Goal: Task Accomplishment & Management: Use online tool/utility

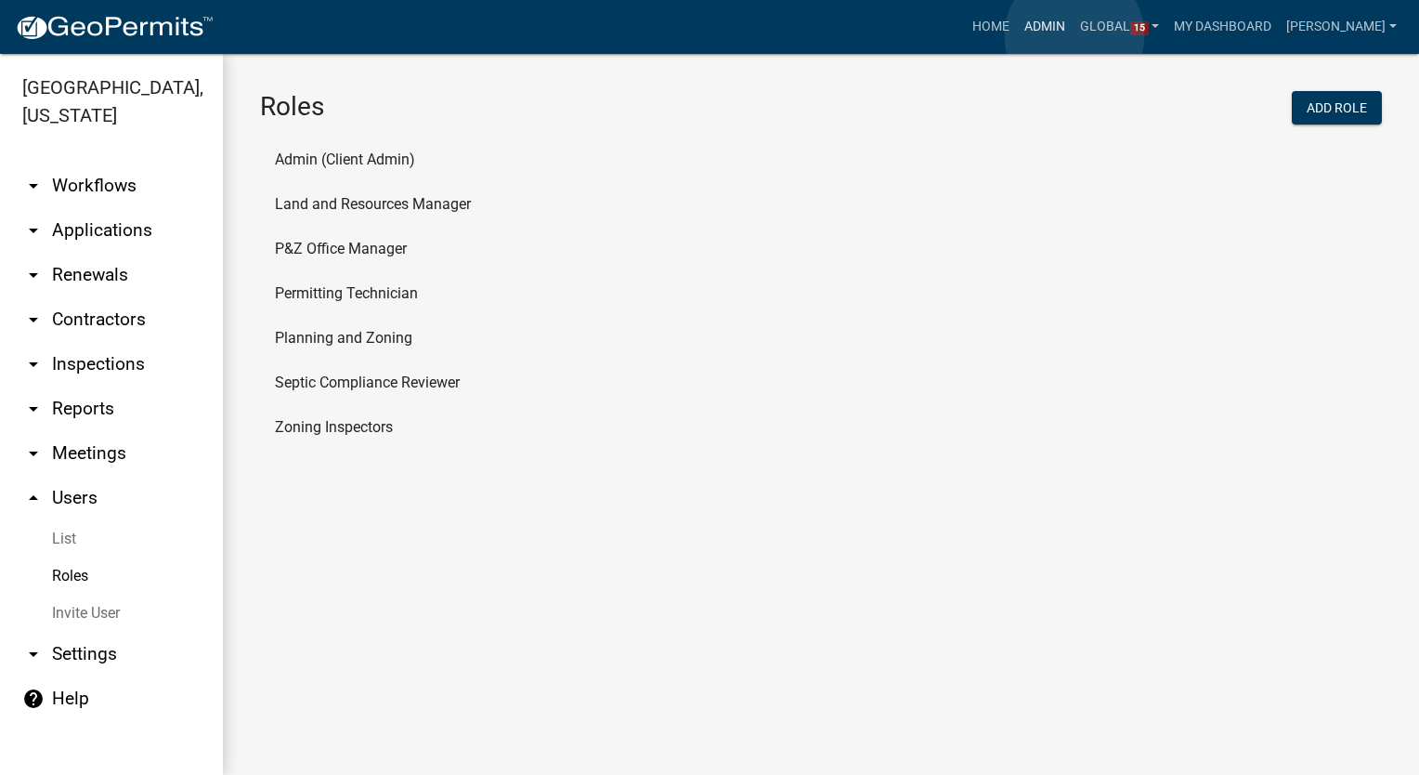
click at [1073, 35] on link "Admin" at bounding box center [1045, 26] width 56 height 35
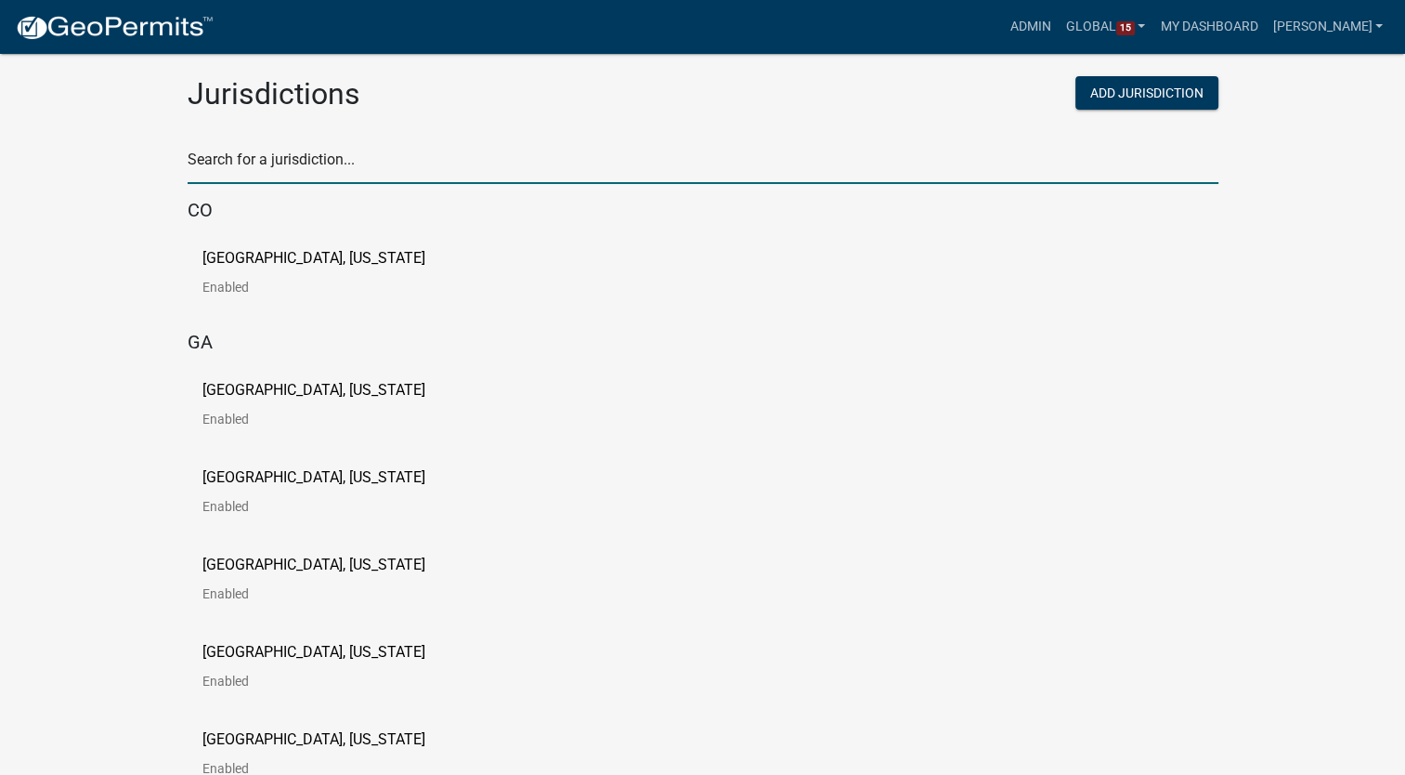
click at [234, 162] on input "text" at bounding box center [703, 165] width 1031 height 38
type input "buchanan"
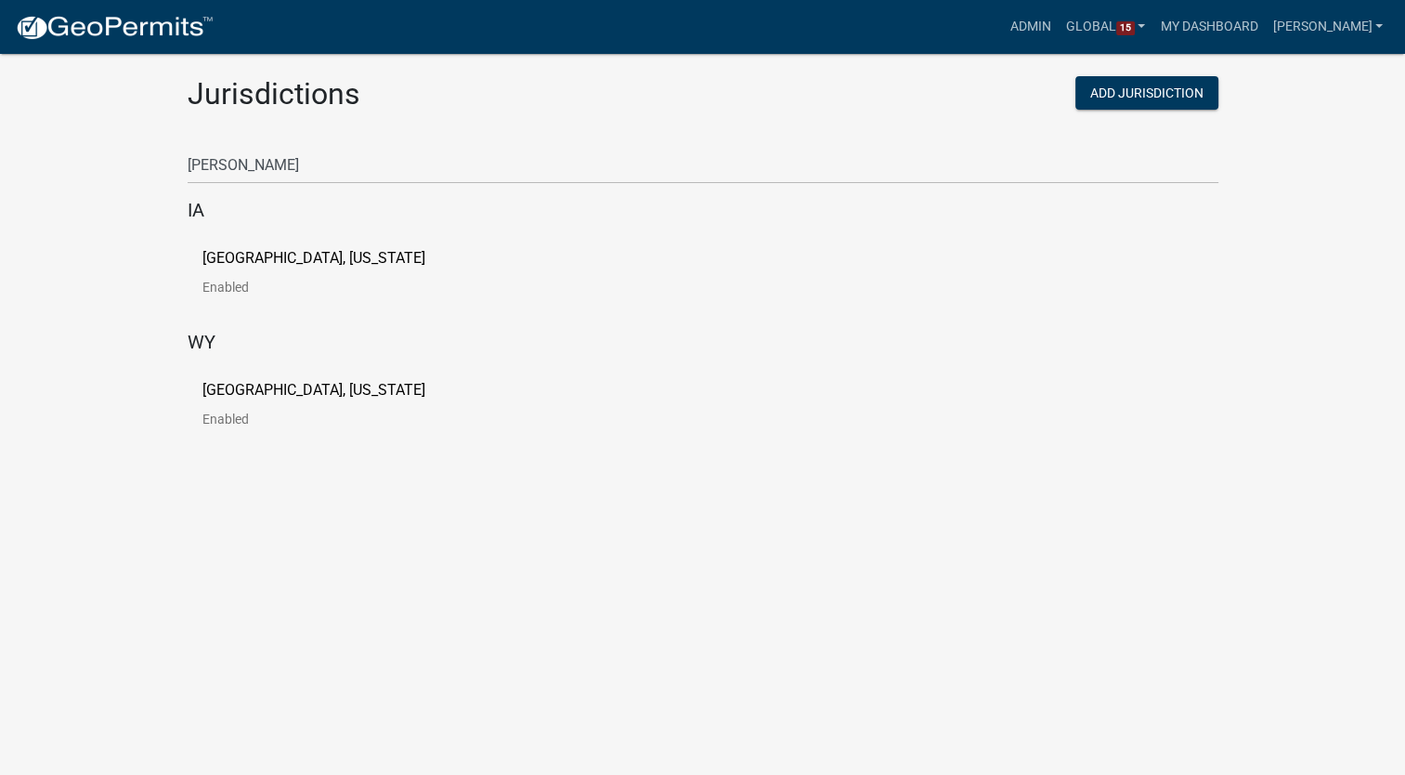
click at [252, 256] on p "[GEOGRAPHIC_DATA], [US_STATE]" at bounding box center [313, 258] width 223 height 15
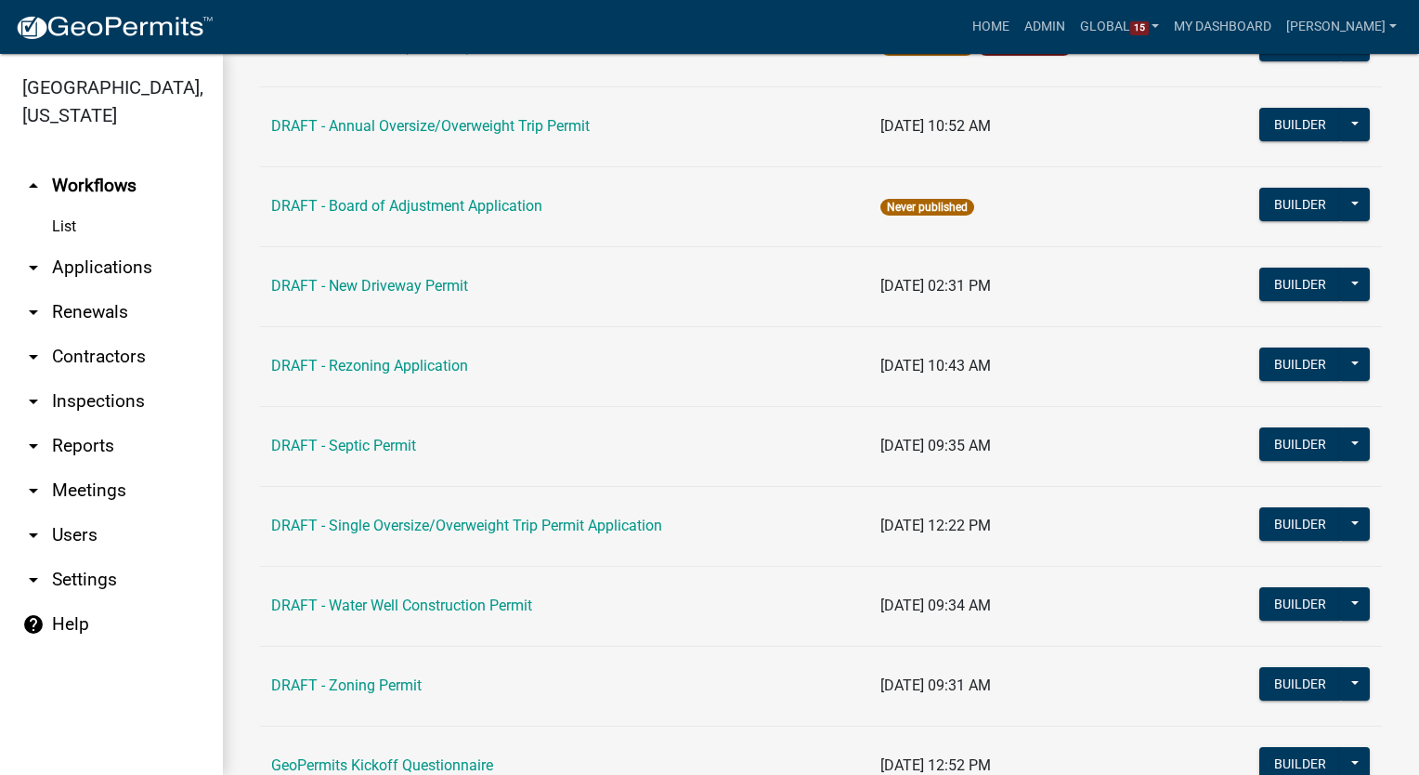
scroll to position [289, 0]
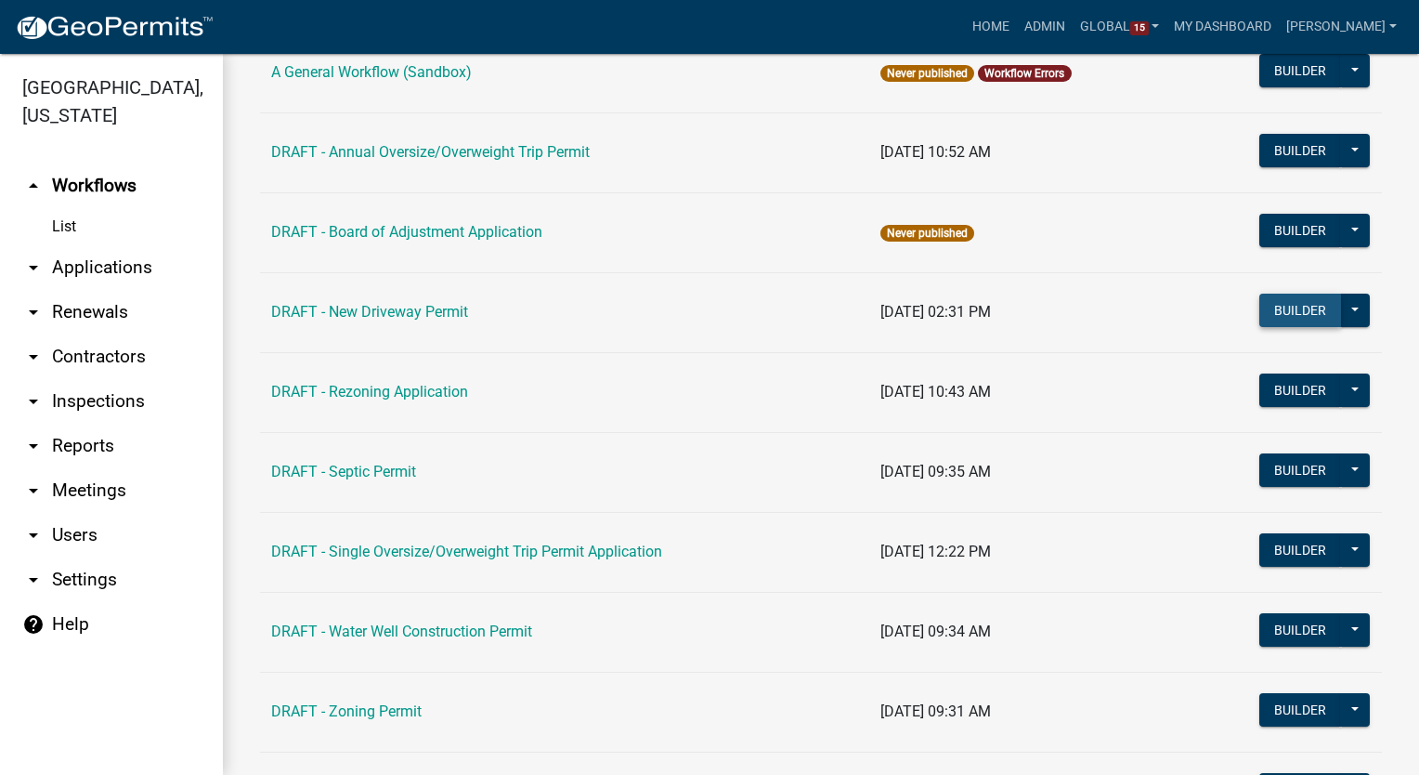
click at [1272, 307] on button "Builder" at bounding box center [1300, 309] width 82 height 33
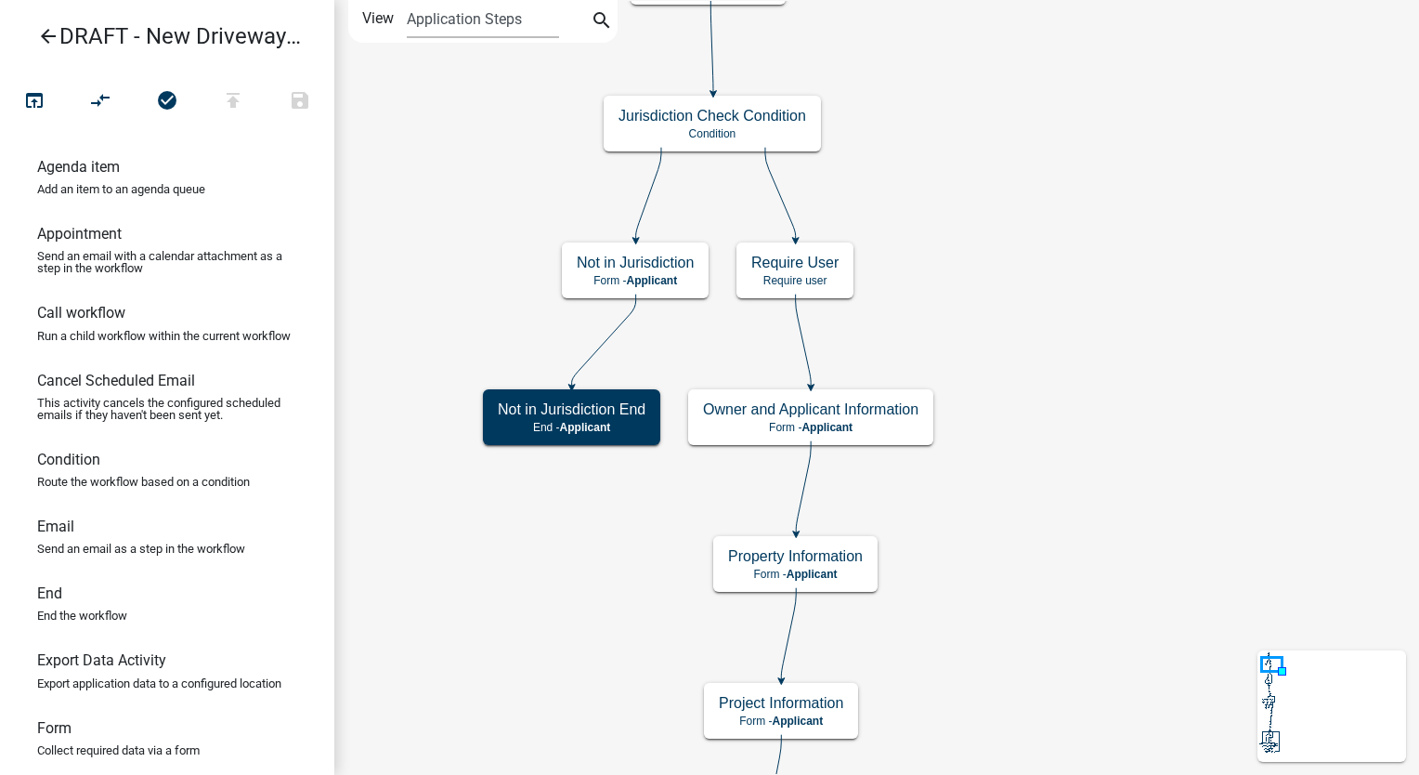
click at [55, 40] on icon "arrow_back" at bounding box center [48, 38] width 22 height 26
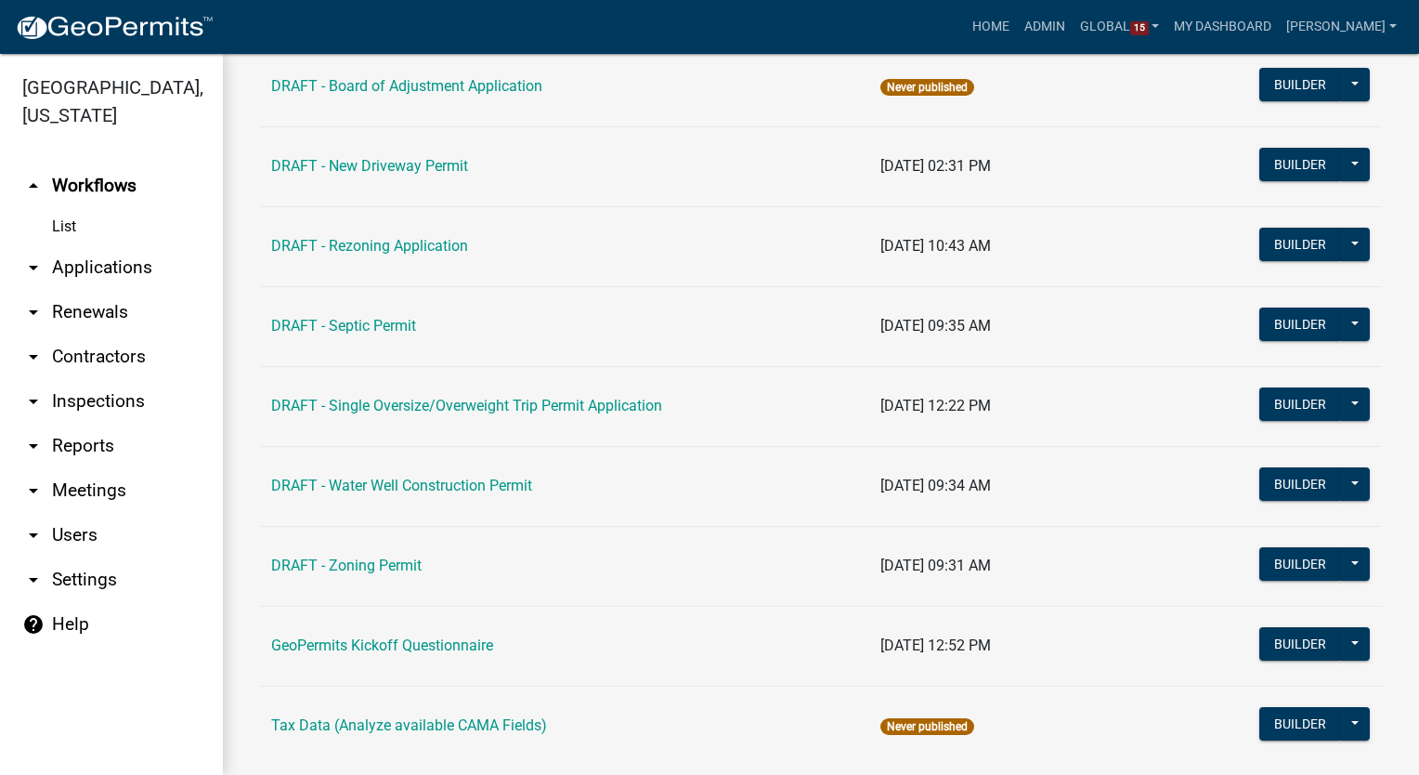
scroll to position [464, 0]
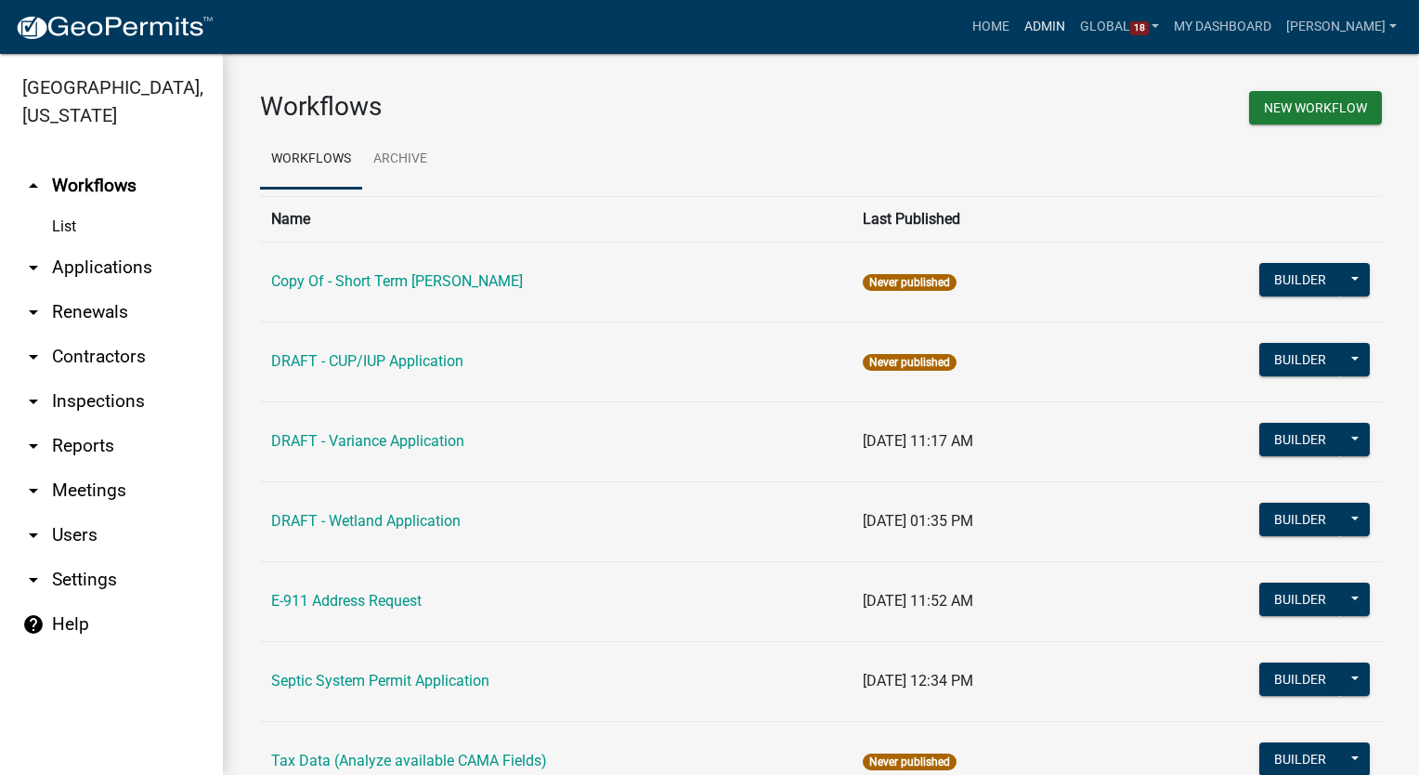
click at [1059, 24] on link "Admin" at bounding box center [1045, 26] width 56 height 35
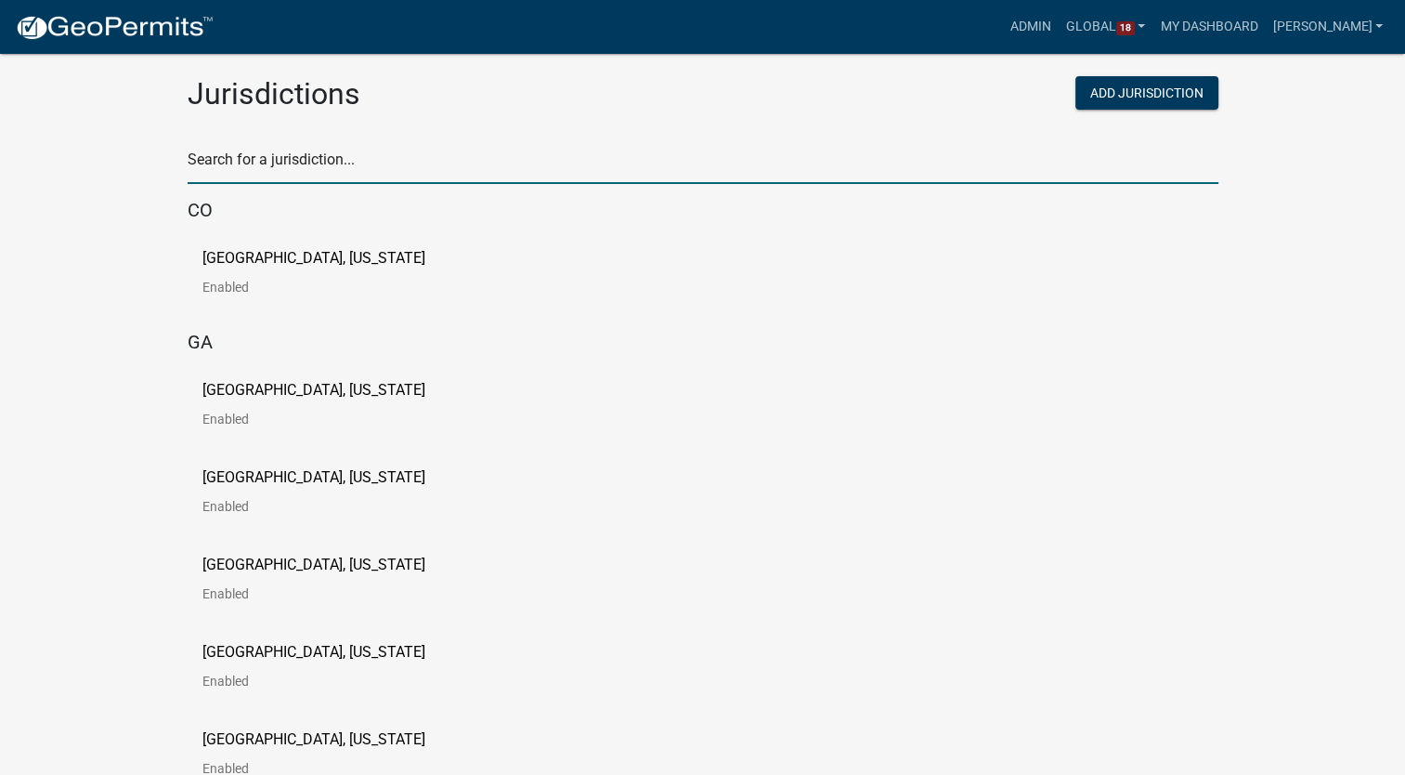
click at [280, 169] on input "text" at bounding box center [703, 165] width 1031 height 38
type input "pine"
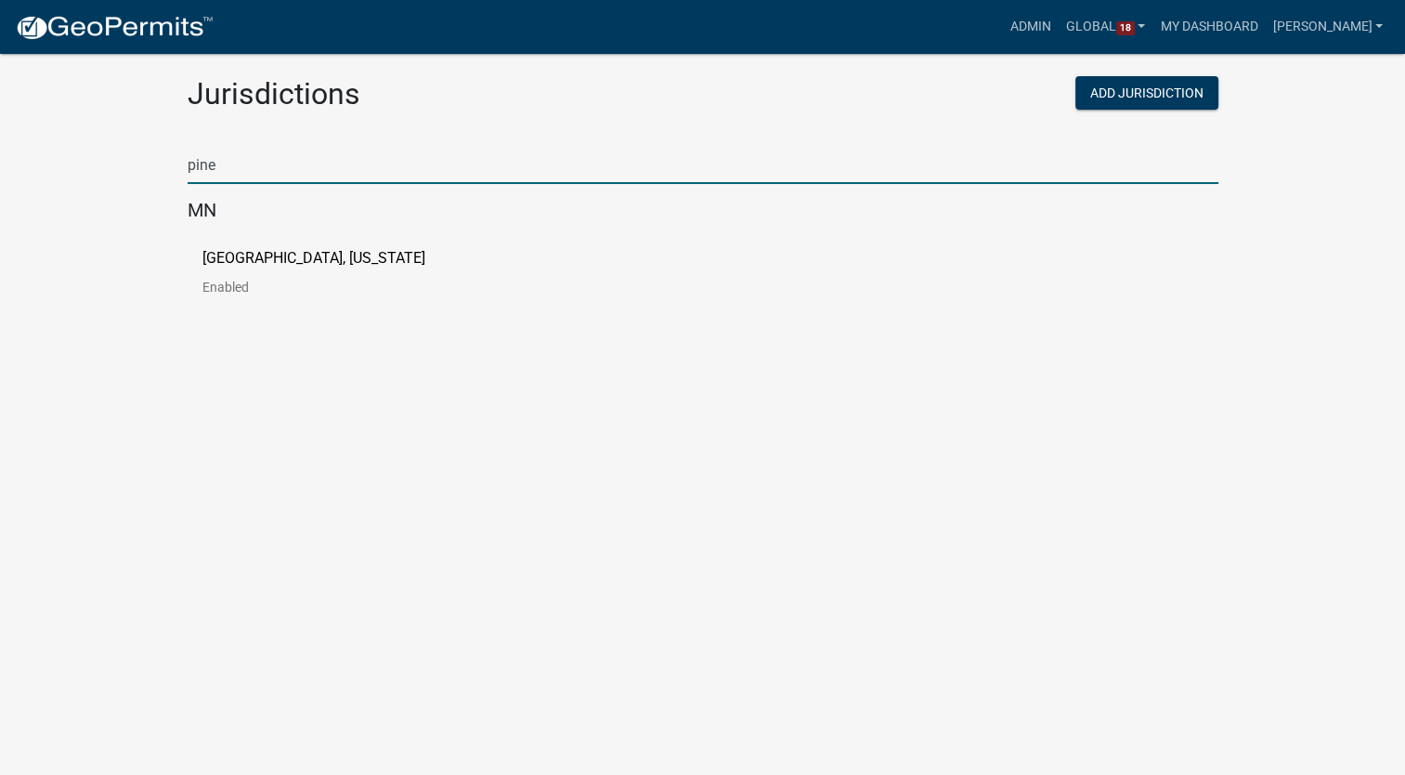
click at [257, 262] on p "[GEOGRAPHIC_DATA], [US_STATE]" at bounding box center [313, 258] width 223 height 15
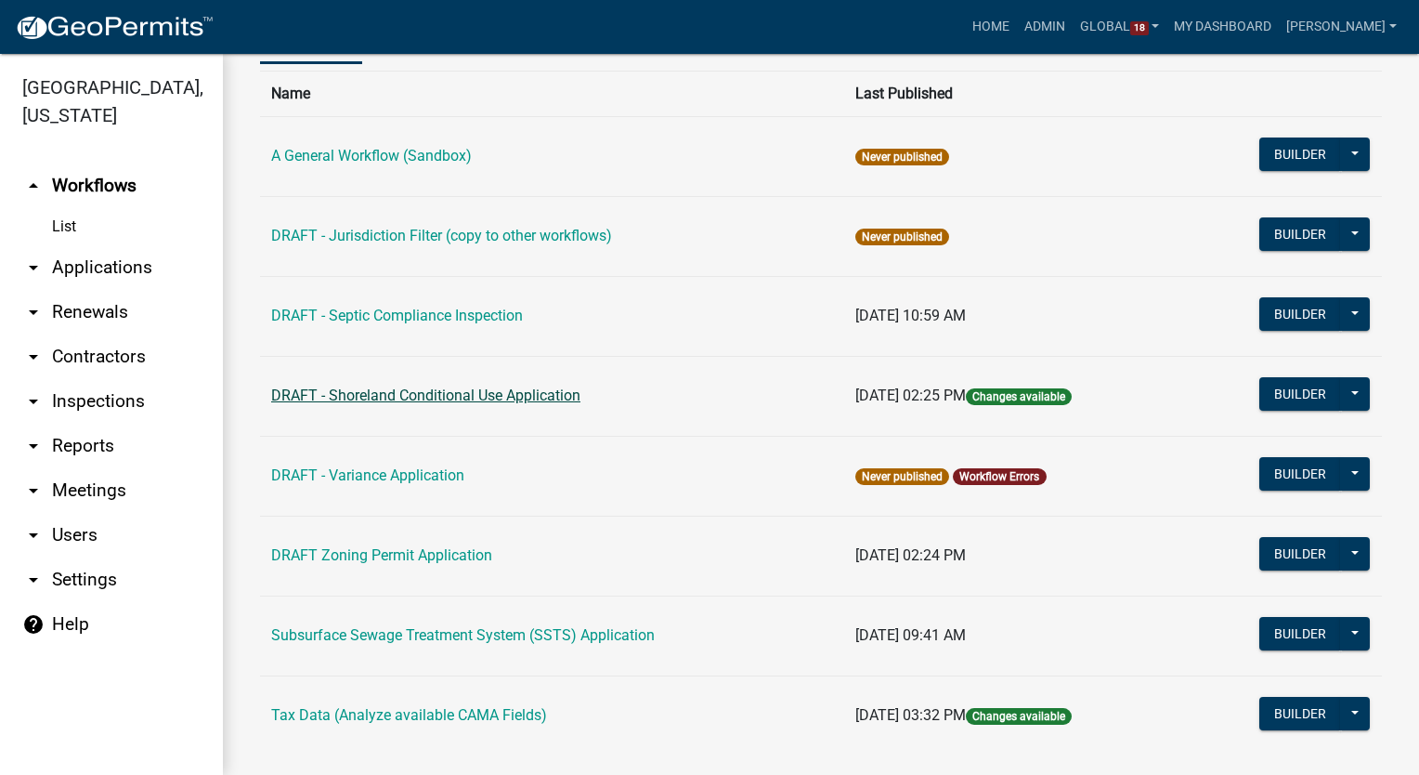
scroll to position [156, 0]
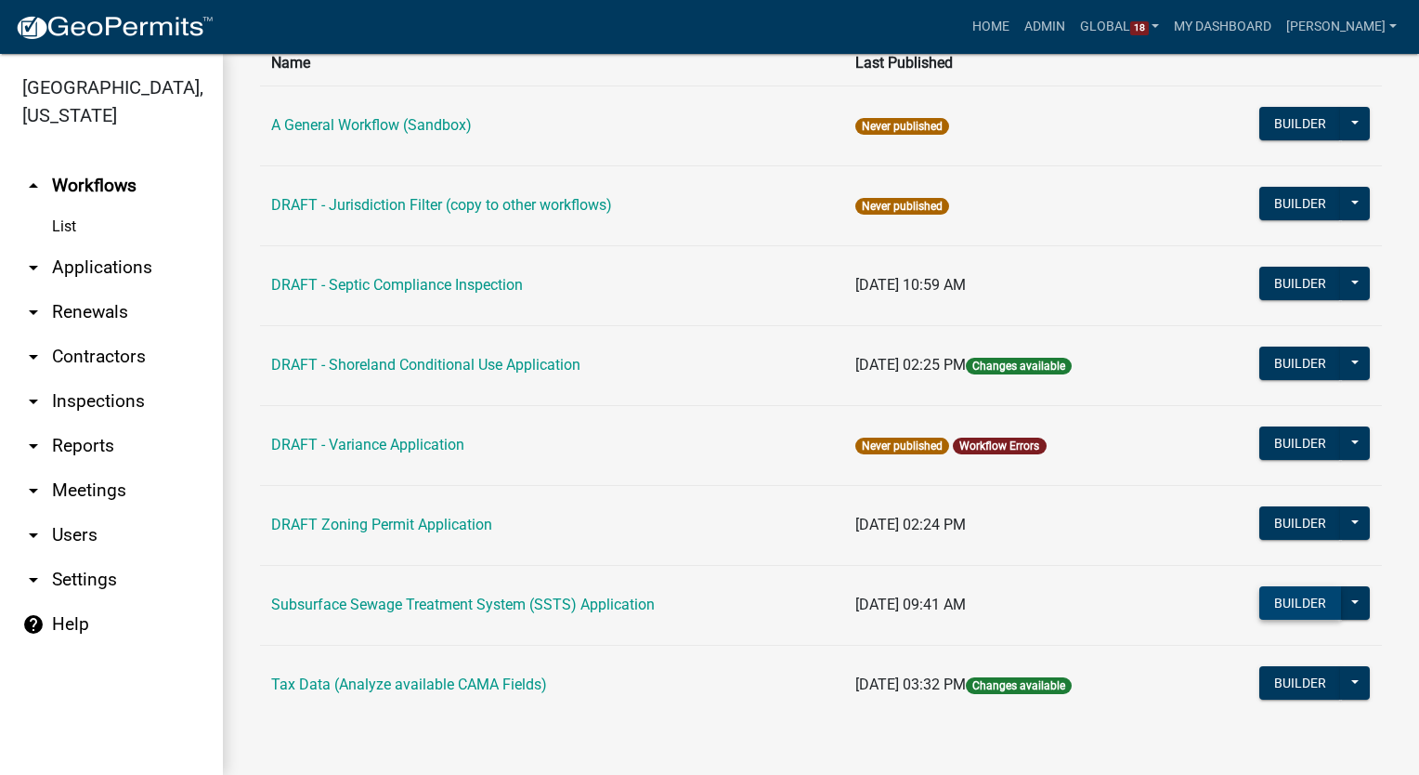
click at [1278, 589] on button "Builder" at bounding box center [1300, 602] width 82 height 33
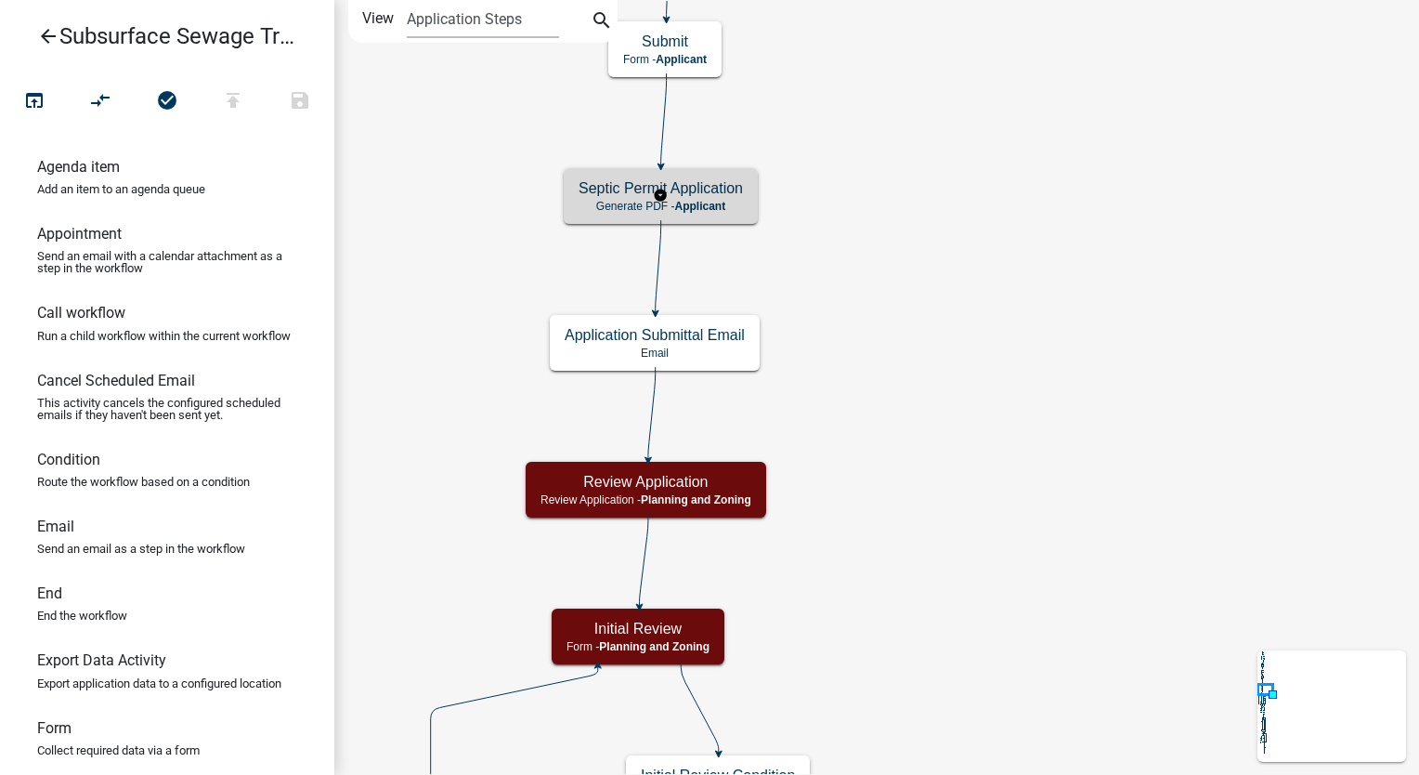
click at [733, 202] on p "Generate PDF - Applicant" at bounding box center [661, 206] width 164 height 13
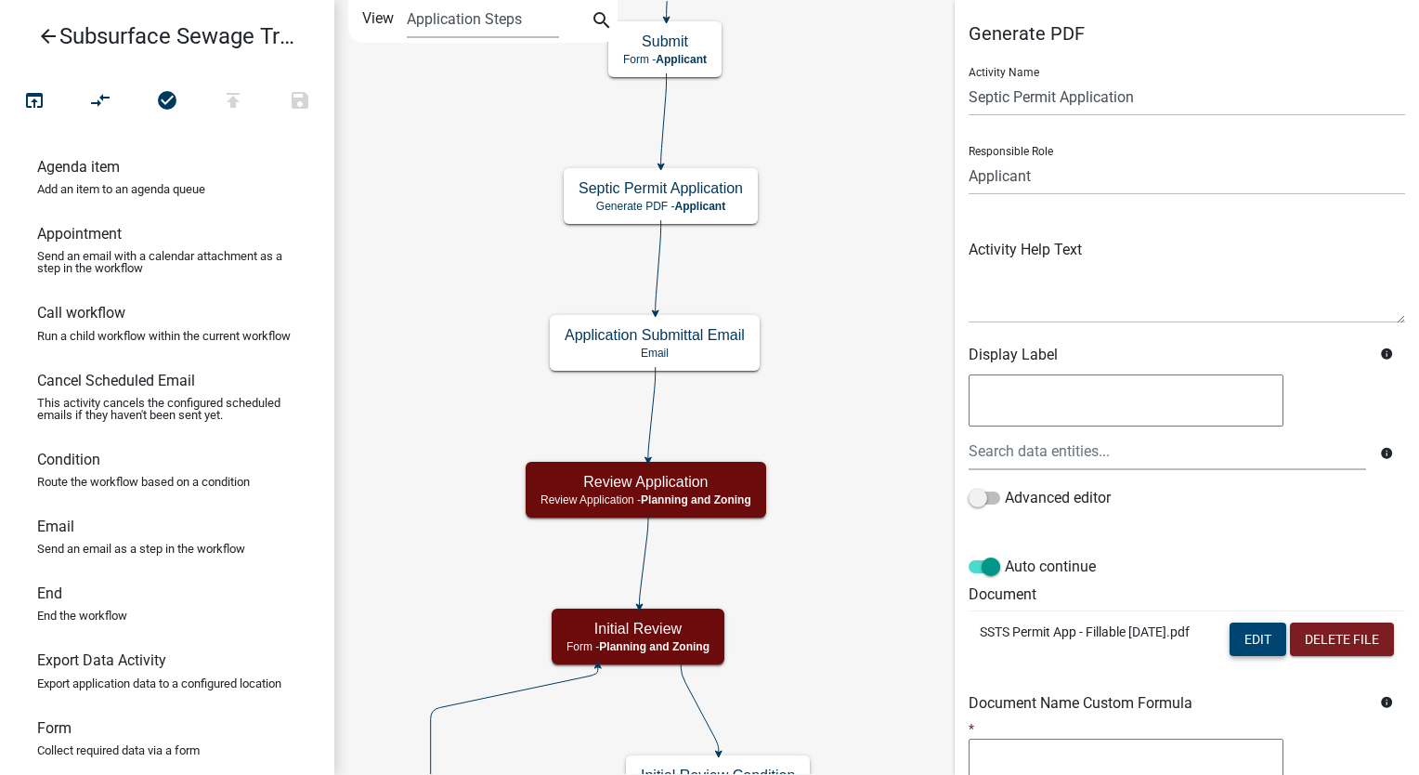
click at [1244, 637] on button "Edit" at bounding box center [1258, 638] width 57 height 33
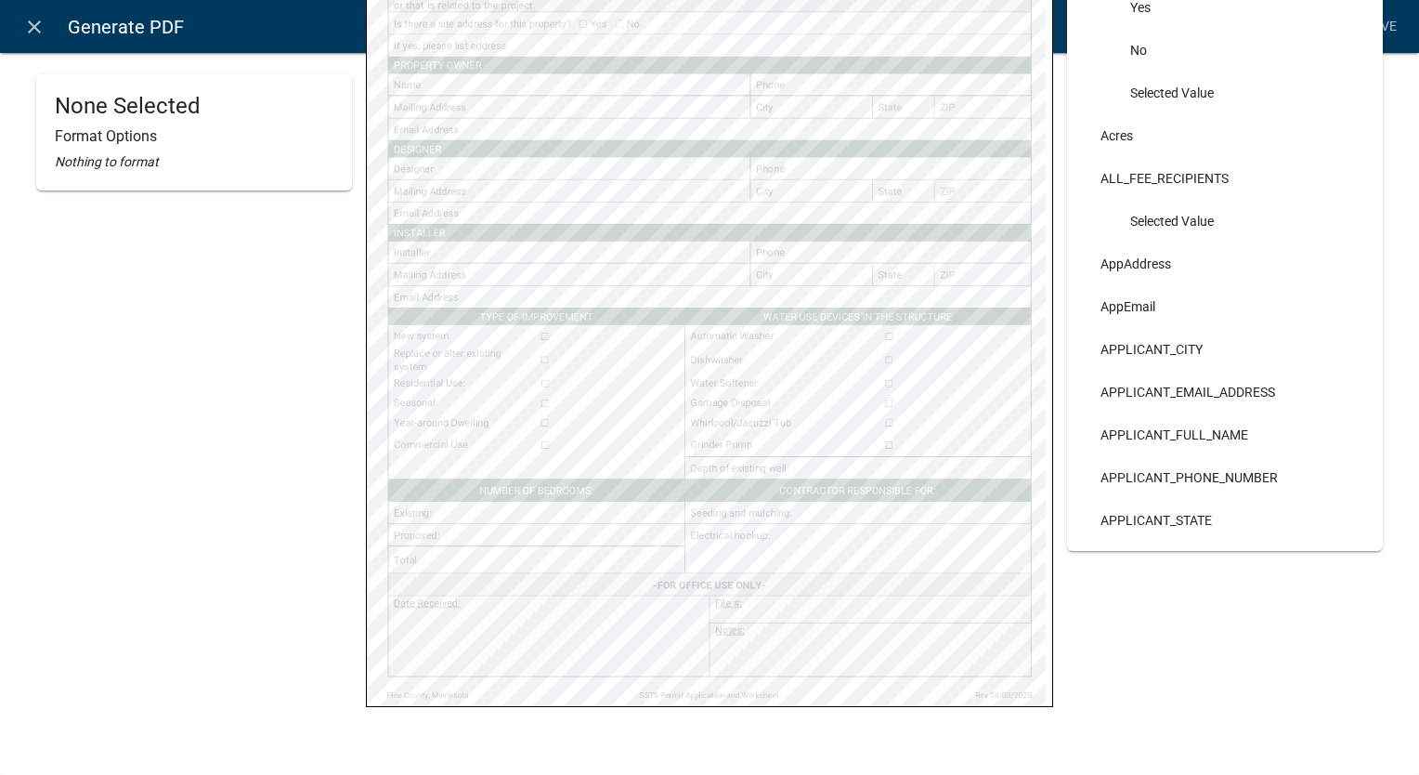
scroll to position [170, 0]
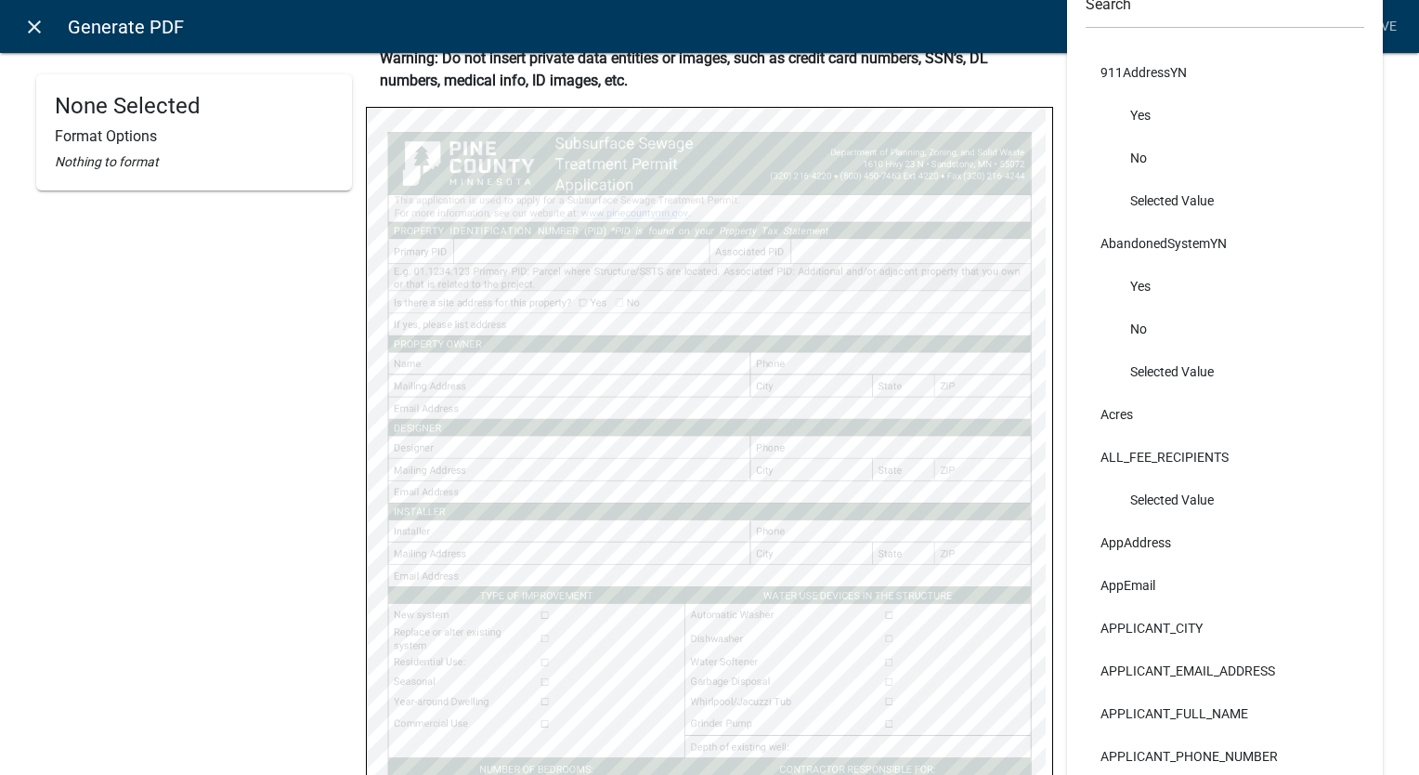
click at [33, 27] on icon "close" at bounding box center [34, 27] width 22 height 22
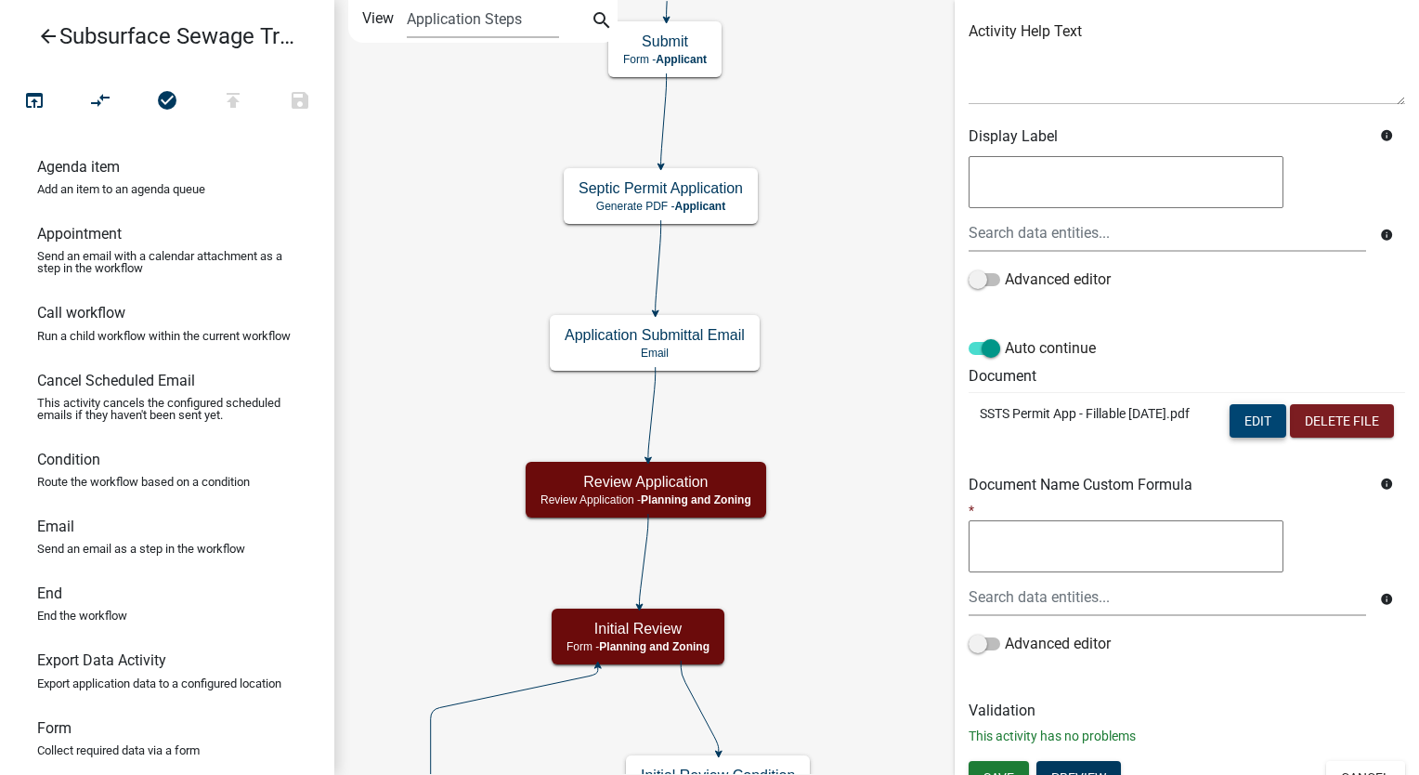
scroll to position [241, 0]
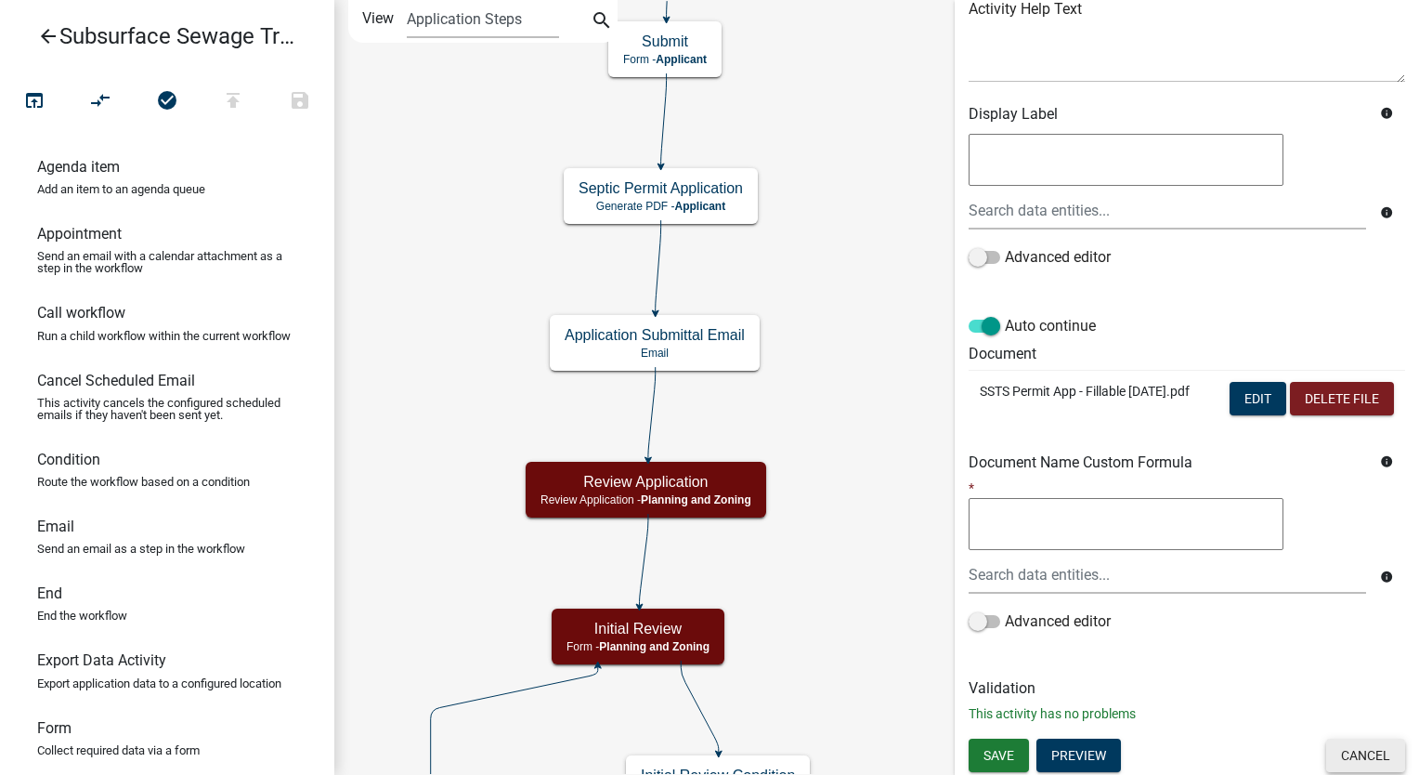
click at [1363, 754] on button "Cancel" at bounding box center [1365, 754] width 79 height 33
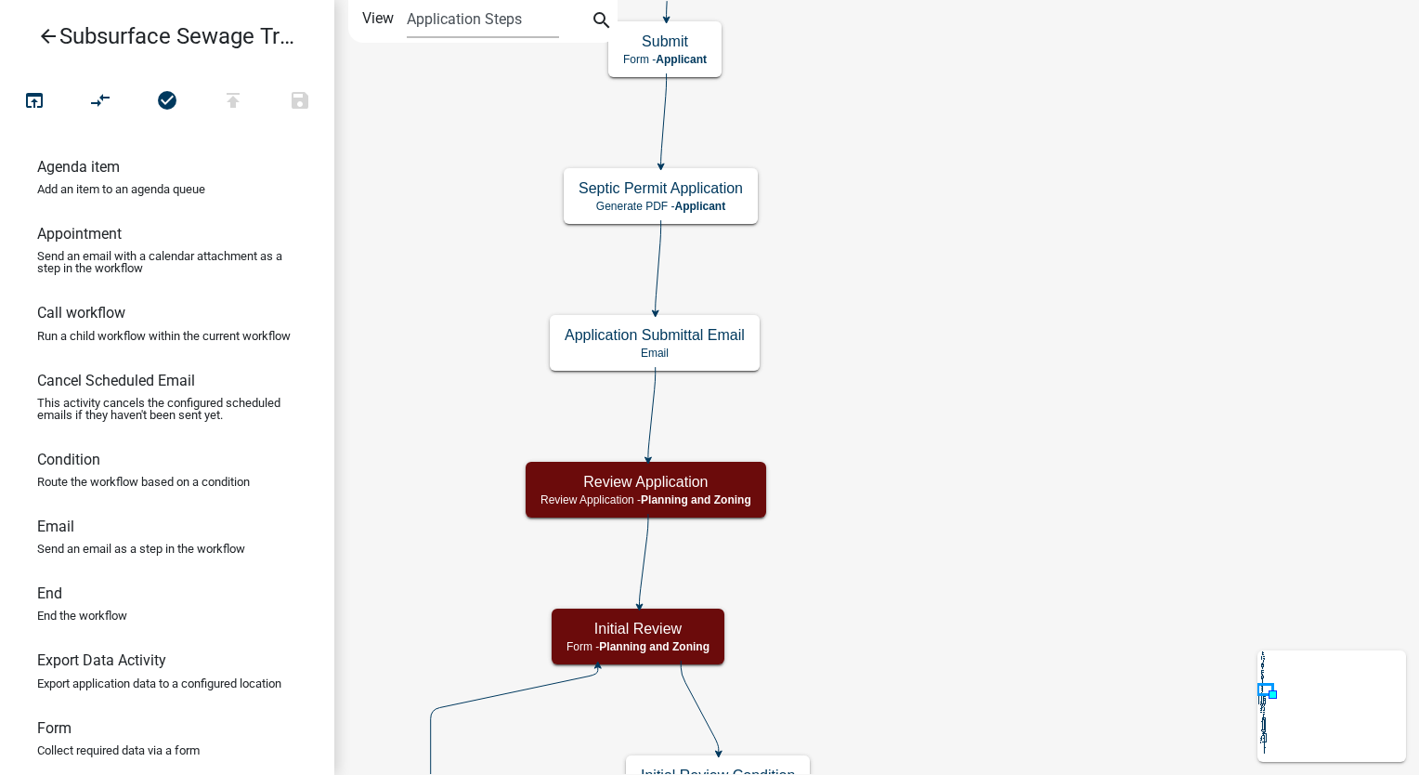
scroll to position [0, 0]
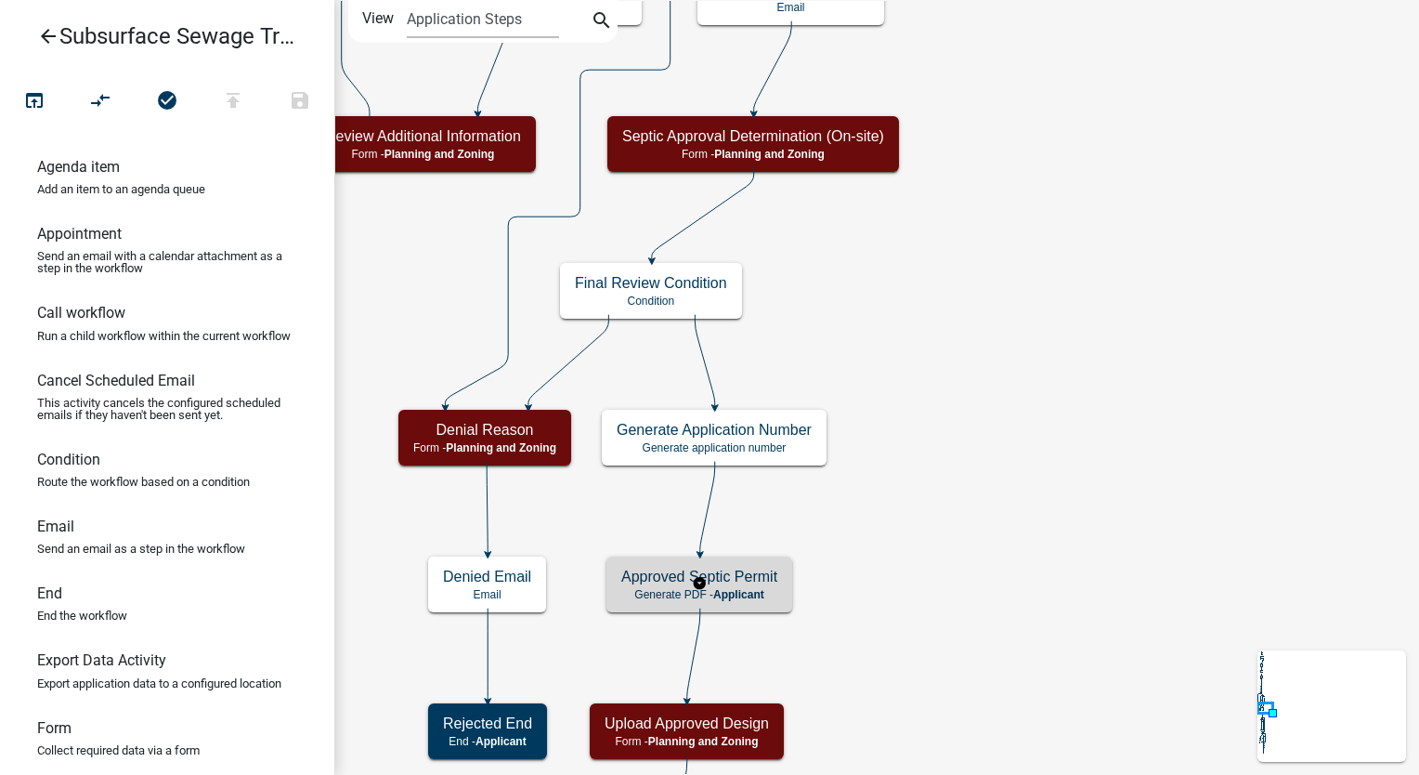
click at [750, 591] on span "Applicant" at bounding box center [738, 594] width 51 height 13
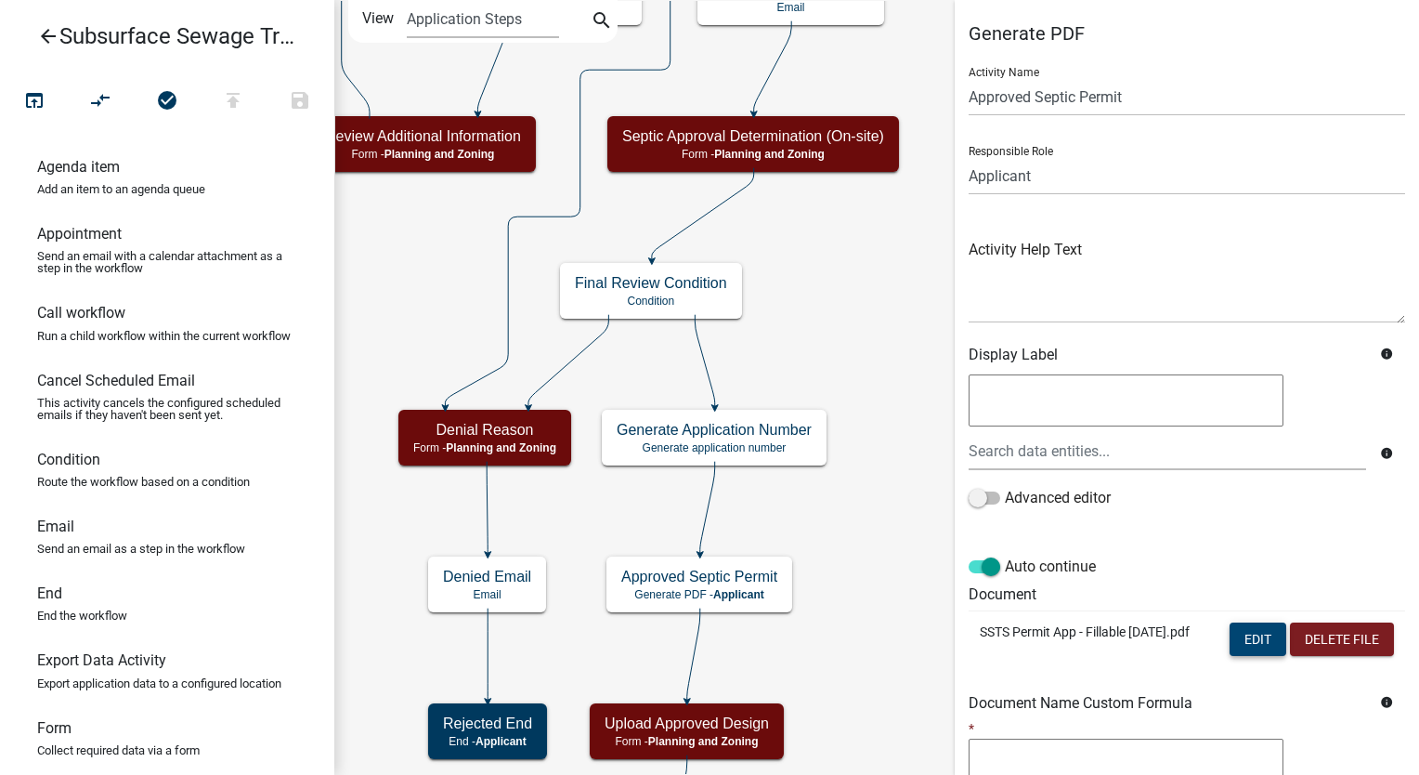
click at [1248, 648] on button "Edit" at bounding box center [1258, 638] width 57 height 33
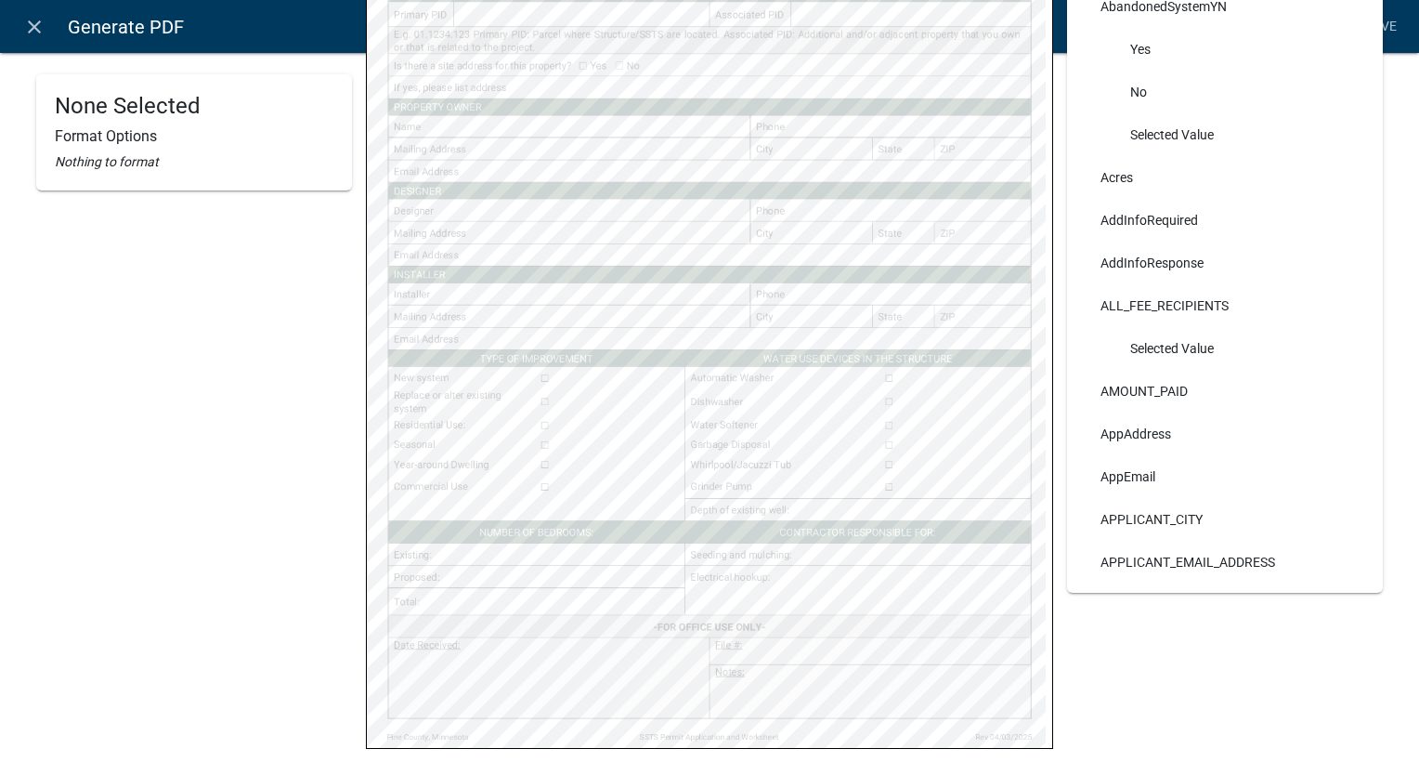
scroll to position [449, 0]
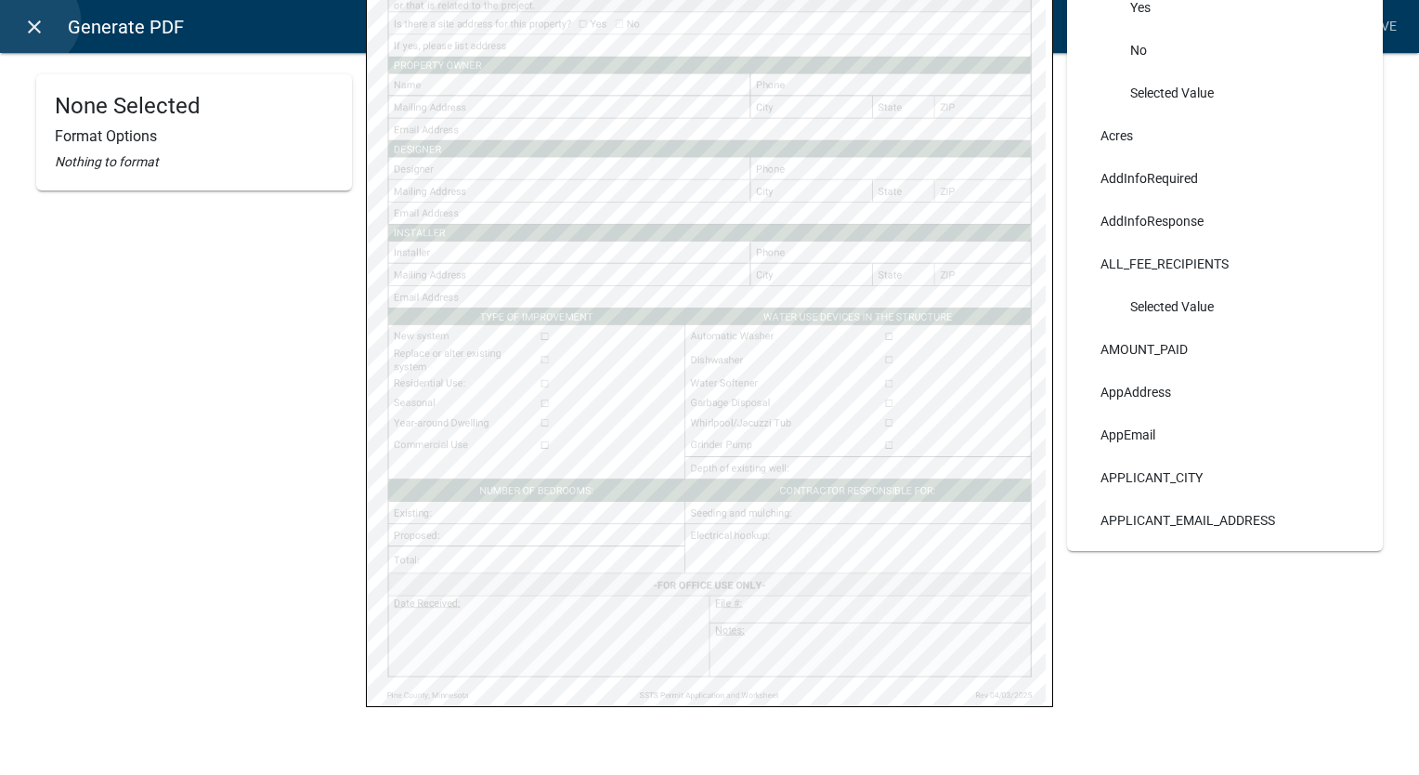
click at [33, 20] on icon "close" at bounding box center [34, 27] width 22 height 22
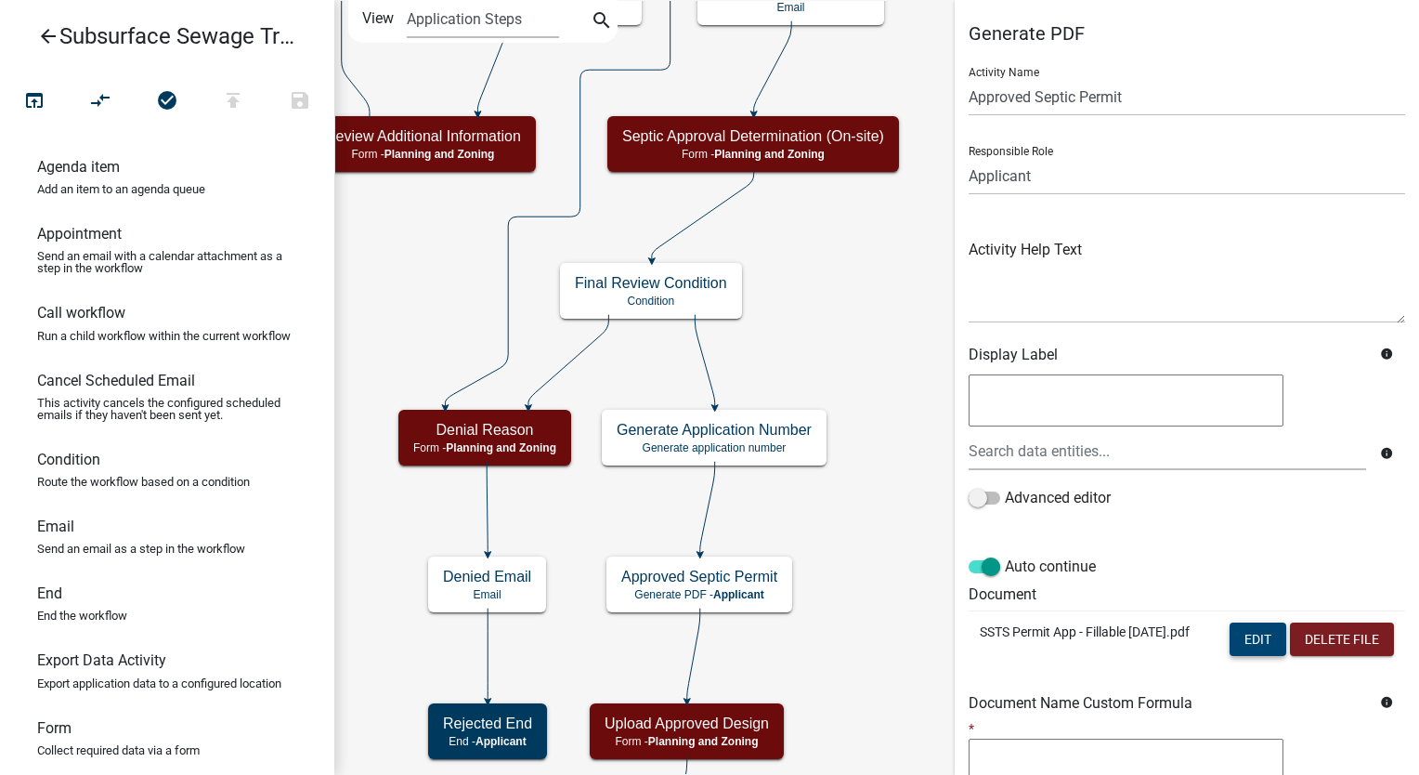
scroll to position [241, 0]
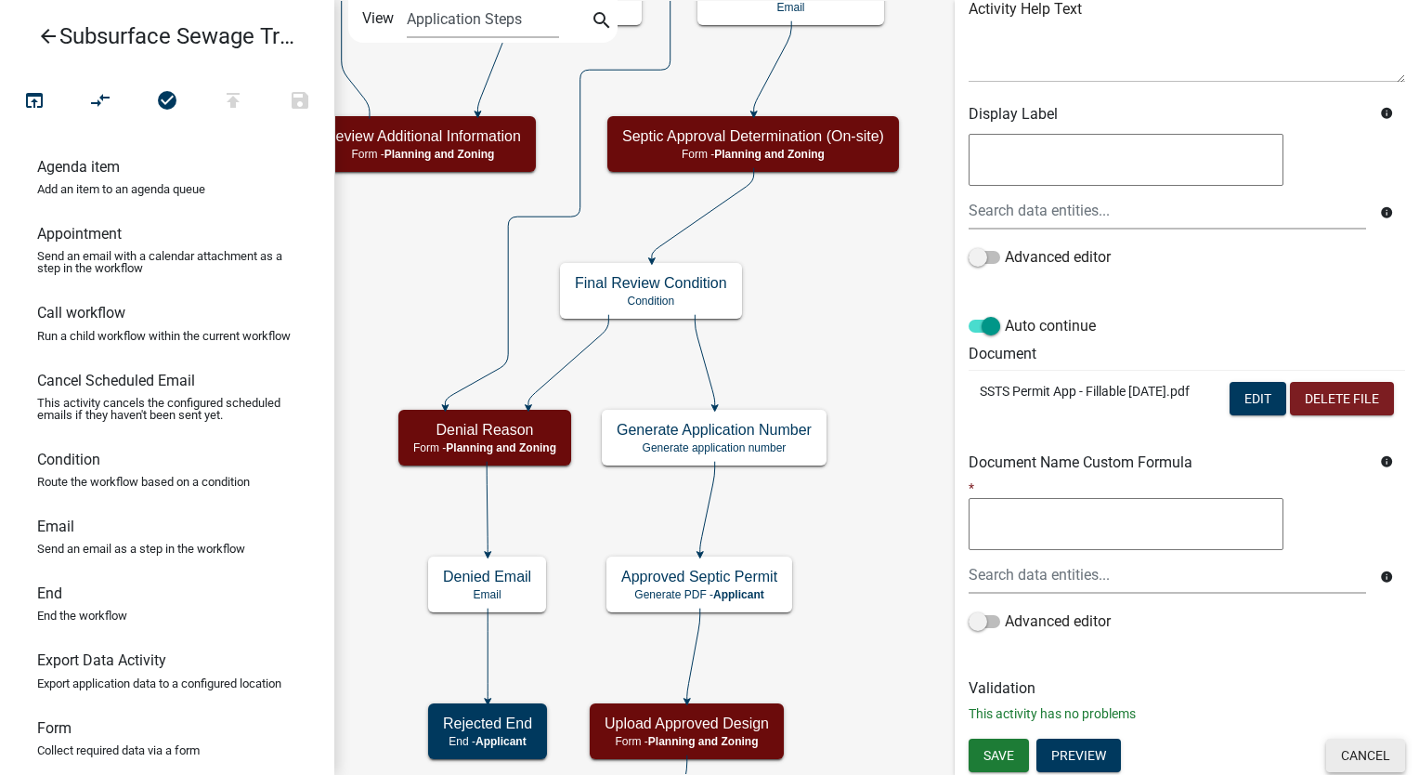
click at [1348, 738] on button "Cancel" at bounding box center [1365, 754] width 79 height 33
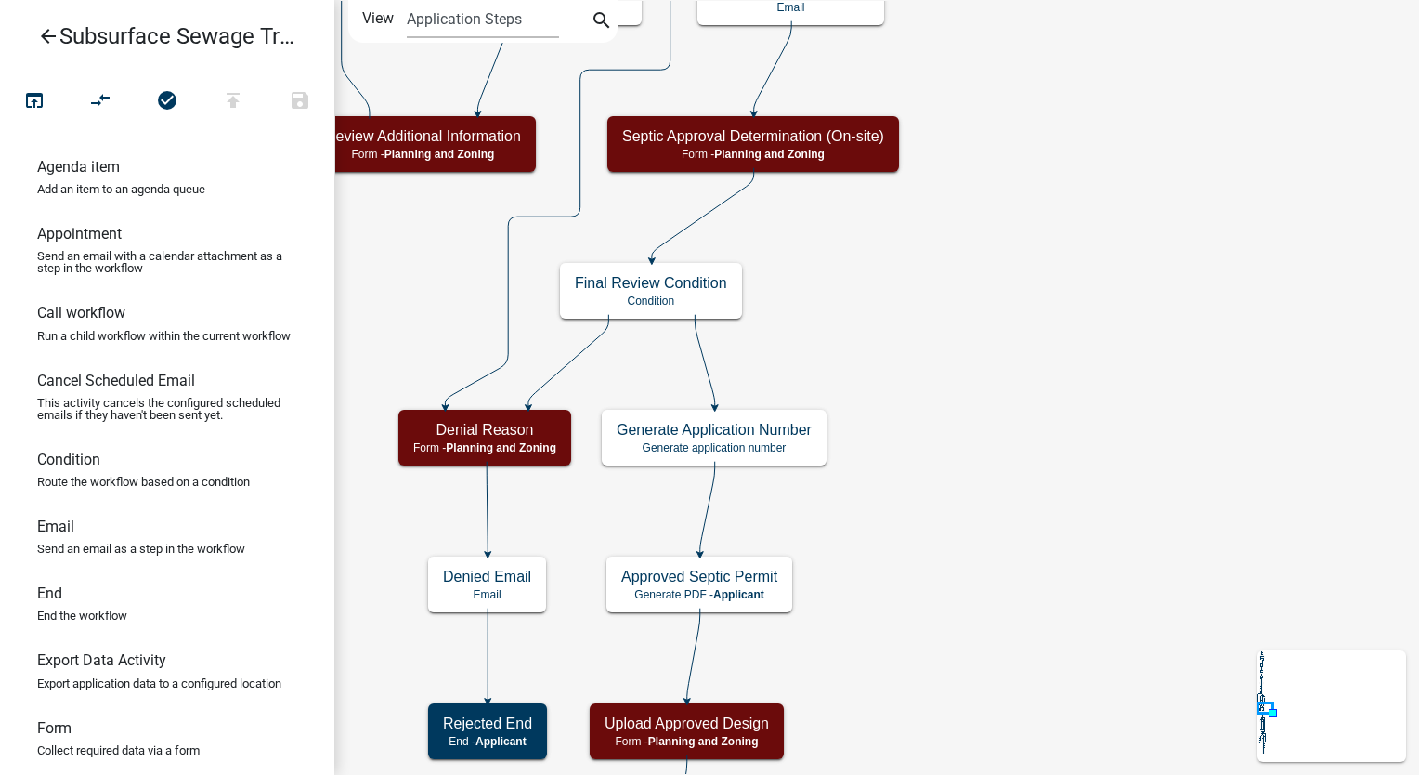
scroll to position [0, 0]
click at [43, 33] on icon "arrow_back" at bounding box center [48, 38] width 22 height 26
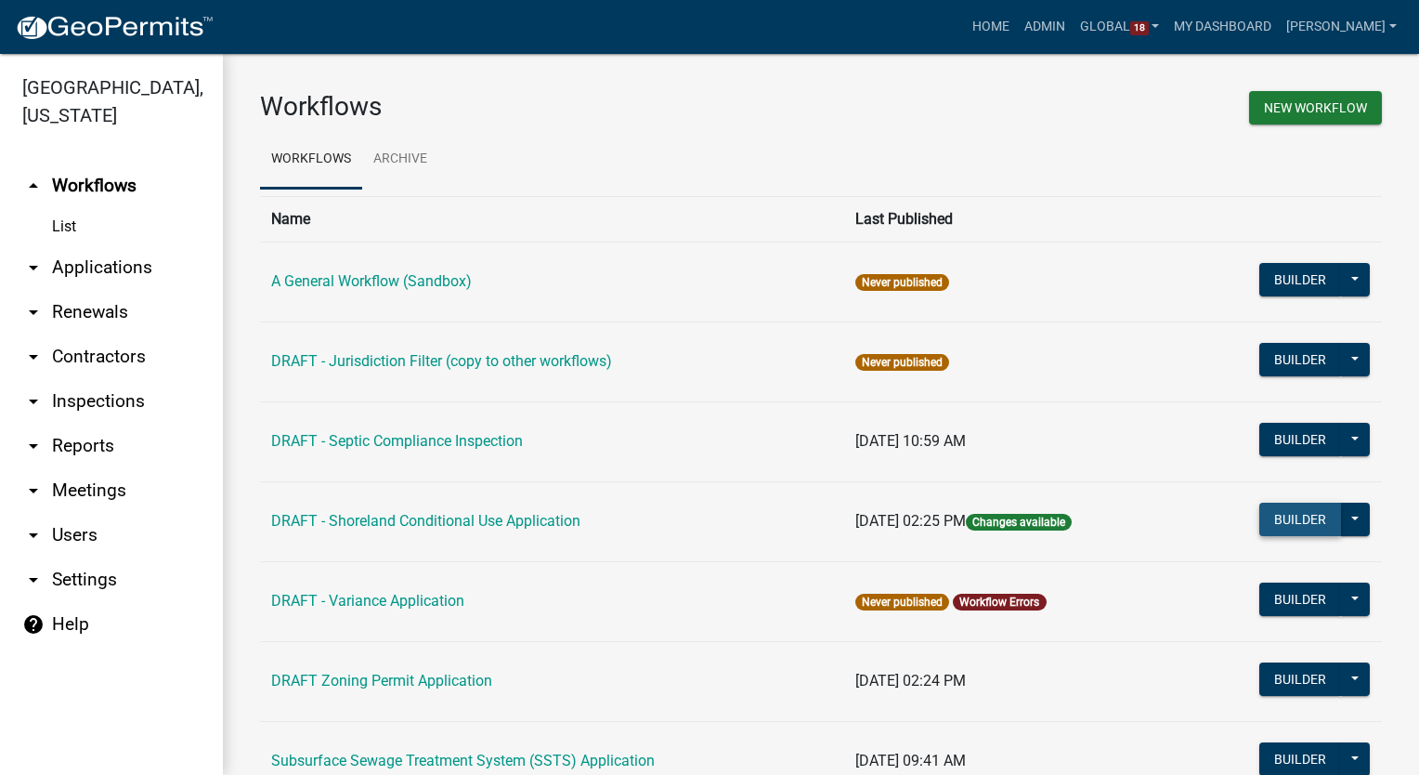
click at [1296, 515] on button "Builder" at bounding box center [1300, 518] width 82 height 33
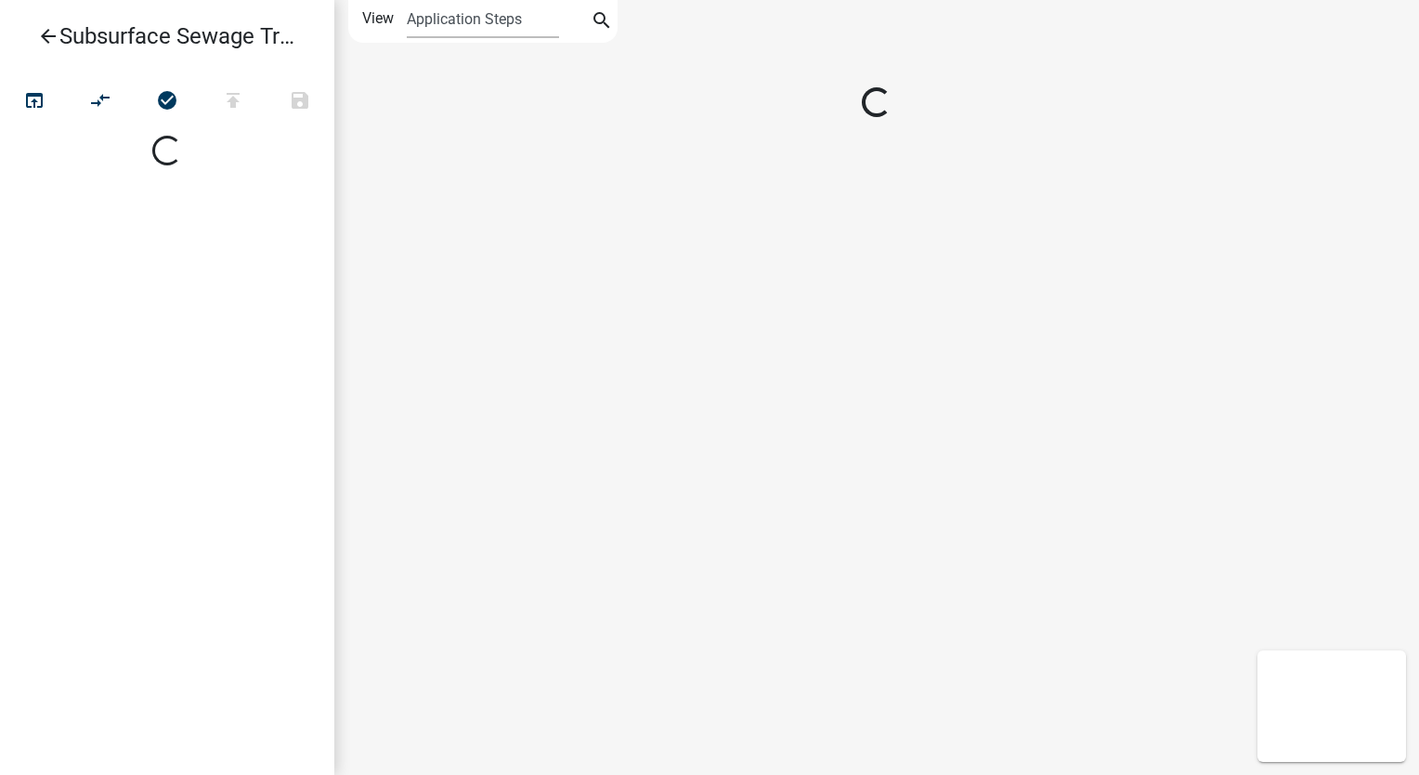
click at [1296, 515] on div at bounding box center [876, 387] width 1085 height 775
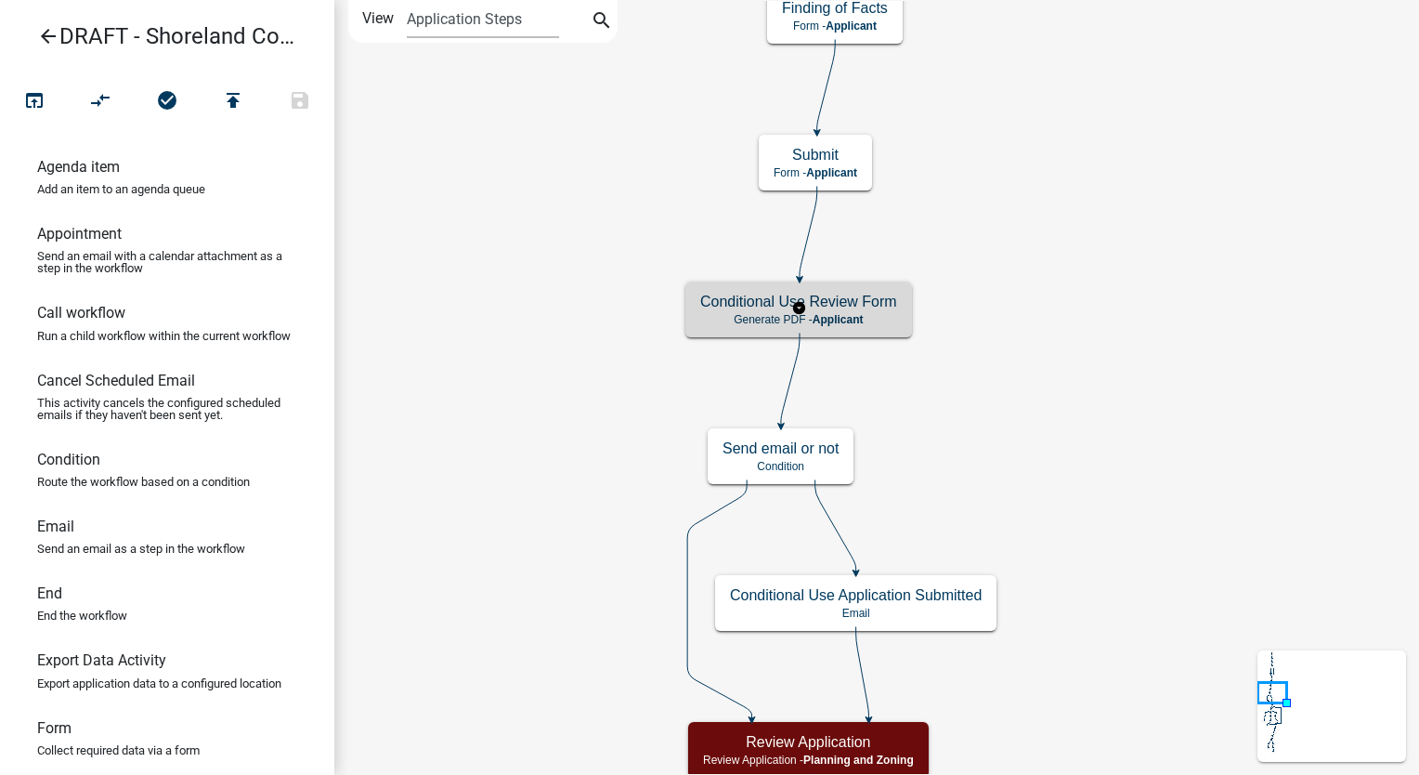
click at [888, 315] on p "Generate PDF - Applicant" at bounding box center [798, 319] width 197 height 13
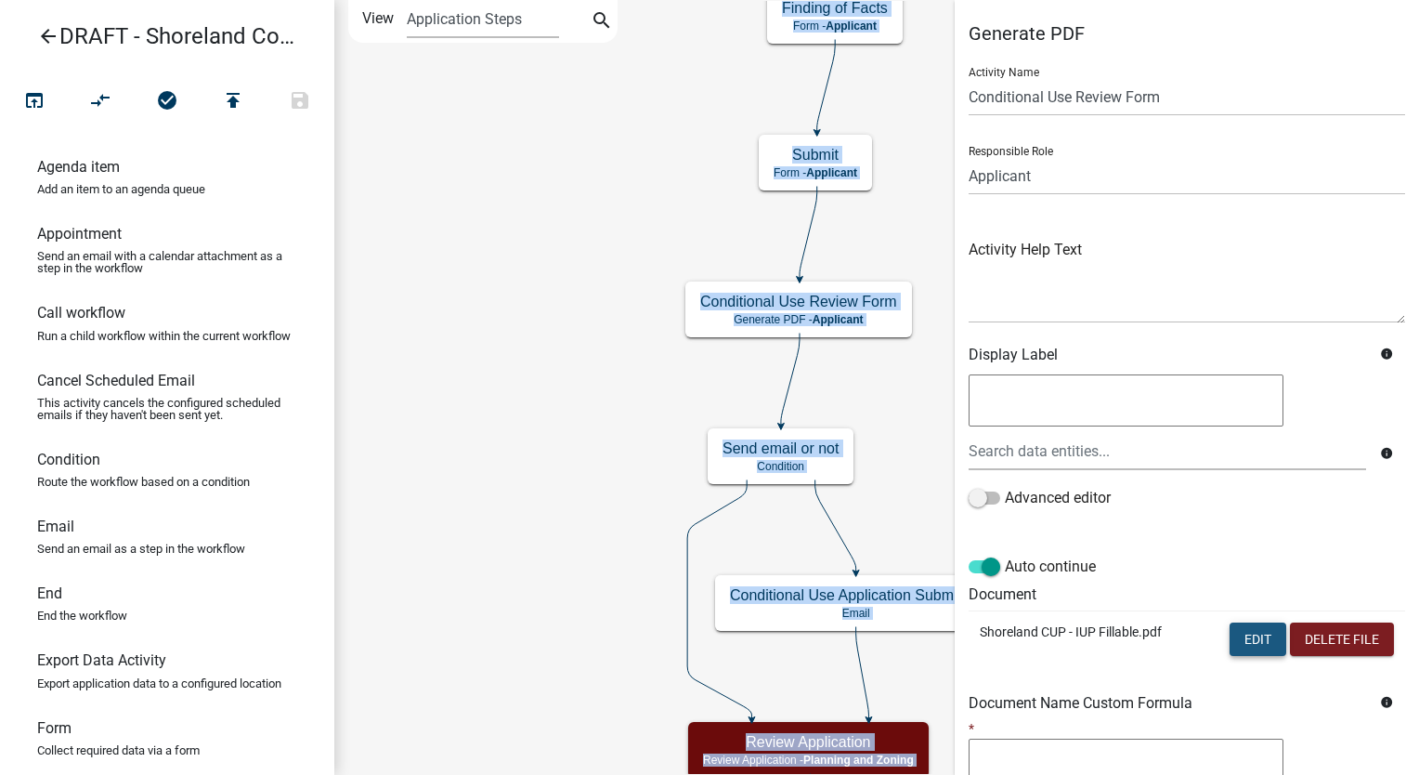
click at [1239, 631] on button "Edit" at bounding box center [1258, 638] width 57 height 33
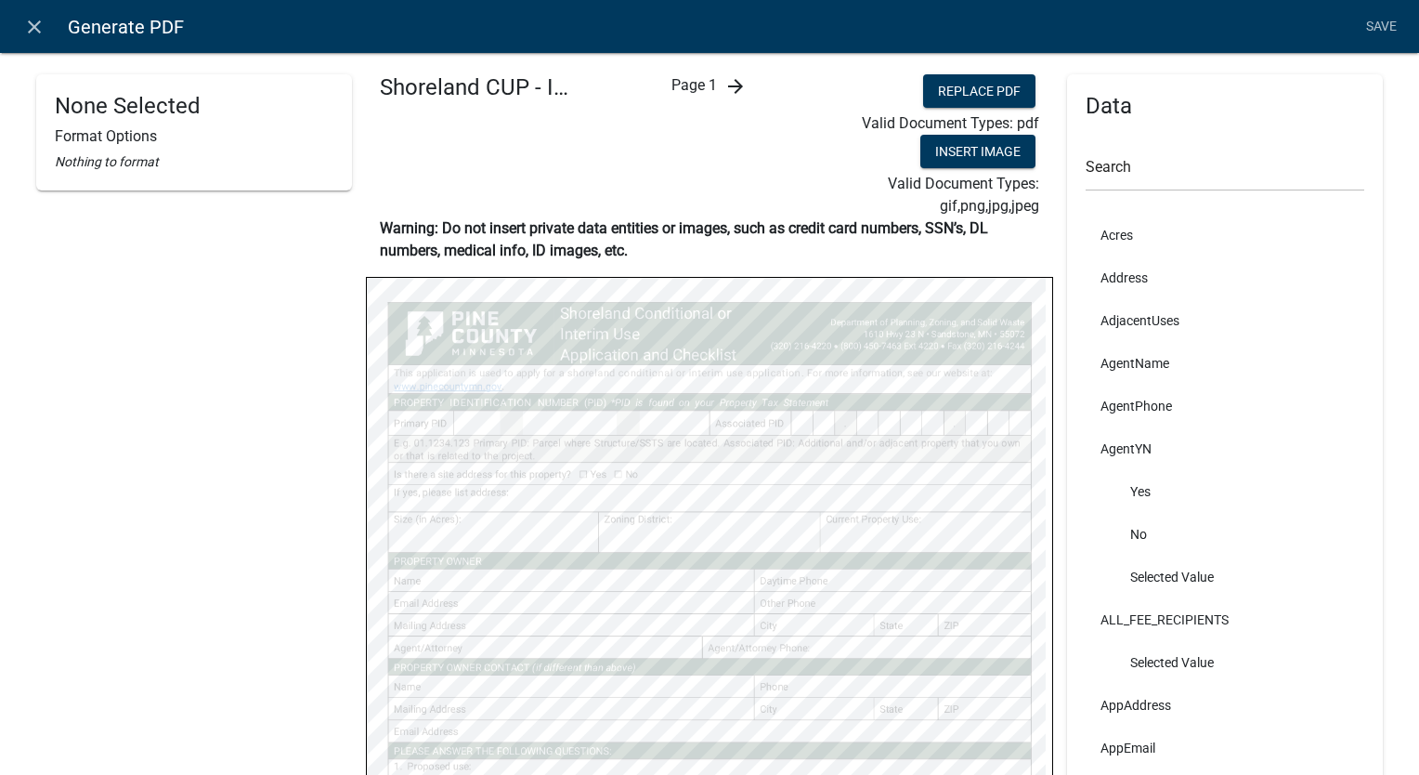
select select
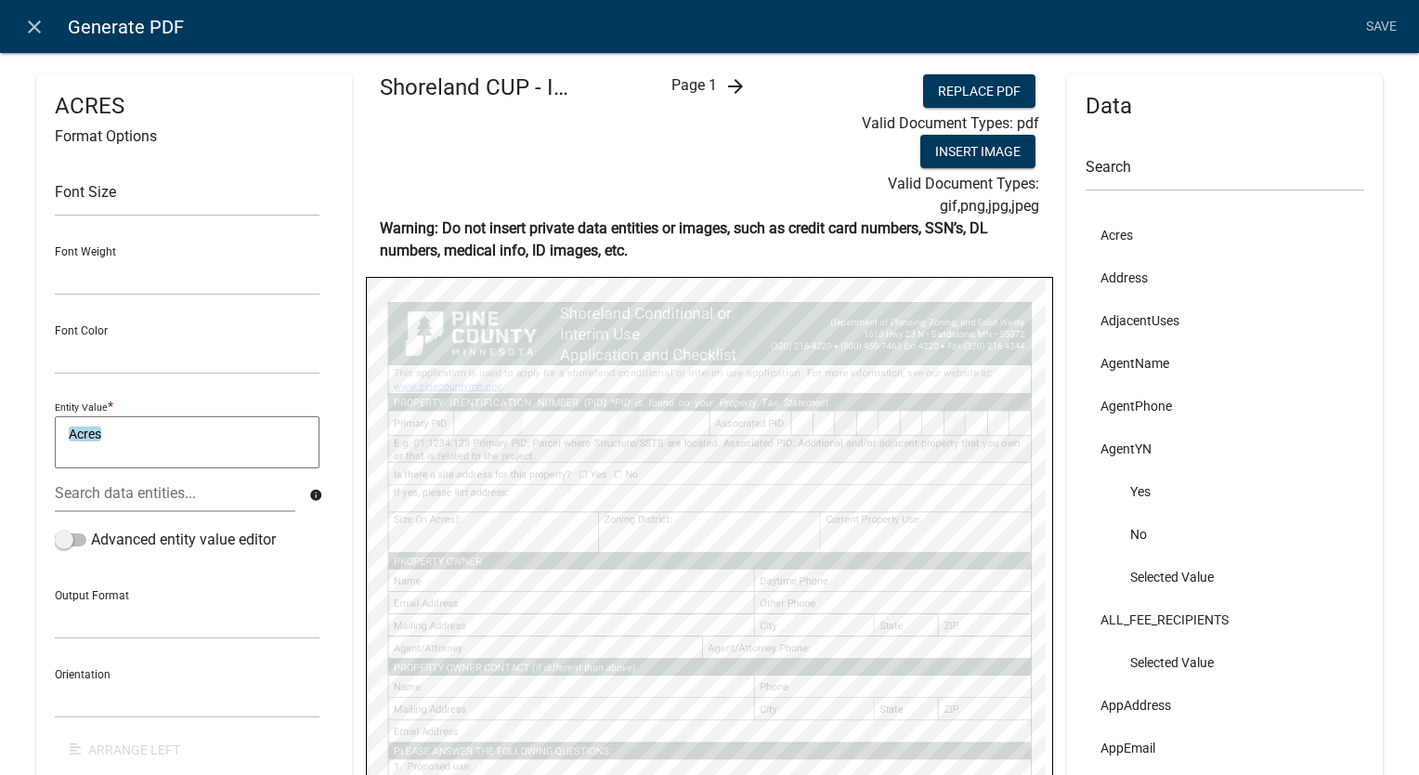
select select
click at [728, 84] on icon "arrow_forward" at bounding box center [735, 86] width 22 height 22
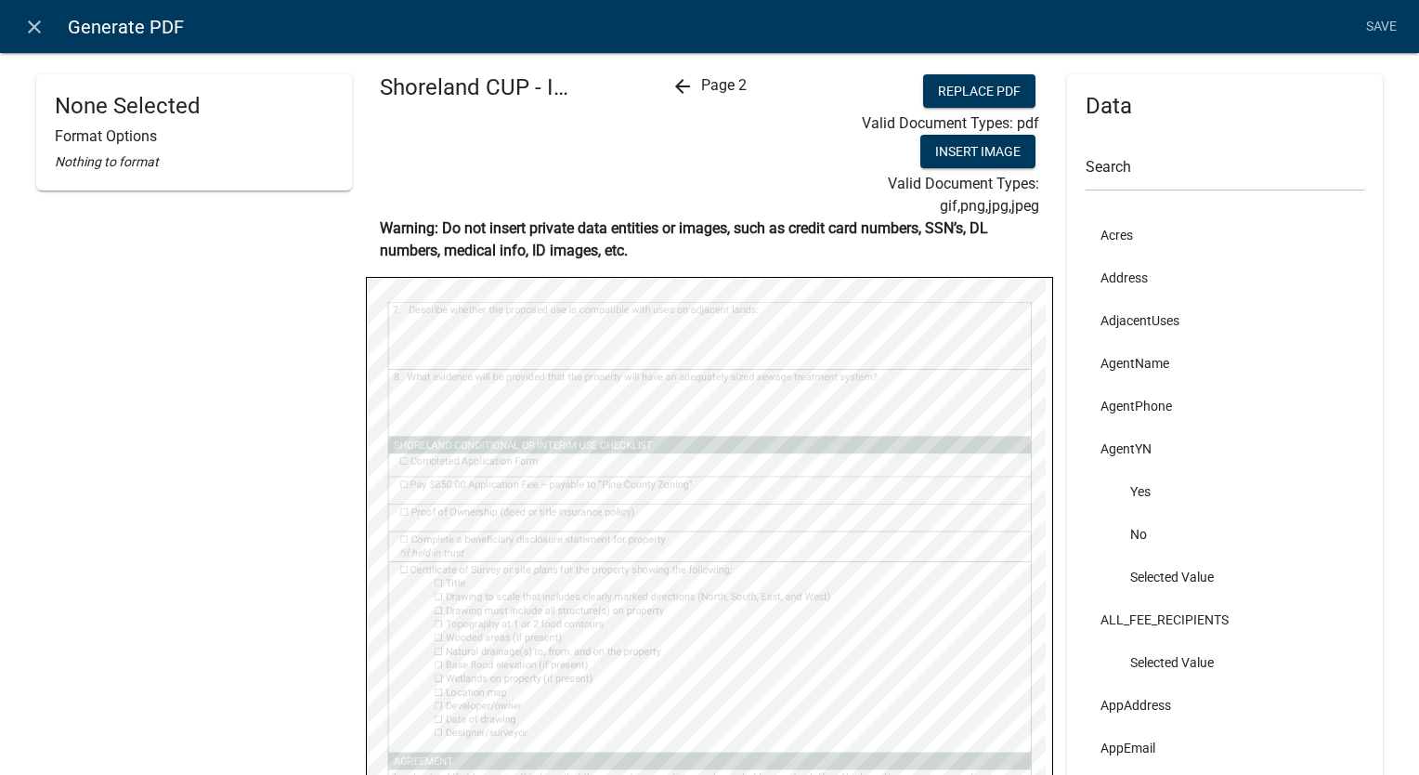
click at [676, 87] on icon "arrow_back" at bounding box center [682, 86] width 22 height 22
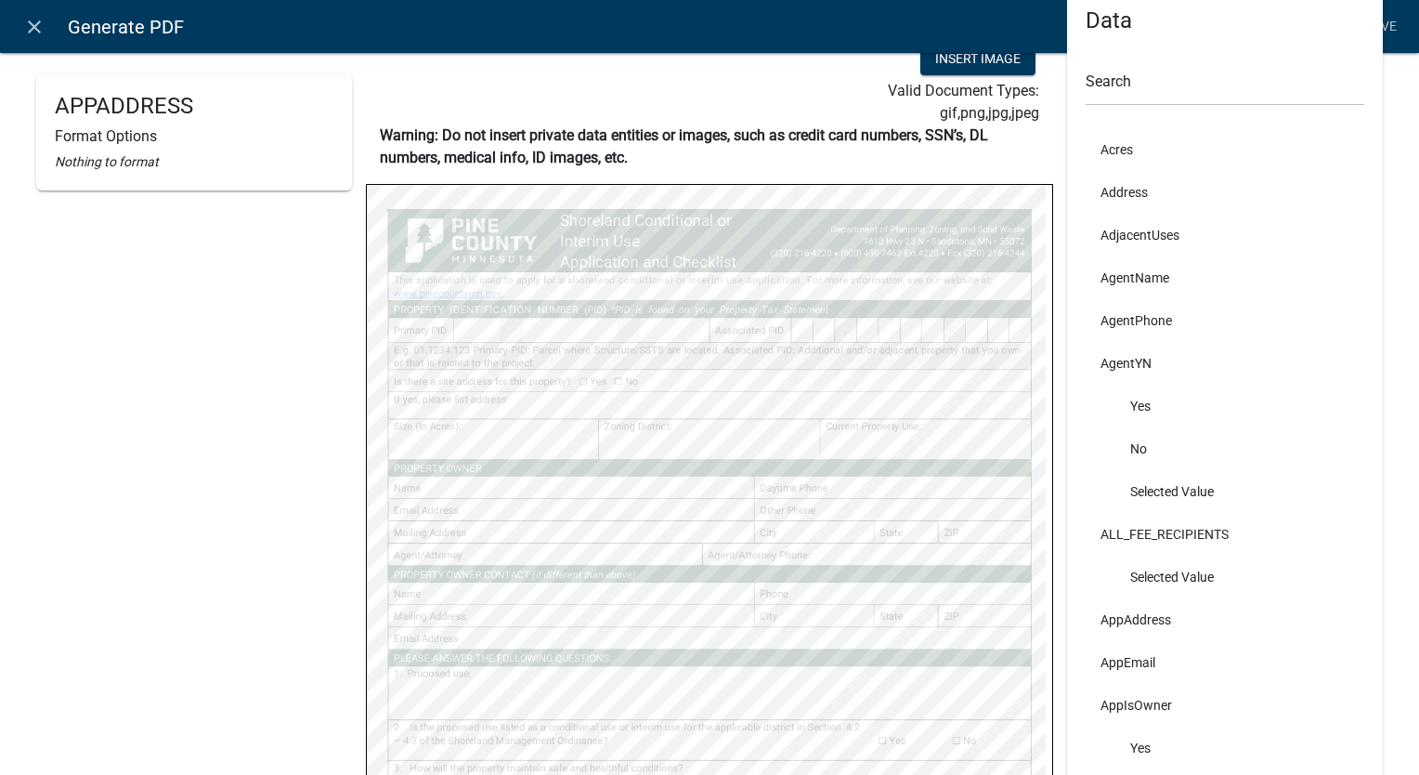
select select
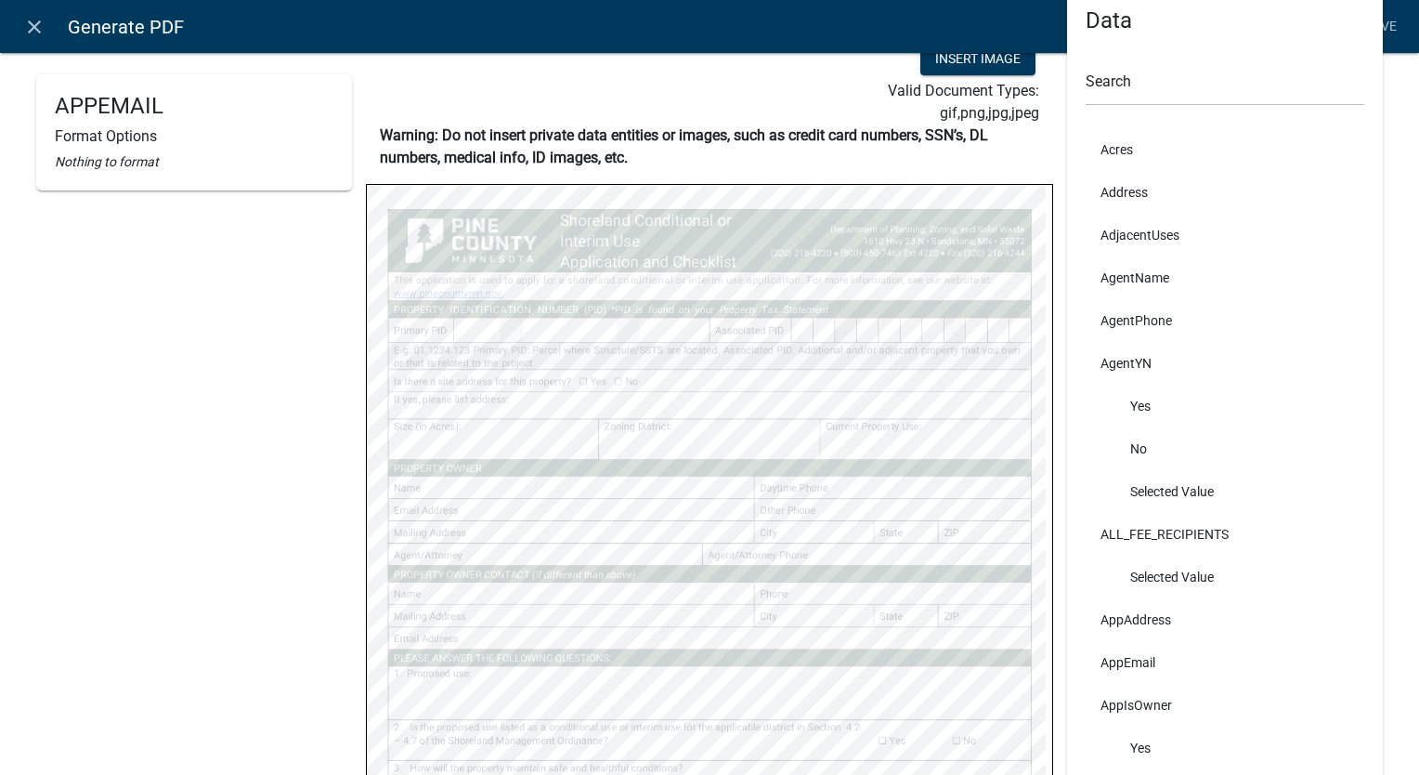
select select
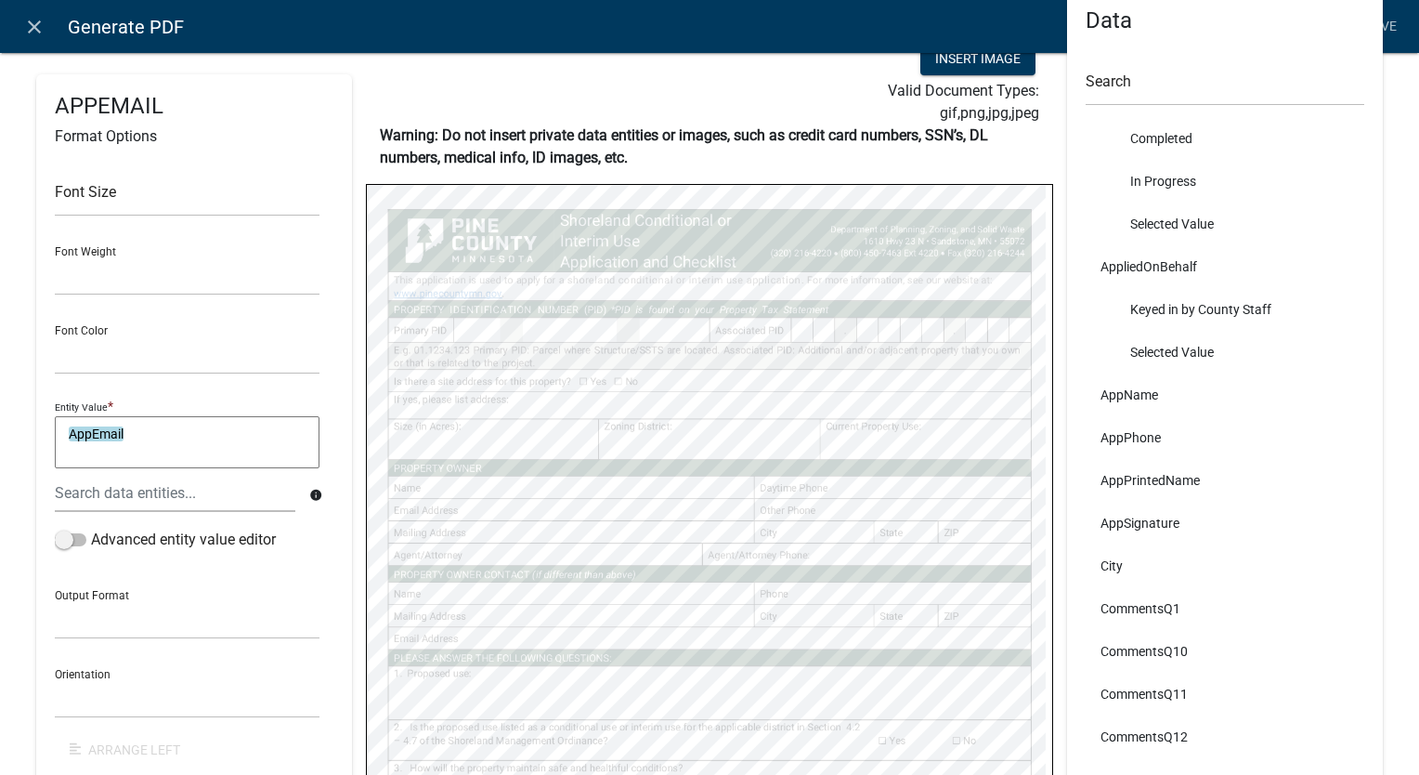
scroll to position [1300, 0]
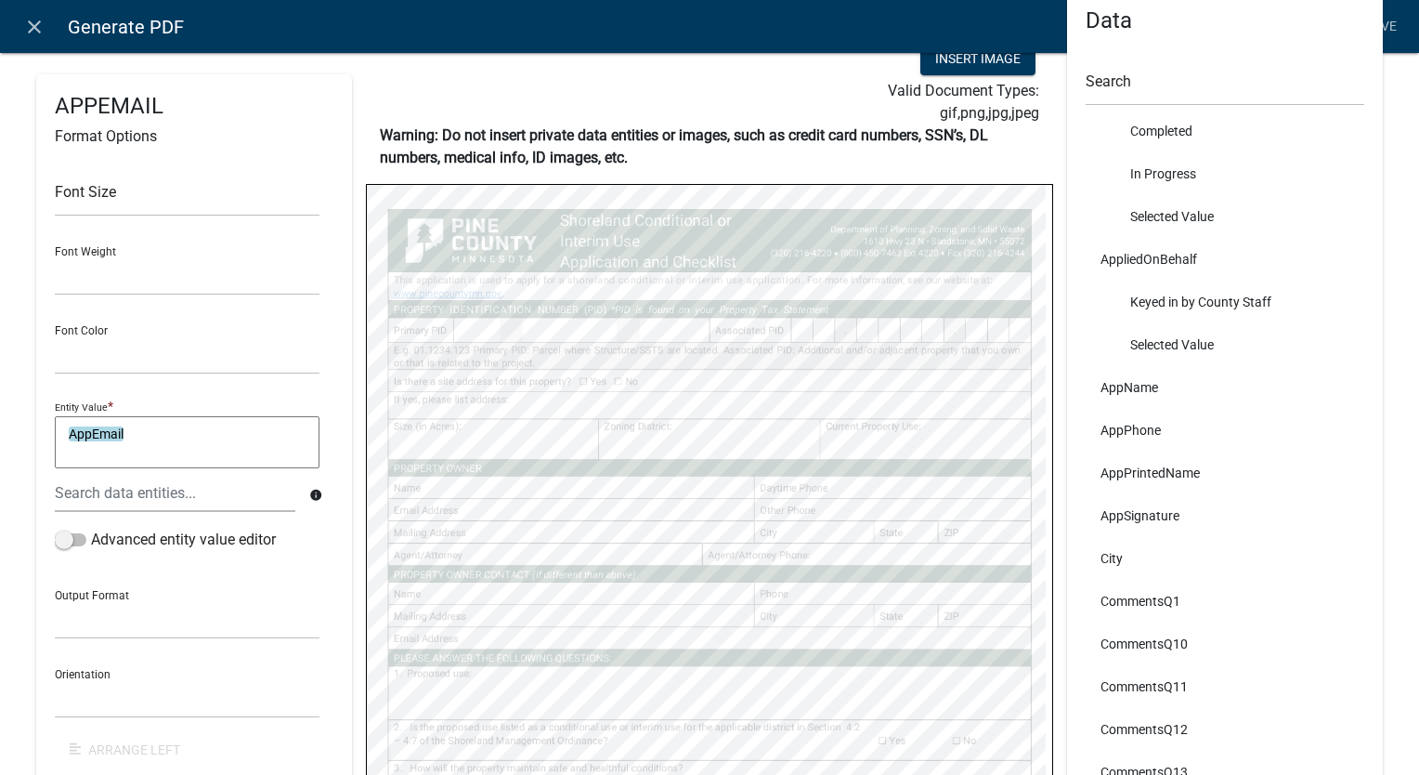
select select
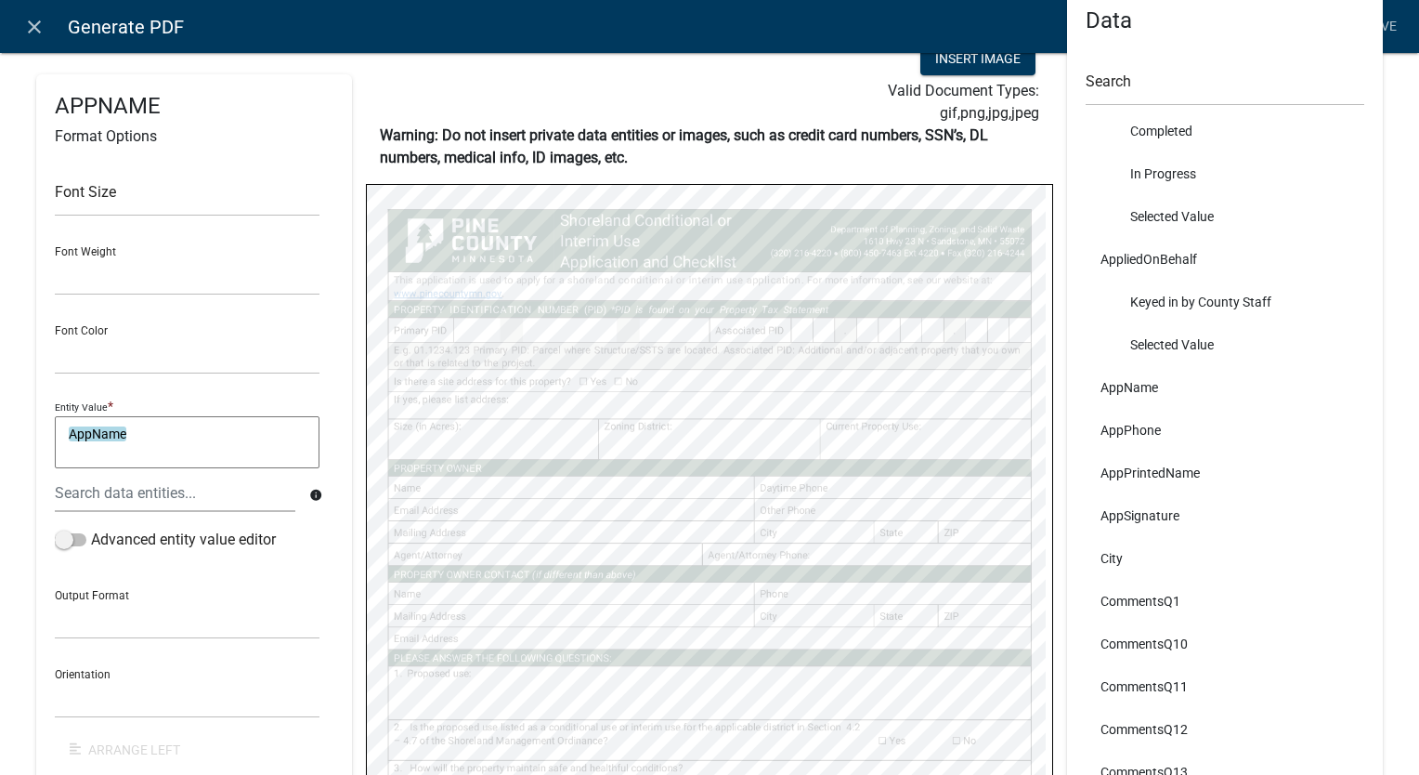
select select
click at [1387, 17] on link "Save" at bounding box center [1381, 26] width 46 height 35
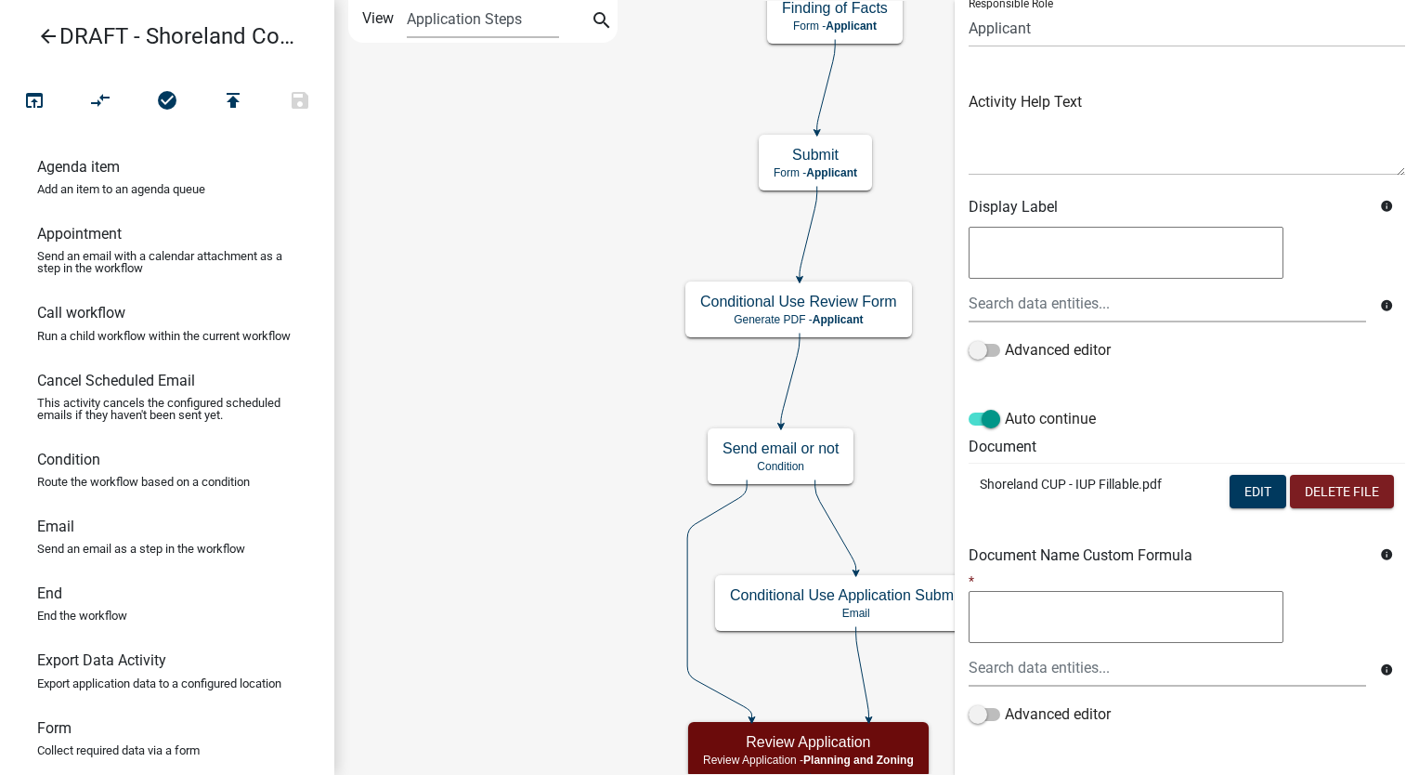
scroll to position [241, 0]
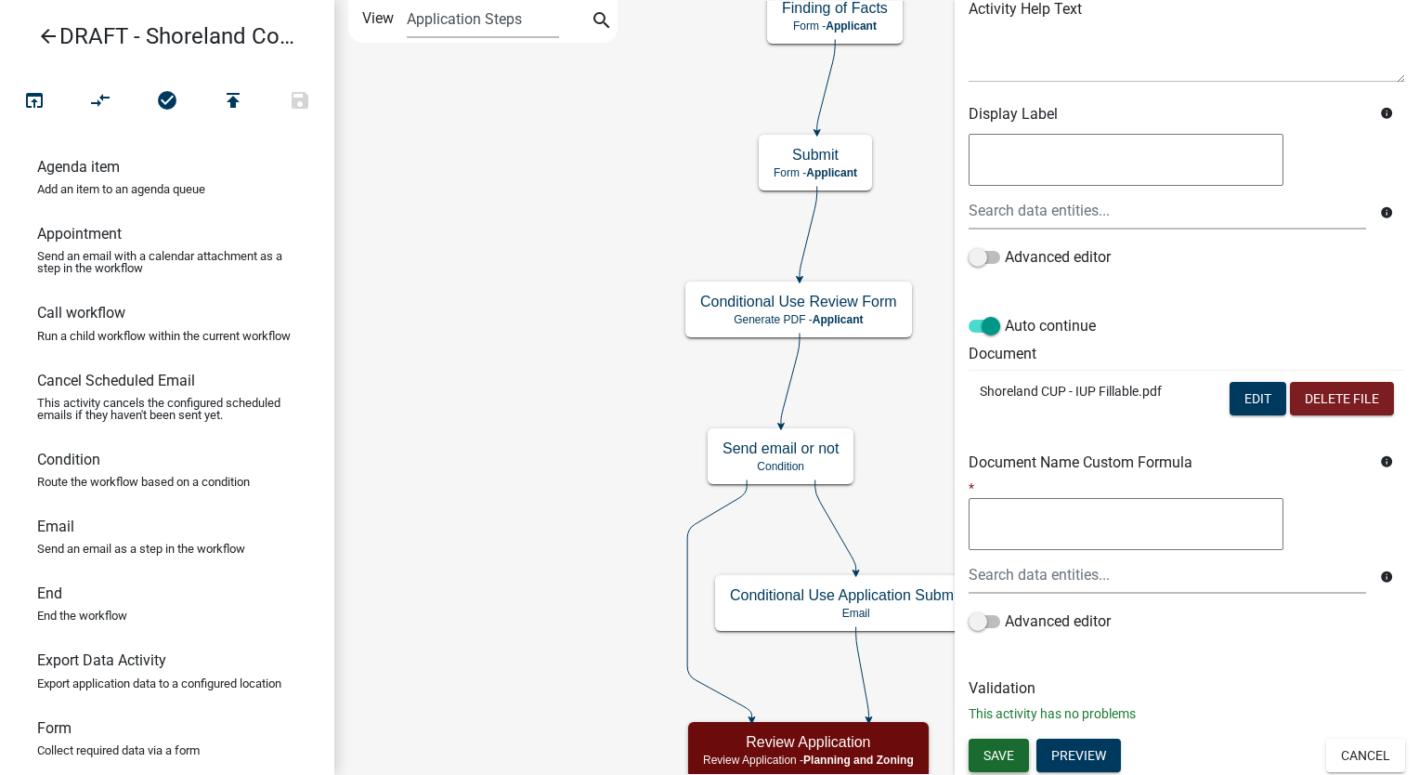
click at [1018, 755] on button "Save" at bounding box center [999, 754] width 60 height 33
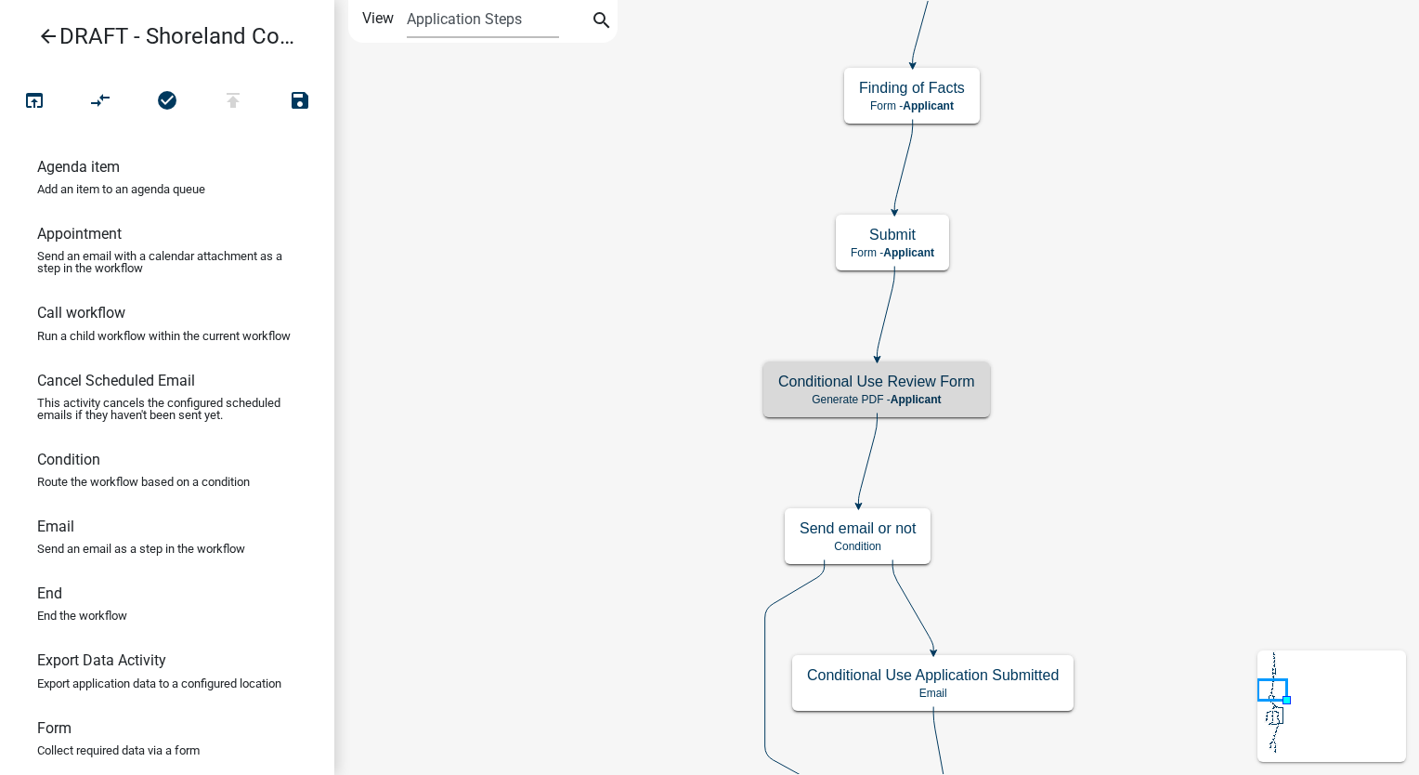
scroll to position [0, 0]
click at [46, 33] on icon "arrow_back" at bounding box center [48, 38] width 22 height 26
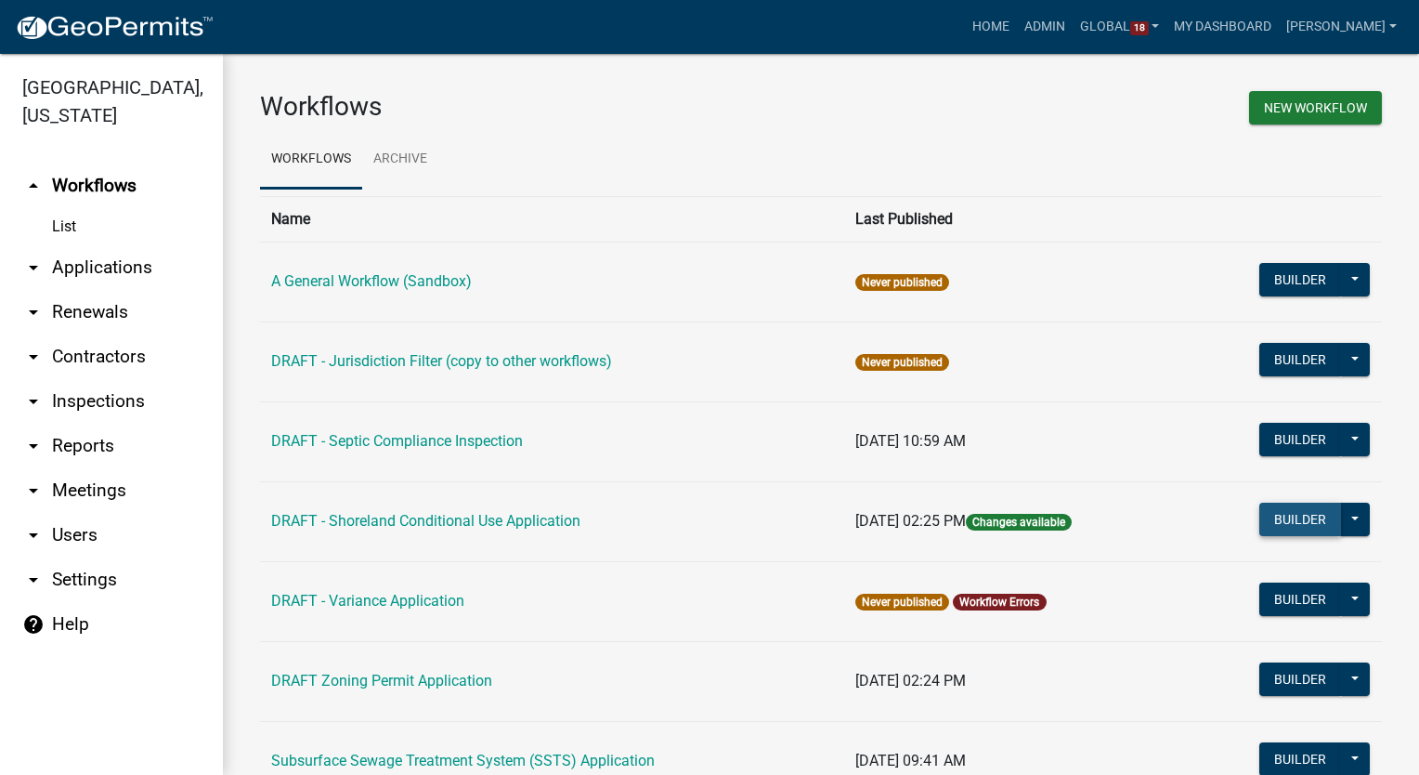
click at [1300, 511] on button "Builder" at bounding box center [1300, 518] width 82 height 33
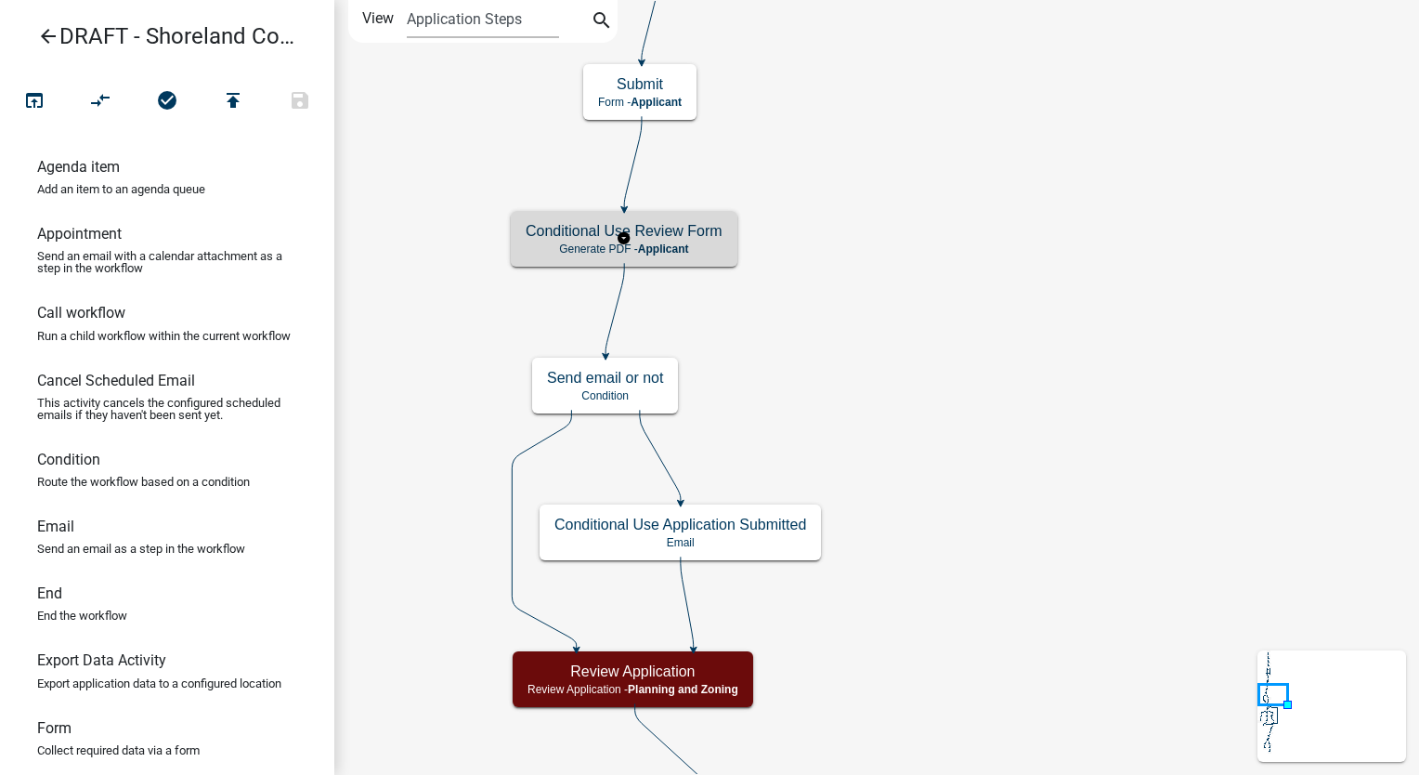
click at [658, 243] on span "Applicant" at bounding box center [663, 248] width 51 height 13
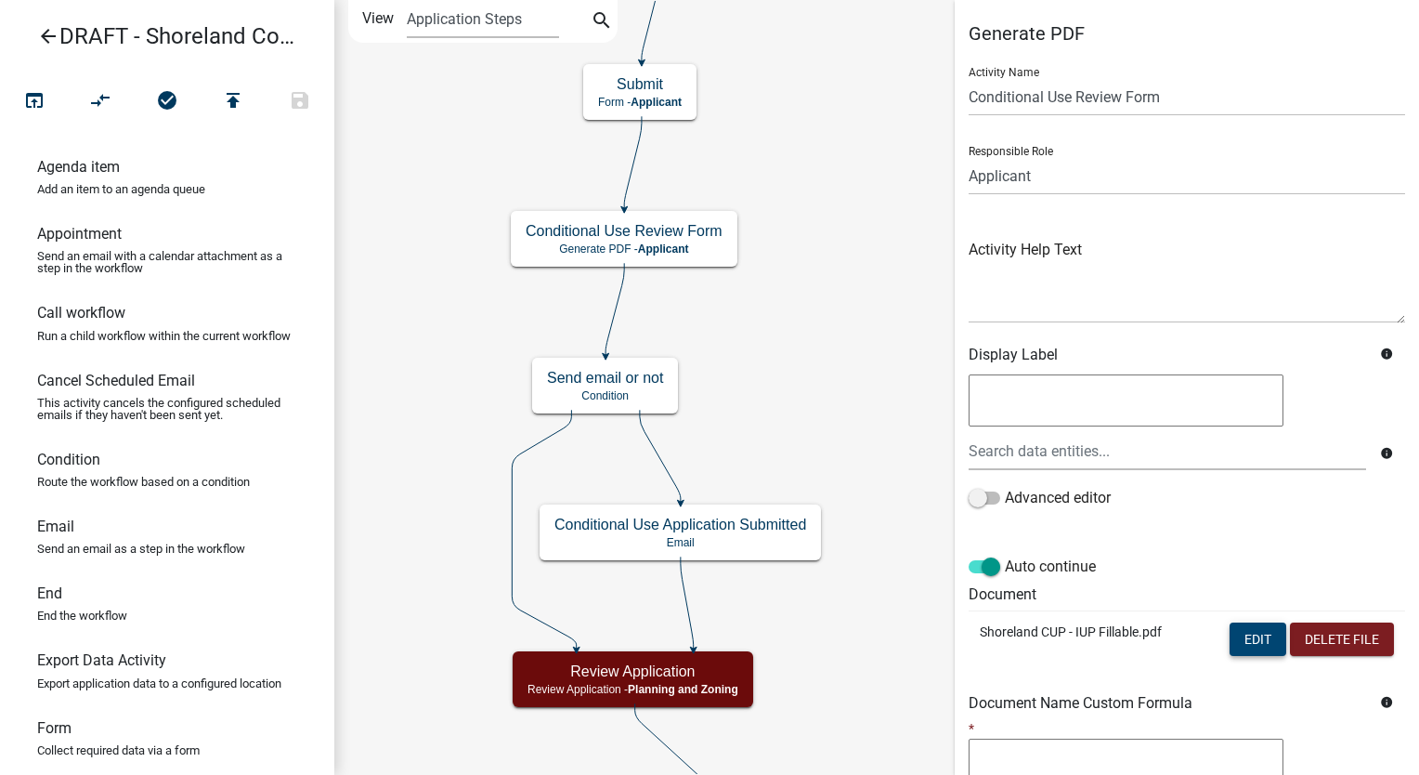
click at [1230, 632] on button "Edit" at bounding box center [1258, 638] width 57 height 33
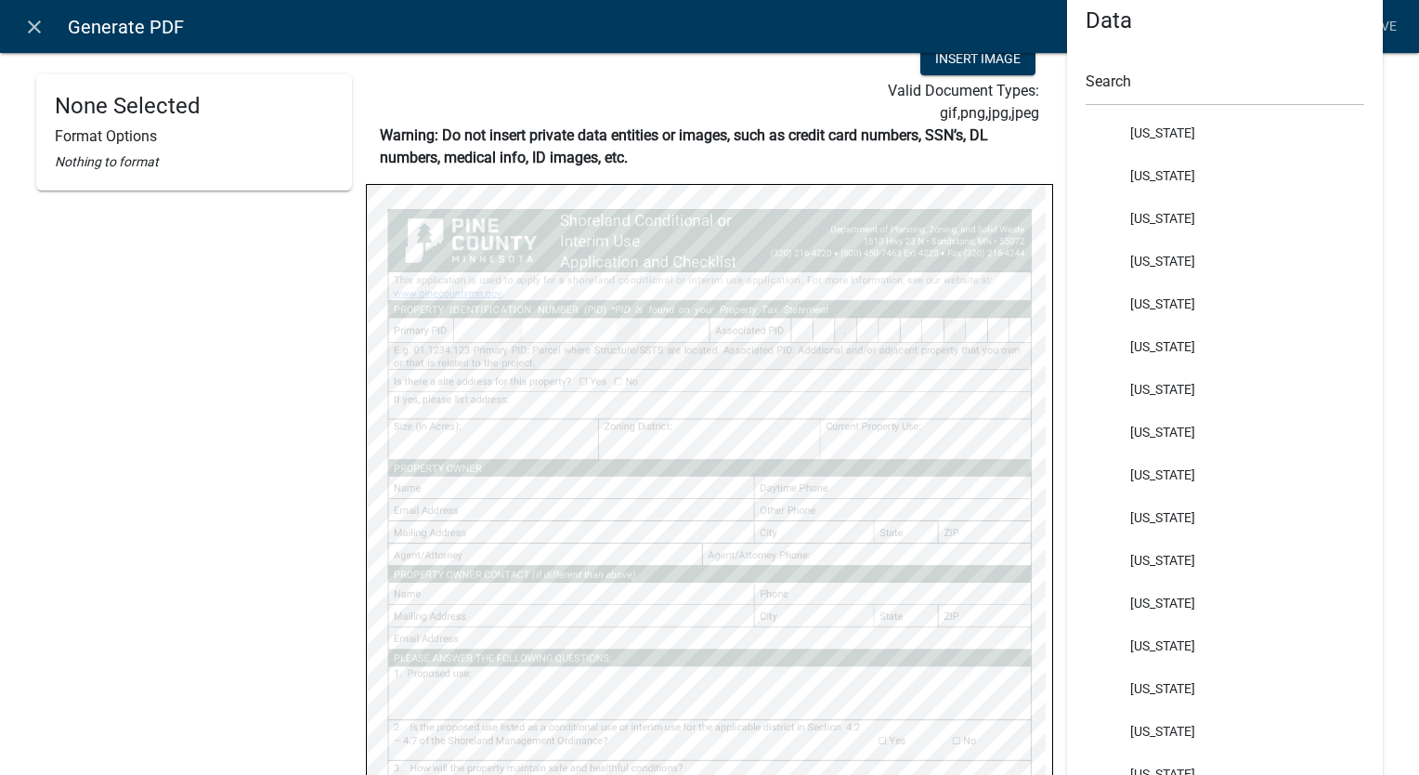
scroll to position [3436, 0]
select select
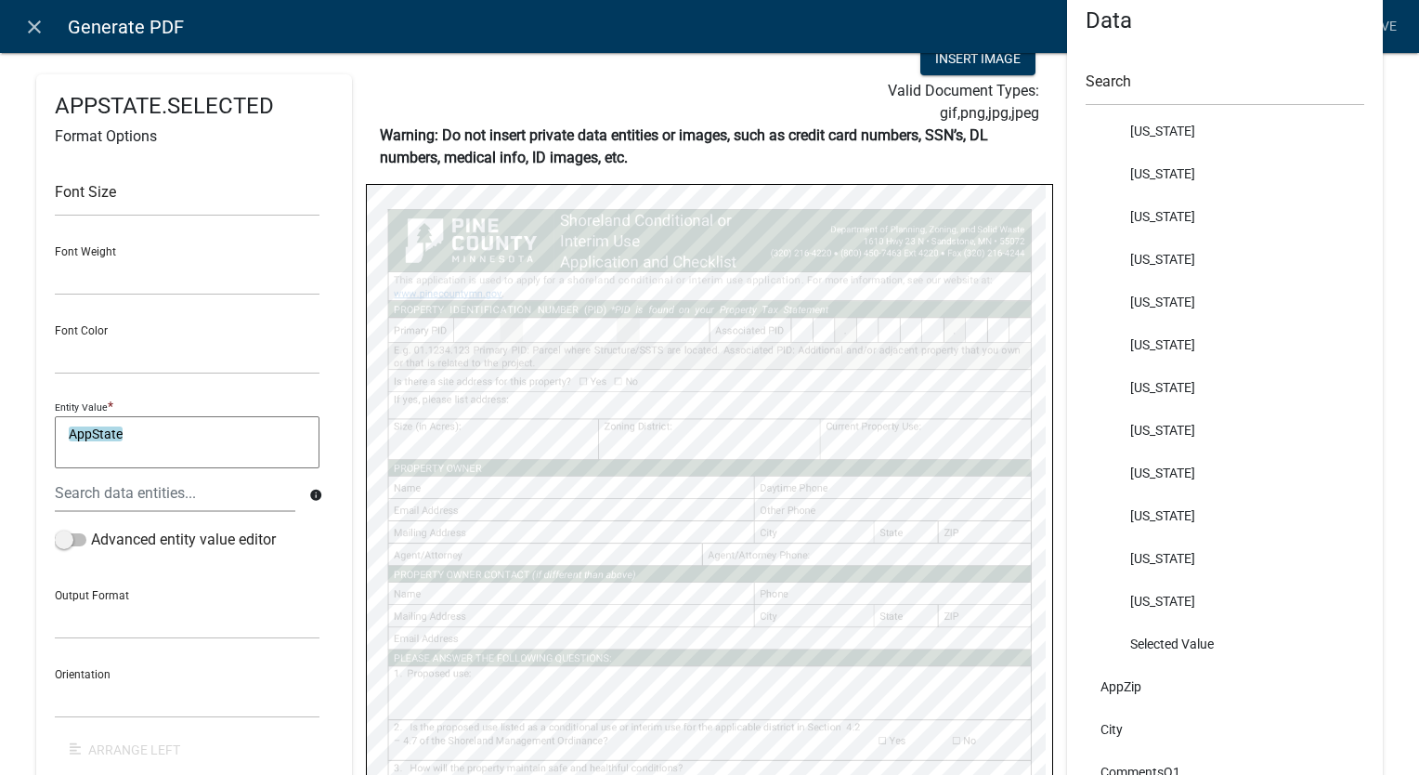
select select
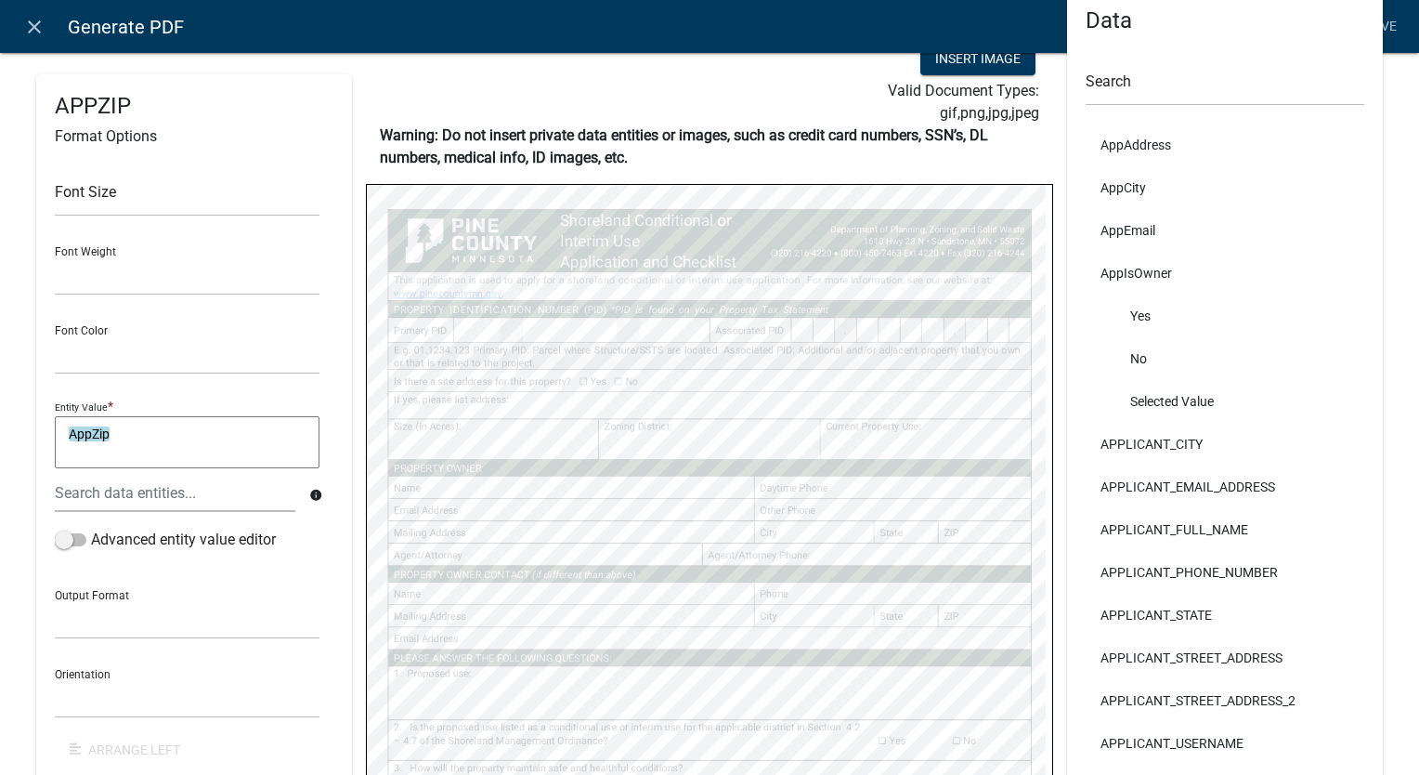
scroll to position [464, 0]
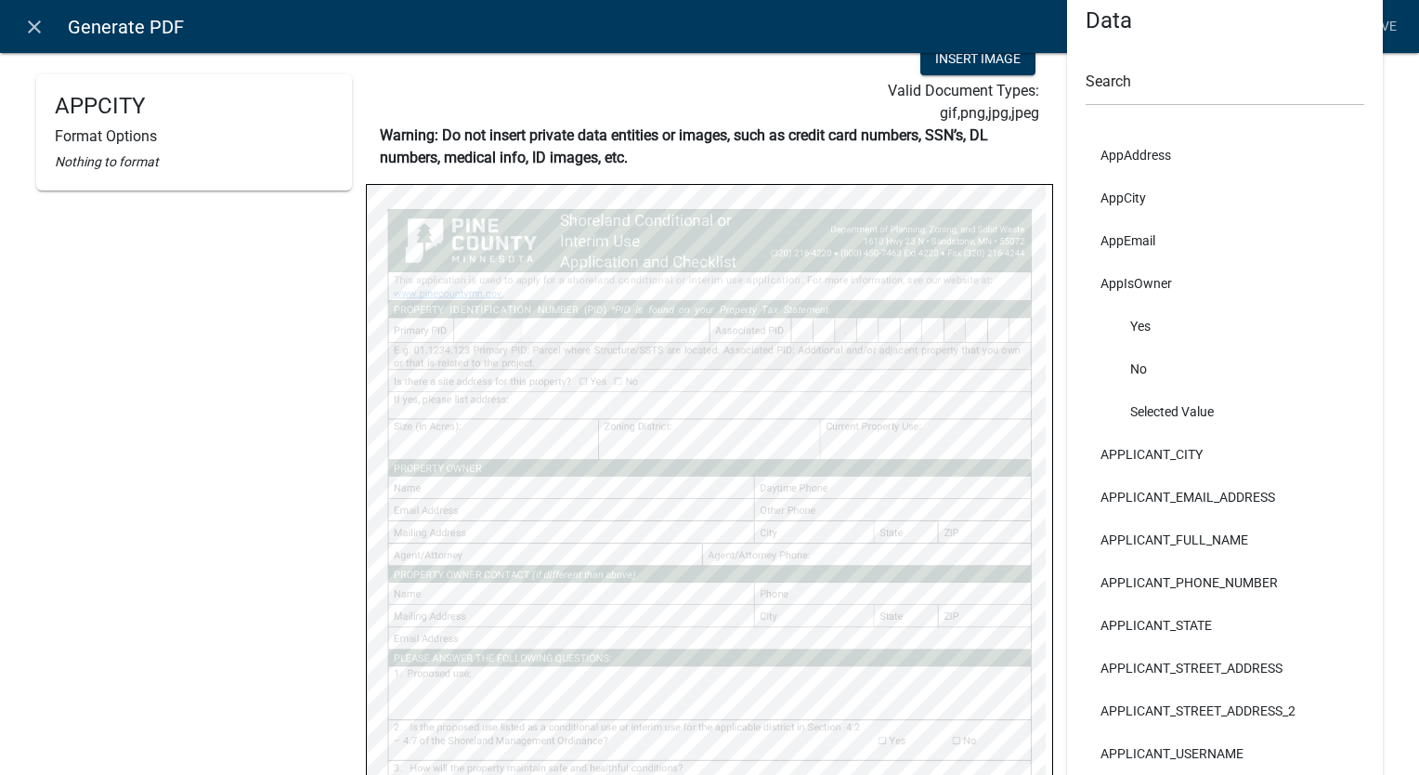
select select
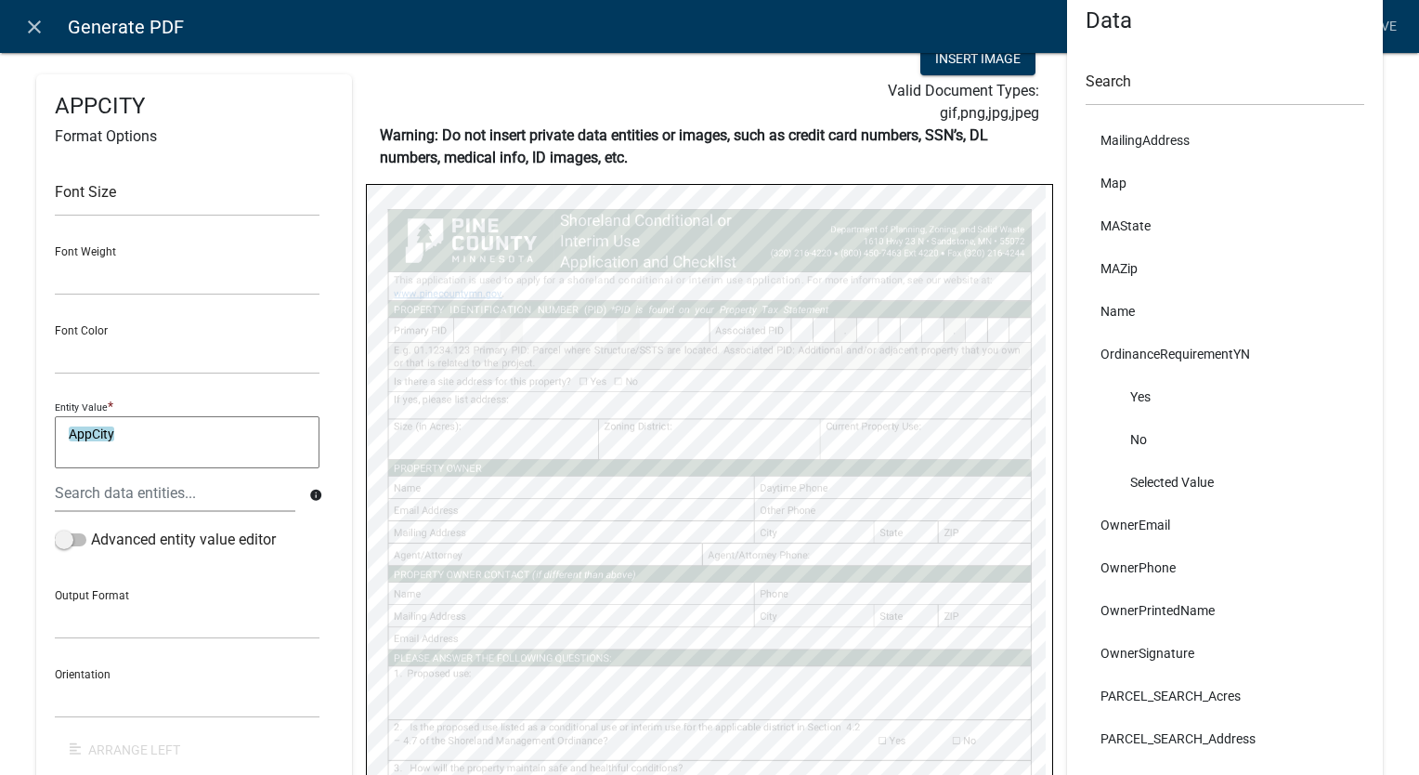
scroll to position [6872, 0]
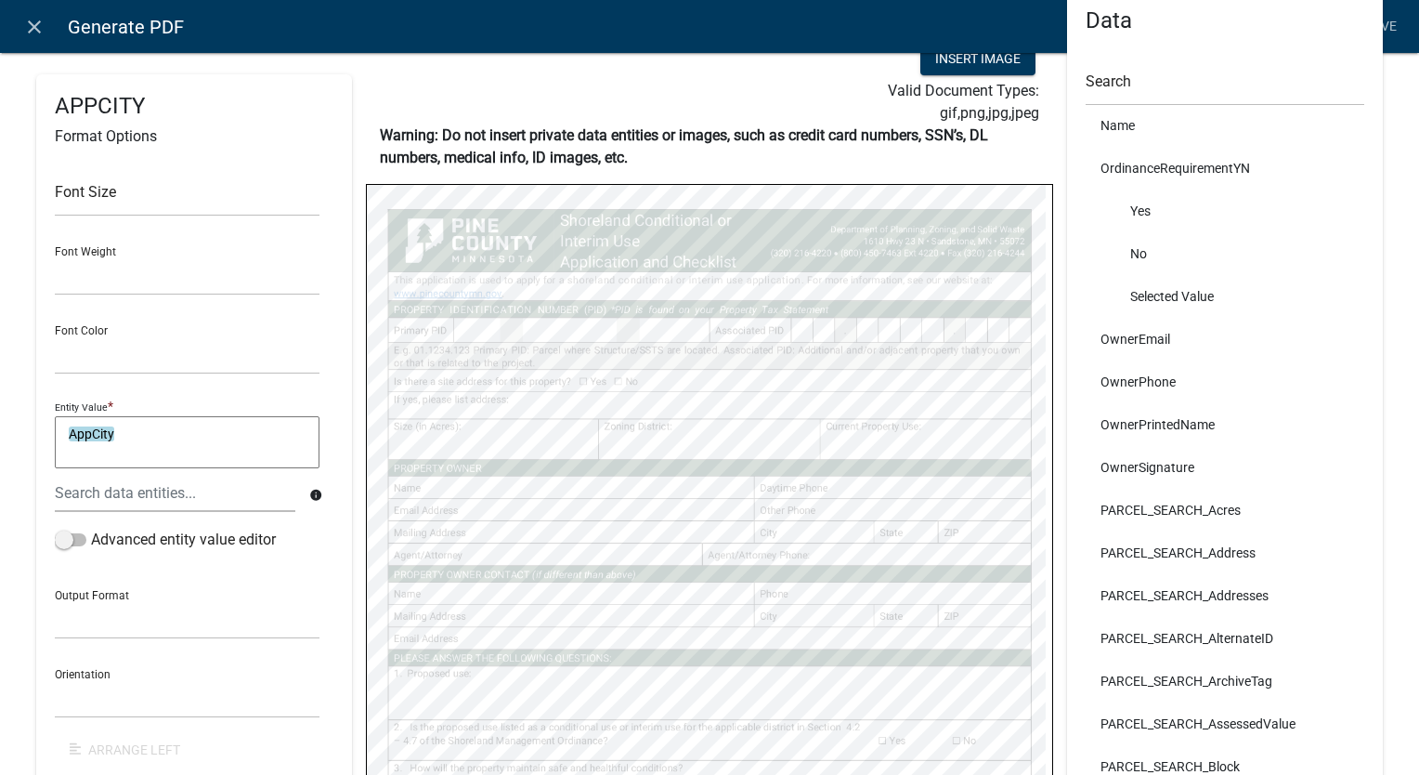
select select
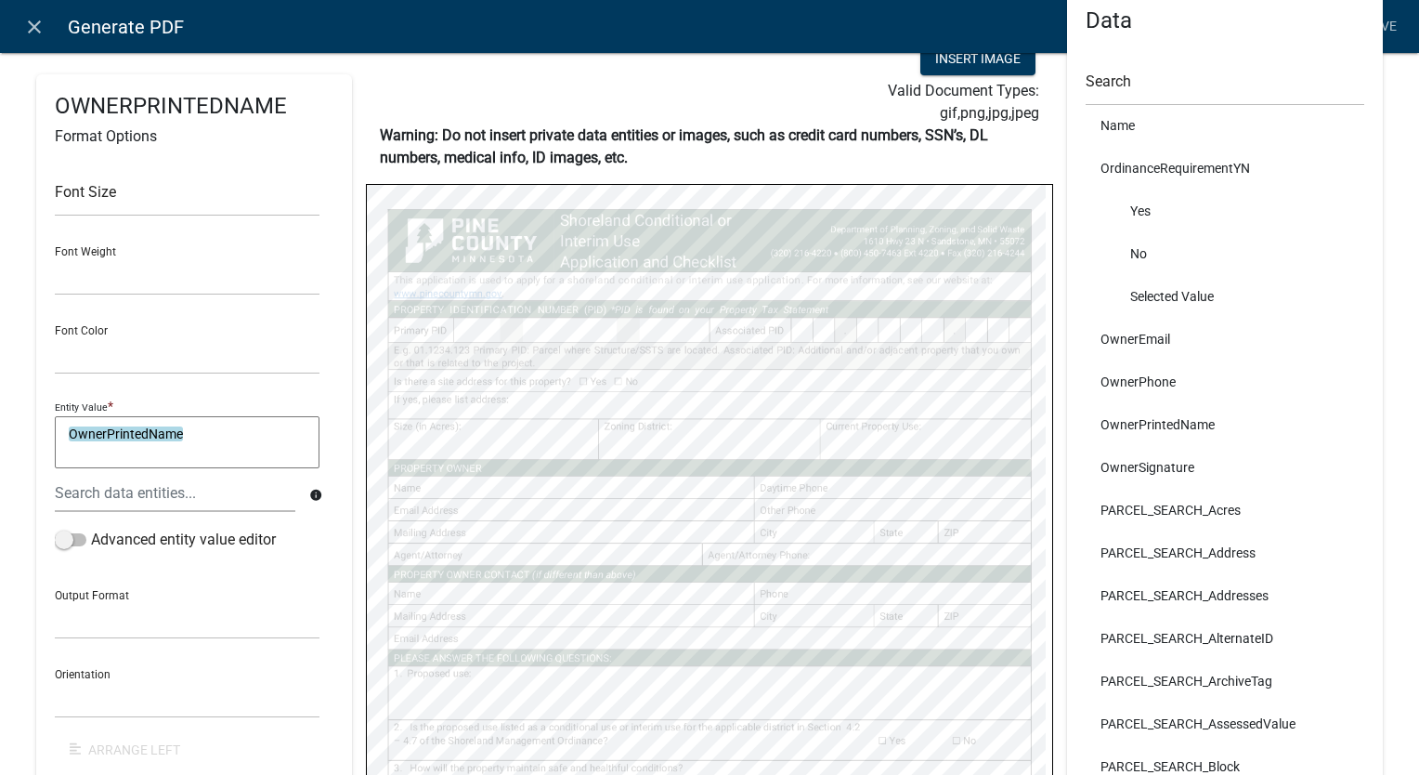
select select
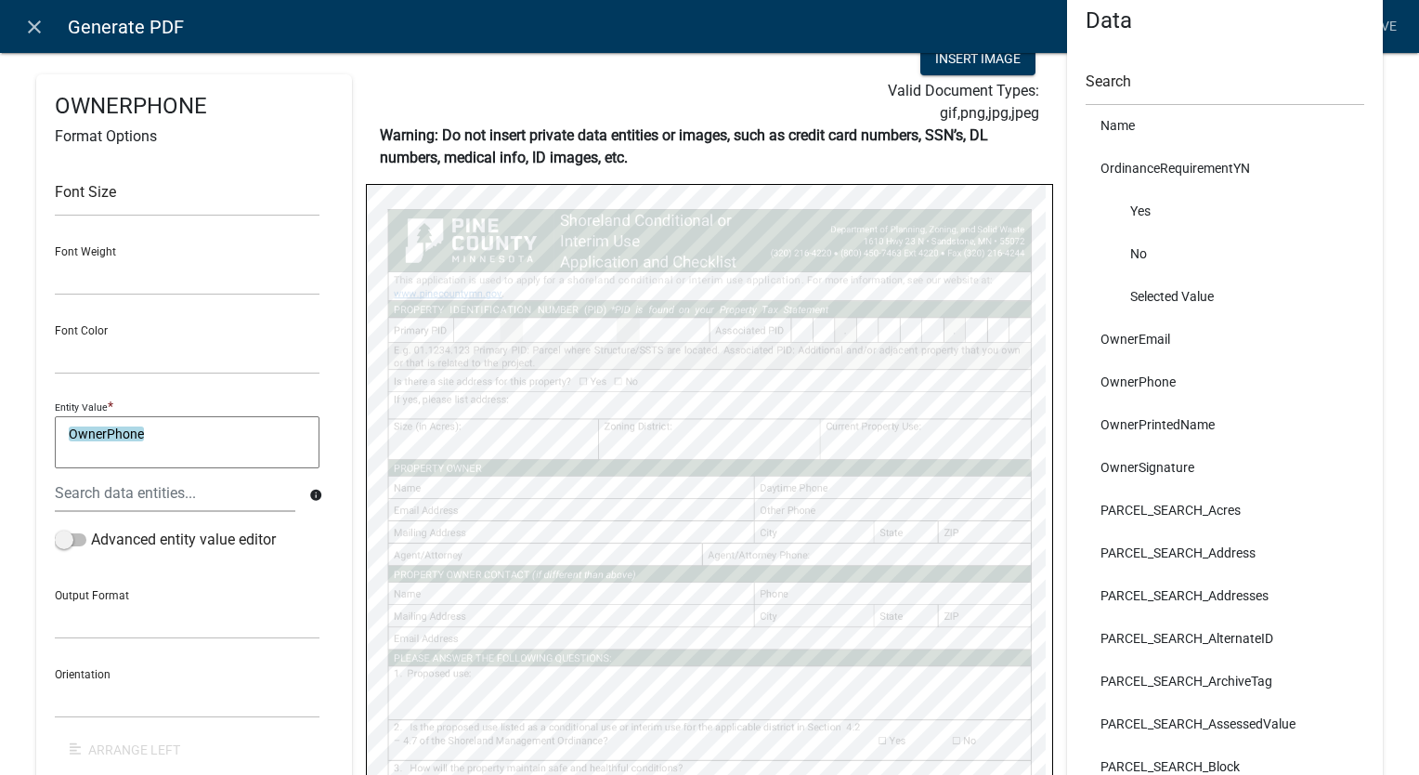
select select
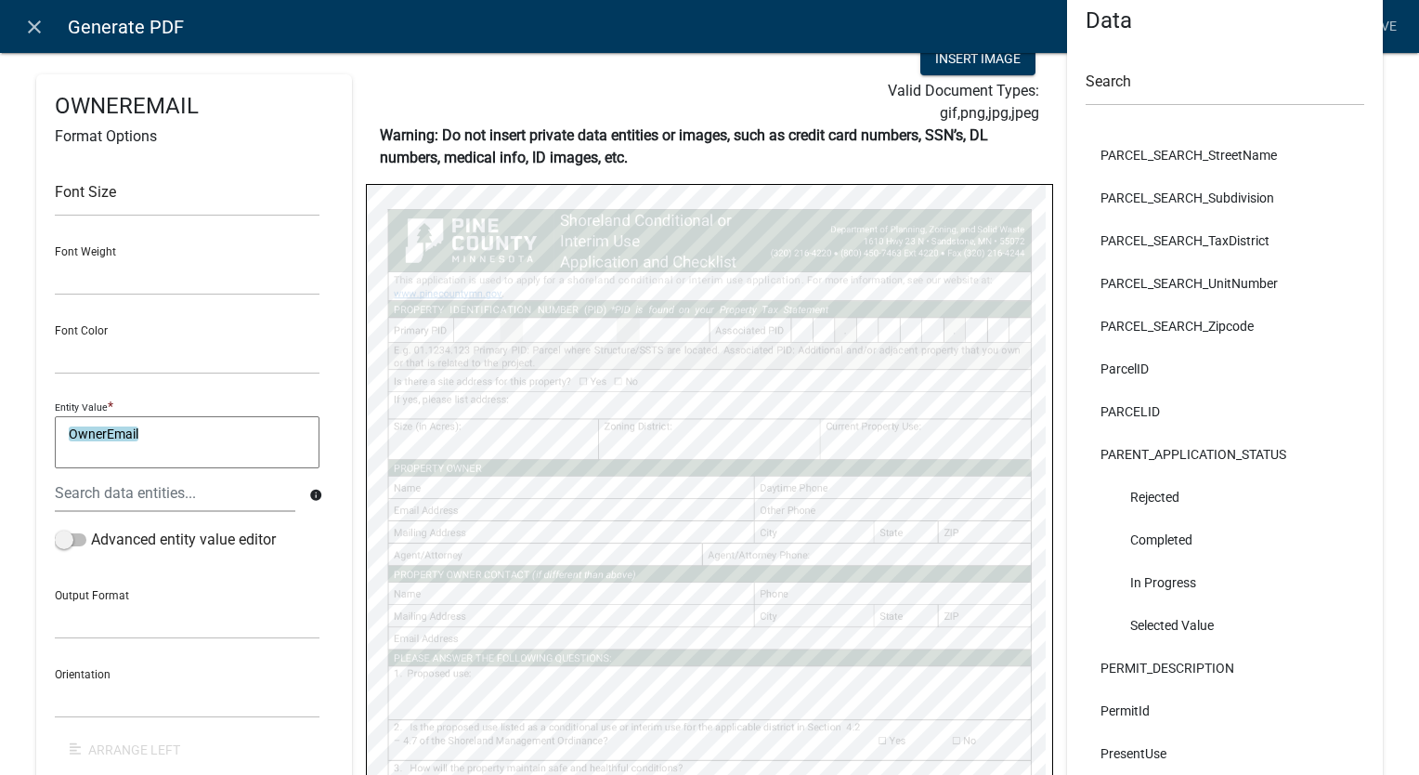
scroll to position [10494, 0]
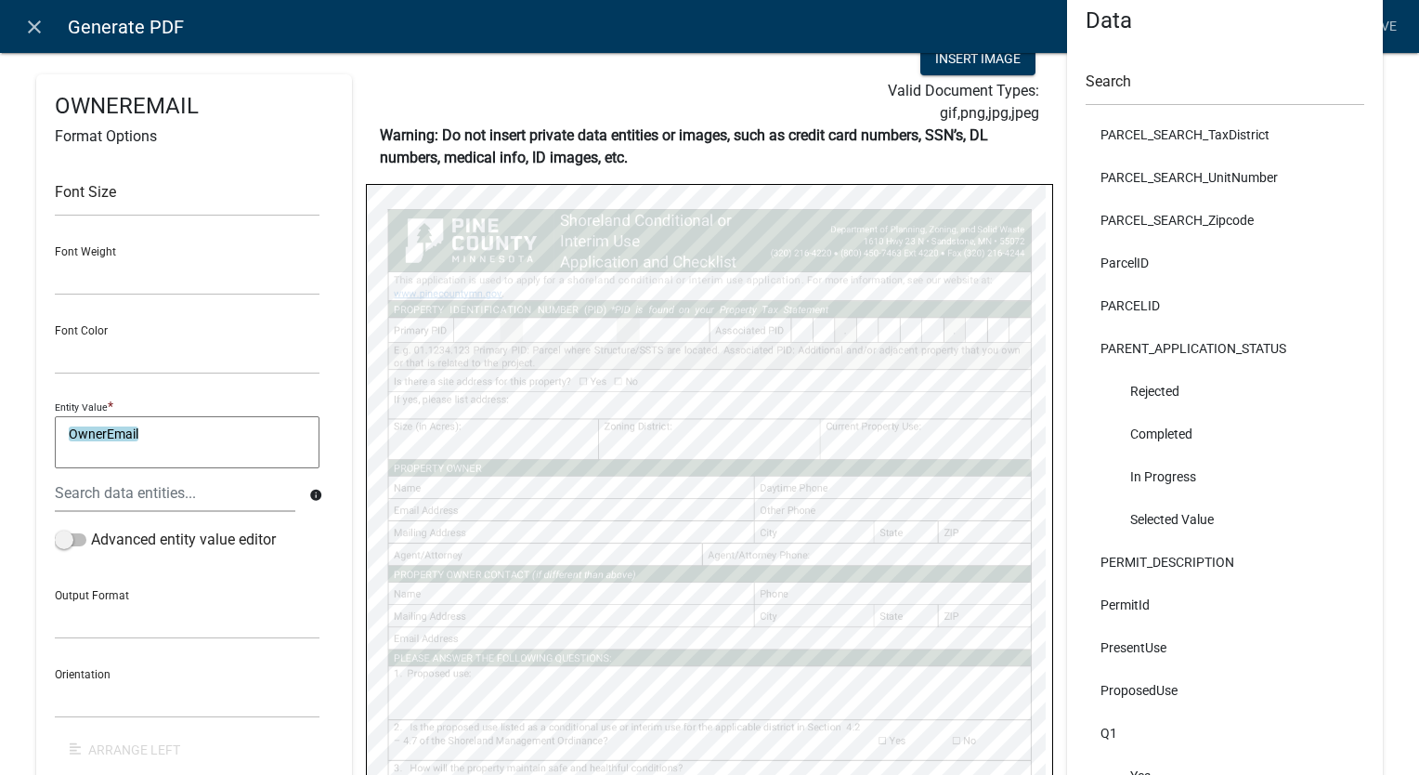
select select
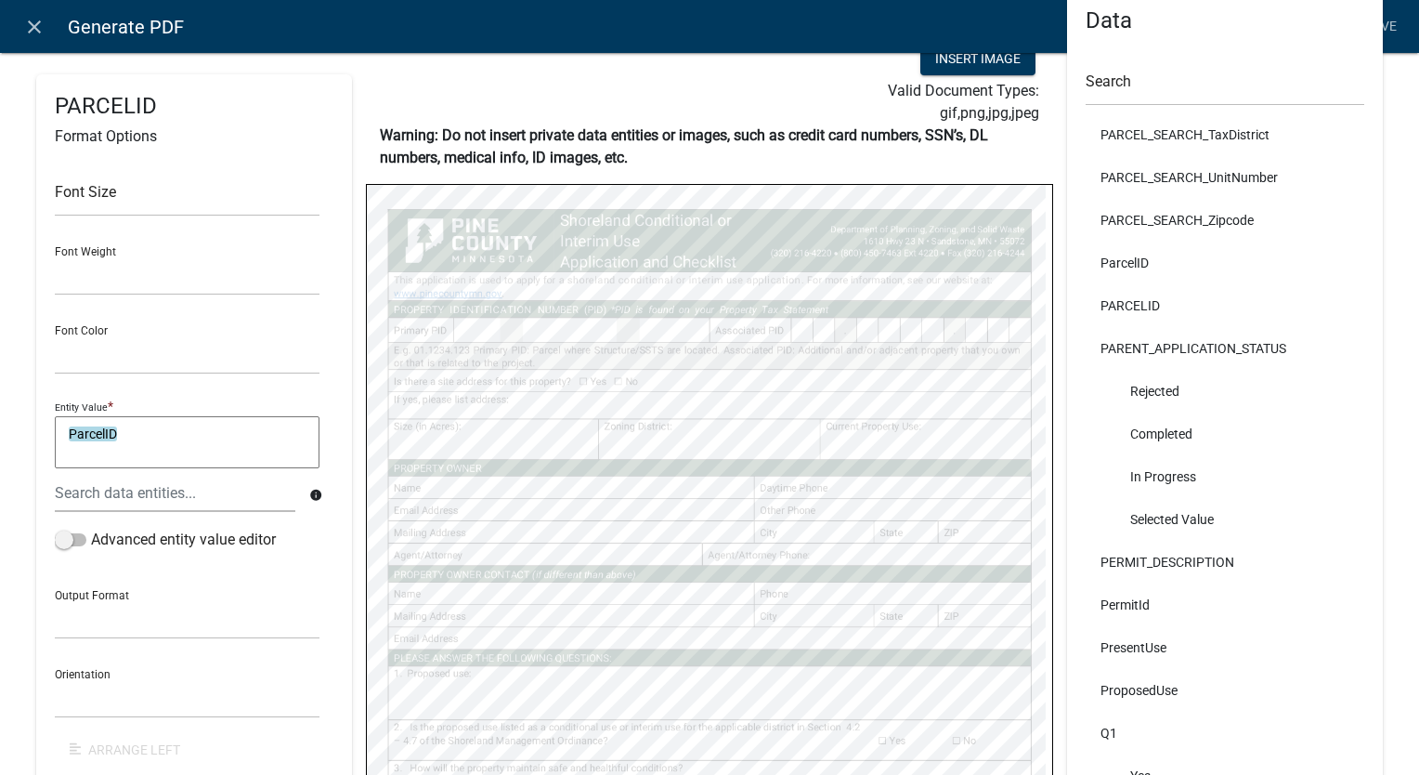
select select
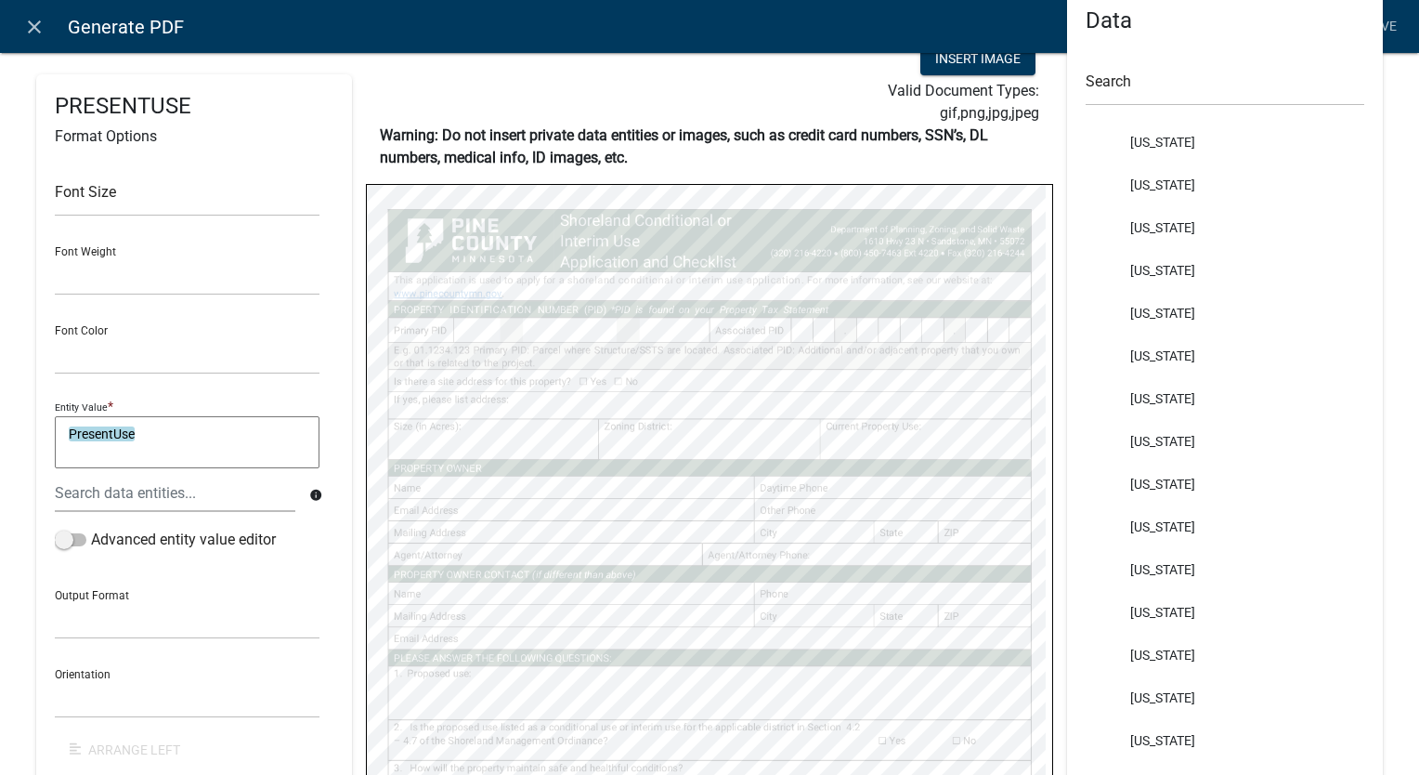
scroll to position [0, 0]
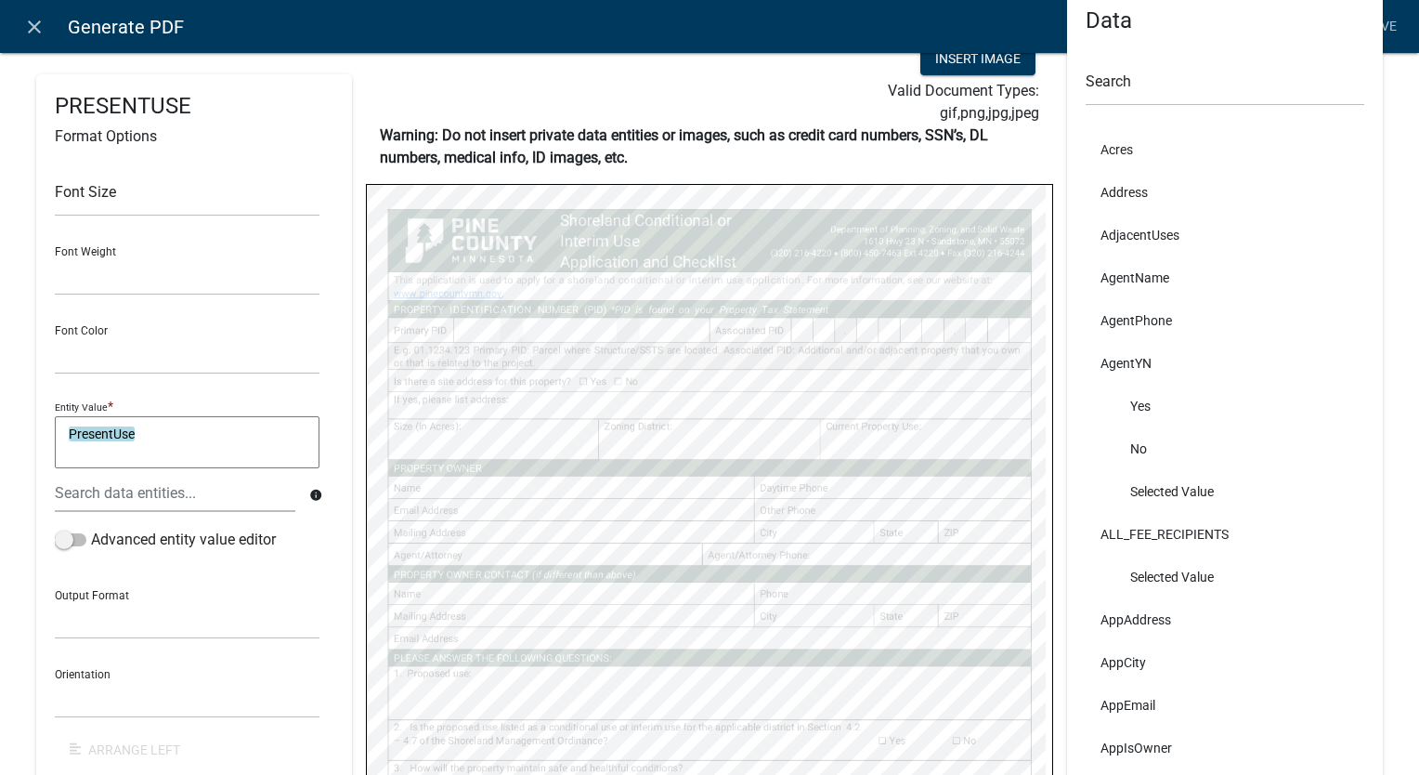
select select
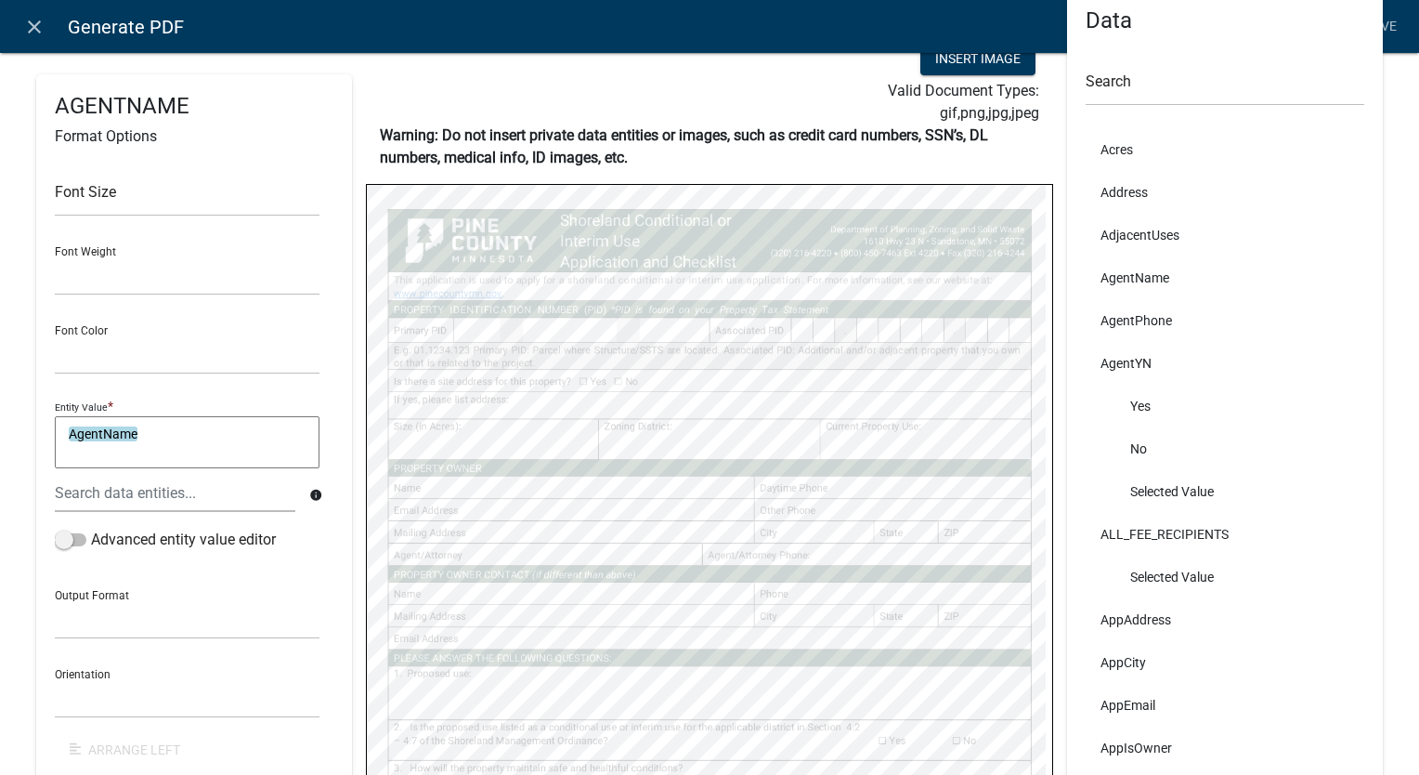
select select
click at [1100, 81] on input "text" at bounding box center [1225, 87] width 279 height 38
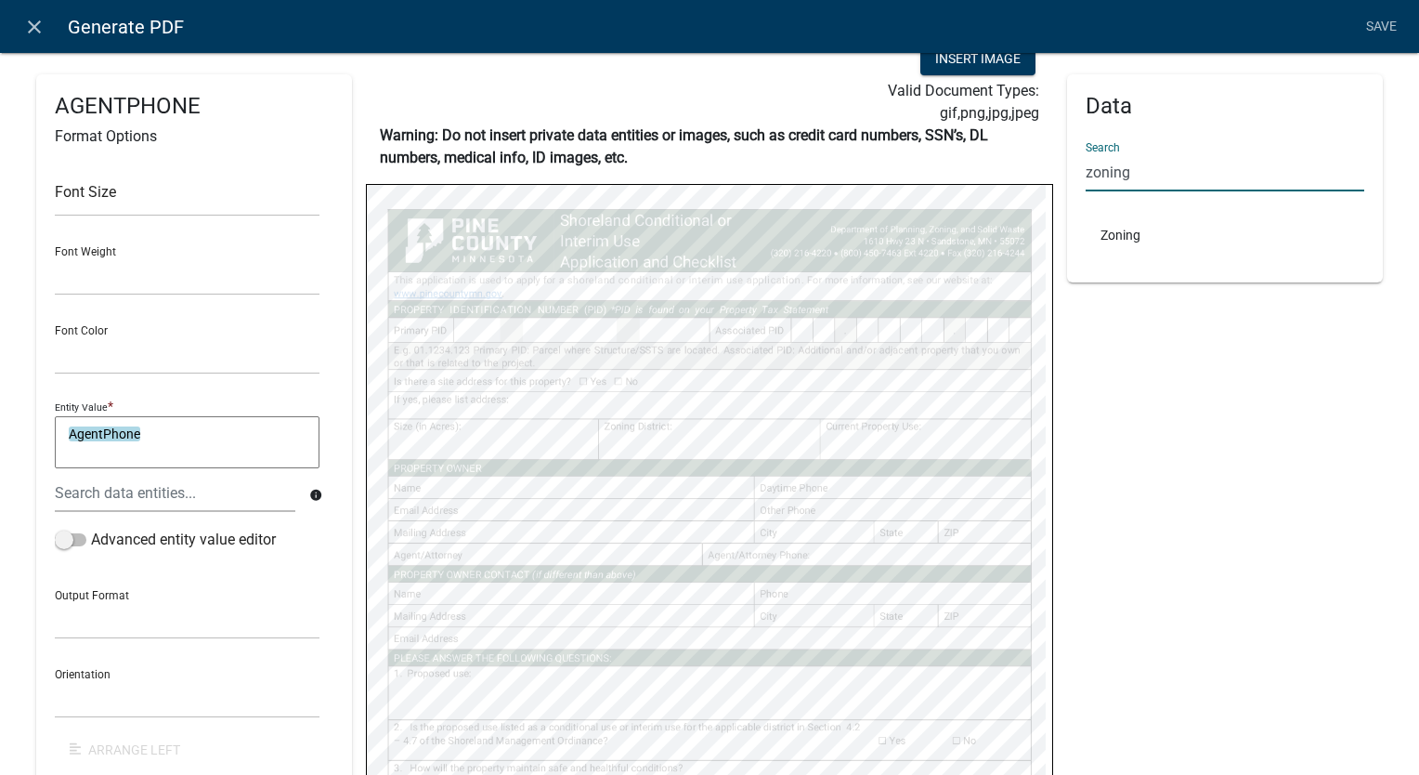
type input "zoning"
select select
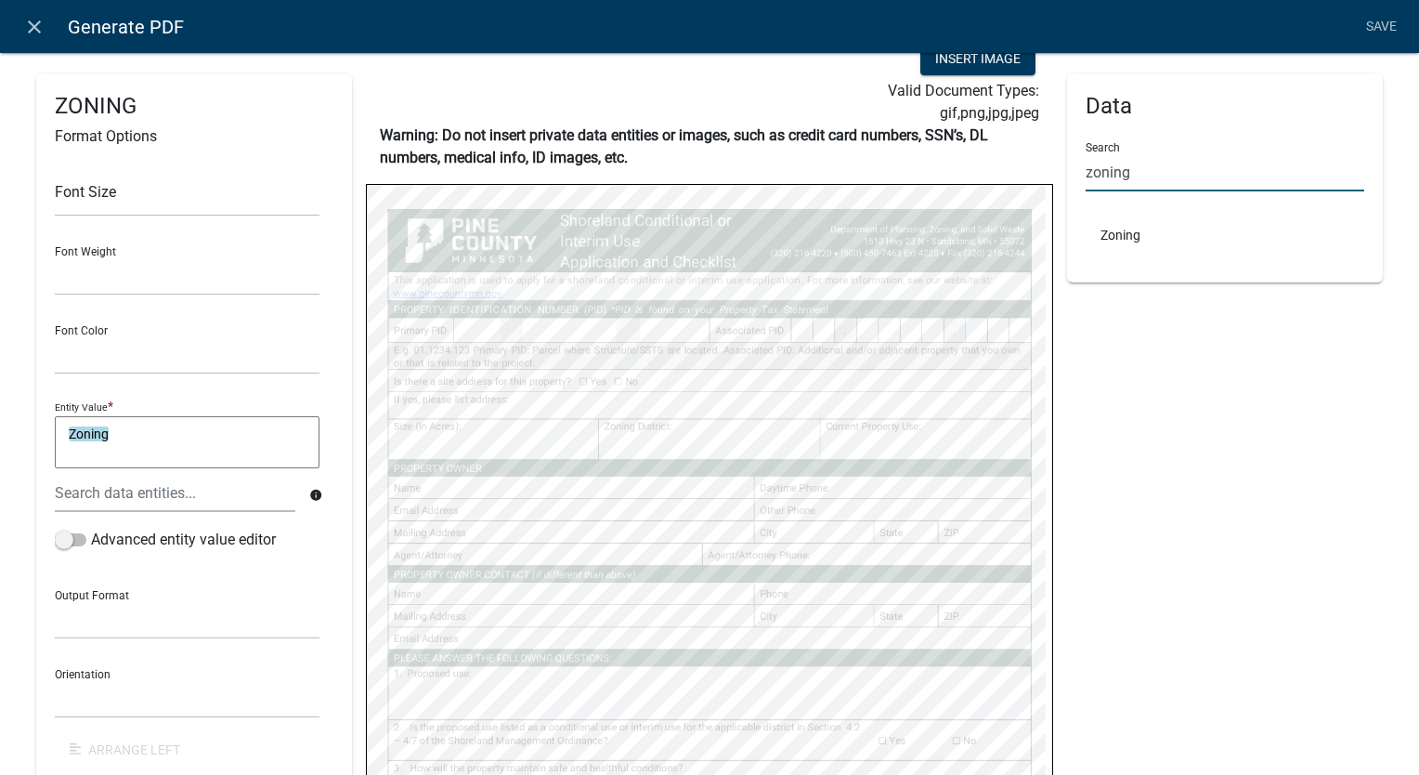
click at [1156, 180] on input "zoning" at bounding box center [1225, 172] width 279 height 38
type input "z"
type input "propo"
click at [1191, 448] on div "Data Search propo ProposedUse" at bounding box center [1225, 443] width 316 height 925
select select
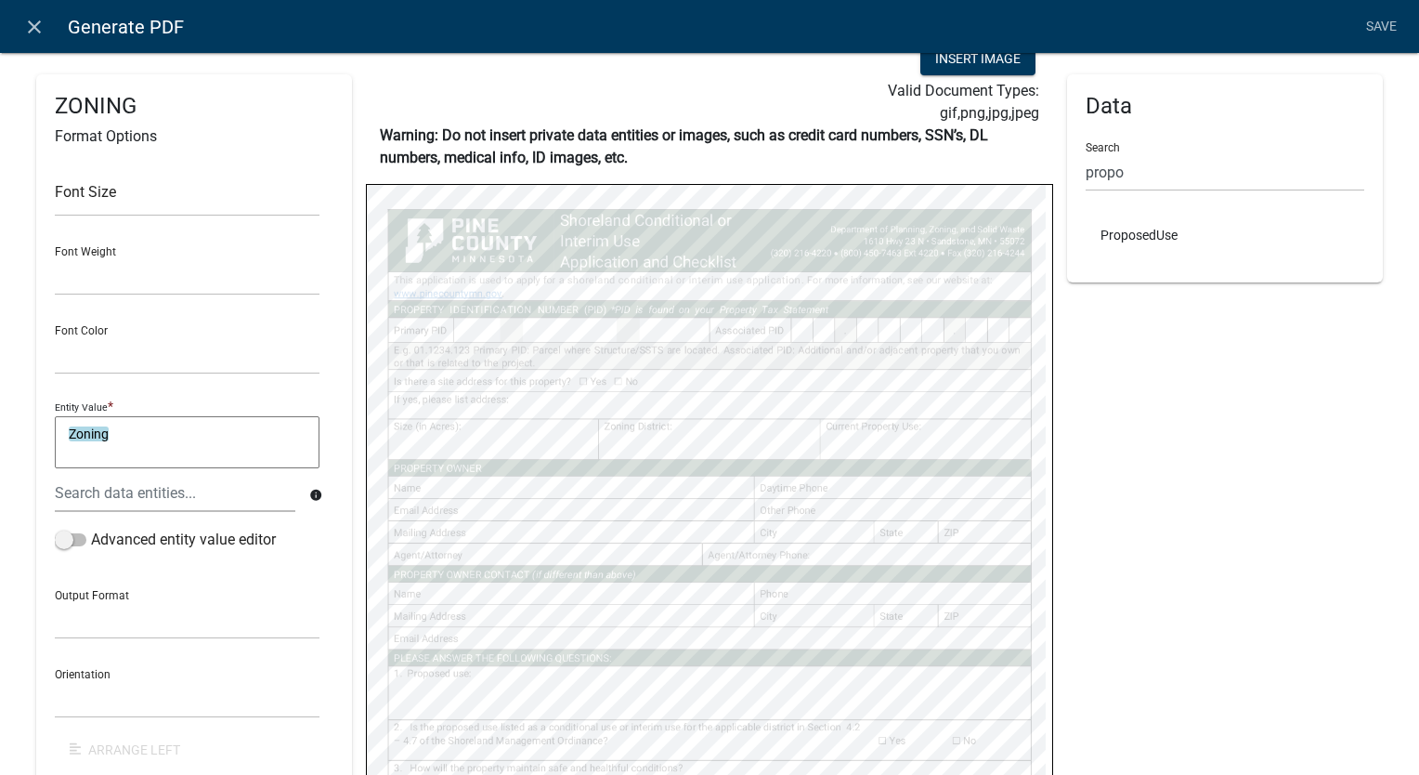
select select
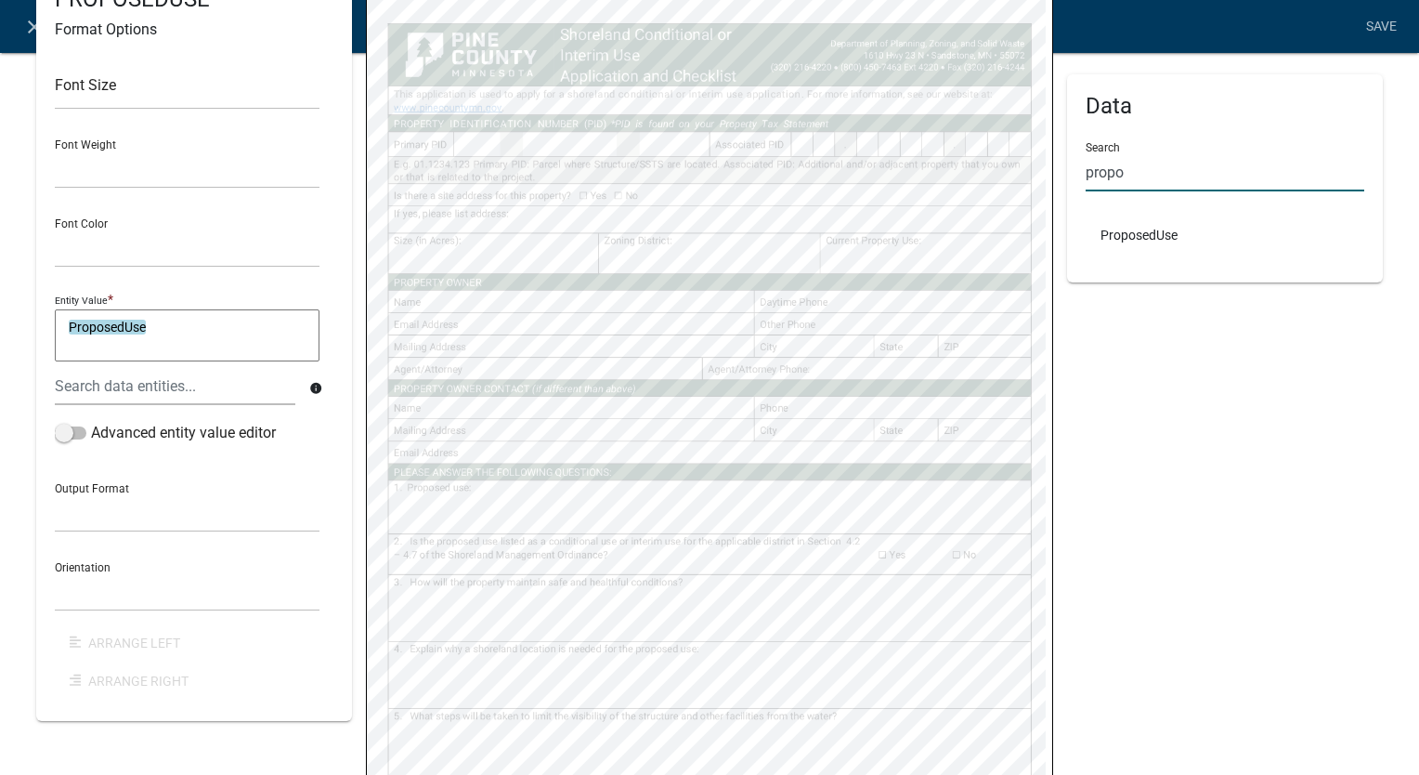
click at [1122, 181] on input "propo" at bounding box center [1225, 172] width 279 height 38
type input "p"
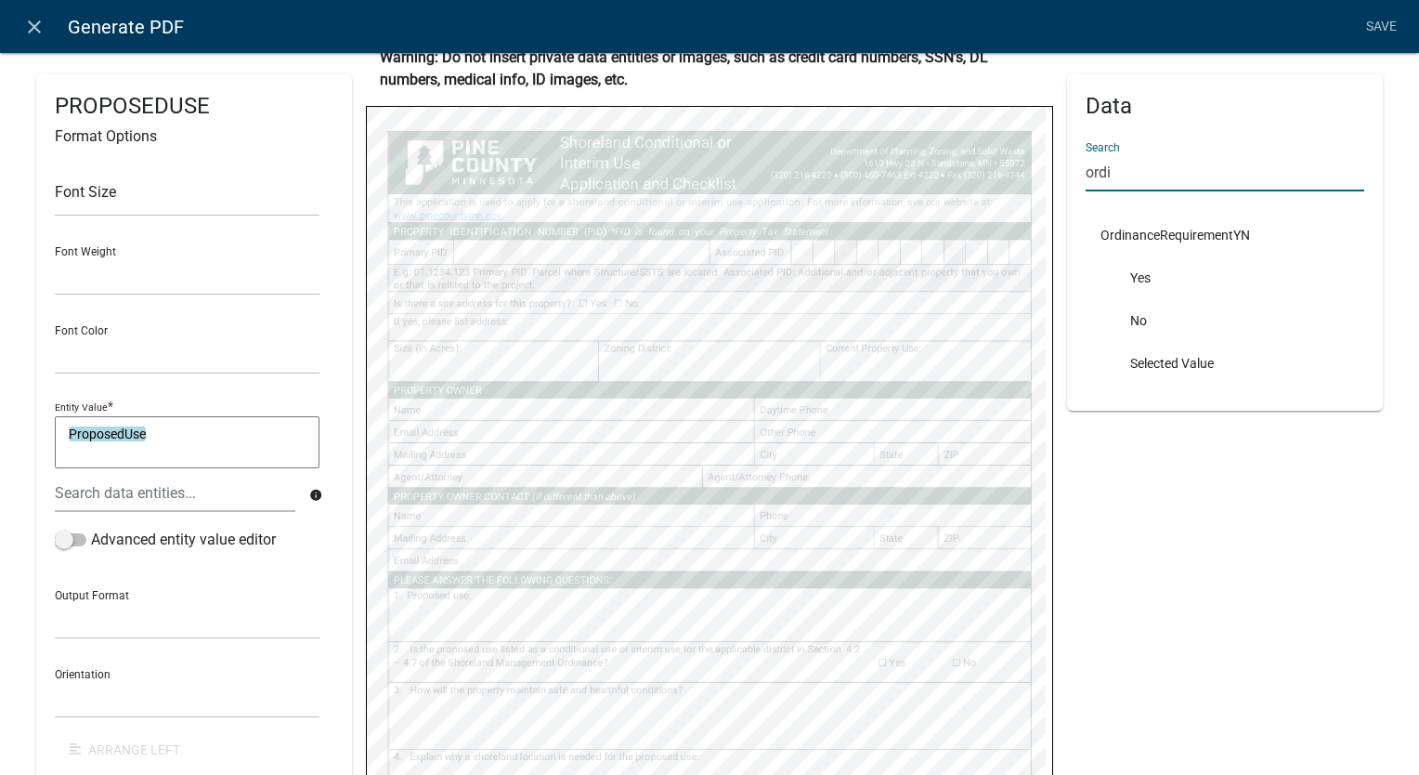
type input "ordi"
select select
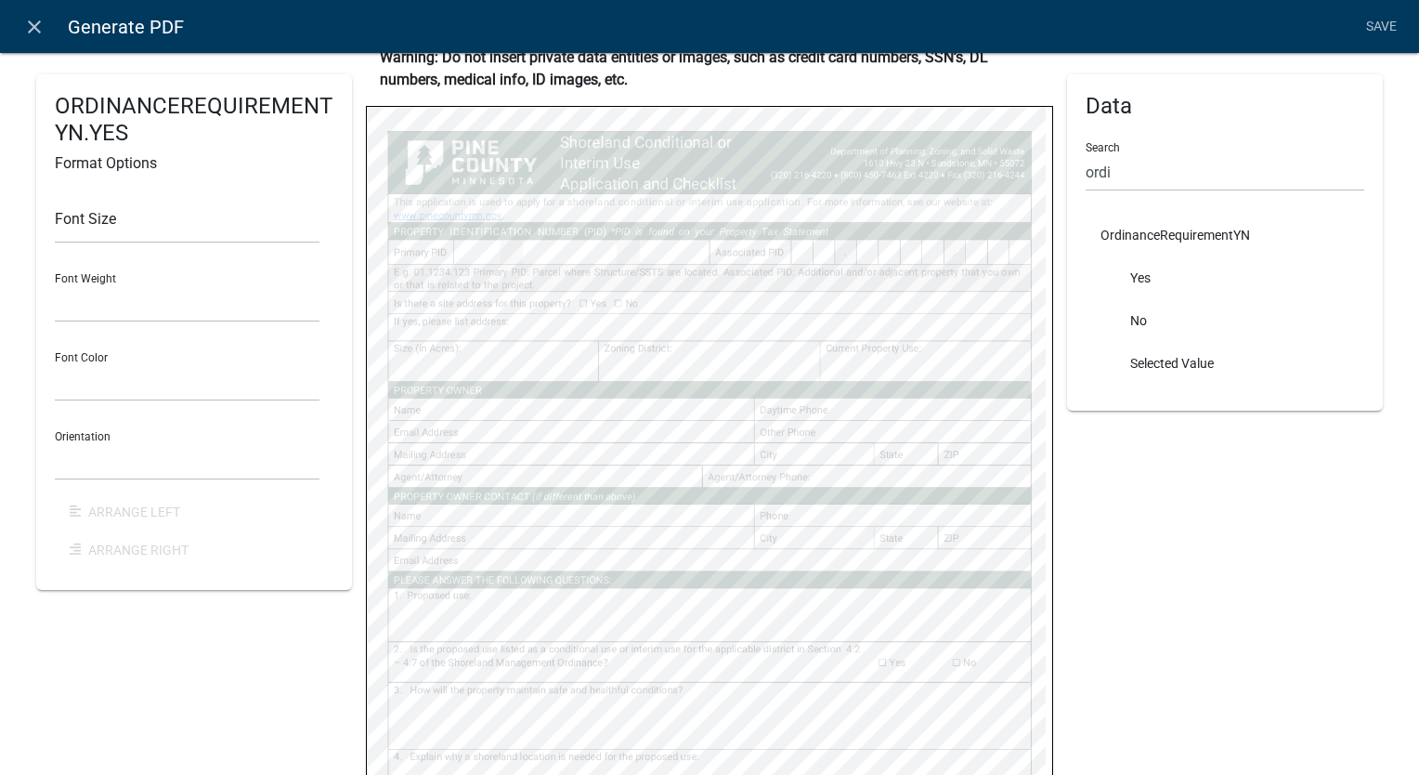
select select
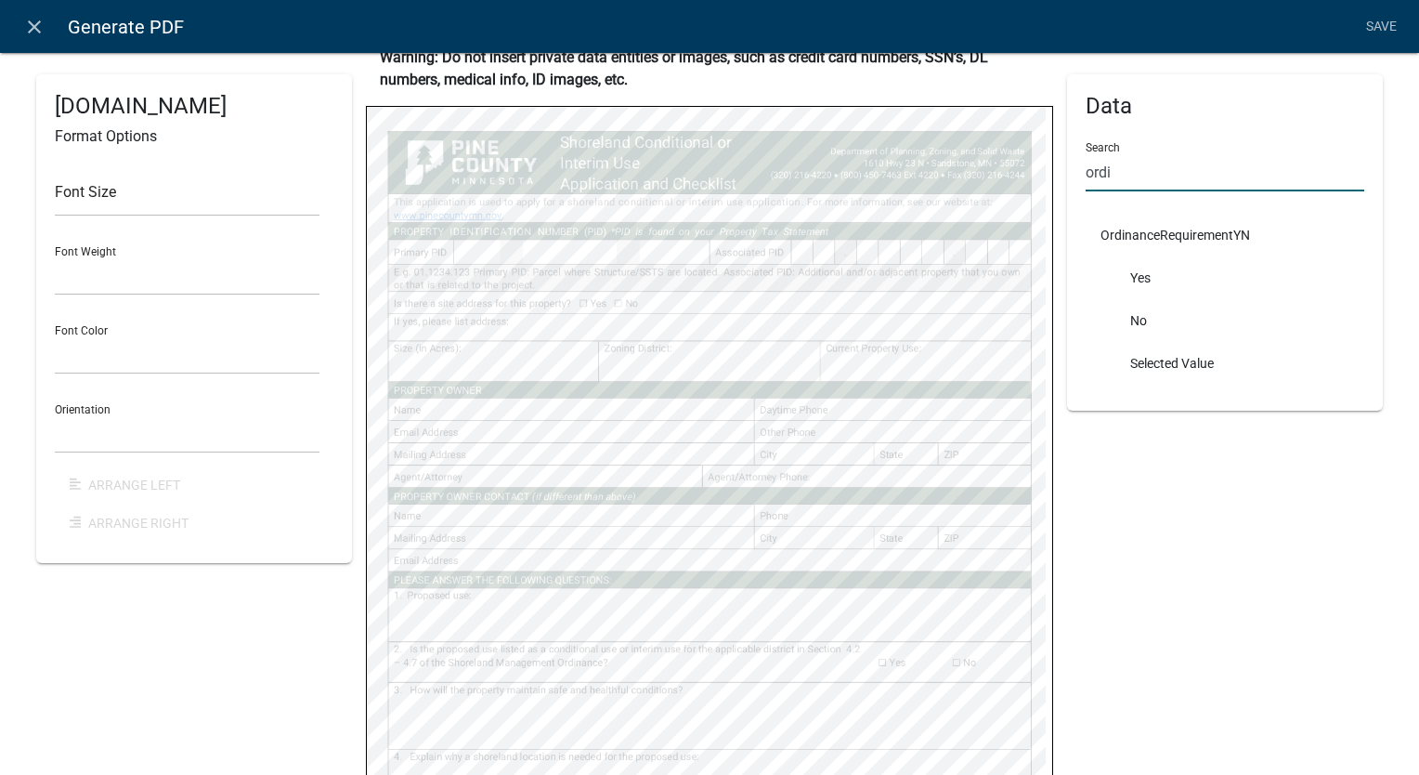
click at [1111, 163] on input "ordi" at bounding box center [1225, 172] width 279 height 38
type input "o"
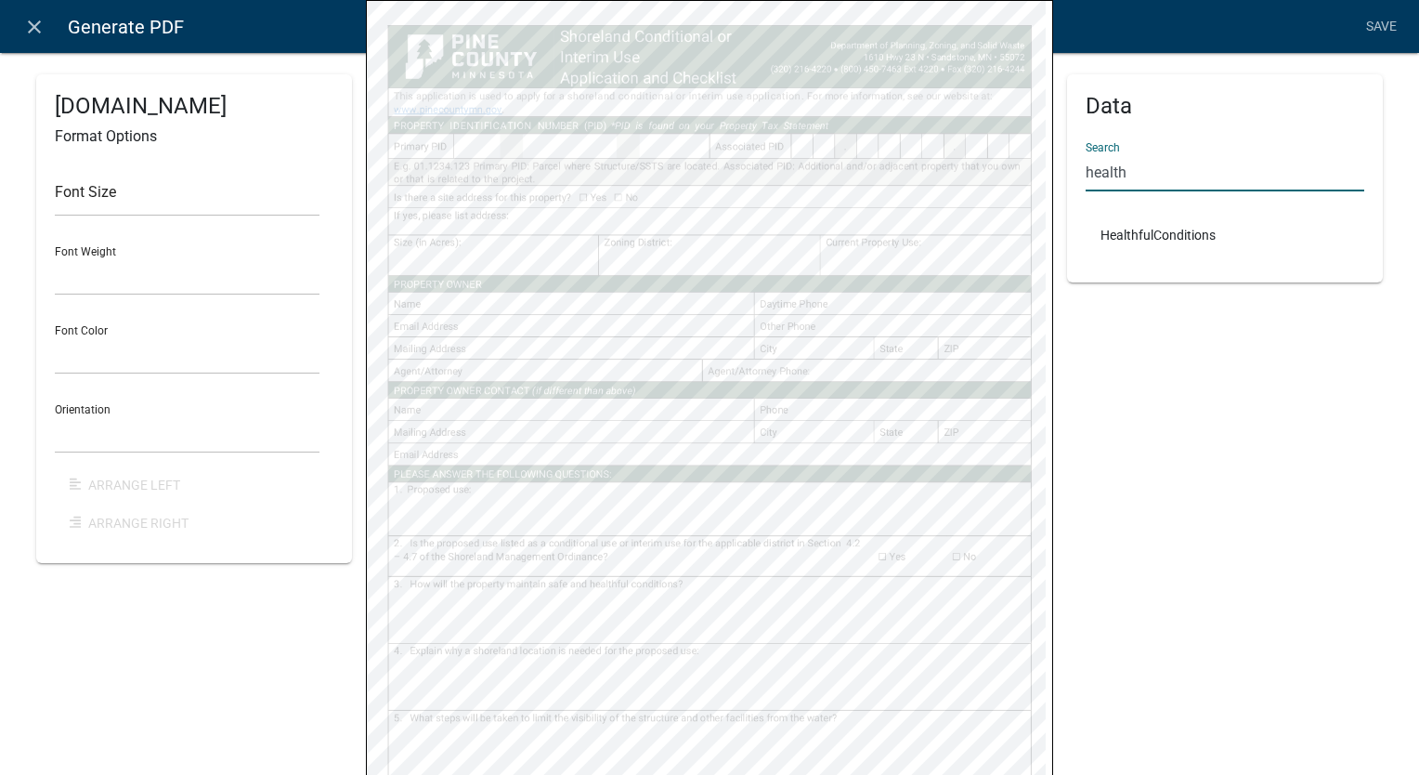
scroll to position [357, 0]
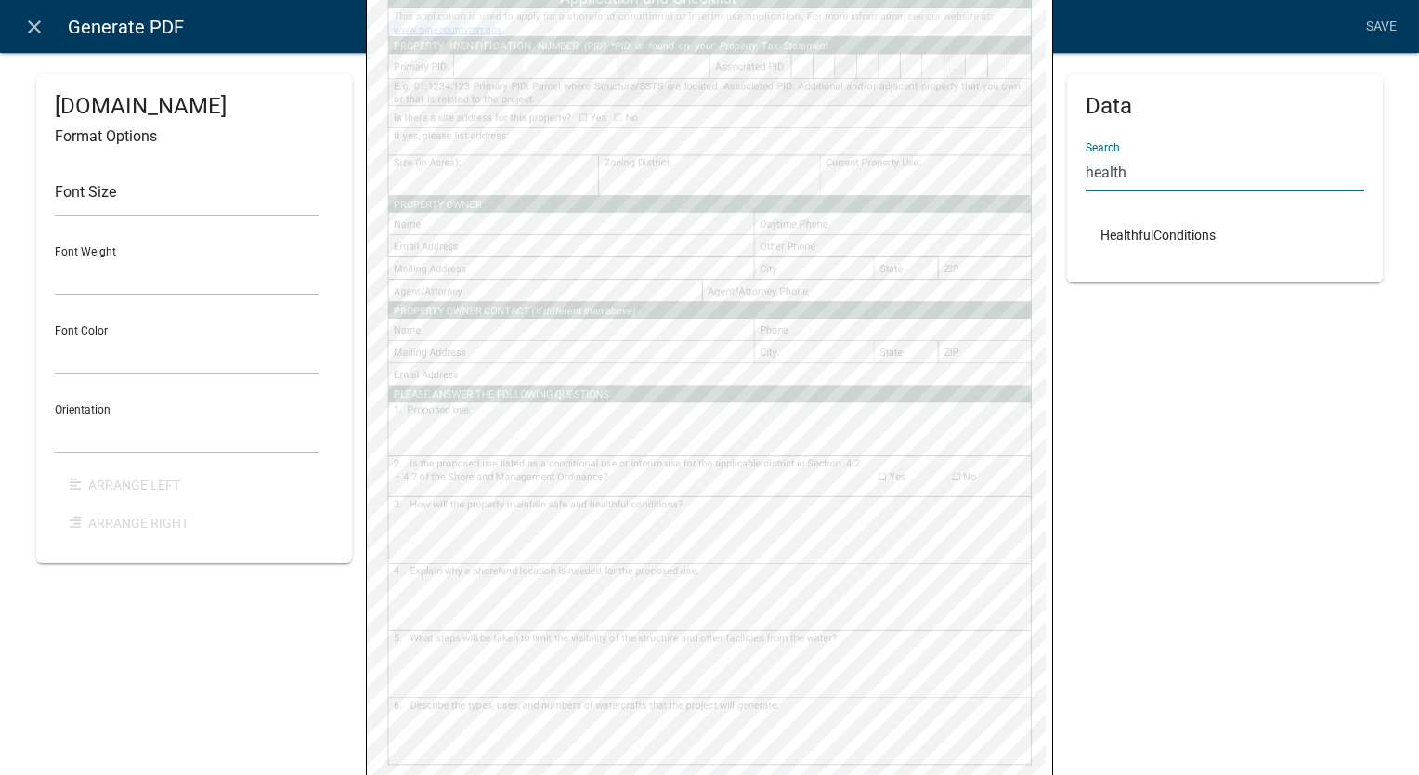
type input "health"
select select
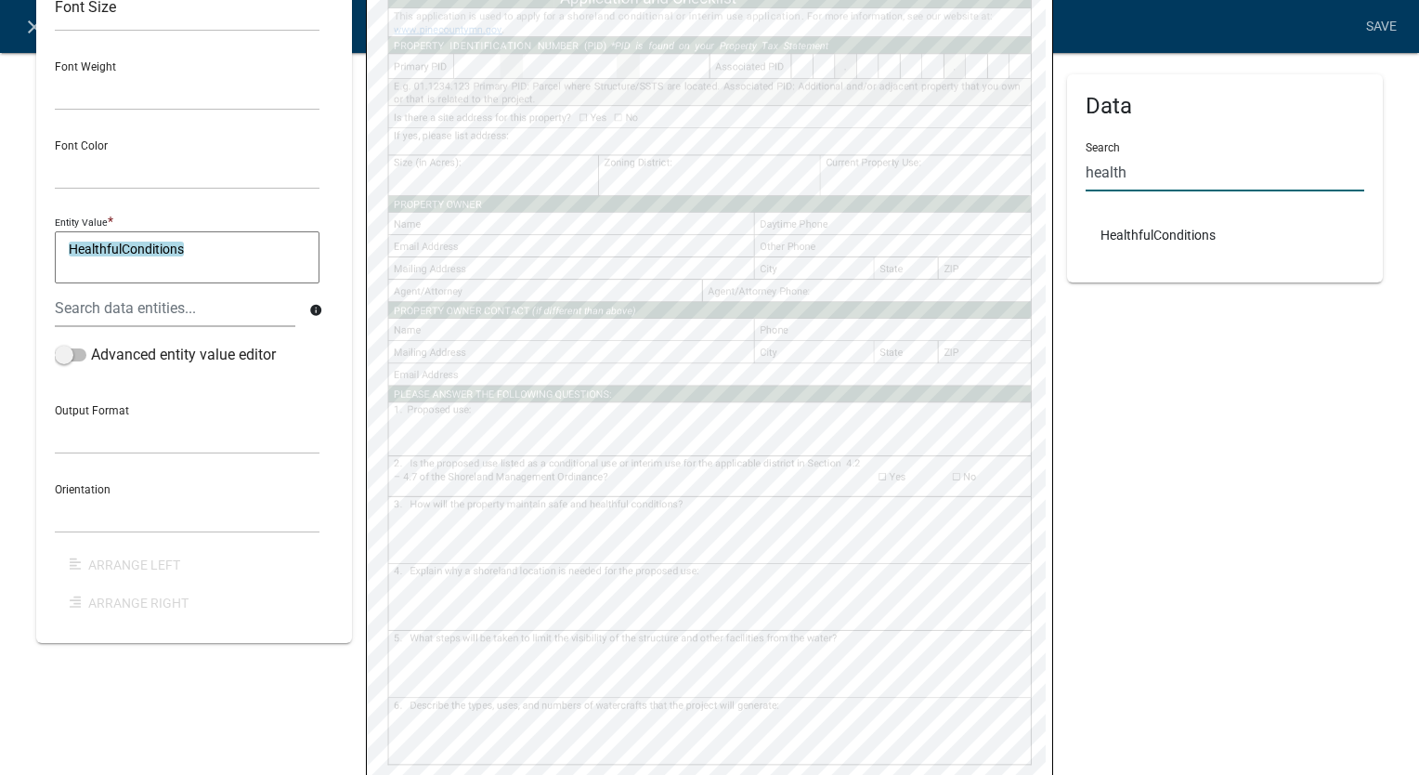
click at [1127, 173] on input "health" at bounding box center [1225, 172] width 279 height 38
type input "h"
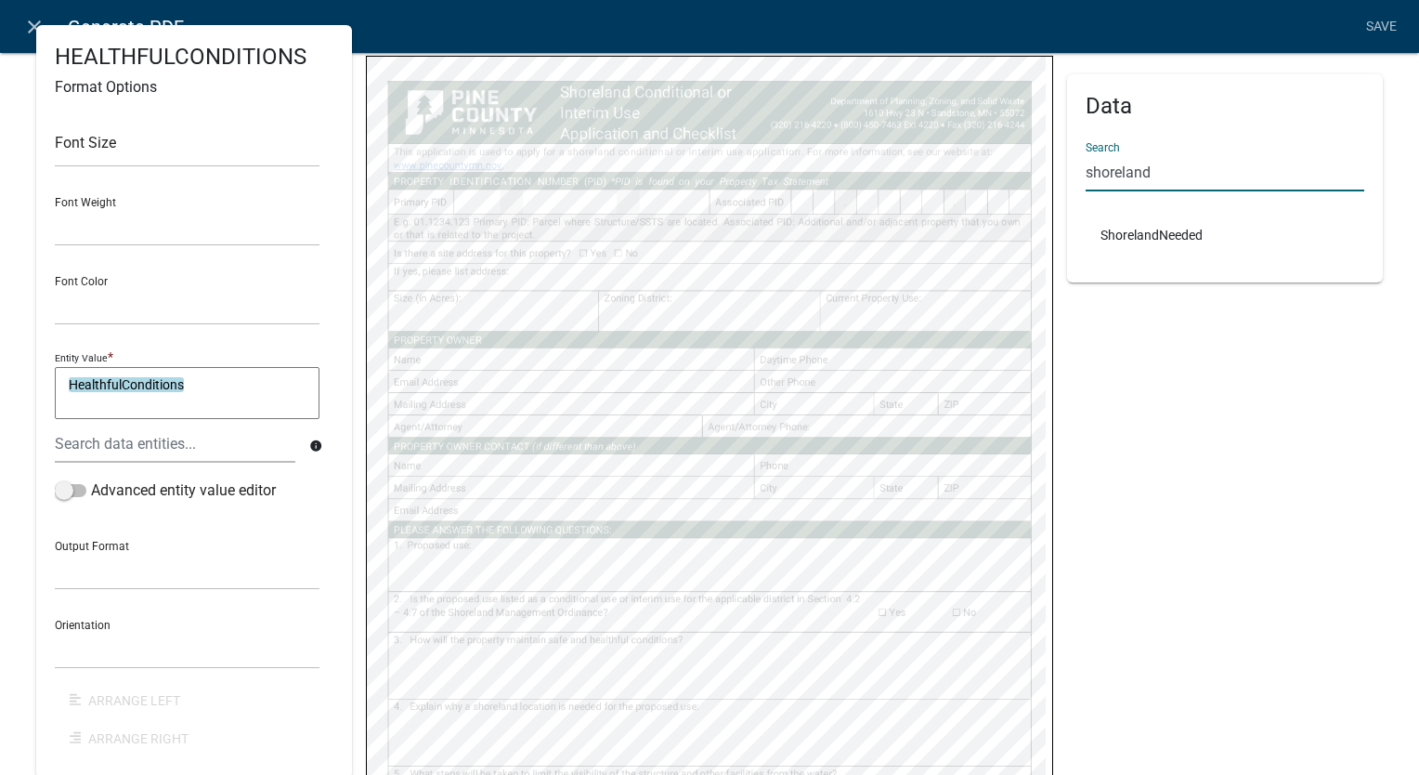
scroll to position [264, 0]
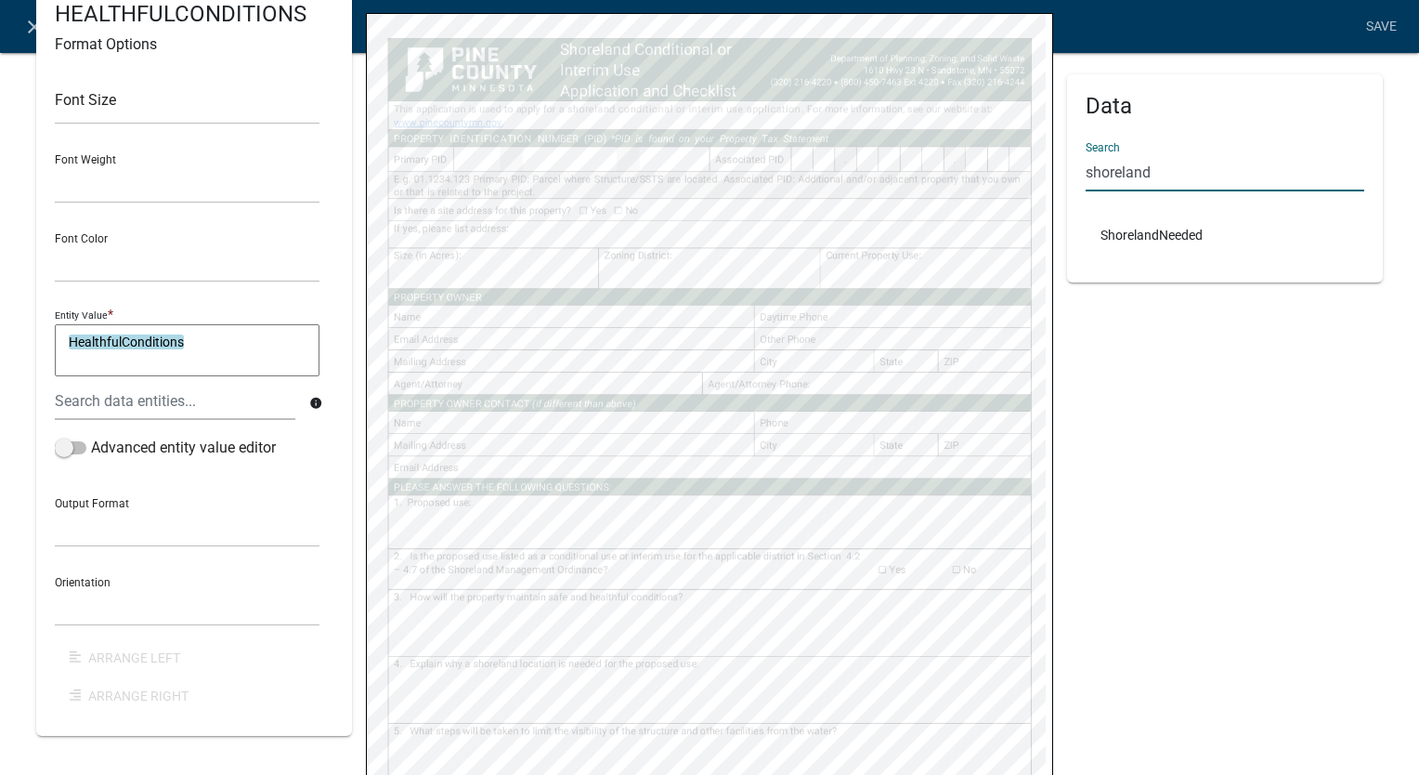
type input "shoreland"
select select
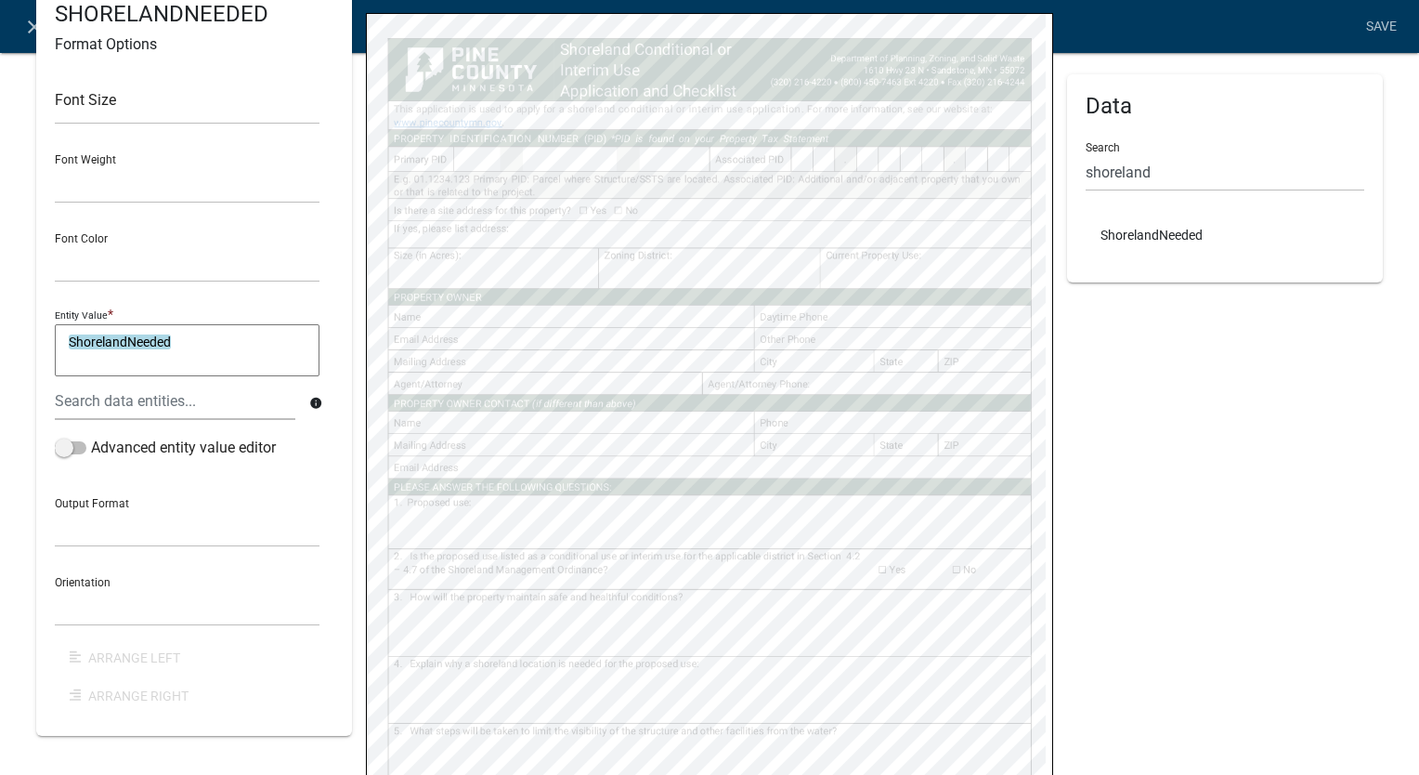
scroll to position [449, 0]
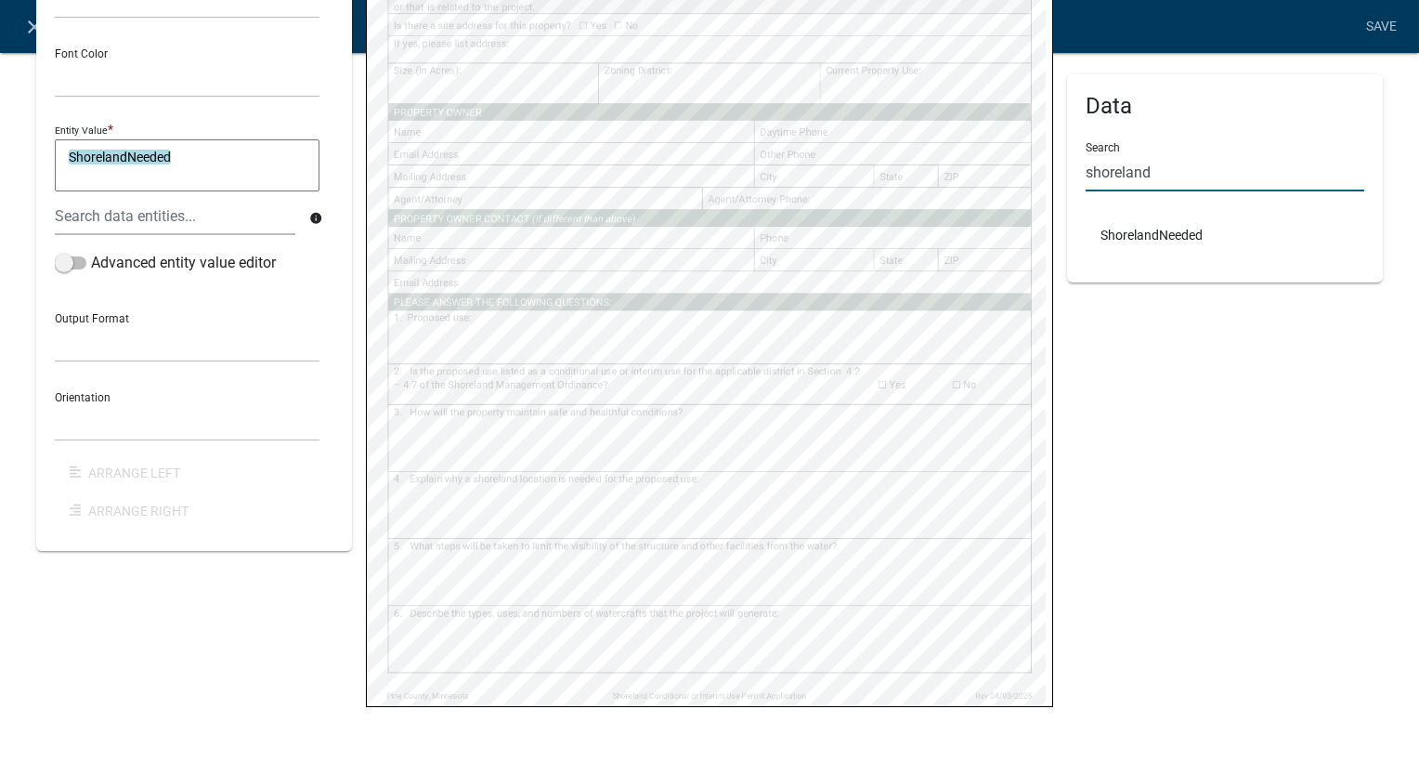
click at [1160, 171] on input "shoreland" at bounding box center [1225, 172] width 279 height 38
type input "s"
type input "visi"
select select
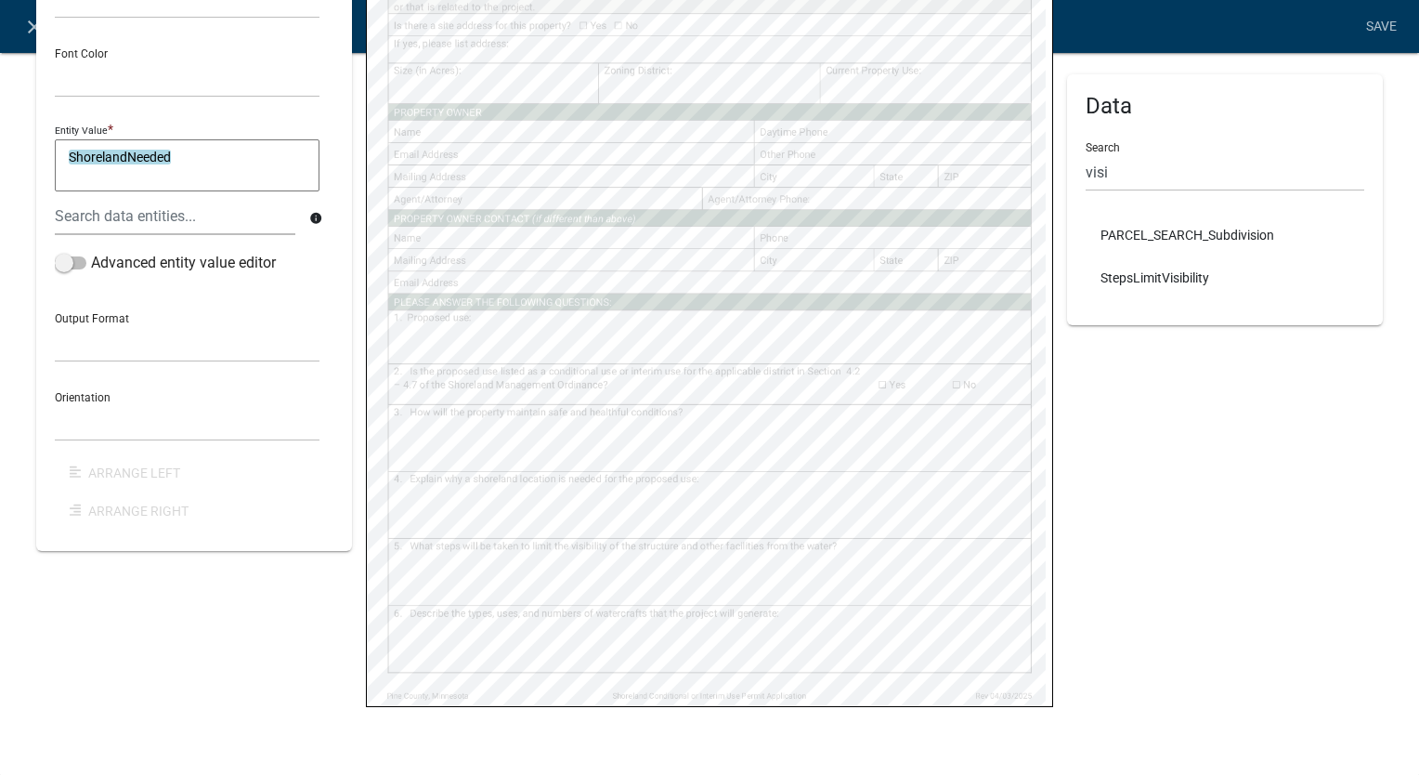
select select
click at [1115, 172] on input "visi" at bounding box center [1225, 172] width 279 height 38
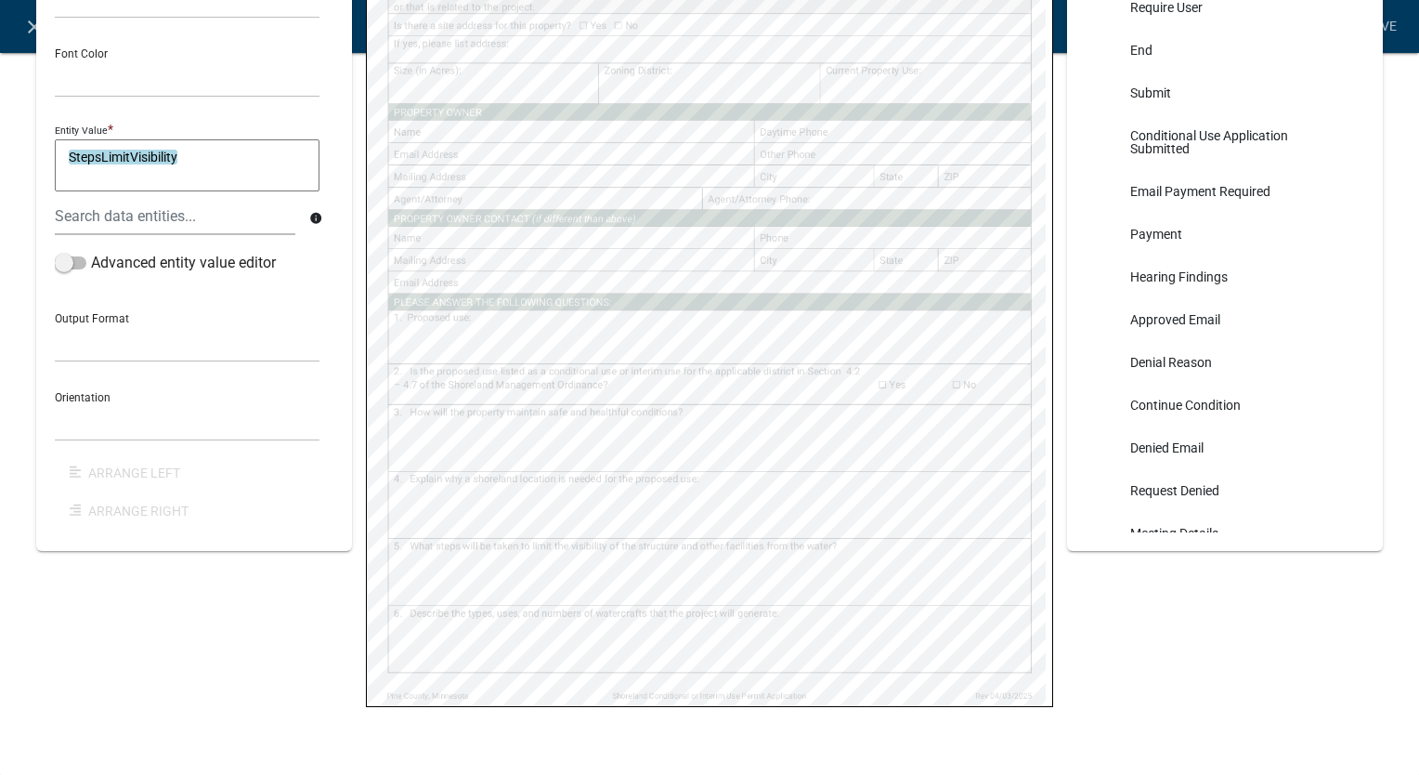
type input "v"
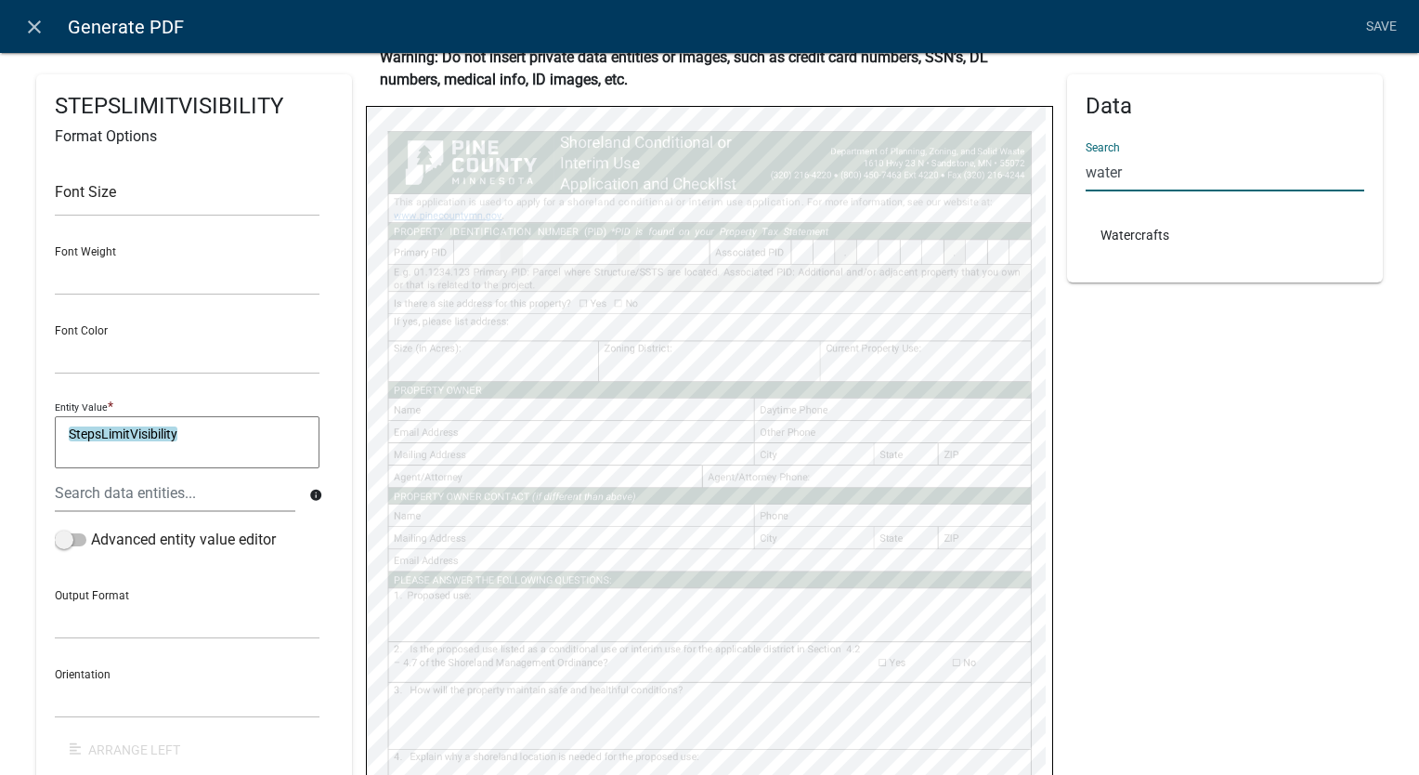
type input "water"
click at [1173, 444] on div "Data Search water Watercrafts" at bounding box center [1225, 365] width 316 height 925
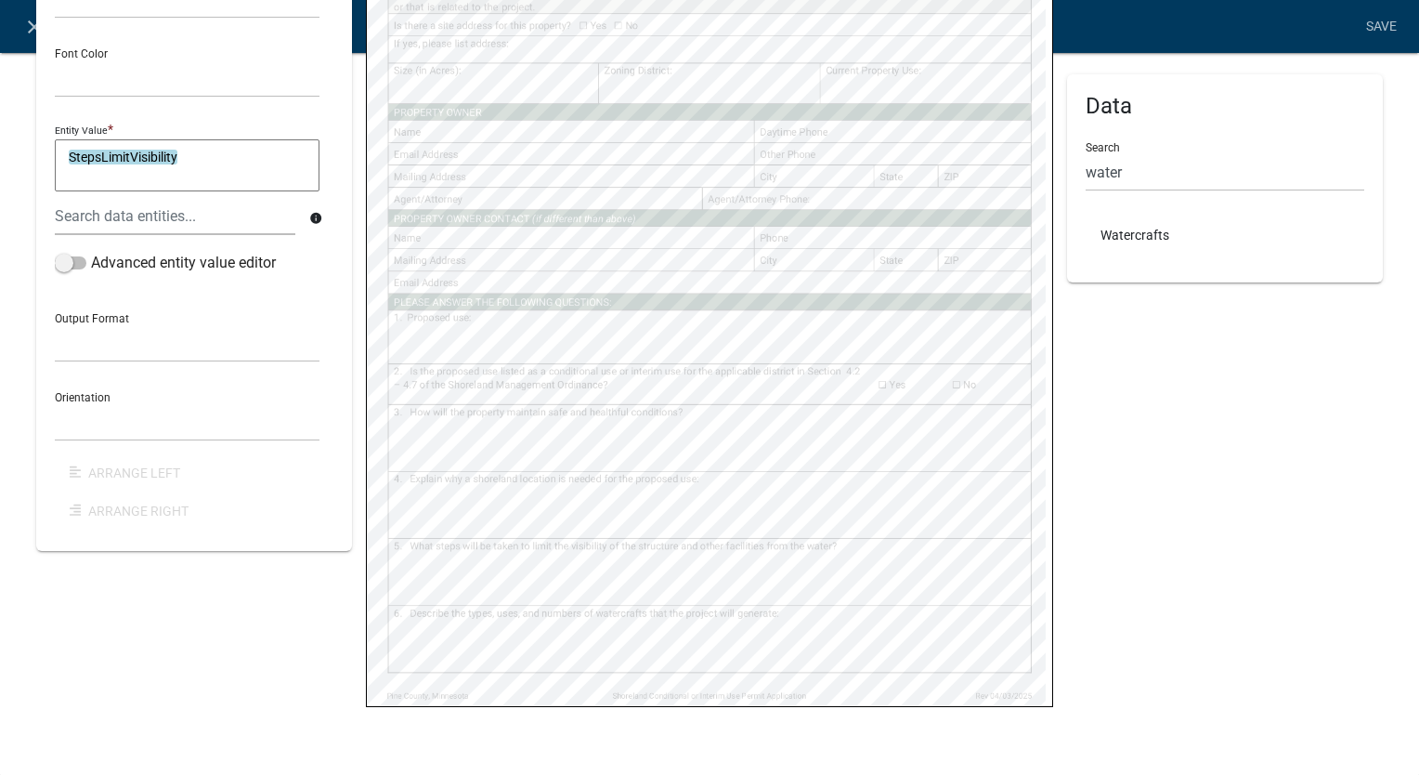
select select
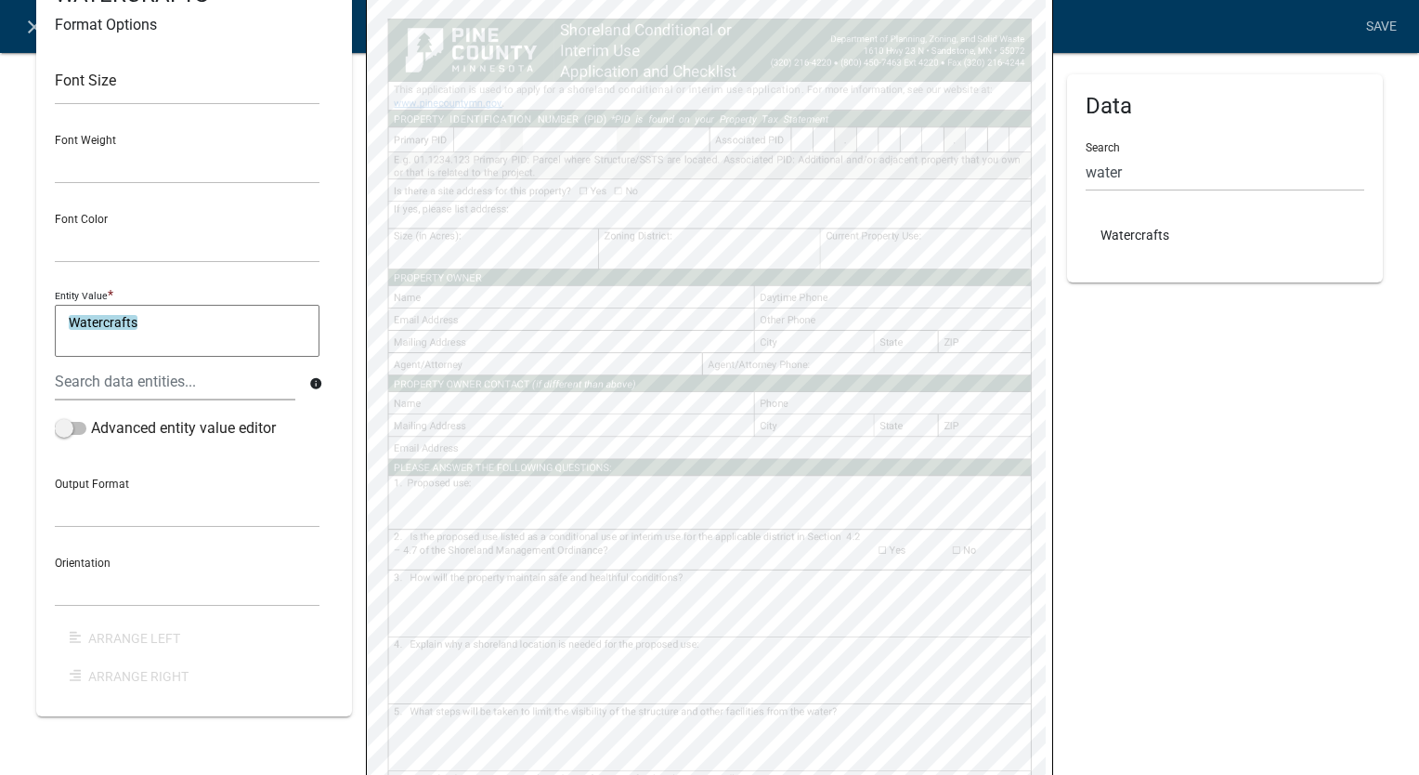
scroll to position [263, 0]
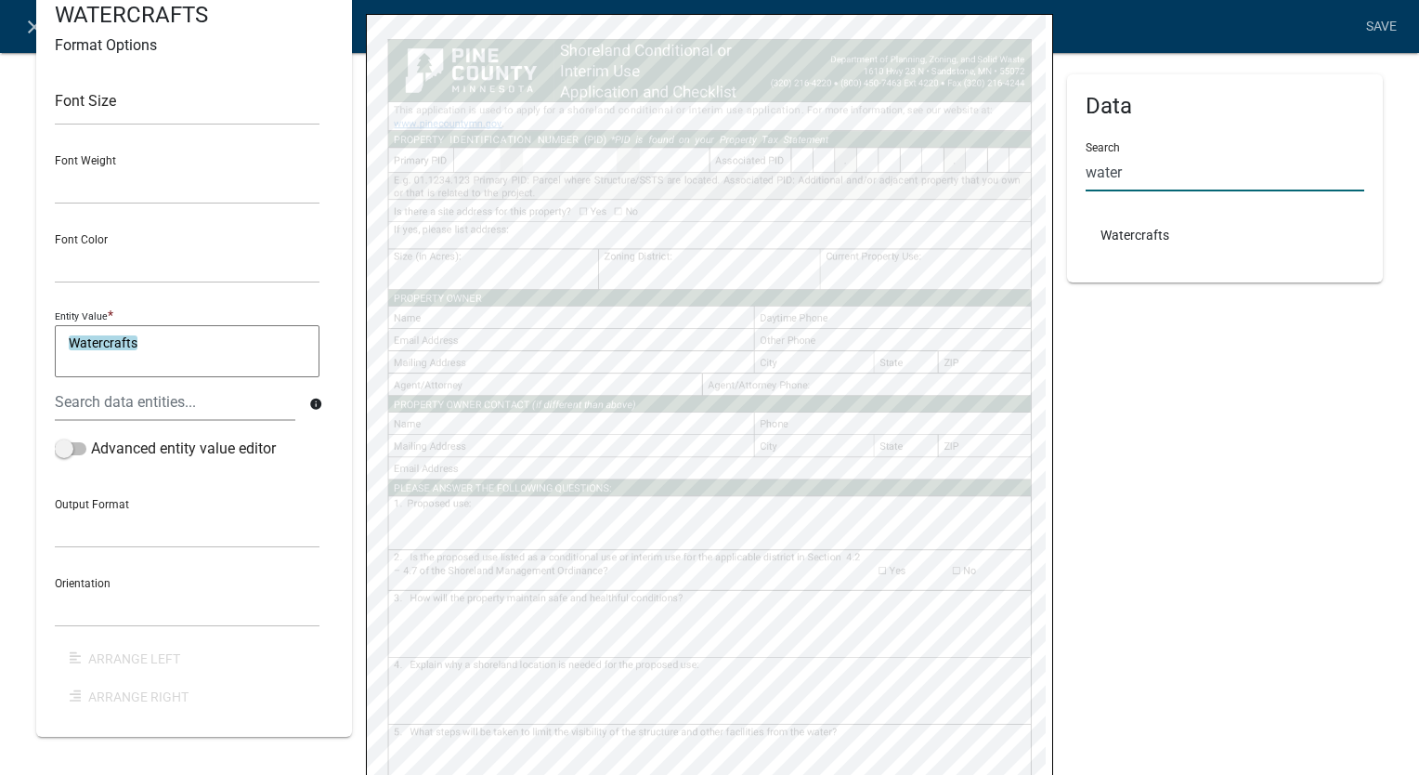
click at [1155, 174] on input "water" at bounding box center [1225, 172] width 279 height 38
type input "w"
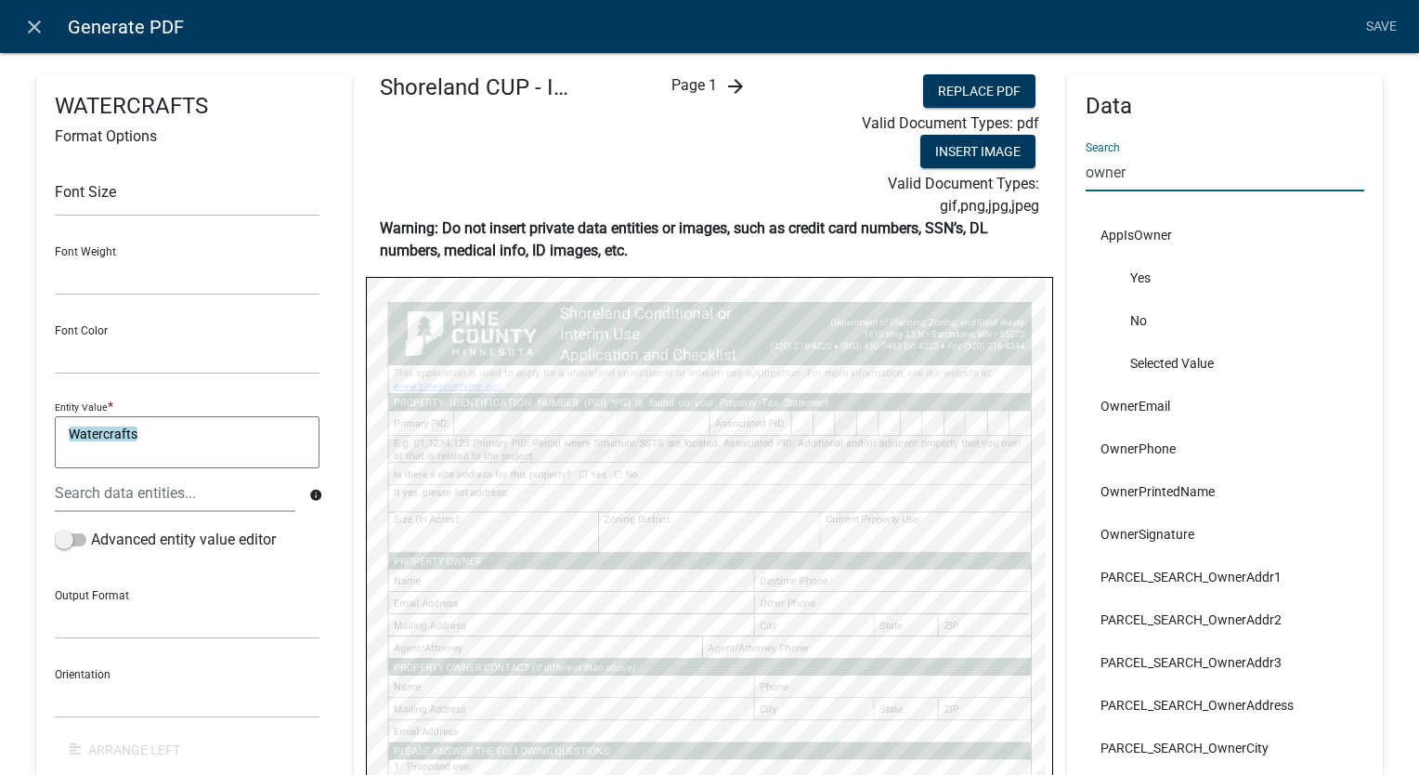
scroll to position [17, 0]
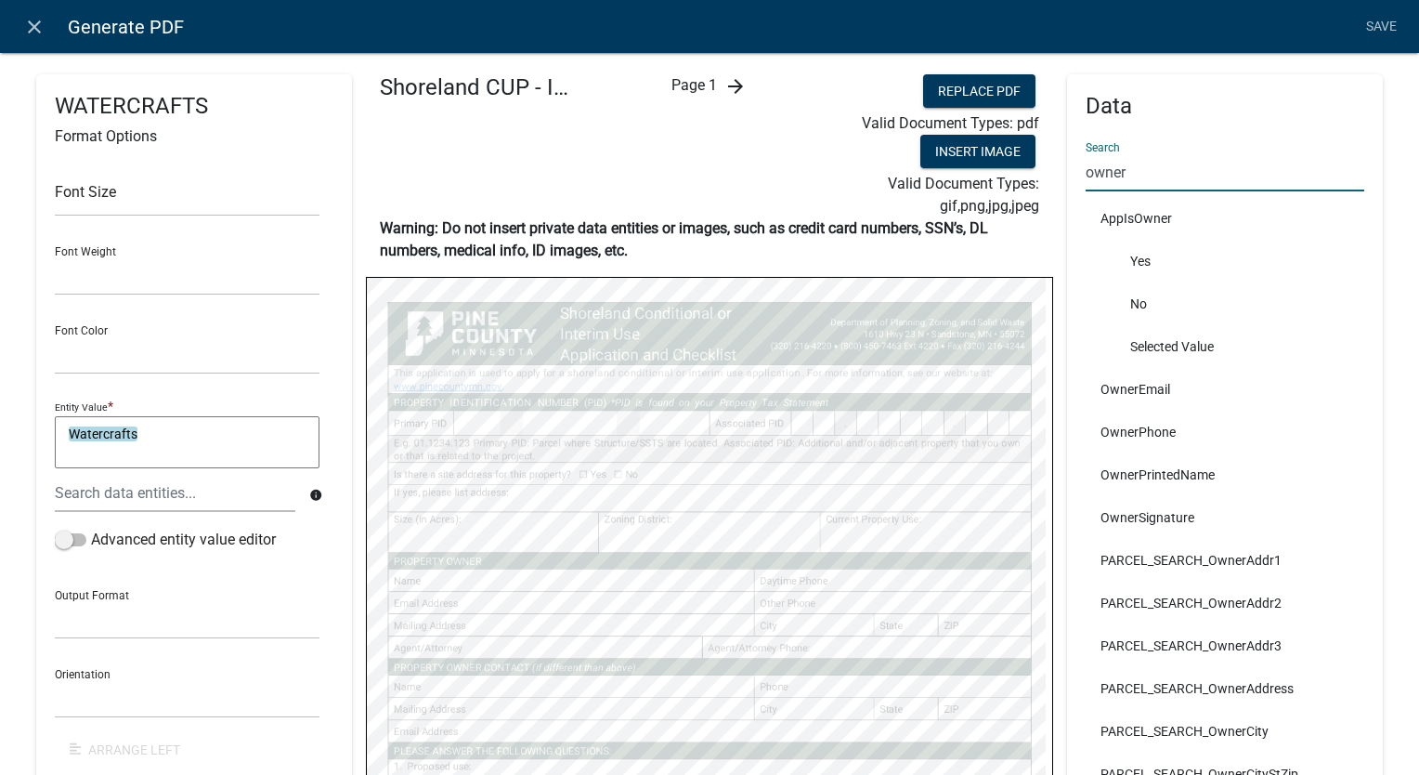
click at [1368, 358] on div "Data Search owner AppIsOwner Yes No Selected Value OwnerEmail OwnerPhone OwnerP…" at bounding box center [1225, 533] width 316 height 918
click at [728, 83] on icon "arrow_forward" at bounding box center [735, 86] width 22 height 22
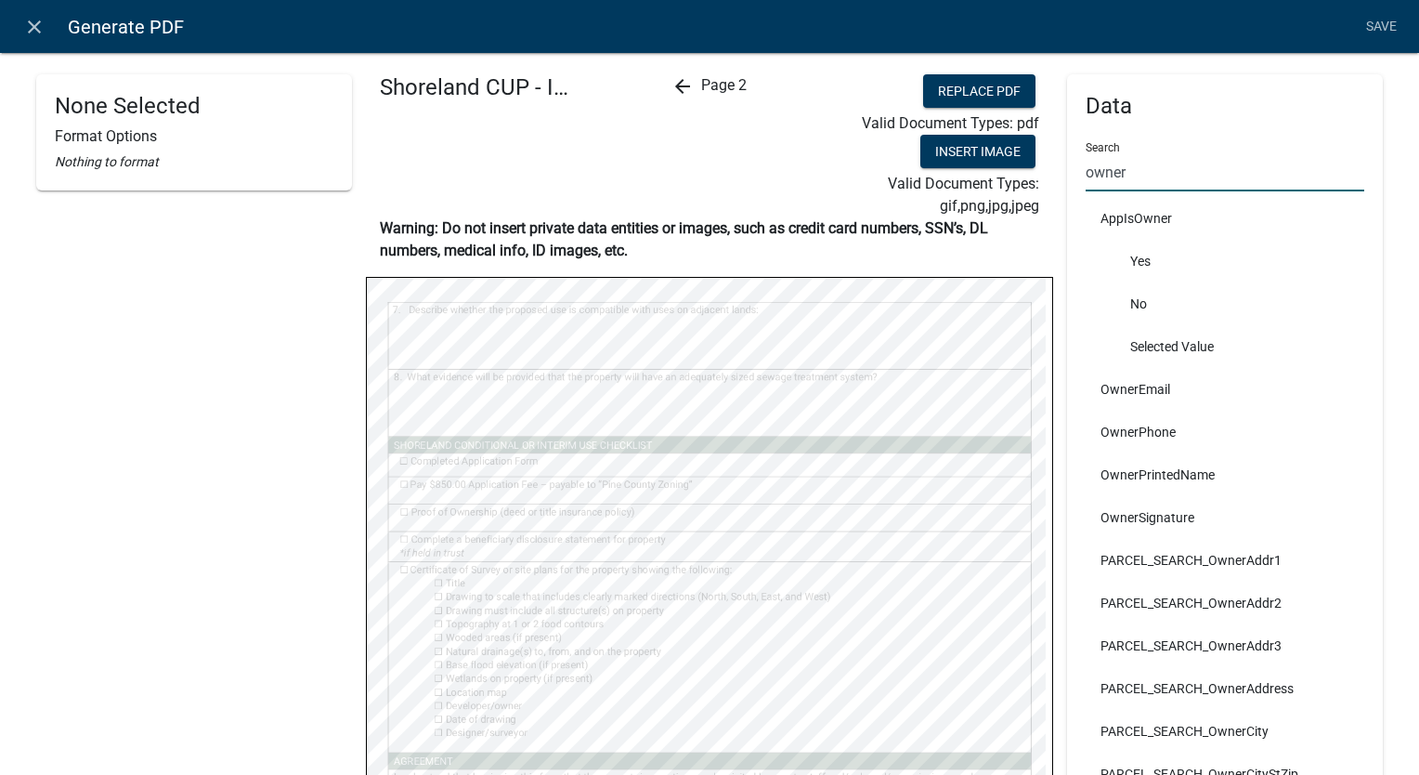
click at [1123, 185] on input "owner" at bounding box center [1225, 172] width 279 height 38
type input "o"
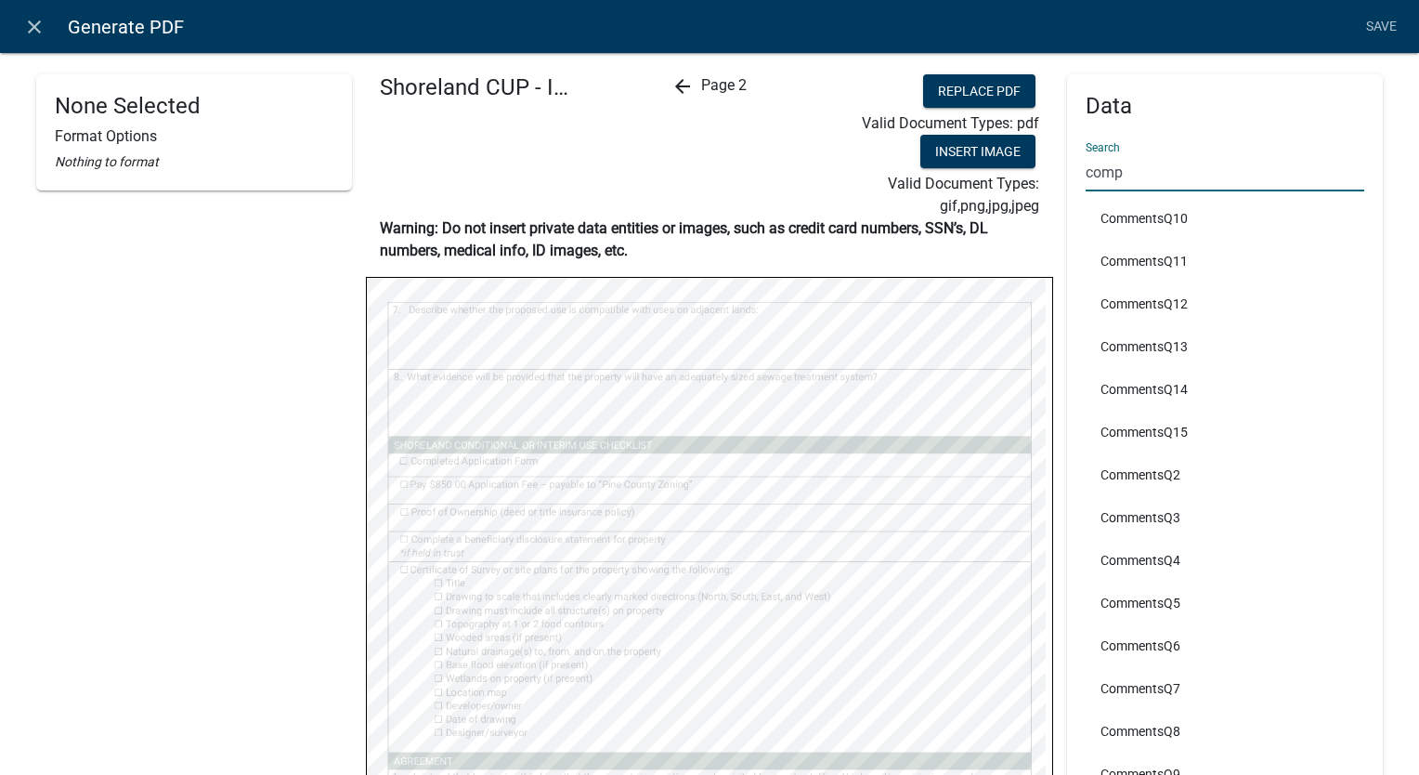
scroll to position [0, 0]
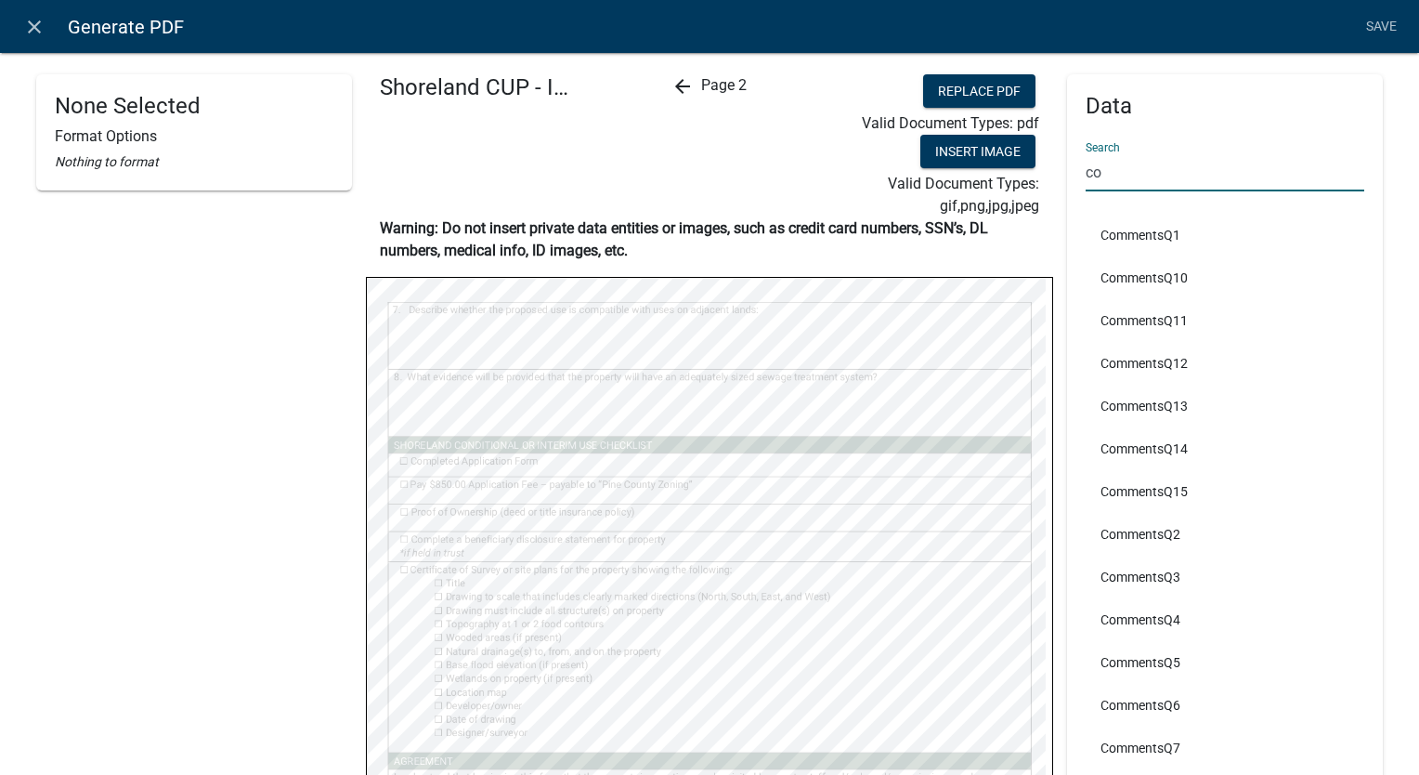
type input "c"
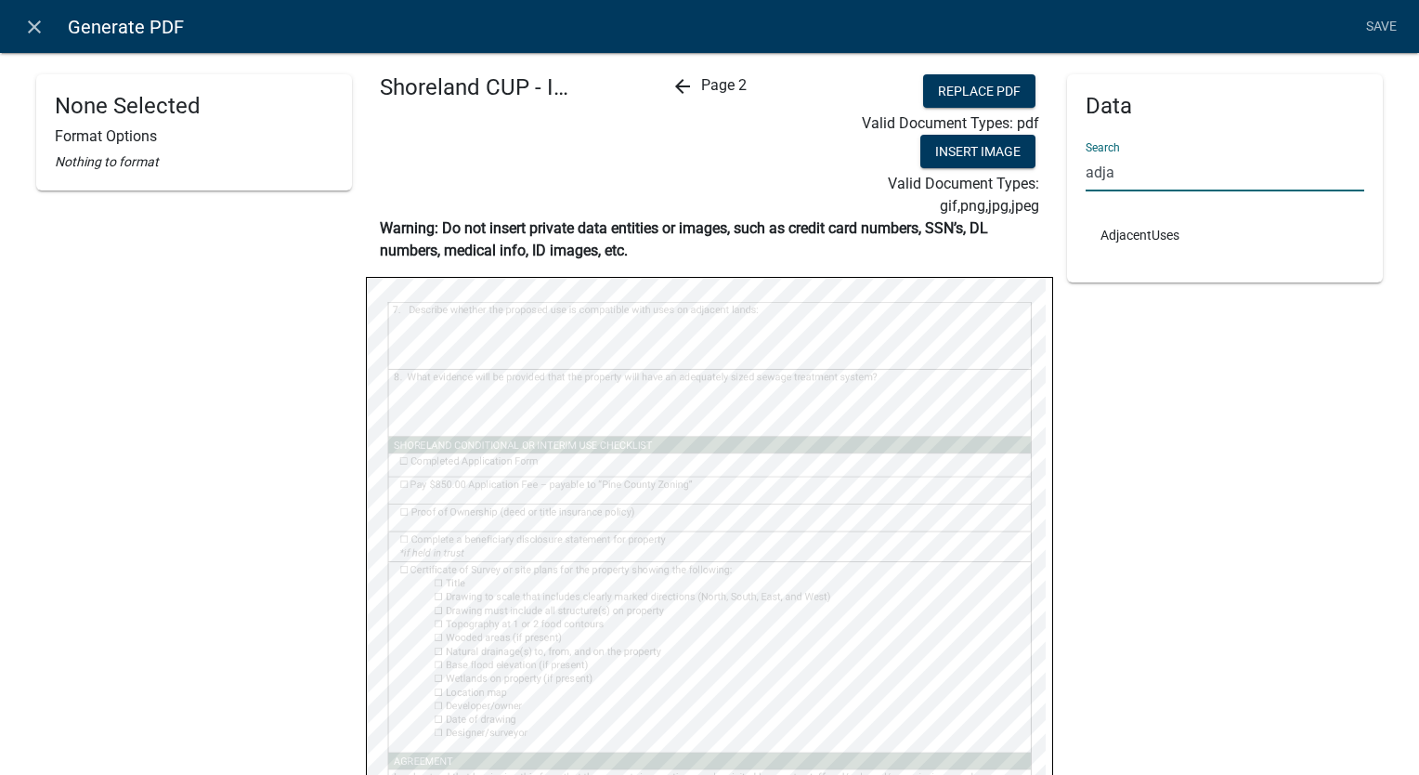
type input "adja"
select select
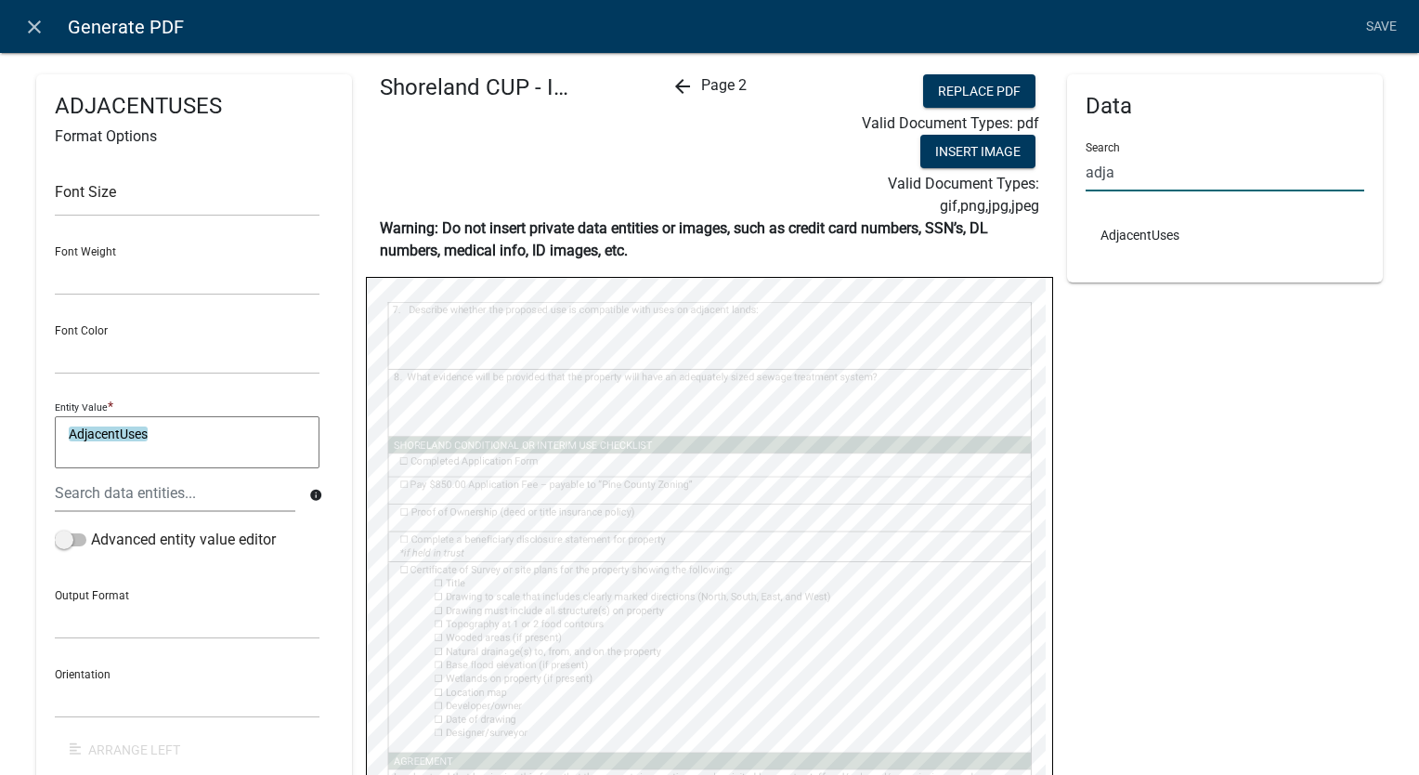
click at [1127, 172] on input "adja" at bounding box center [1225, 172] width 279 height 38
type input "a"
type input "sew"
select select
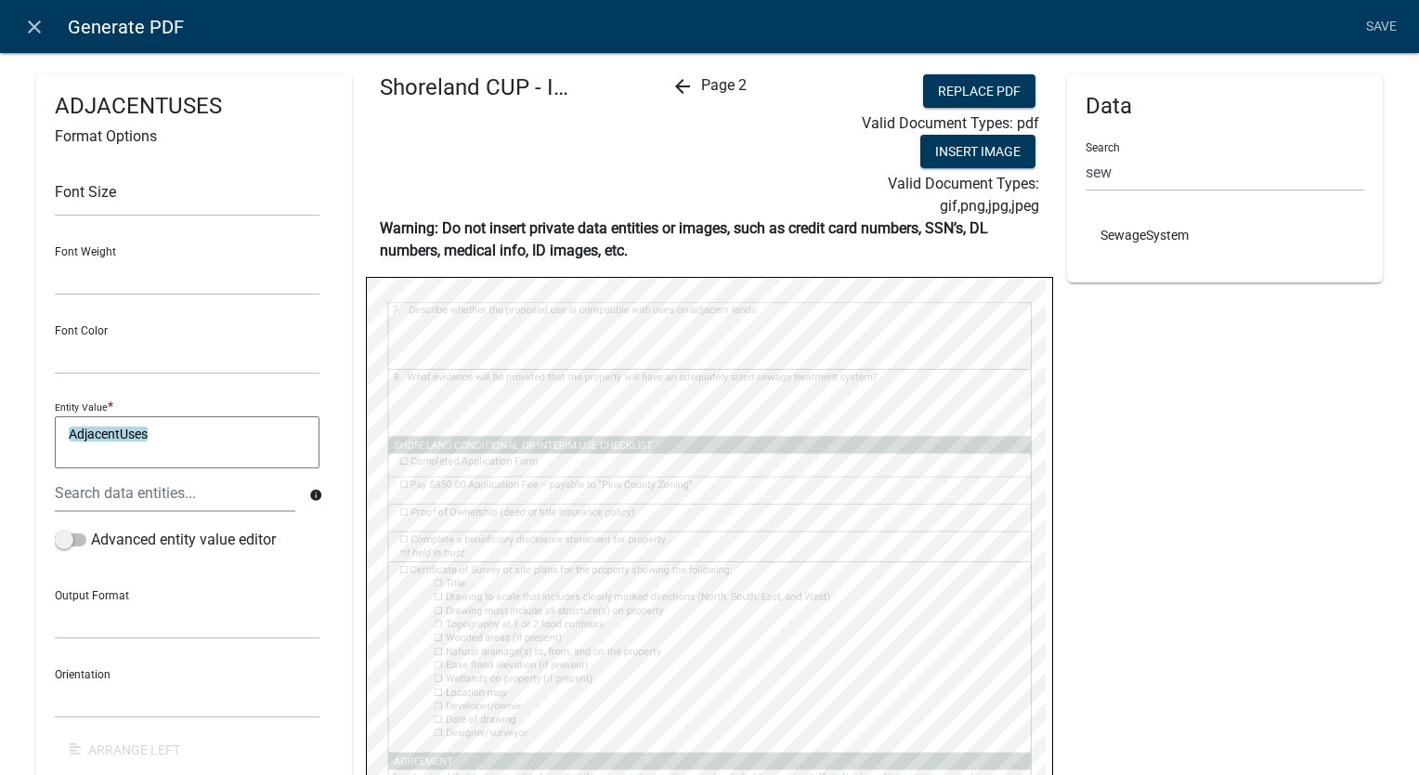
select select
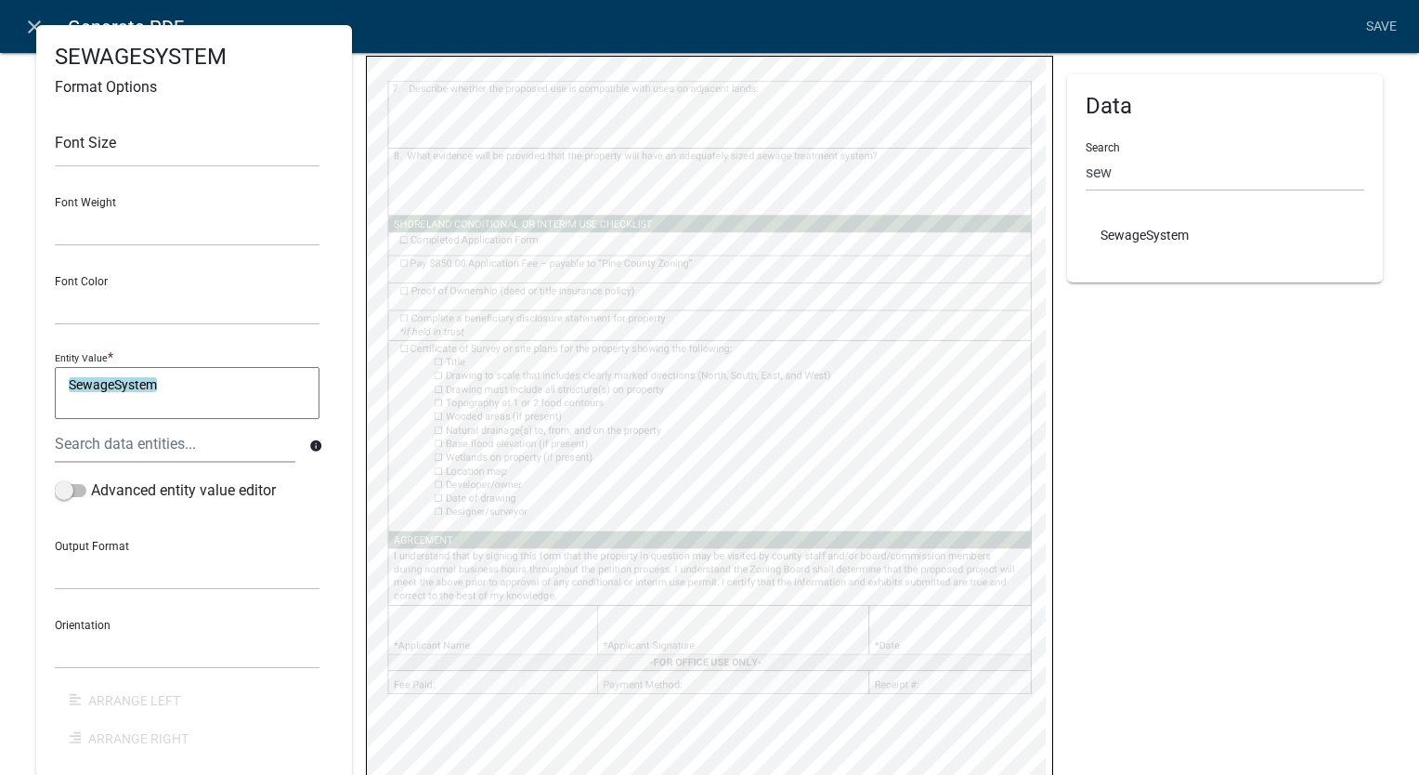
scroll to position [279, 0]
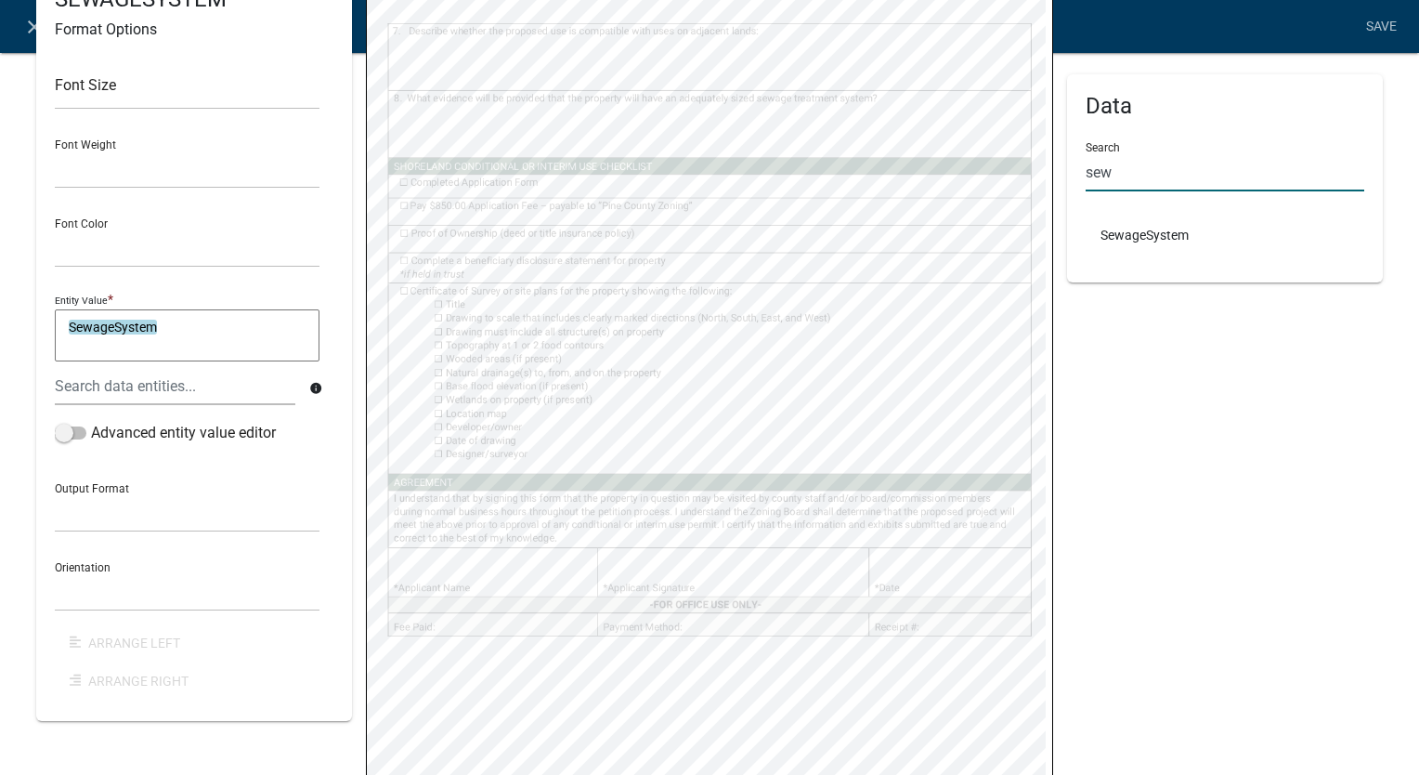
click at [1126, 179] on input "sew" at bounding box center [1225, 172] width 279 height 38
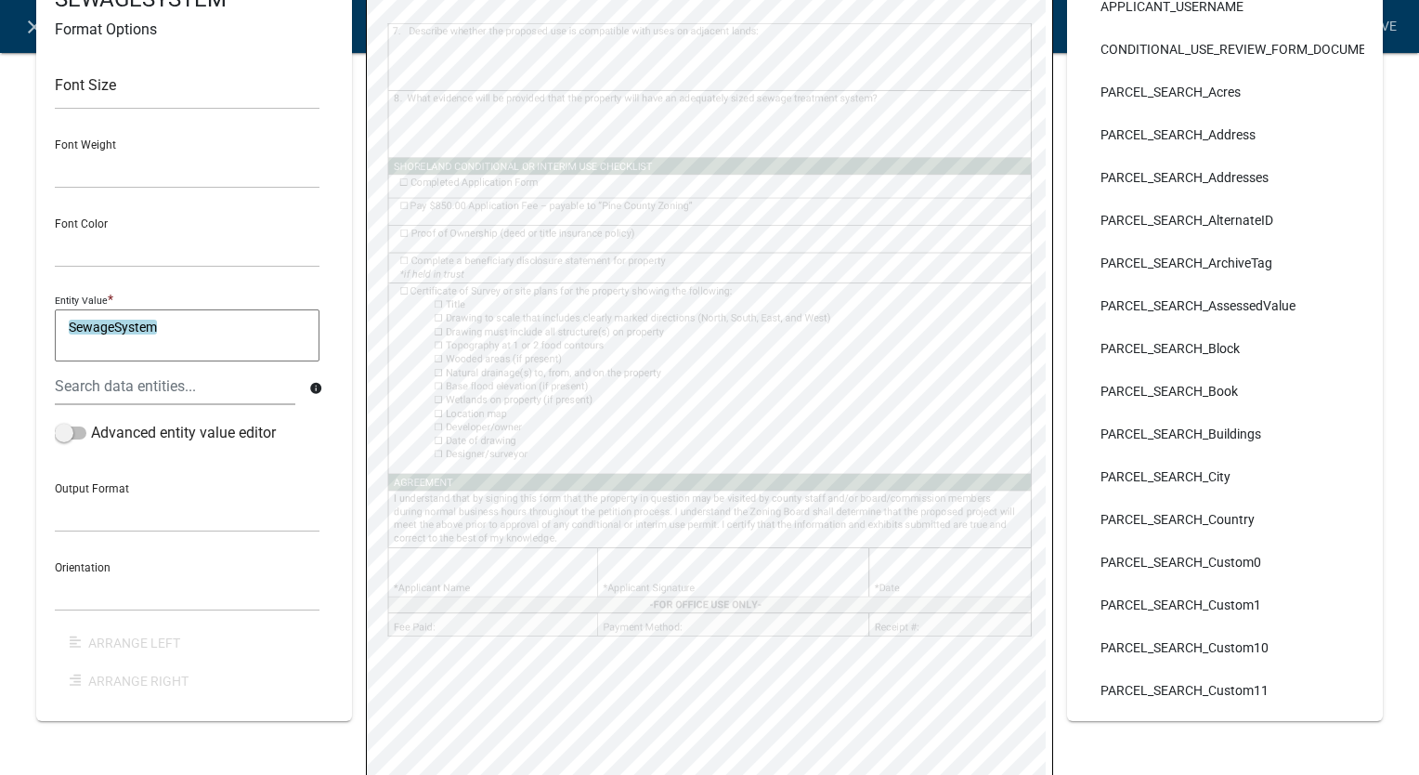
type input "s"
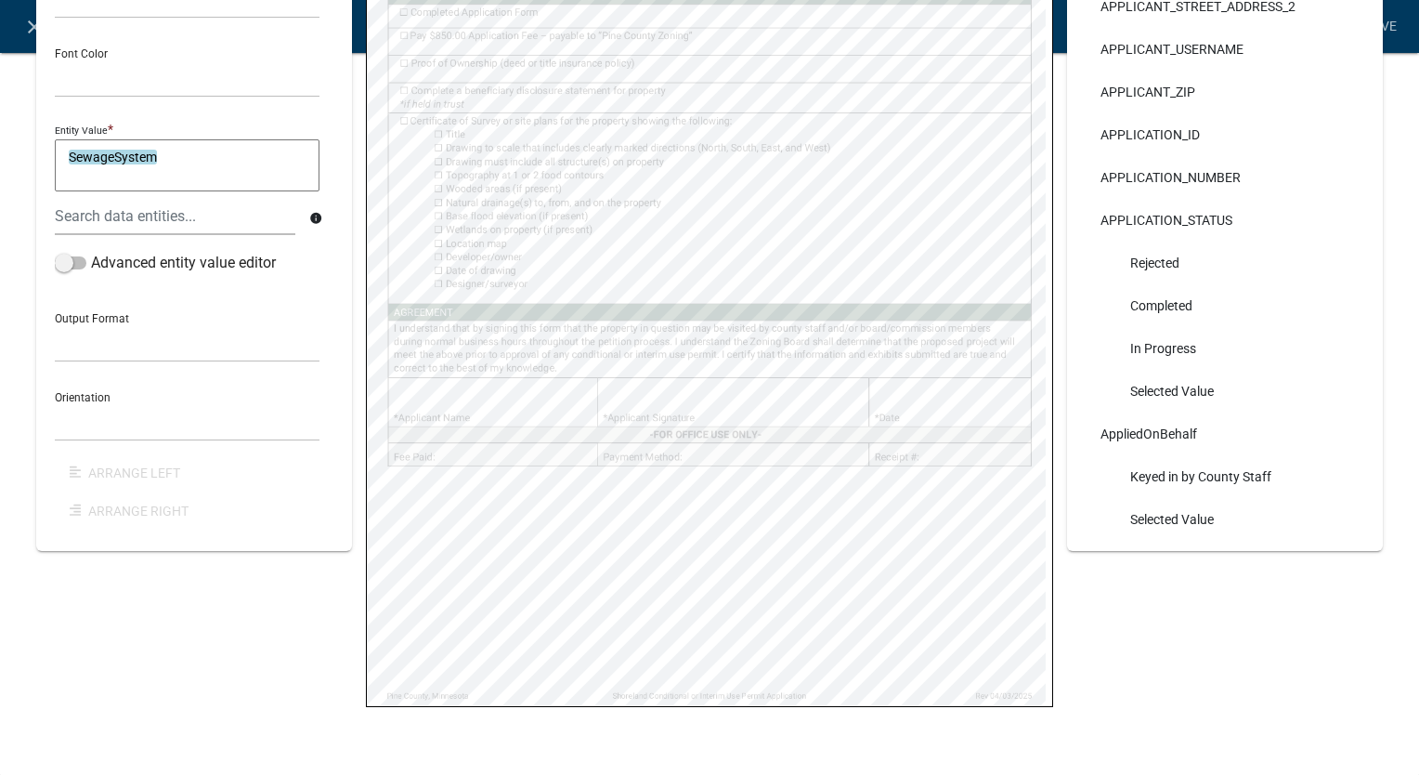
scroll to position [1207, 0]
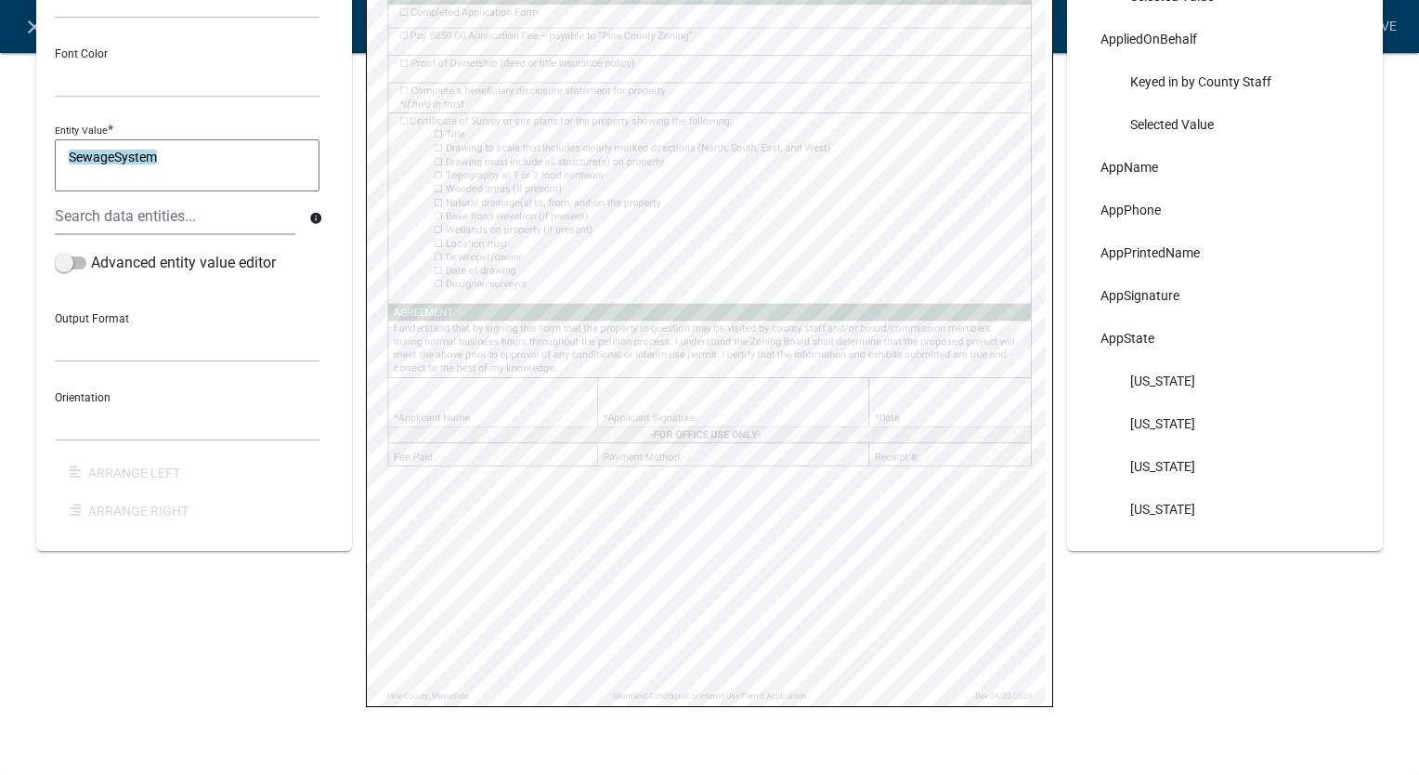
select select
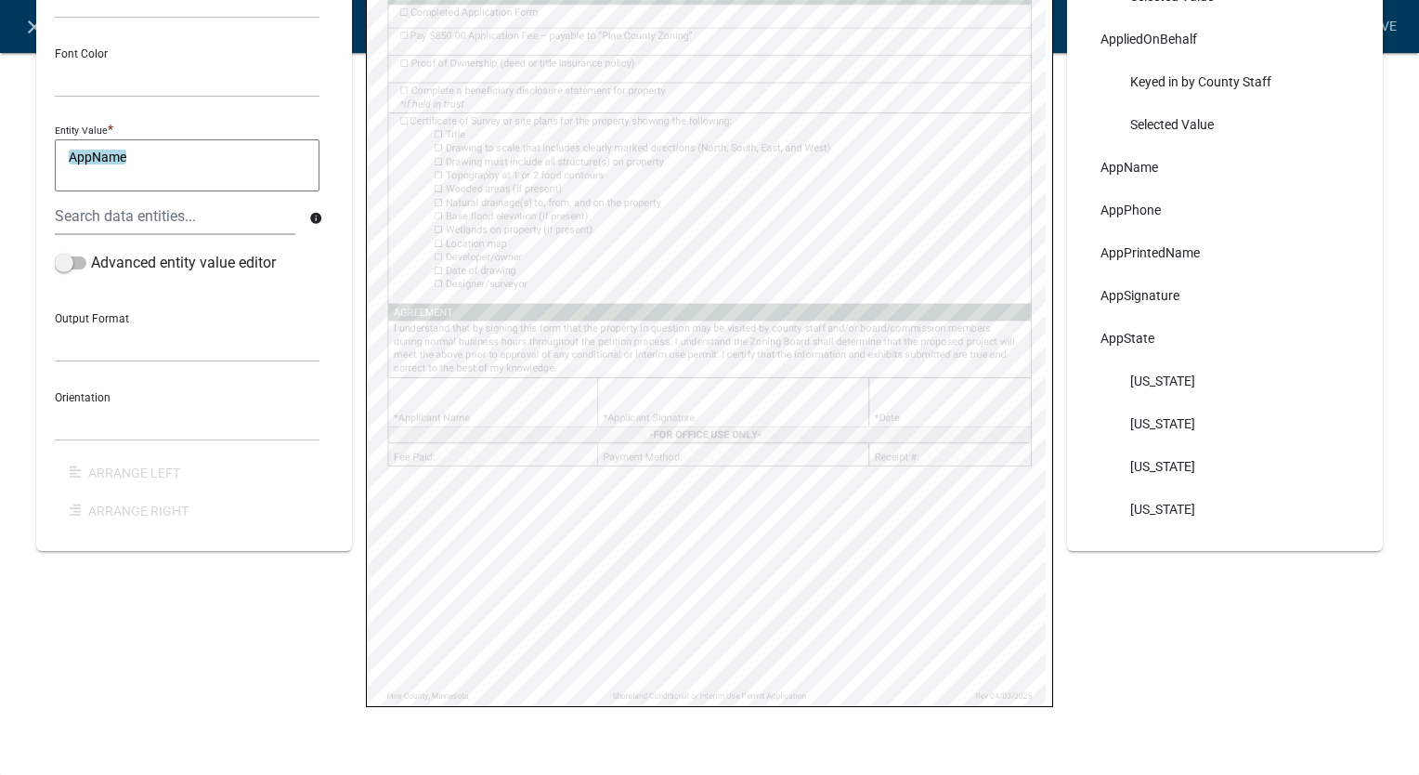
select select
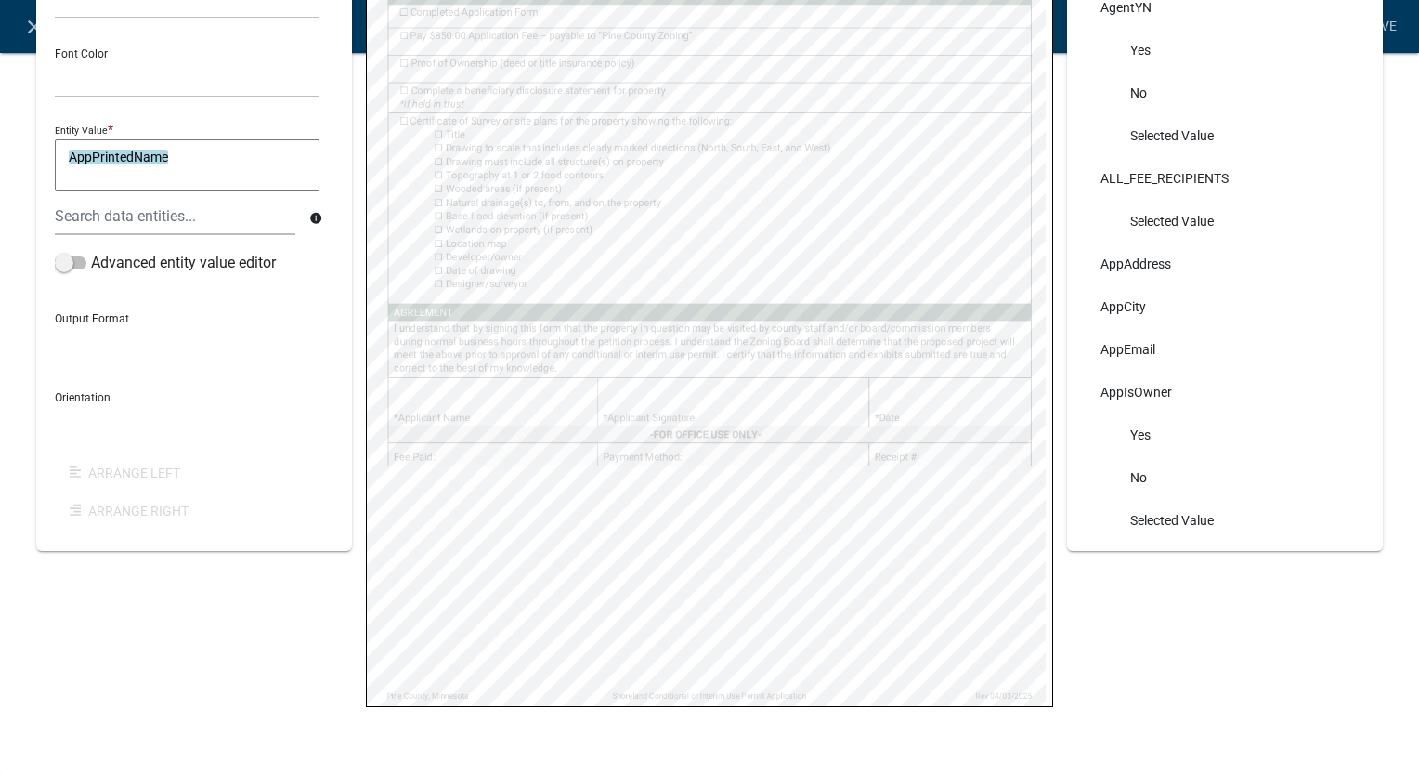
scroll to position [0, 0]
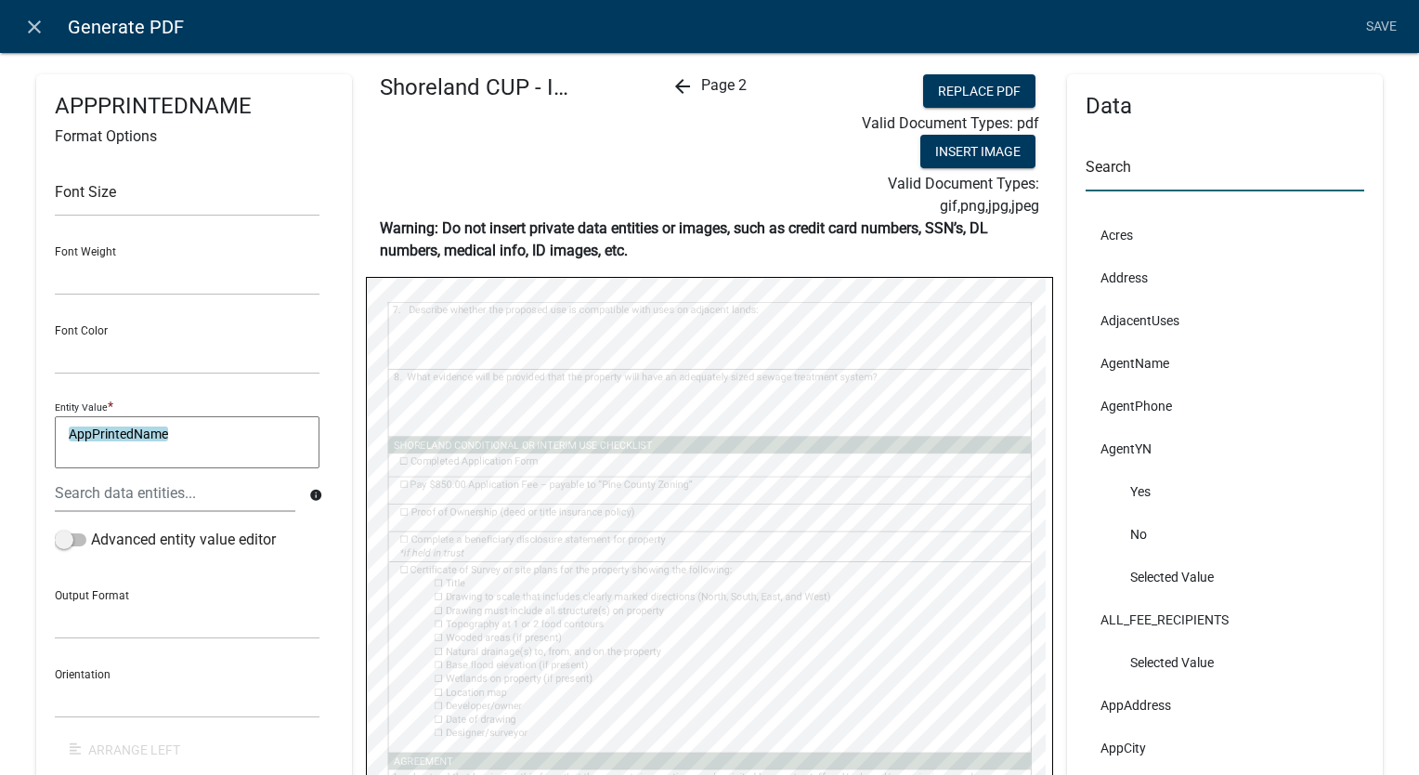
click at [1118, 174] on input "text" at bounding box center [1225, 172] width 279 height 38
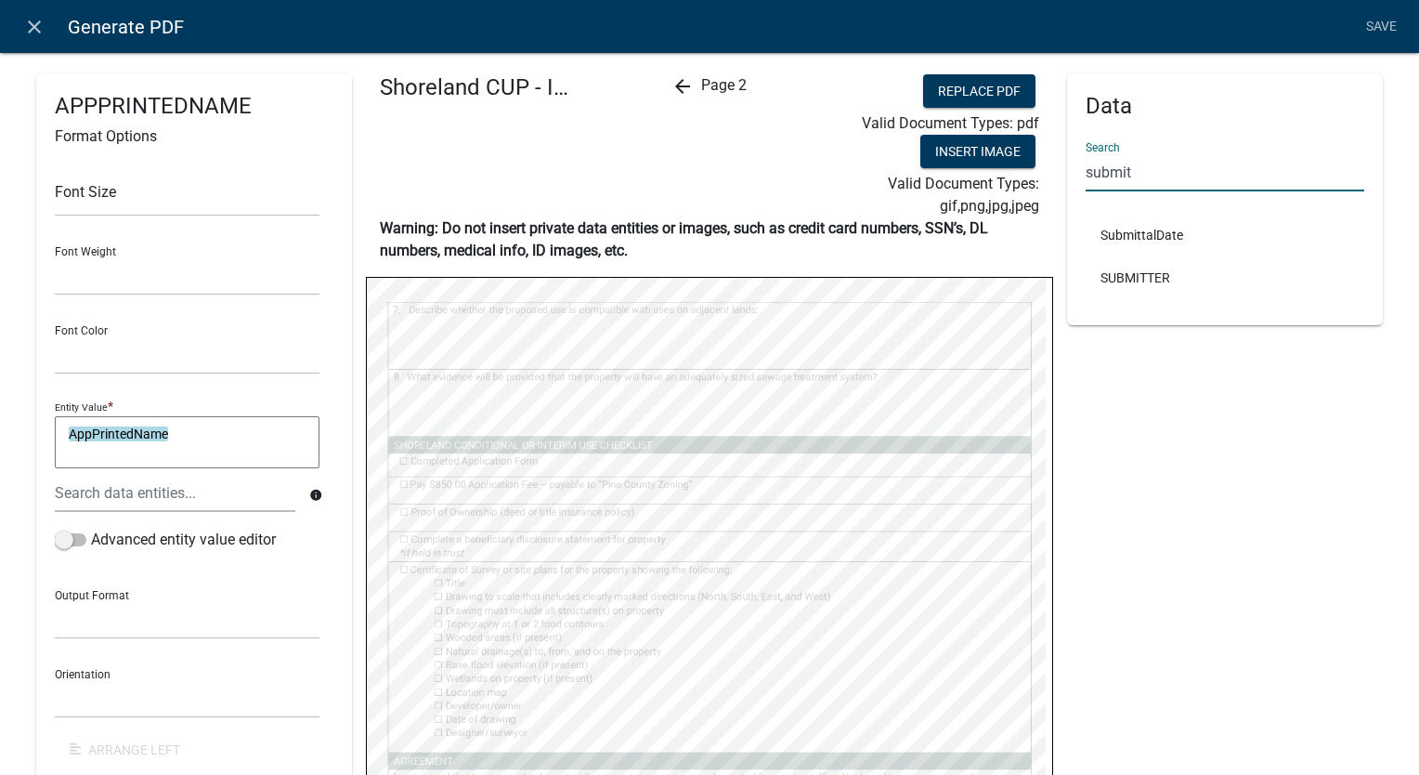
type input "submit"
click at [1113, 429] on div "Data Search submit SubmittalDate SUBMITTER" at bounding box center [1225, 536] width 316 height 925
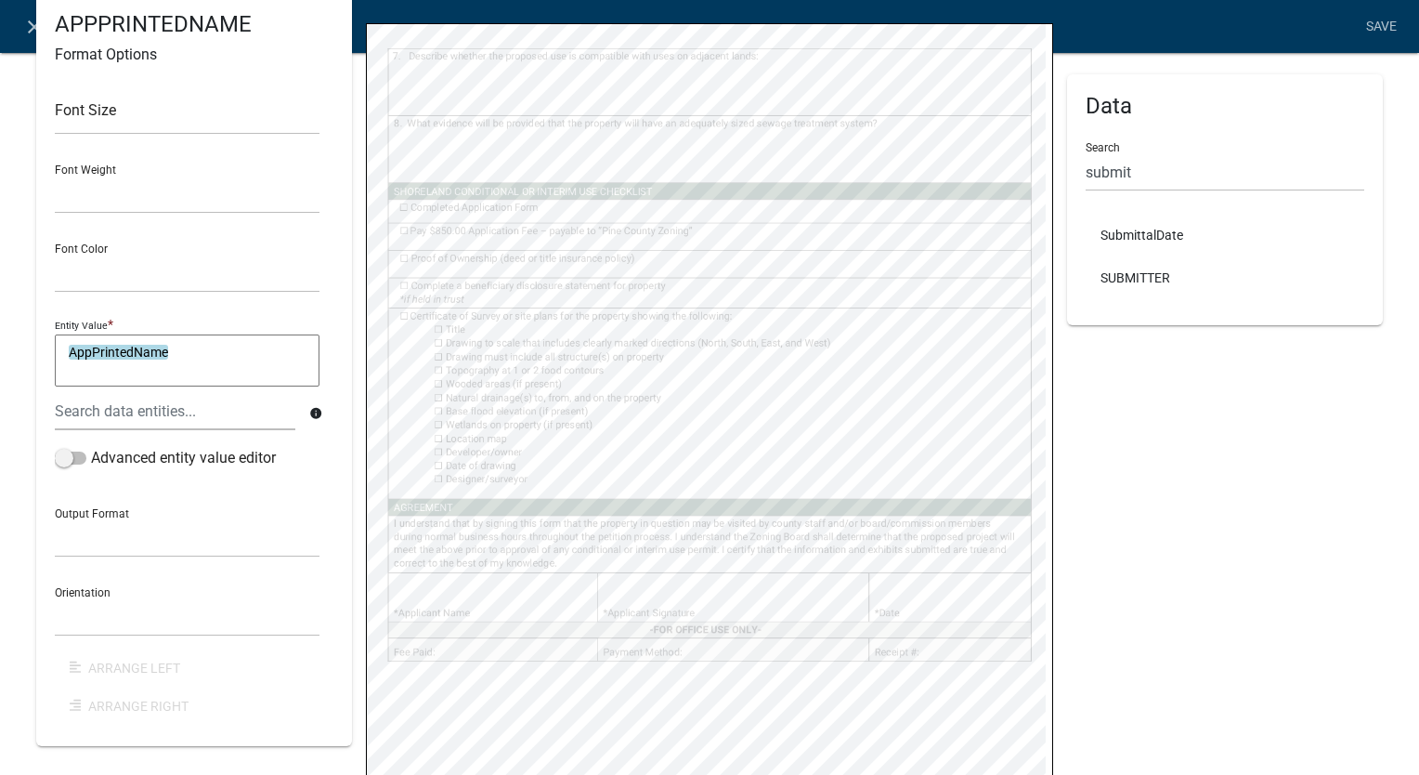
scroll to position [279, 0]
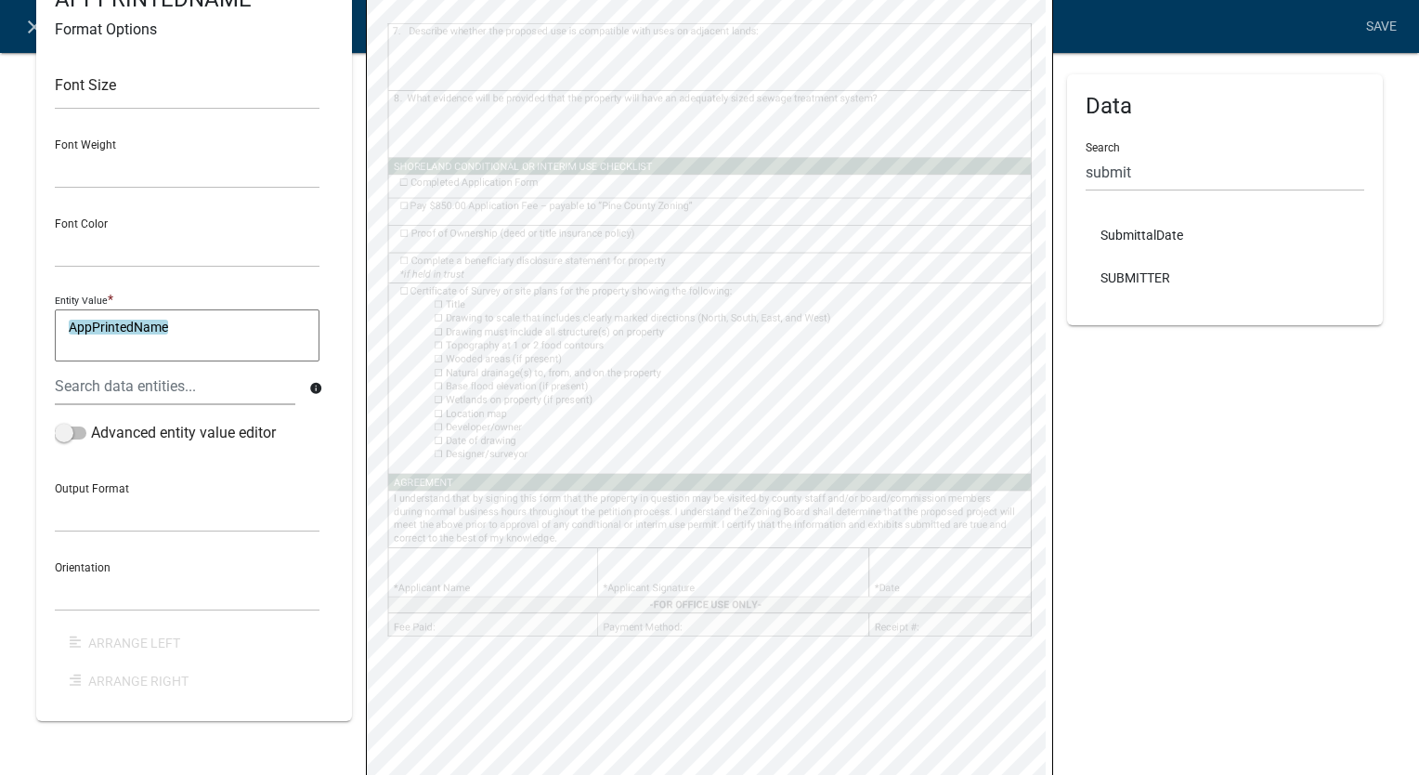
select select
click at [104, 521] on select "General Text Number Decimal Date Date & Time" at bounding box center [187, 513] width 265 height 38
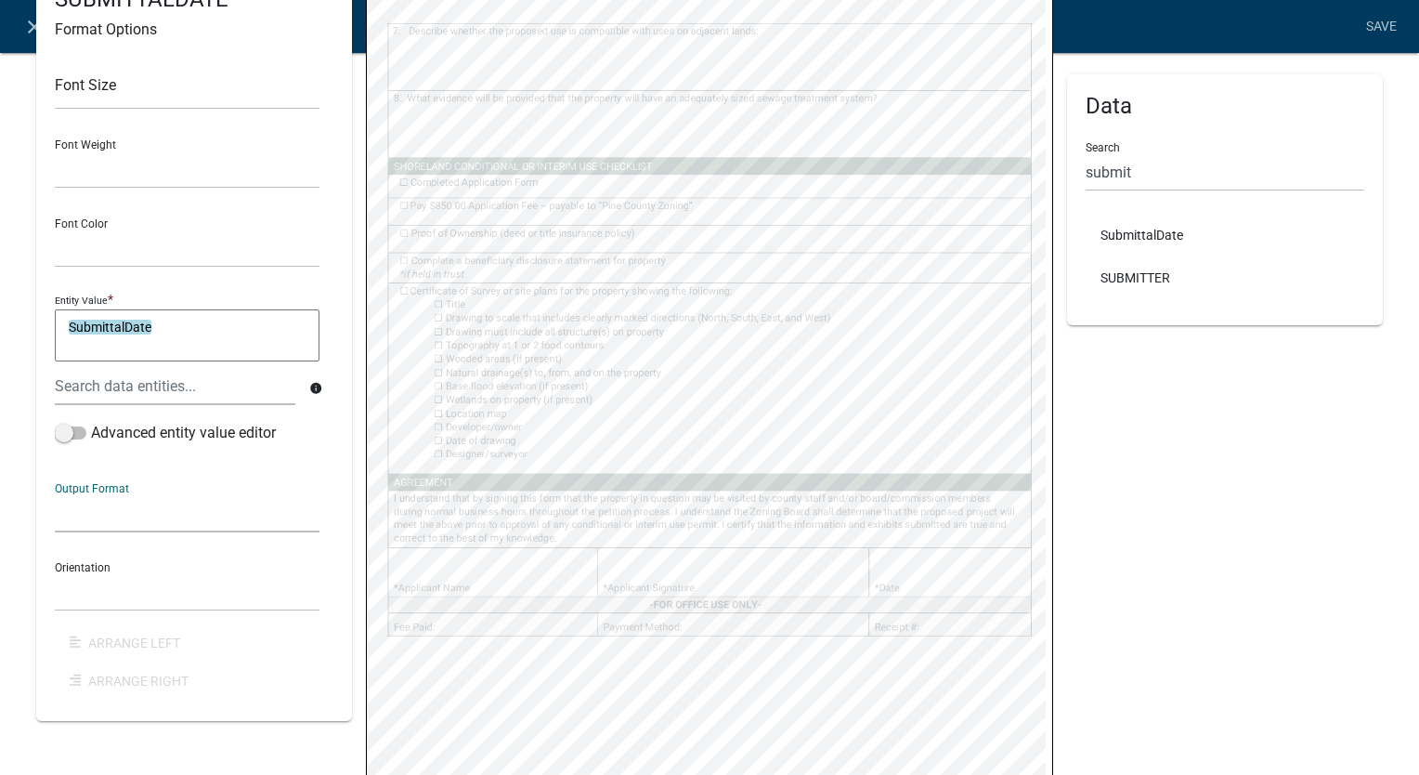
select select "4"
click at [55, 494] on select "General Text Number Decimal Date Date & Time" at bounding box center [187, 513] width 265 height 38
click at [97, 589] on select "Horizontal Vertical" at bounding box center [187, 592] width 265 height 38
select select "1"
click at [55, 573] on select "Horizontal Vertical" at bounding box center [187, 592] width 265 height 38
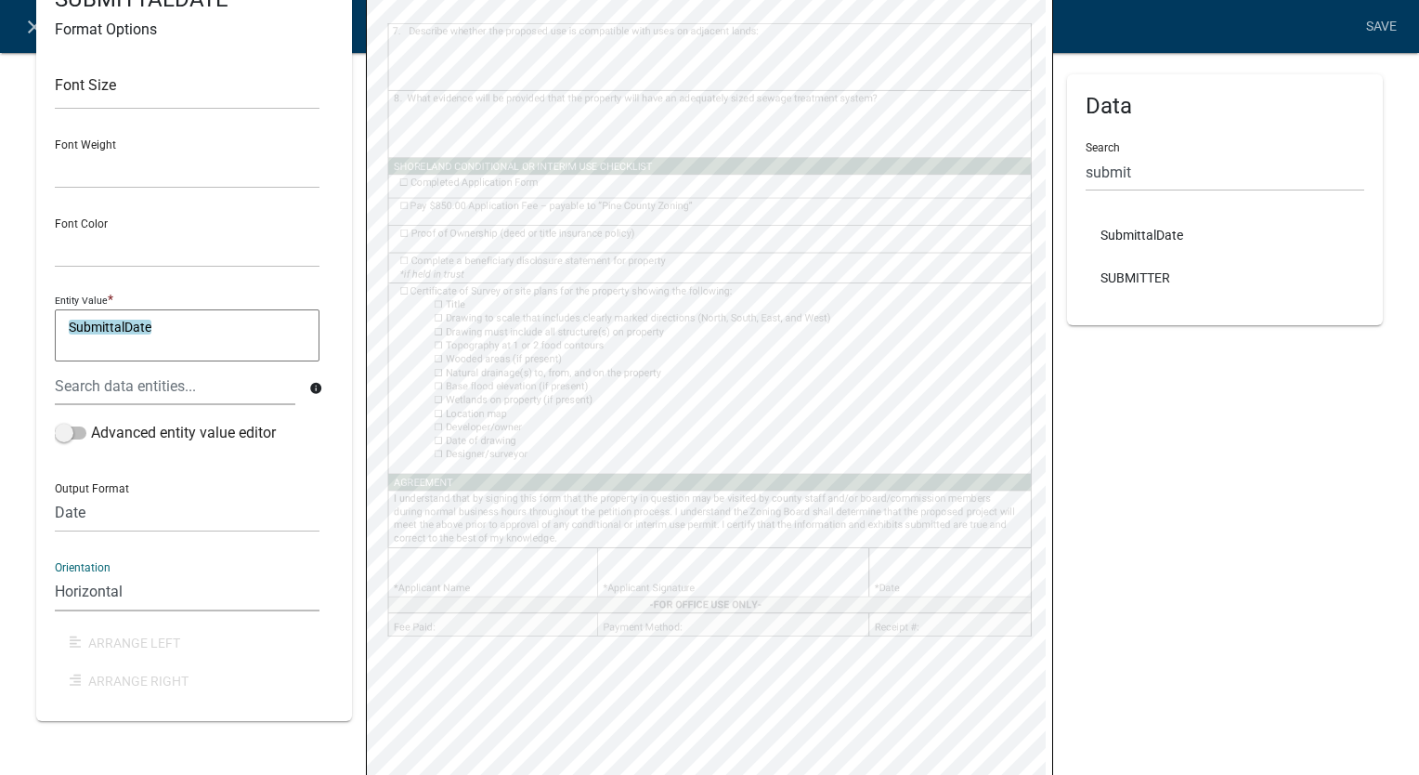
scroll to position [0, 0]
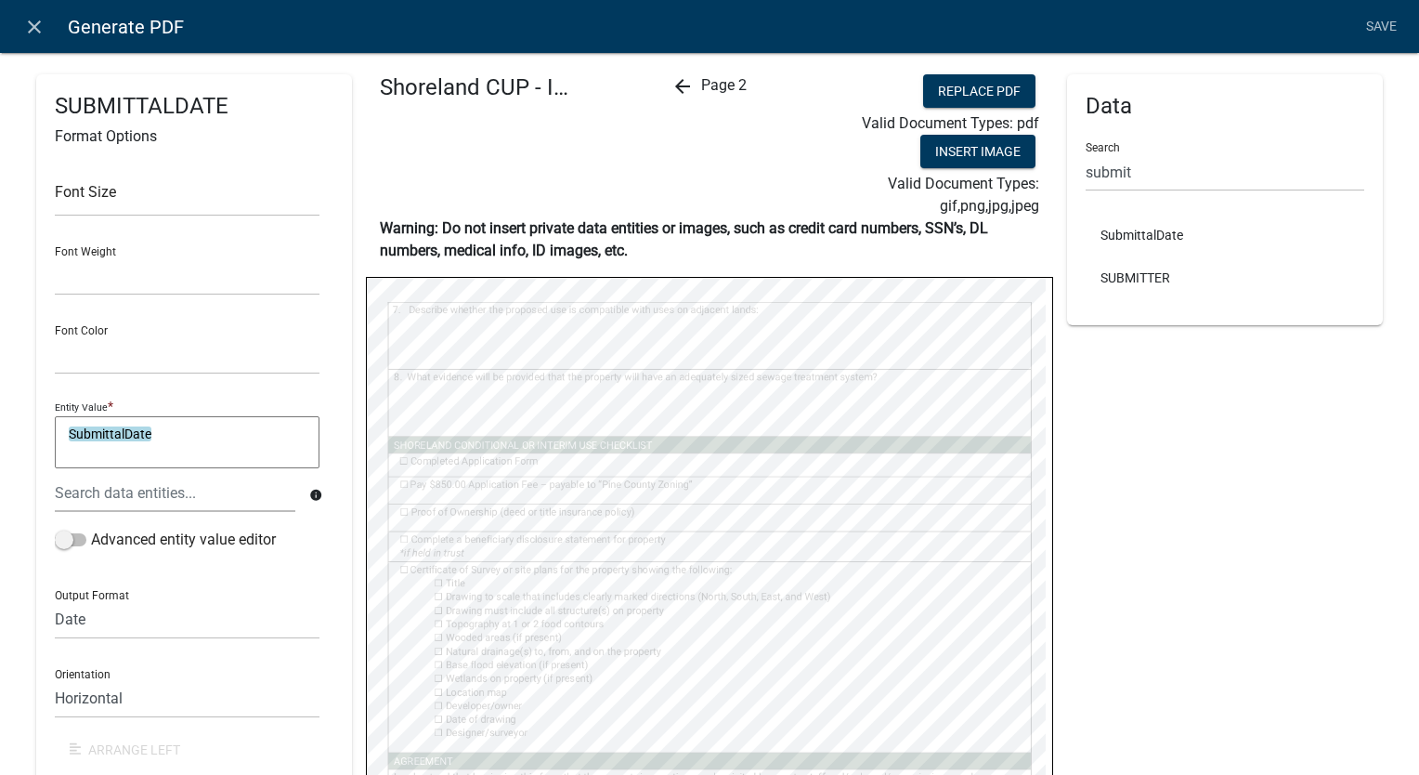
click at [673, 80] on icon "arrow_back" at bounding box center [682, 86] width 22 height 22
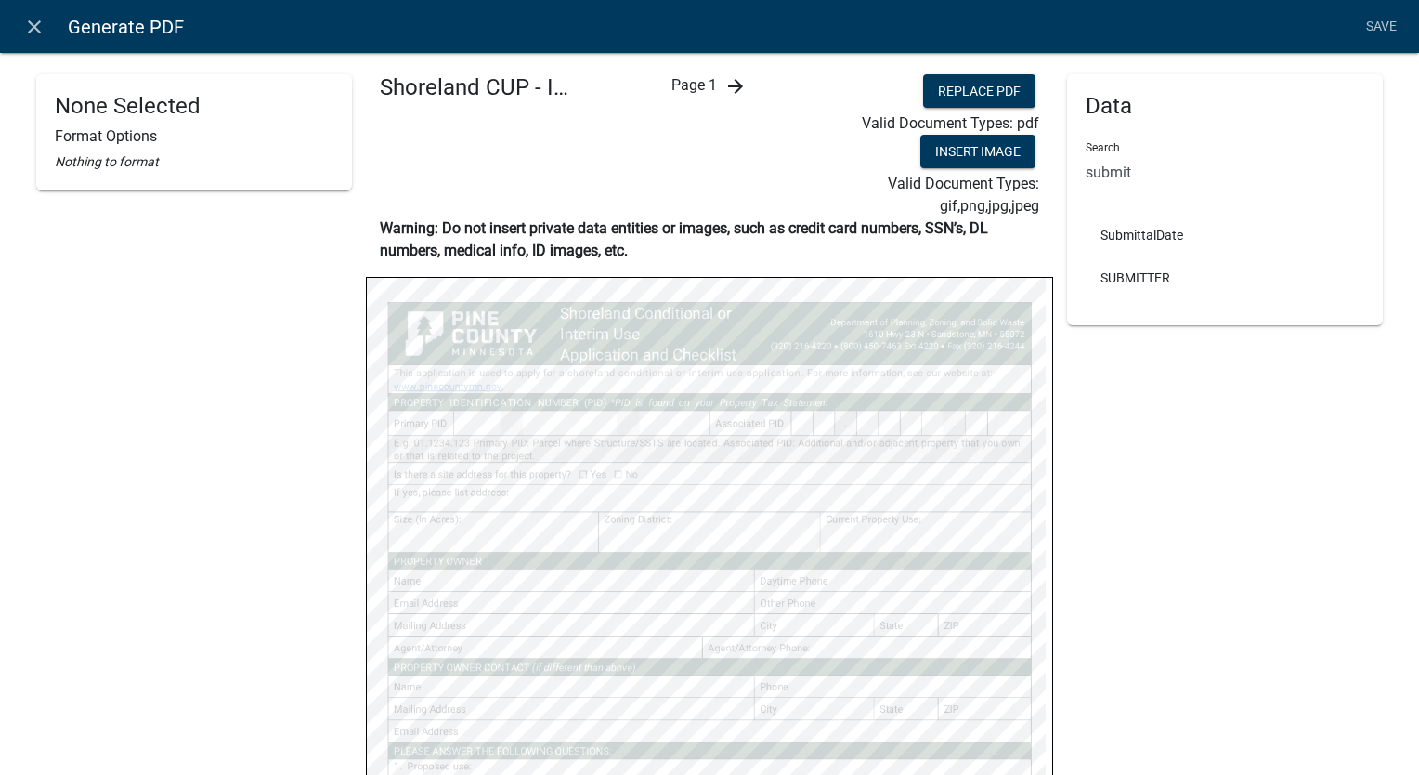
scroll to position [279, 0]
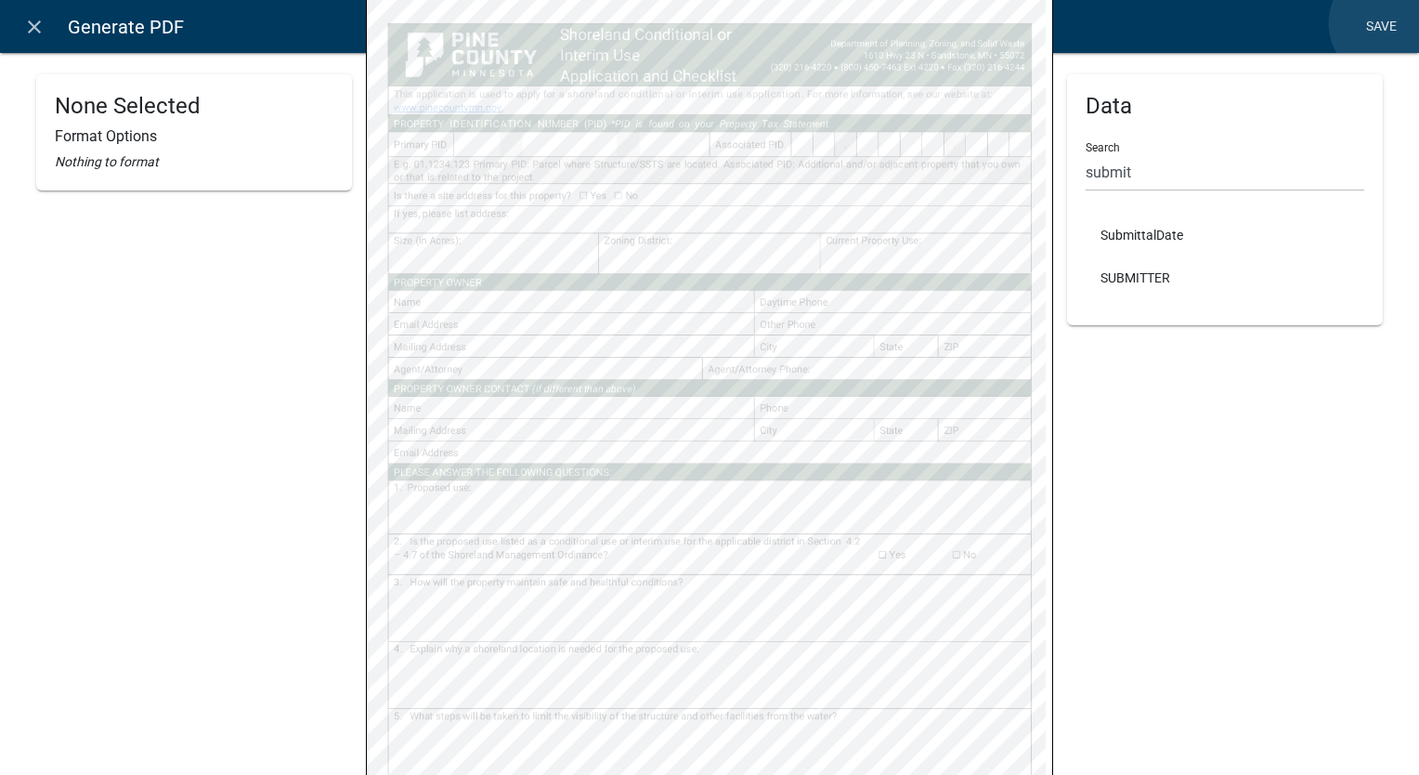
click at [1387, 23] on link "Save" at bounding box center [1381, 26] width 46 height 35
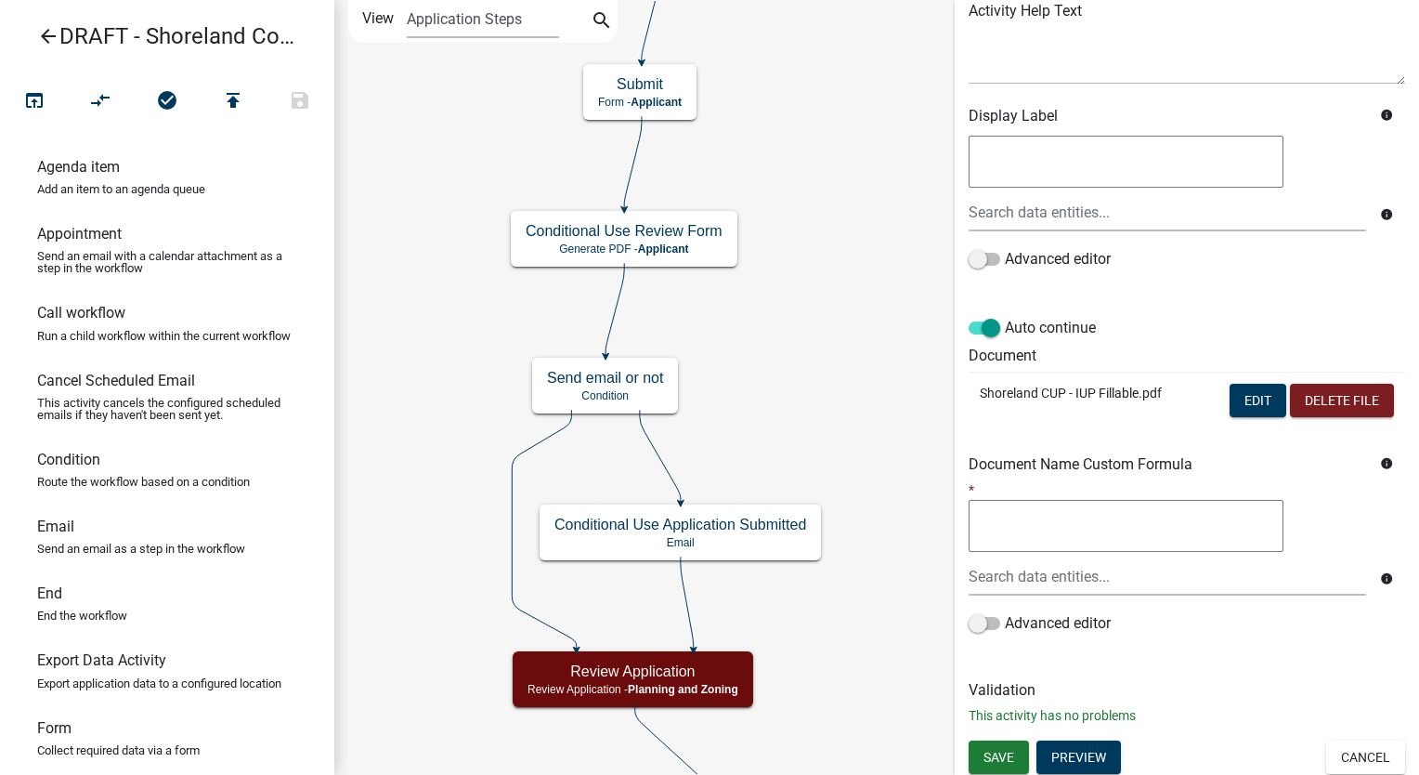
scroll to position [241, 0]
click at [1009, 752] on span "Save" at bounding box center [998, 754] width 31 height 15
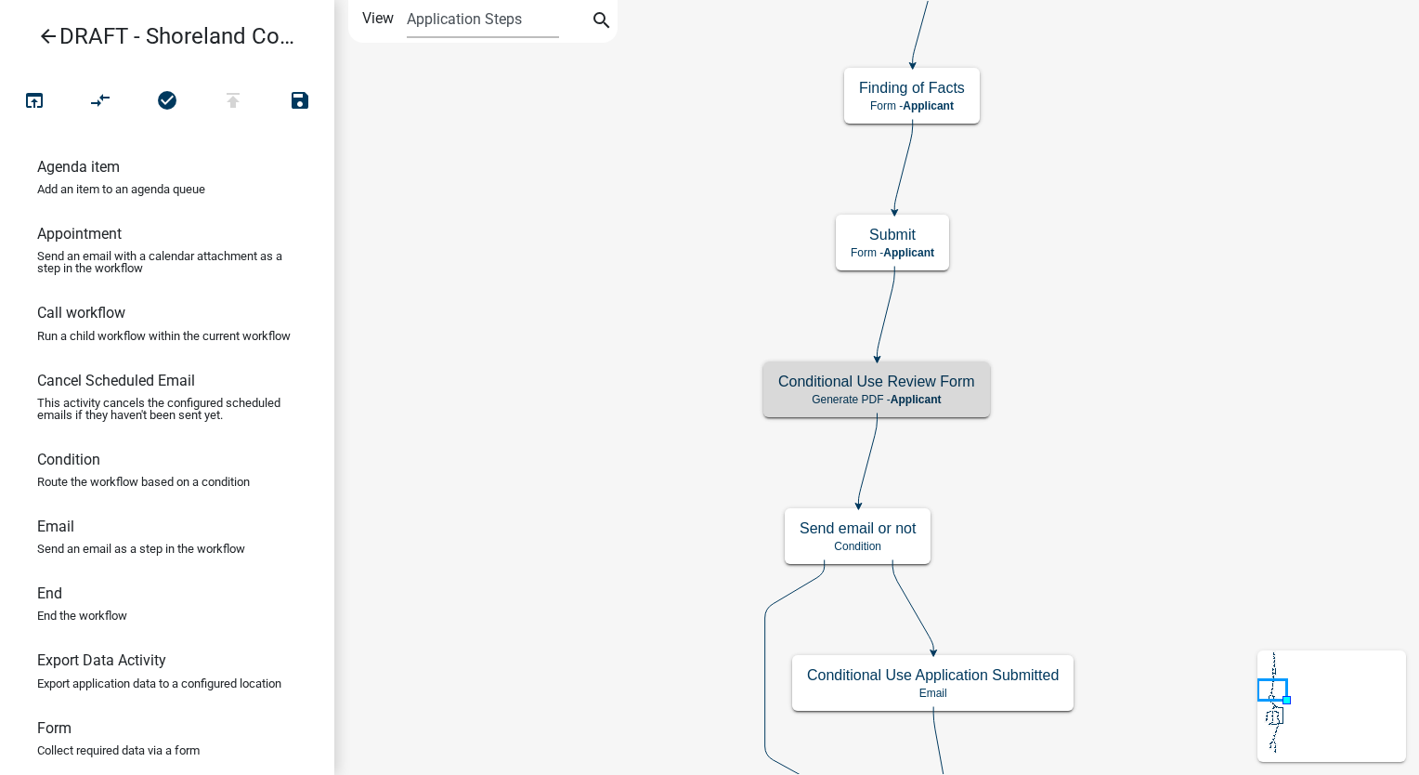
scroll to position [0, 0]
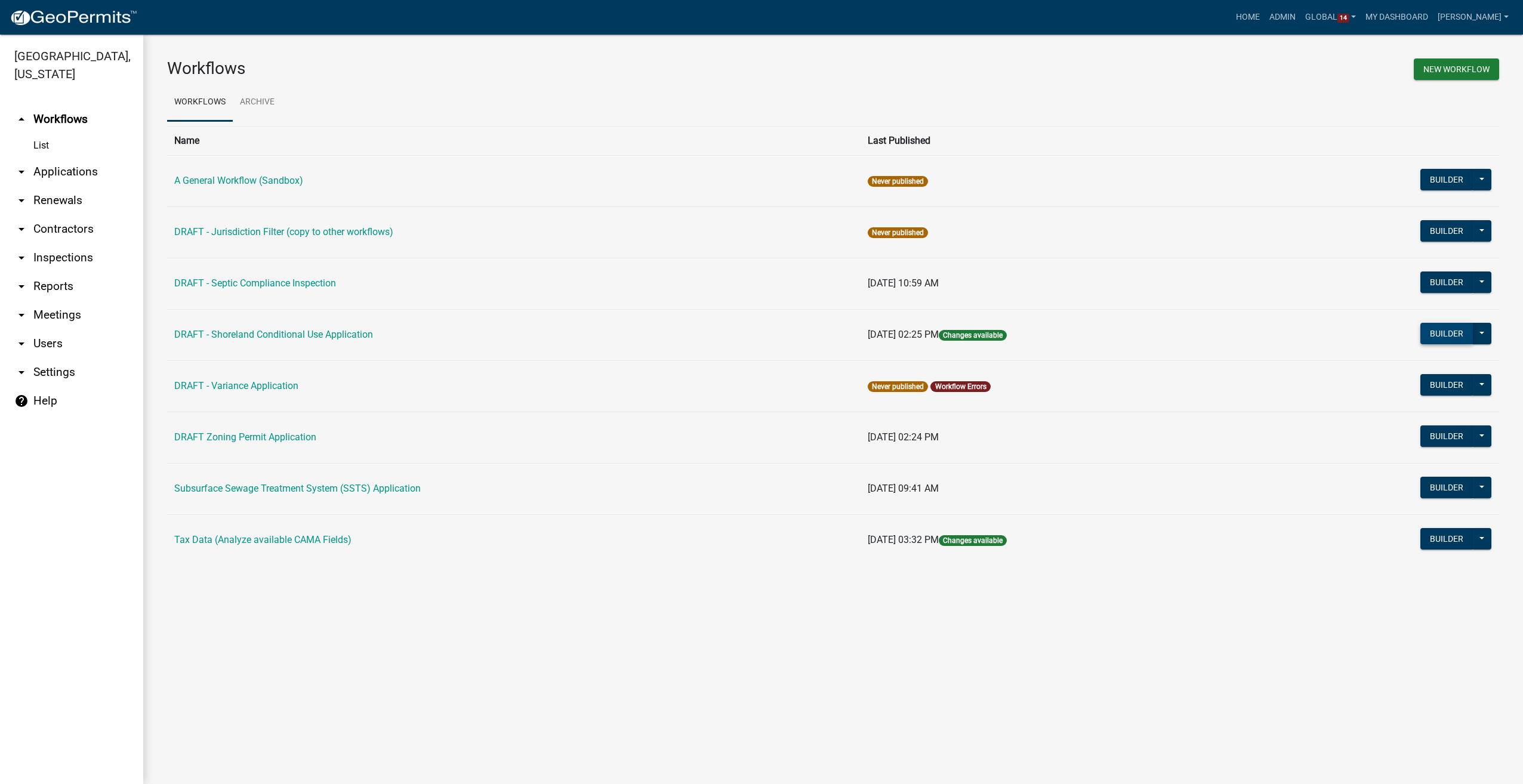
click at [1452, 333] on button "Builder" at bounding box center [1447, 333] width 53 height 21
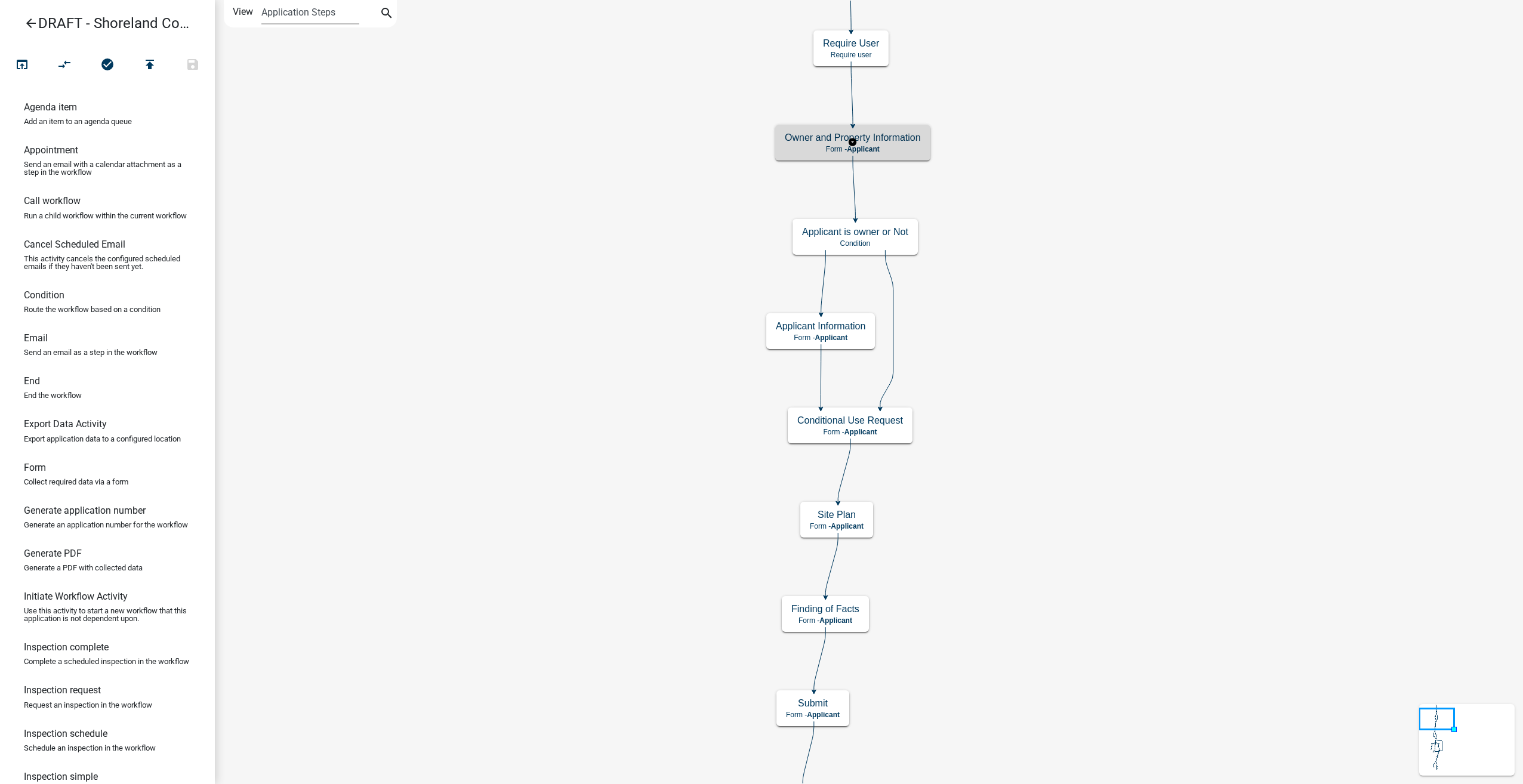
click at [887, 153] on div "Owner and Property Information Form - Applicant" at bounding box center [852, 143] width 155 height 36
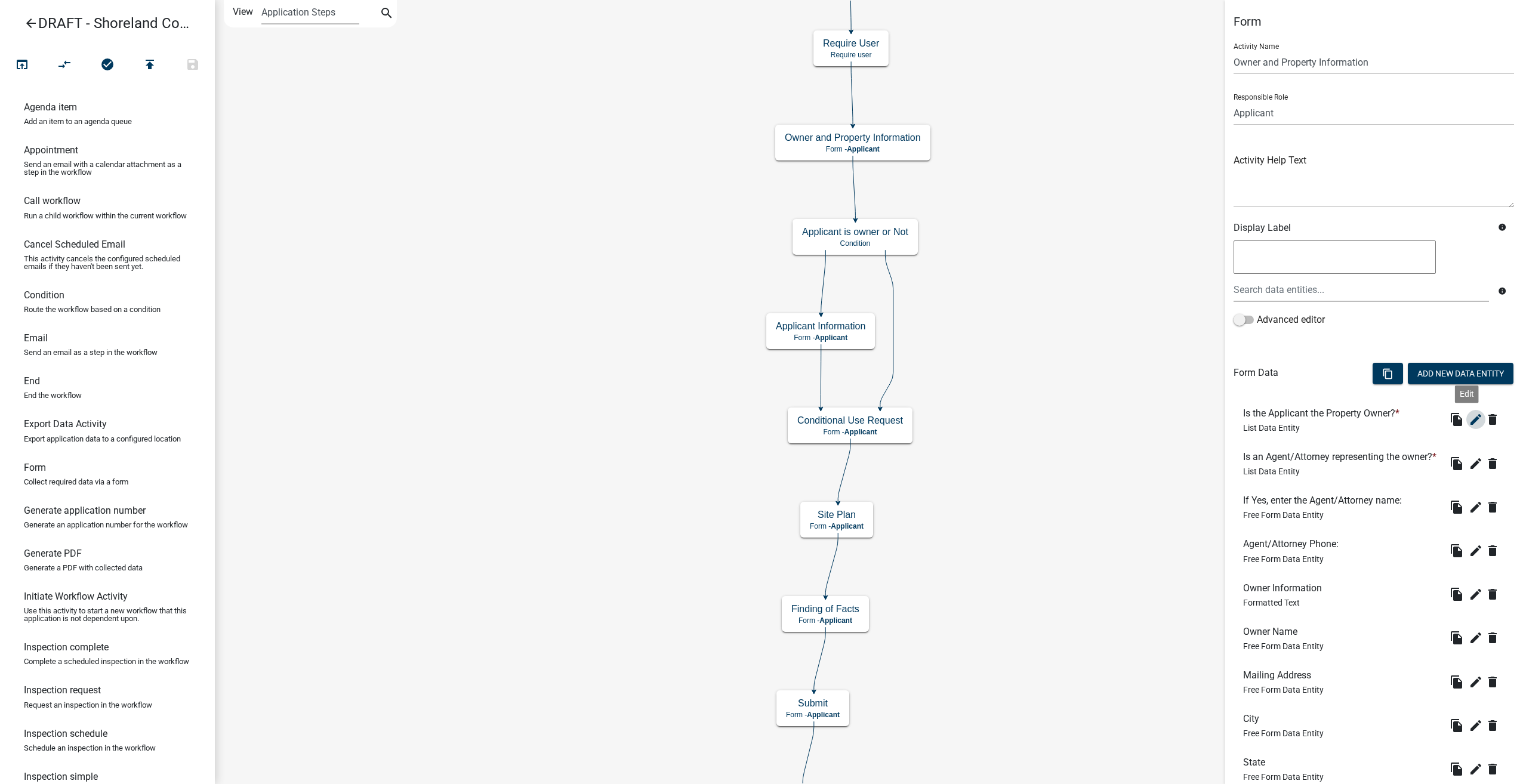
click at [1468, 416] on icon "edit" at bounding box center [1475, 420] width 14 height 14
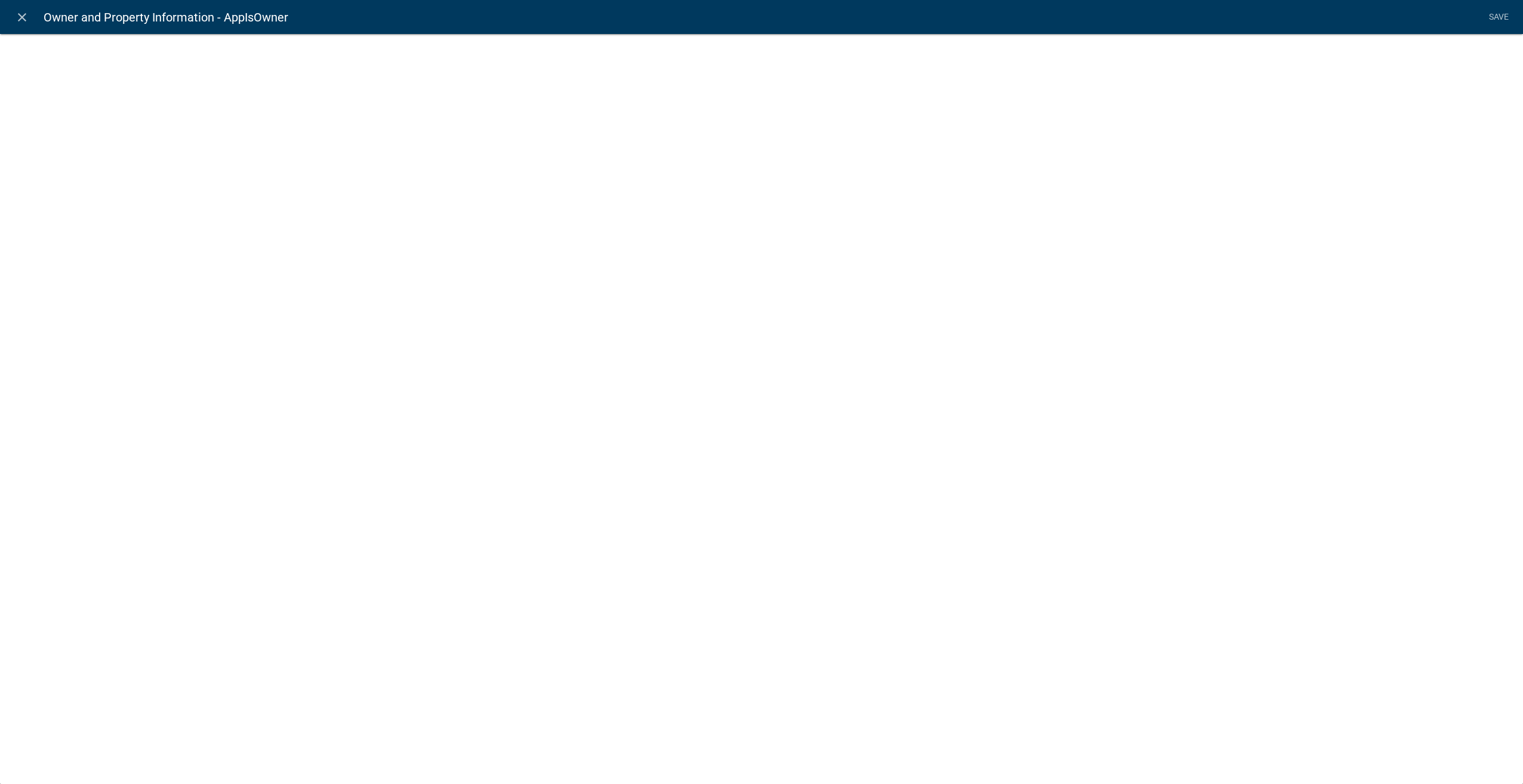
select select "list-data"
select select
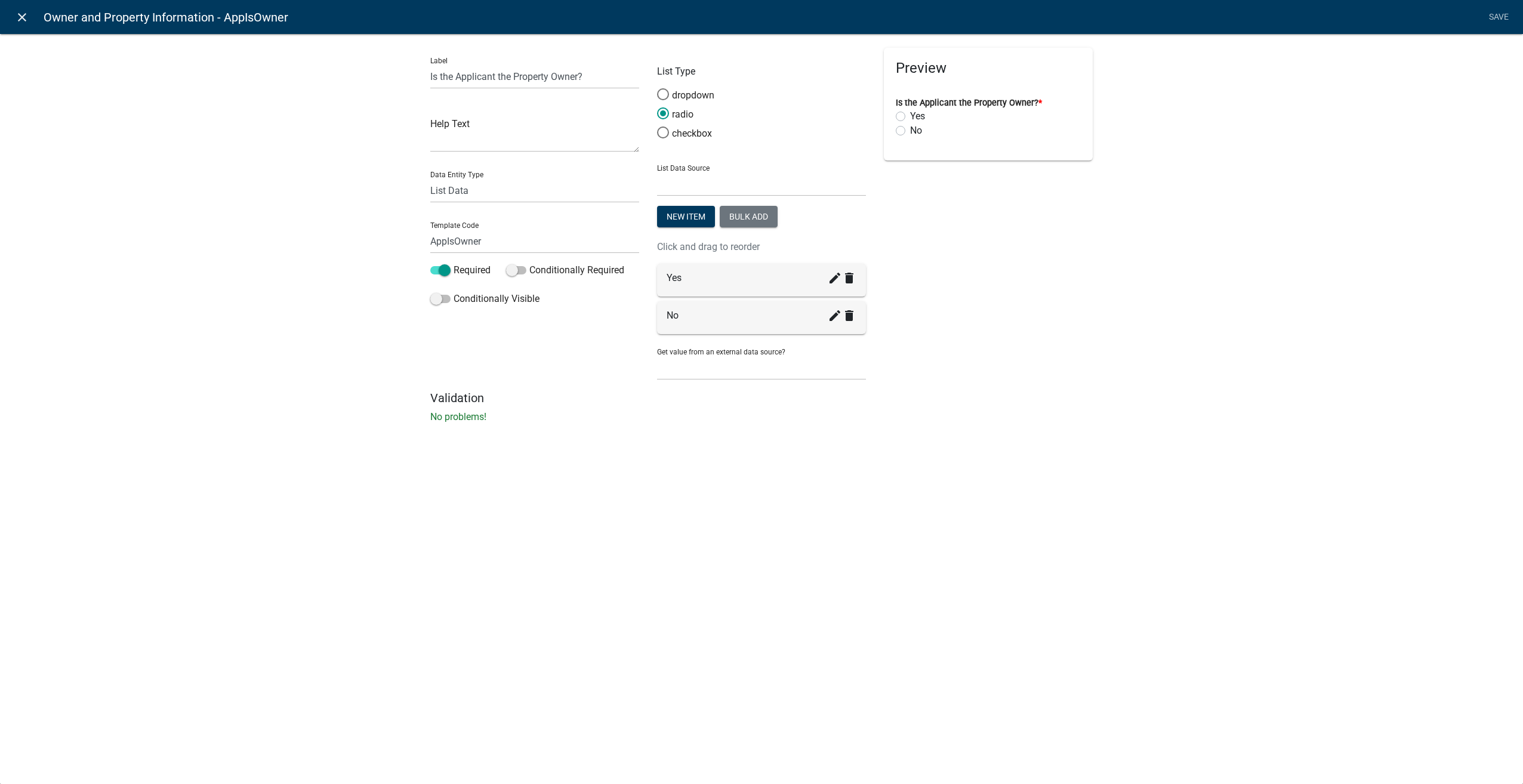
click at [24, 19] on icon "close" at bounding box center [22, 17] width 14 height 14
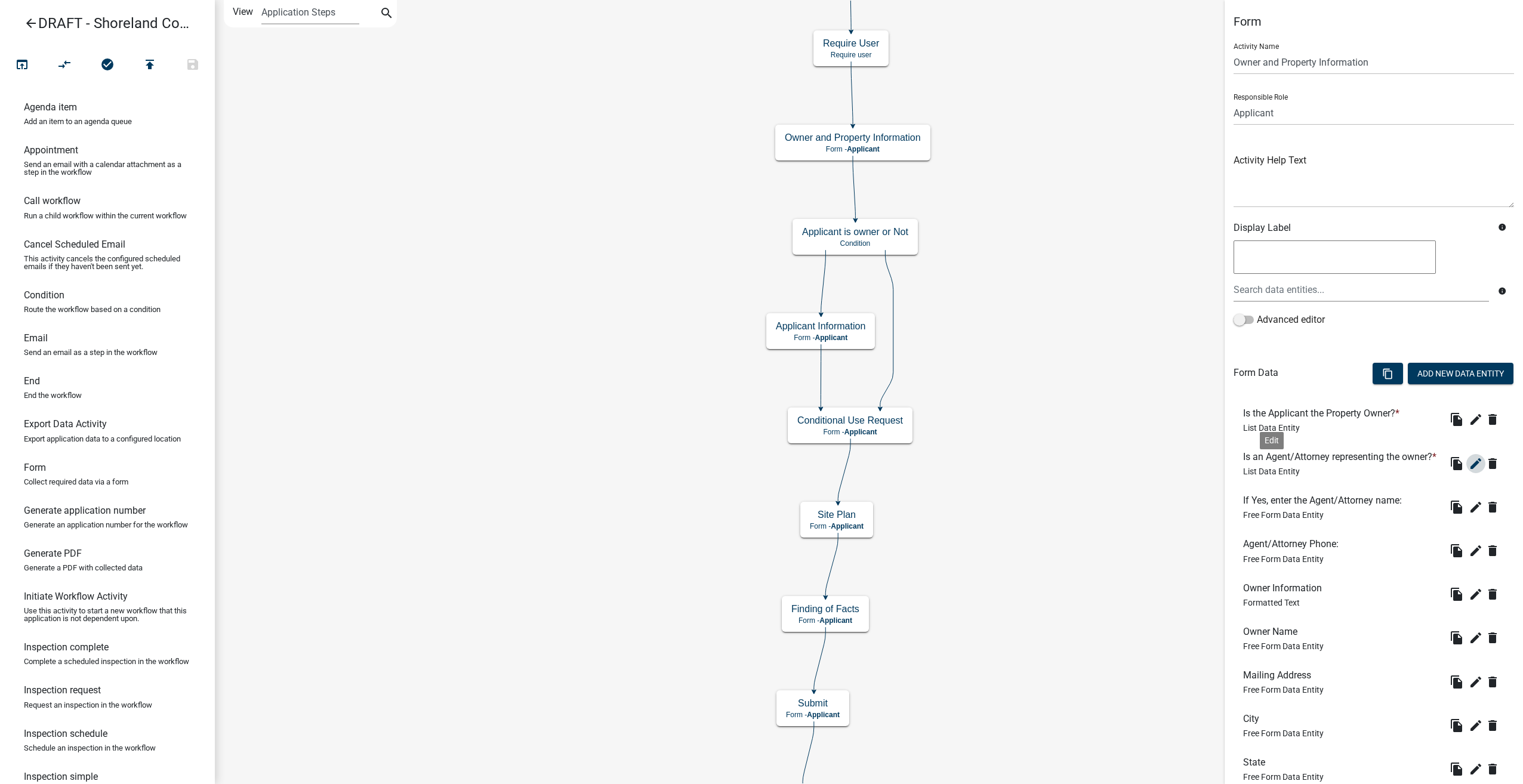
click at [1468, 471] on icon "edit" at bounding box center [1475, 463] width 14 height 14
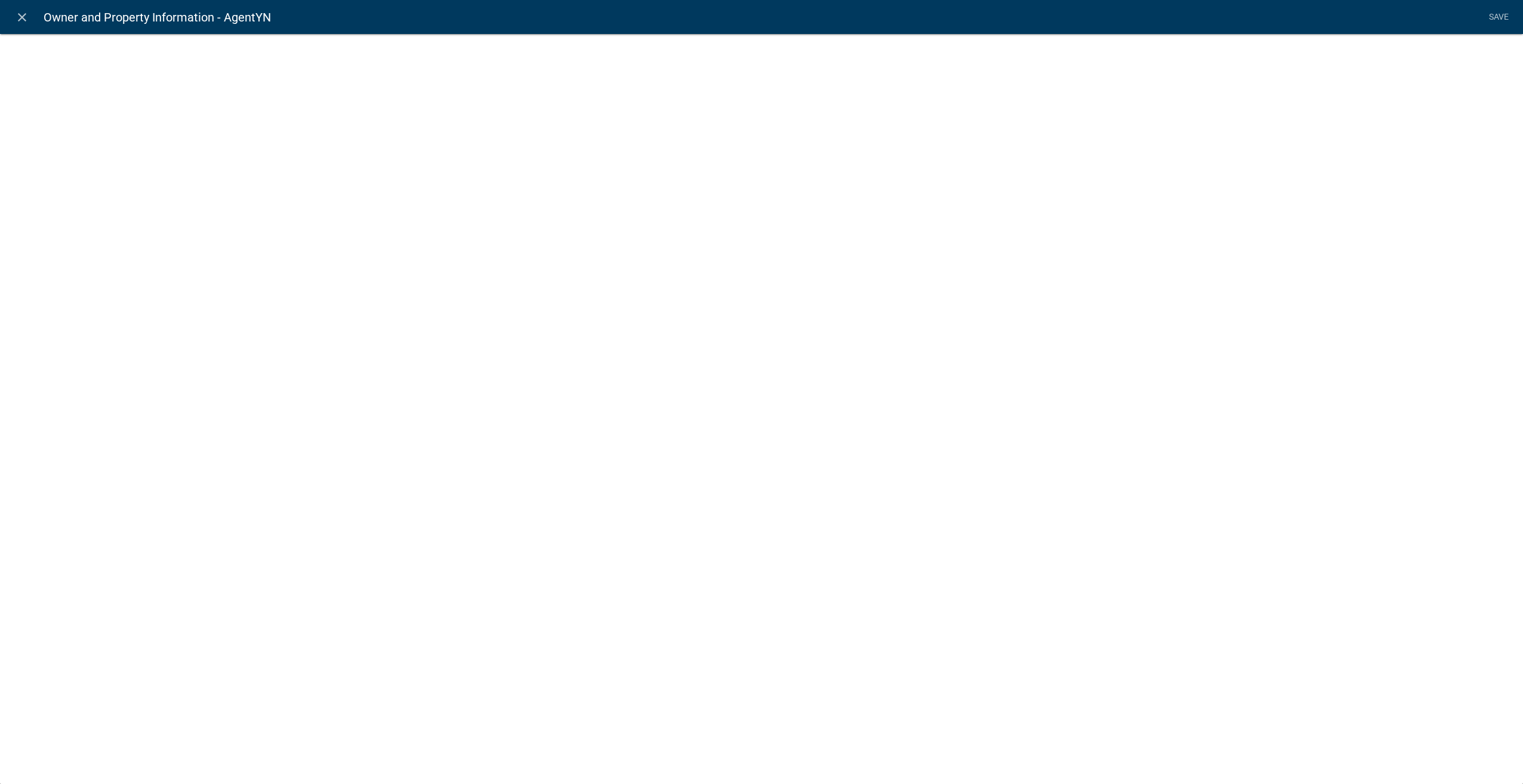
select select "list-data"
select select
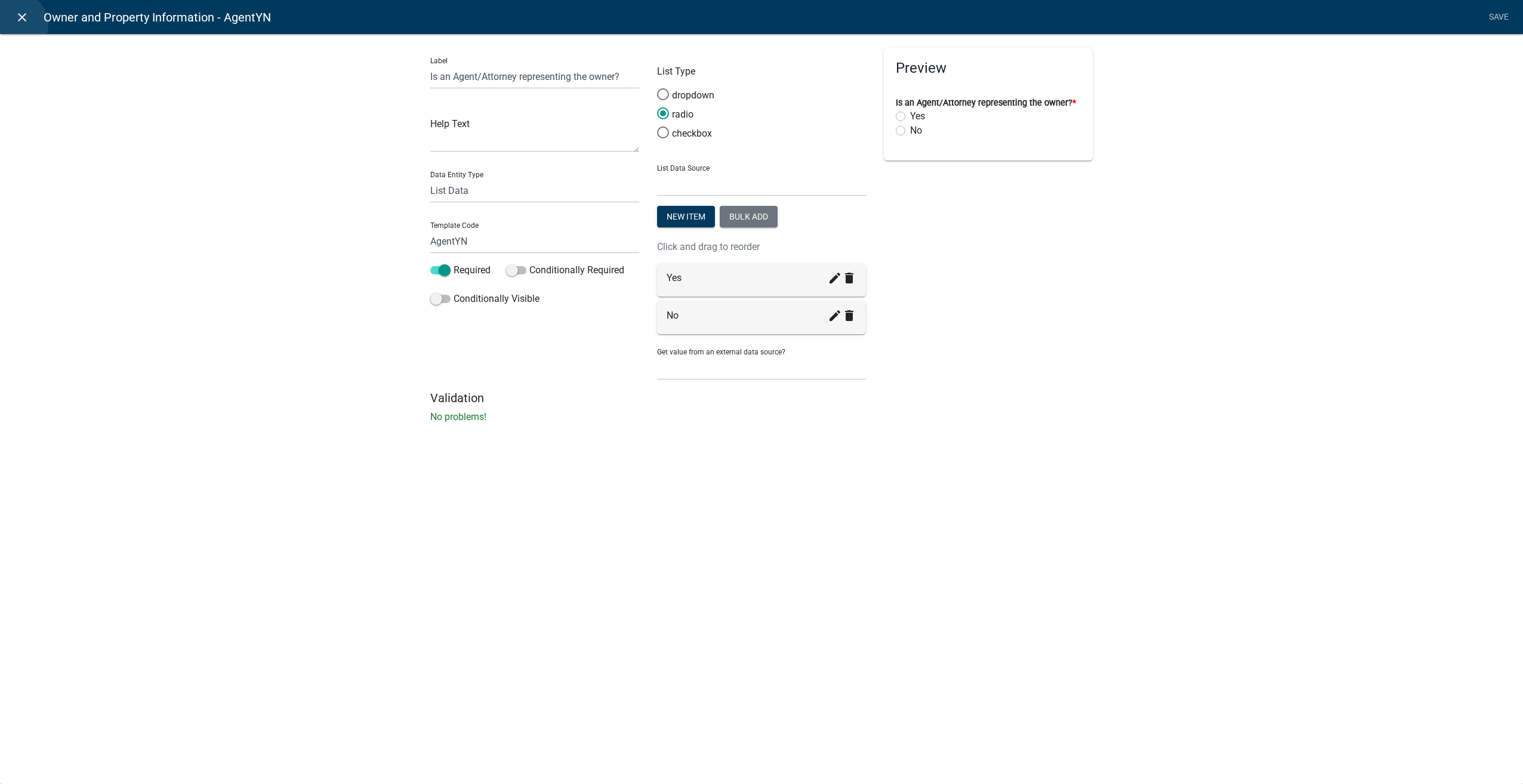
click at [18, 24] on icon "close" at bounding box center [22, 17] width 14 height 14
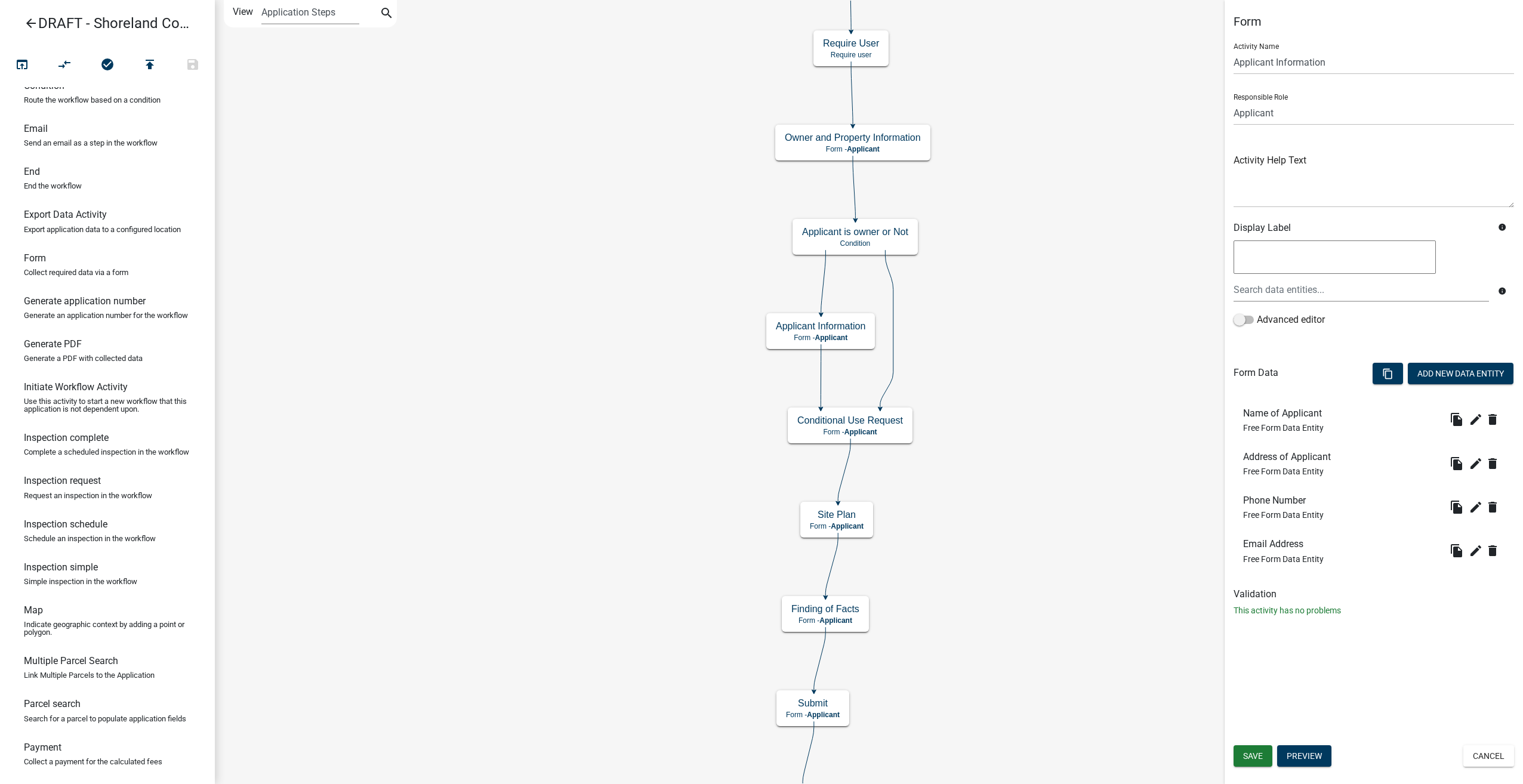
scroll to position [238, 0]
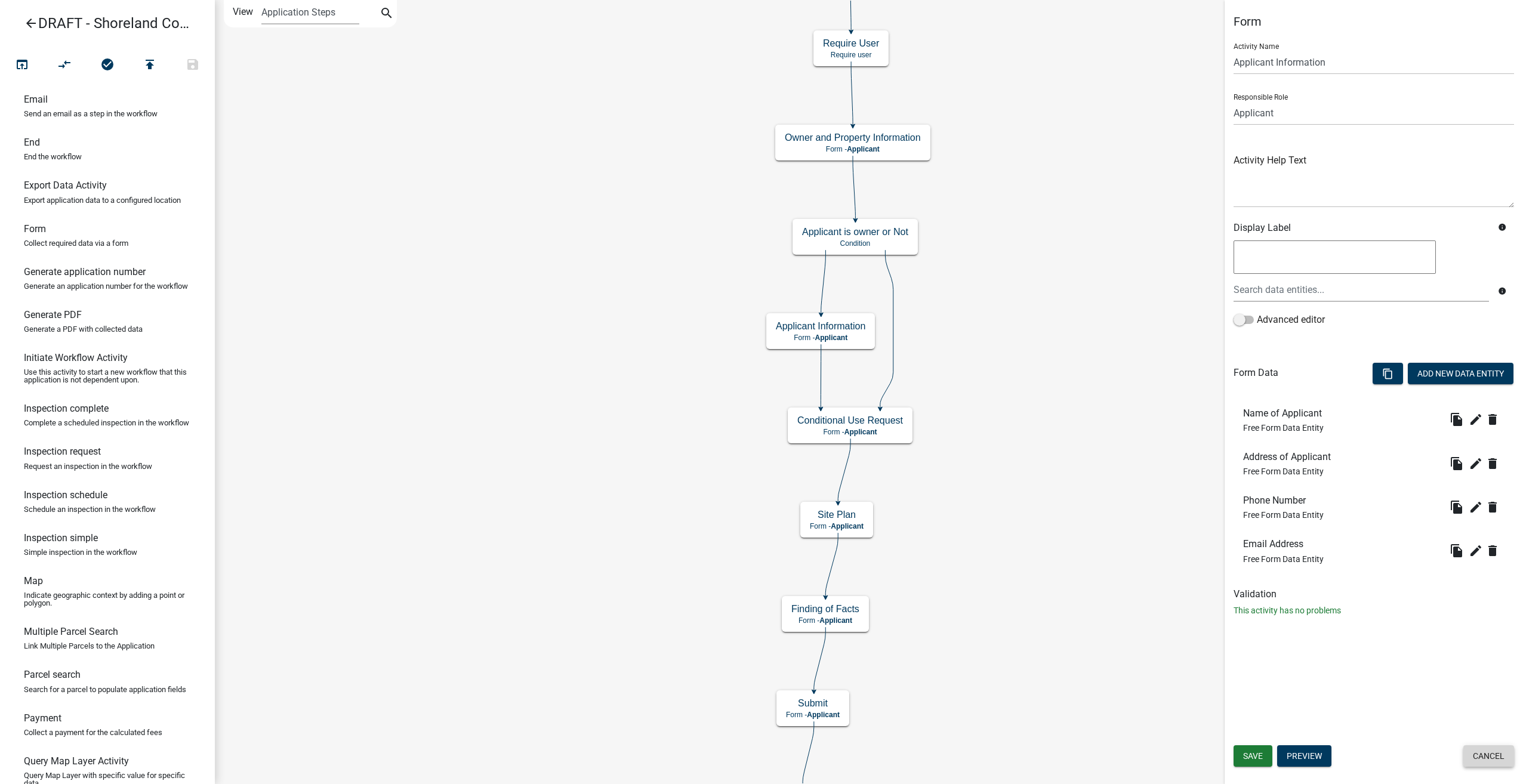
click at [1474, 757] on button "Cancel" at bounding box center [1488, 756] width 51 height 21
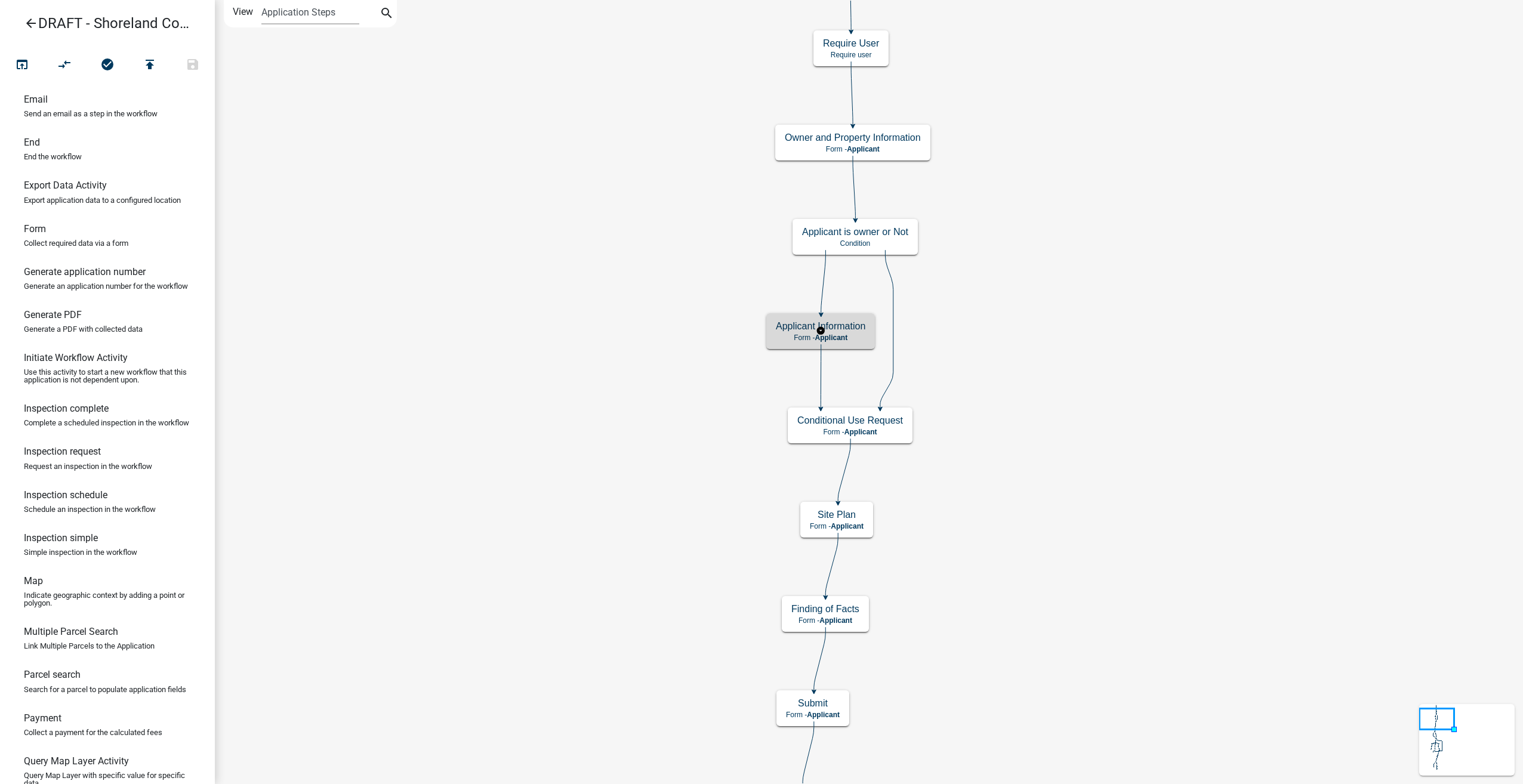
click at [839, 342] on div "Applicant Information Form - Applicant" at bounding box center [820, 332] width 109 height 36
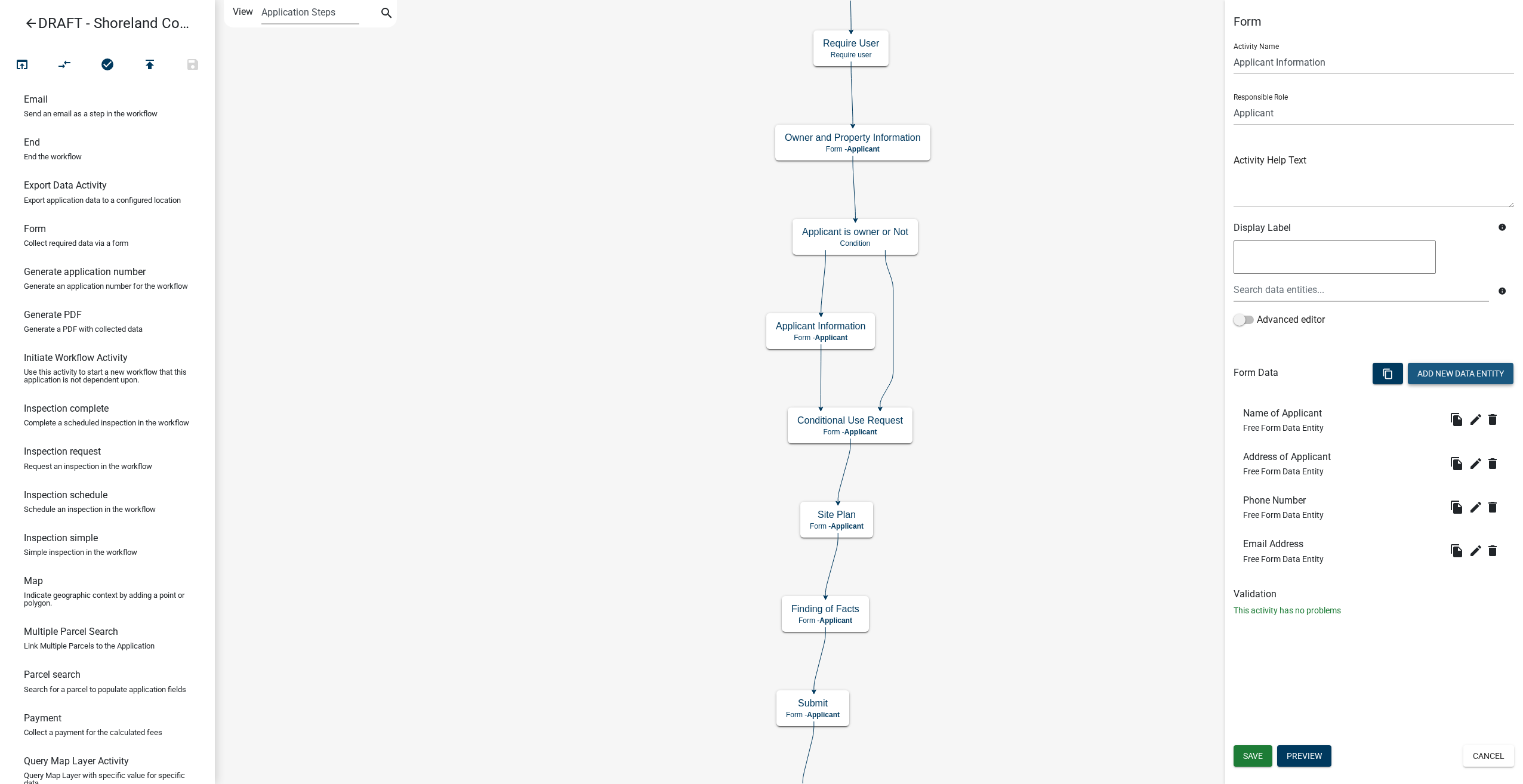
click at [1460, 373] on button "Add New Data Entity" at bounding box center [1461, 373] width 105 height 21
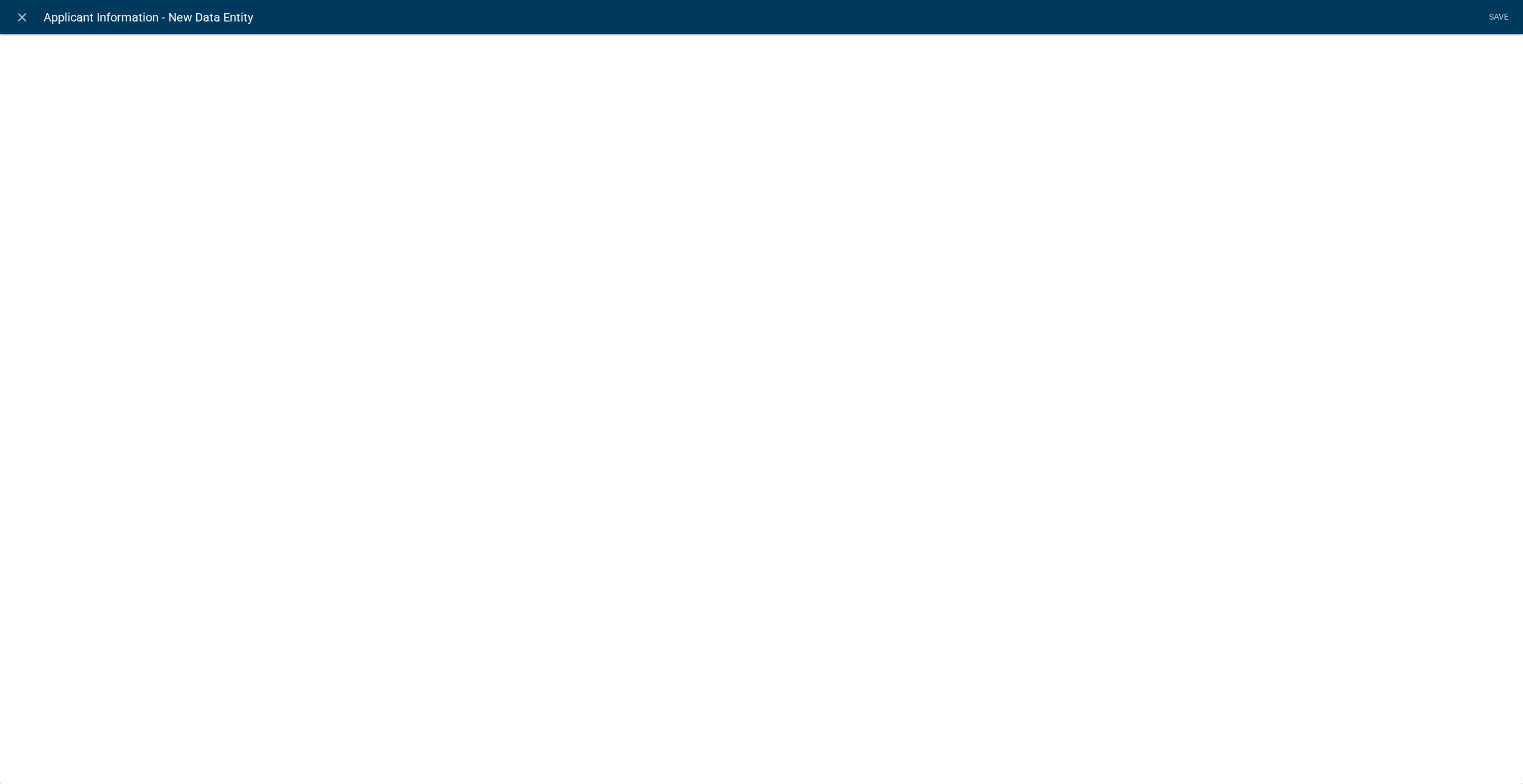
select select
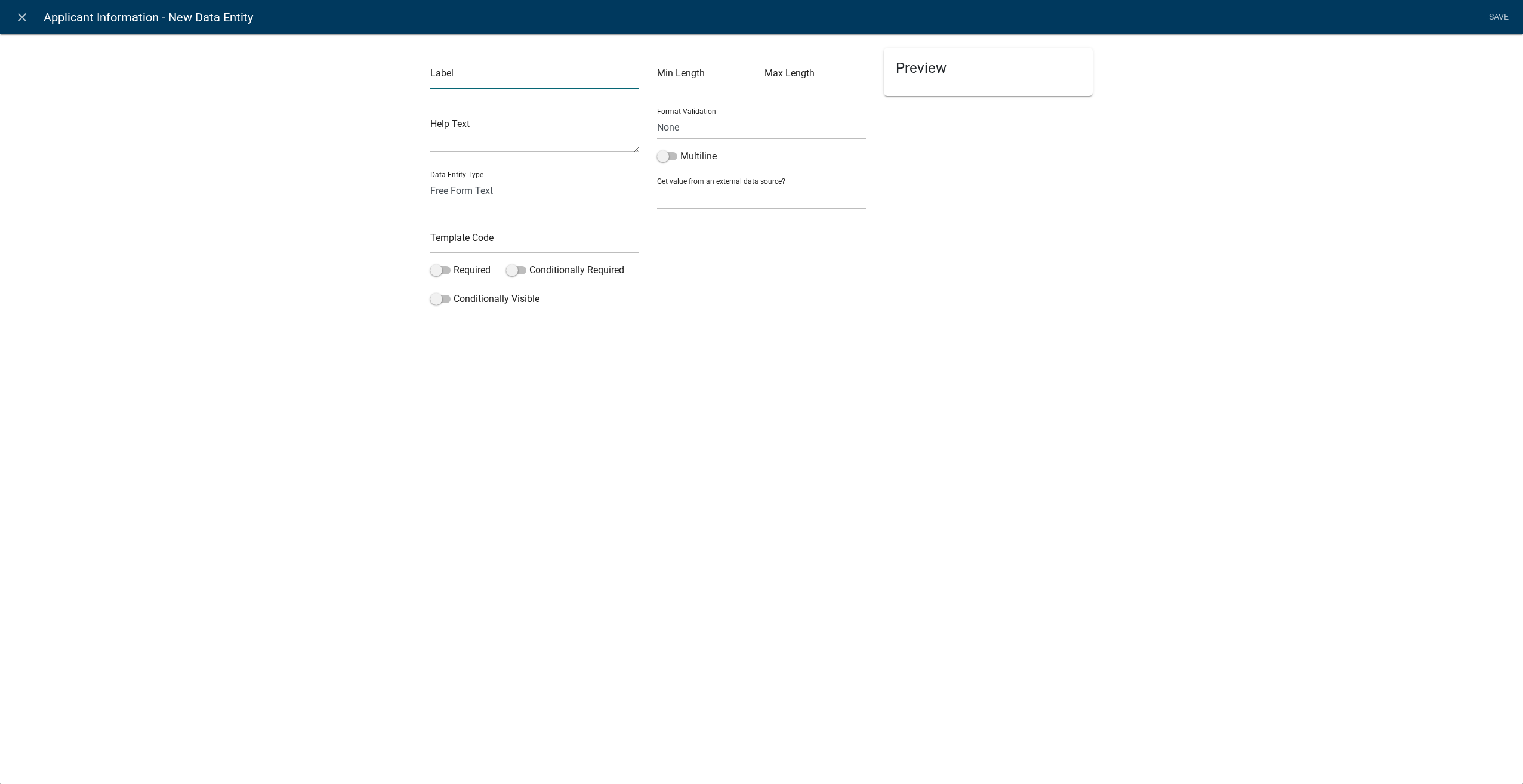
click at [458, 74] on input "text" at bounding box center [535, 76] width 209 height 24
type input "City"
click at [461, 247] on input "text" at bounding box center [535, 242] width 209 height 24
type input "AppCity"
click at [440, 271] on span at bounding box center [441, 270] width 21 height 8
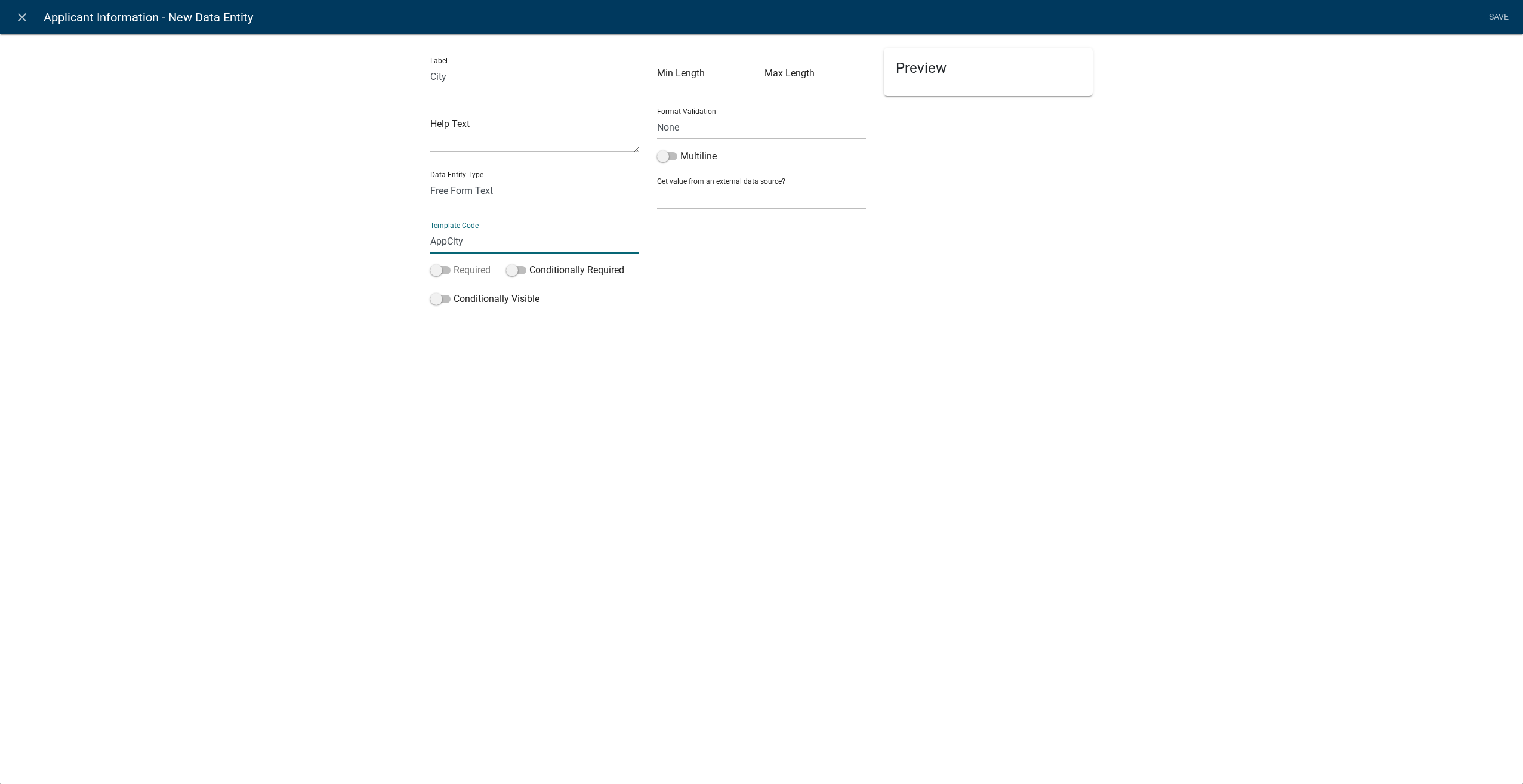
click at [454, 263] on input "Required" at bounding box center [454, 263] width 0 height 0
click at [1490, 9] on link "Save" at bounding box center [1499, 17] width 30 height 22
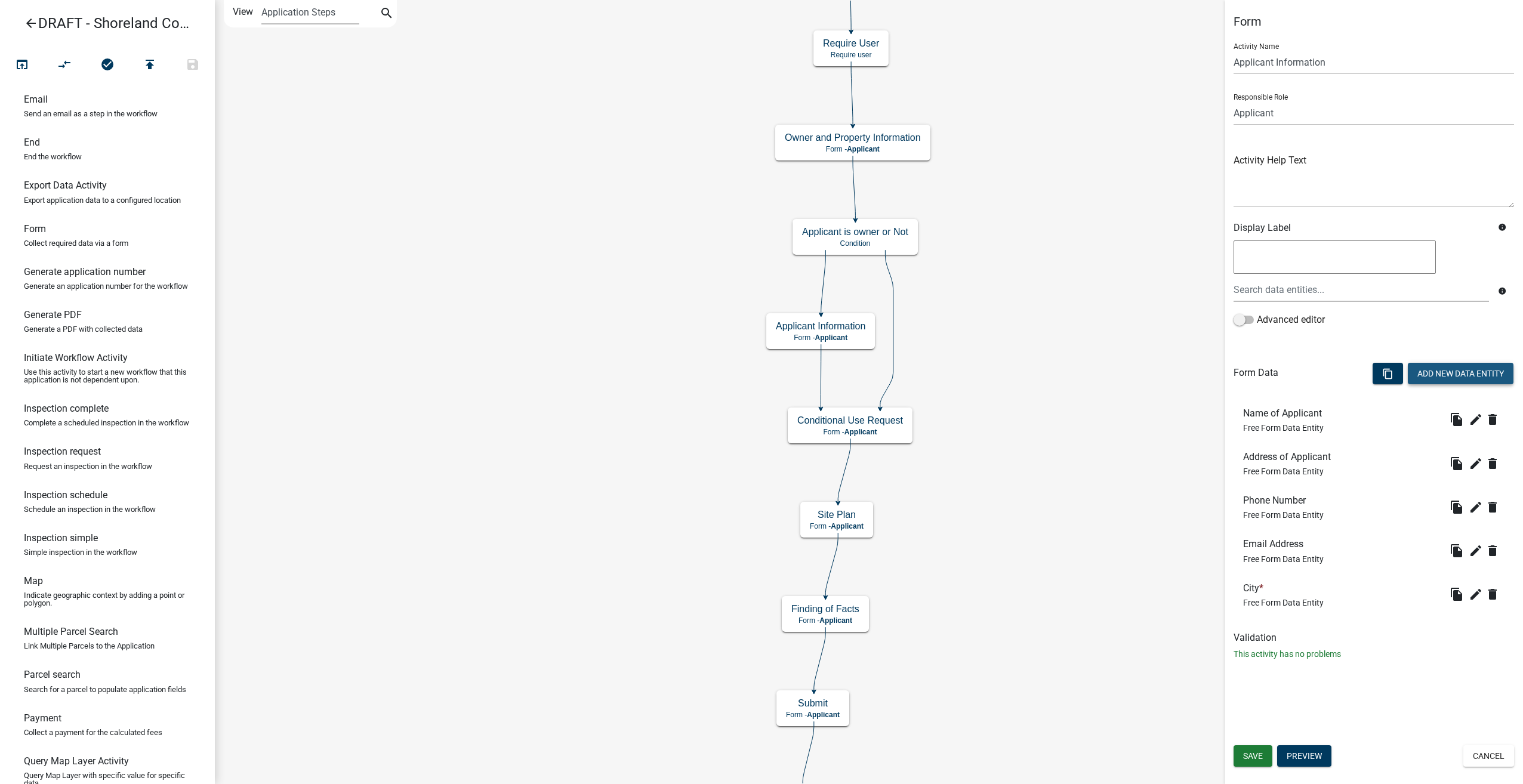
click at [1430, 368] on button "Add New Data Entity" at bounding box center [1461, 373] width 105 height 21
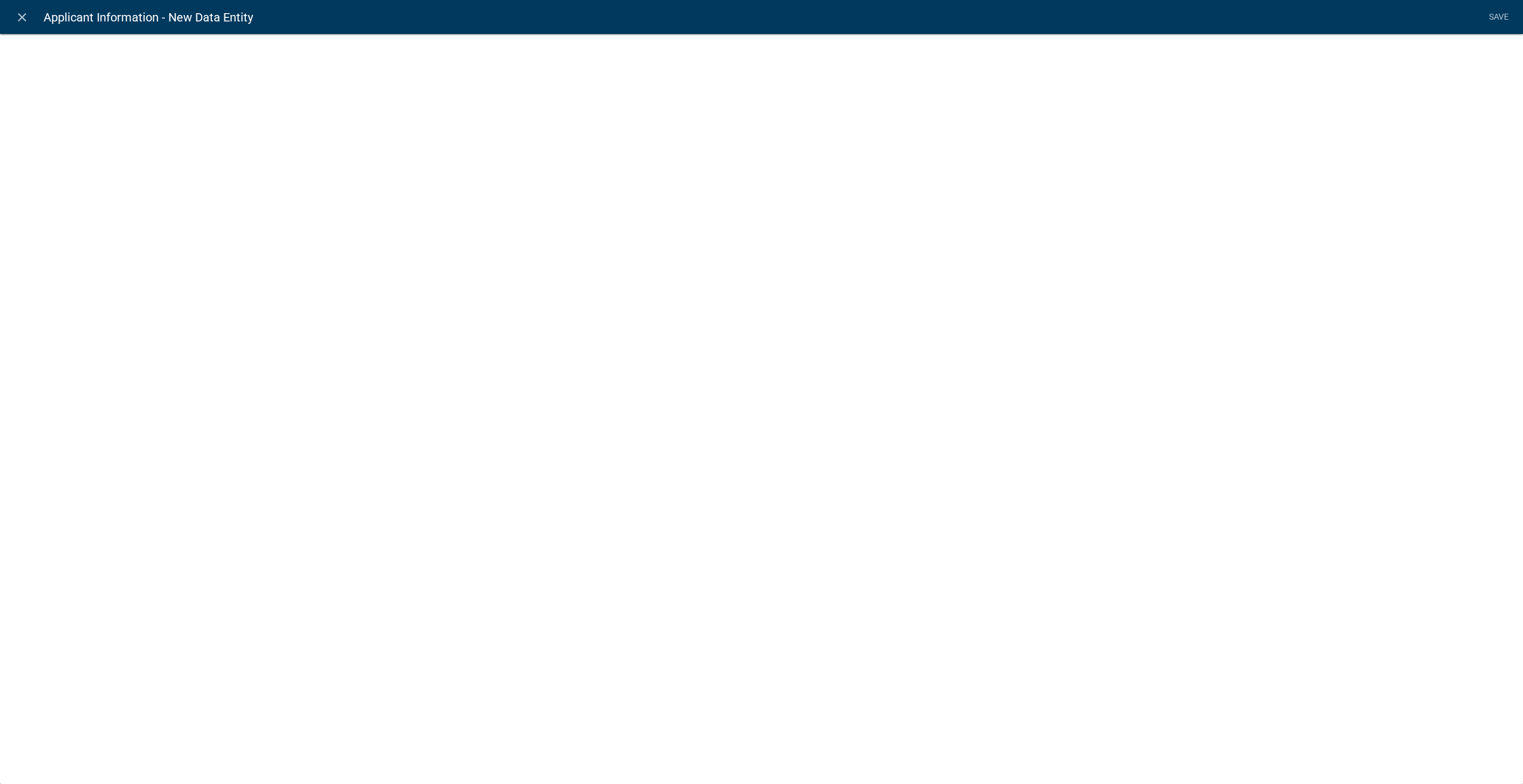
select select
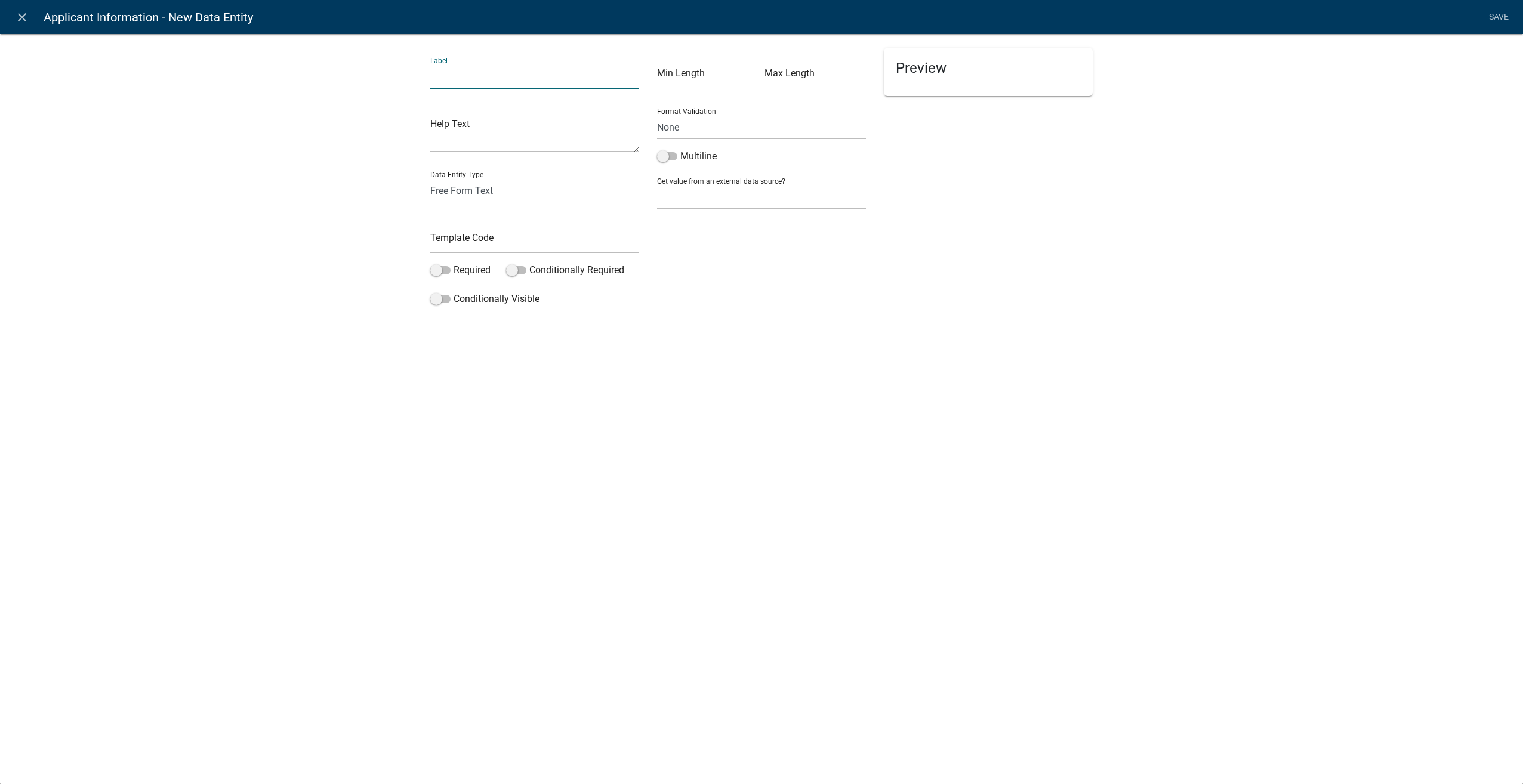
click at [485, 78] on input "text" at bounding box center [535, 76] width 209 height 24
type input "State"
click at [469, 245] on input "text" at bounding box center [535, 242] width 209 height 24
type input "AppState"
drag, startPoint x: 439, startPoint y: 272, endPoint x: 691, endPoint y: 188, distance: 265.6
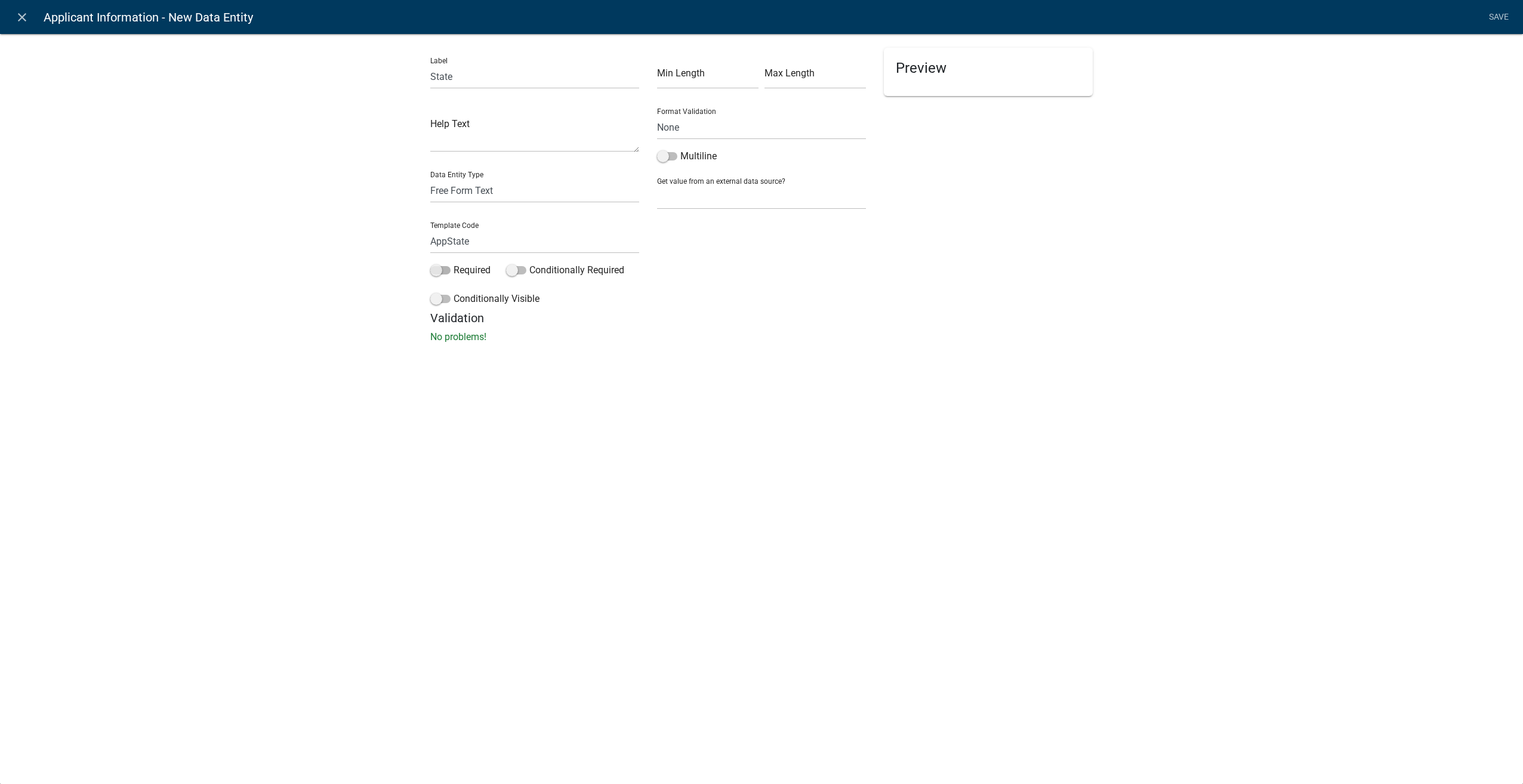
click at [443, 271] on span at bounding box center [441, 270] width 21 height 8
click at [454, 263] on input "Required" at bounding box center [454, 263] width 0 height 0
click at [473, 187] on select "Free Form Text Document Display Entity Value Fee Numeric Data Date Map Sketch D…" at bounding box center [535, 191] width 209 height 24
select select "list-data"
click at [431, 179] on select "Free Form Text Document Display Entity Value Fee Numeric Data Date Map Sketch D…" at bounding box center [535, 191] width 209 height 24
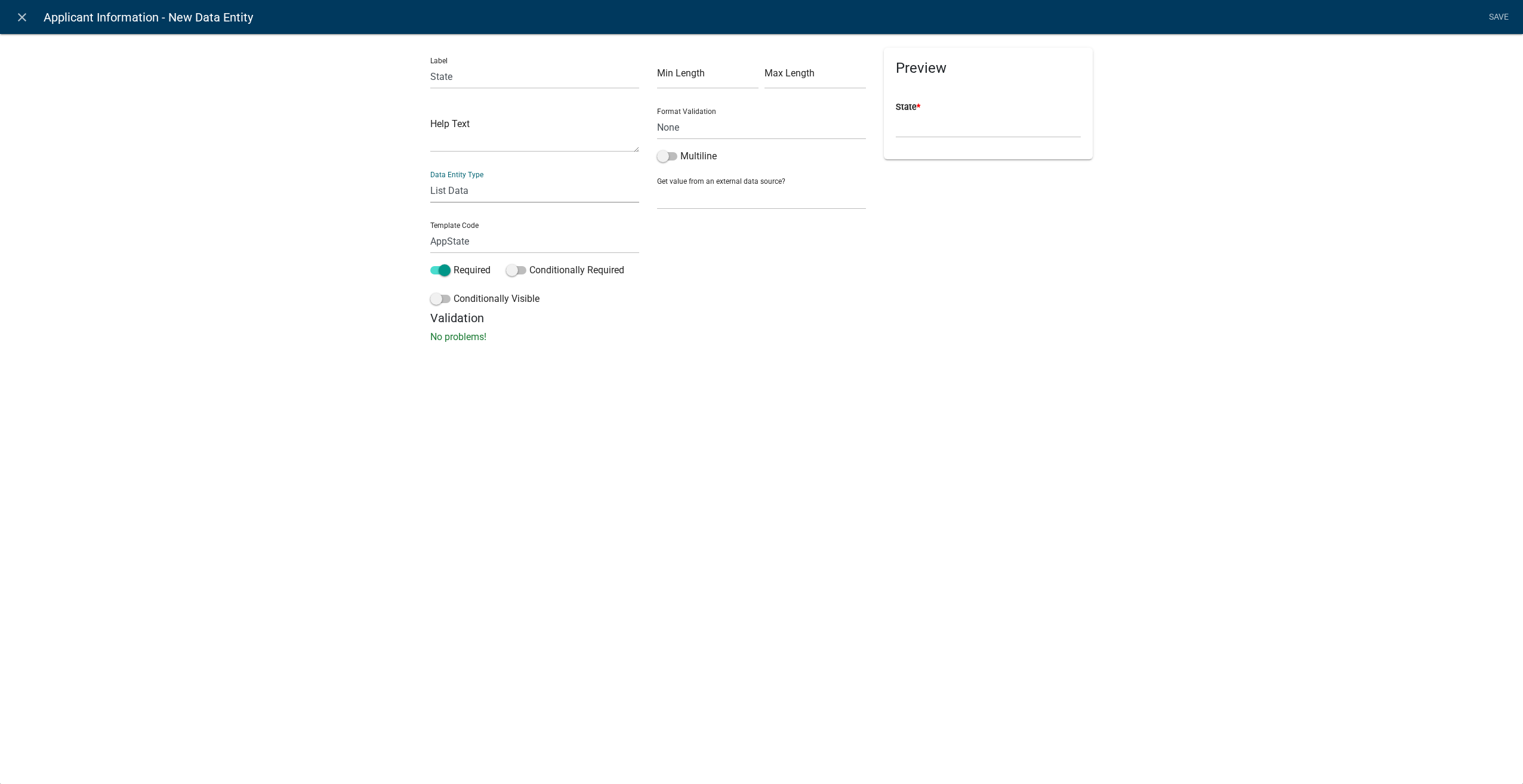
select select "list-data"
select select
click at [746, 189] on select "State List Municipality Septic Fee Types Structure Types Townships Zoning Appro…" at bounding box center [761, 184] width 209 height 24
select select "state-list"
click at [657, 172] on select "State List Municipality Septic Fee Types Structure Types Townships Zoning Appro…" at bounding box center [761, 184] width 209 height 24
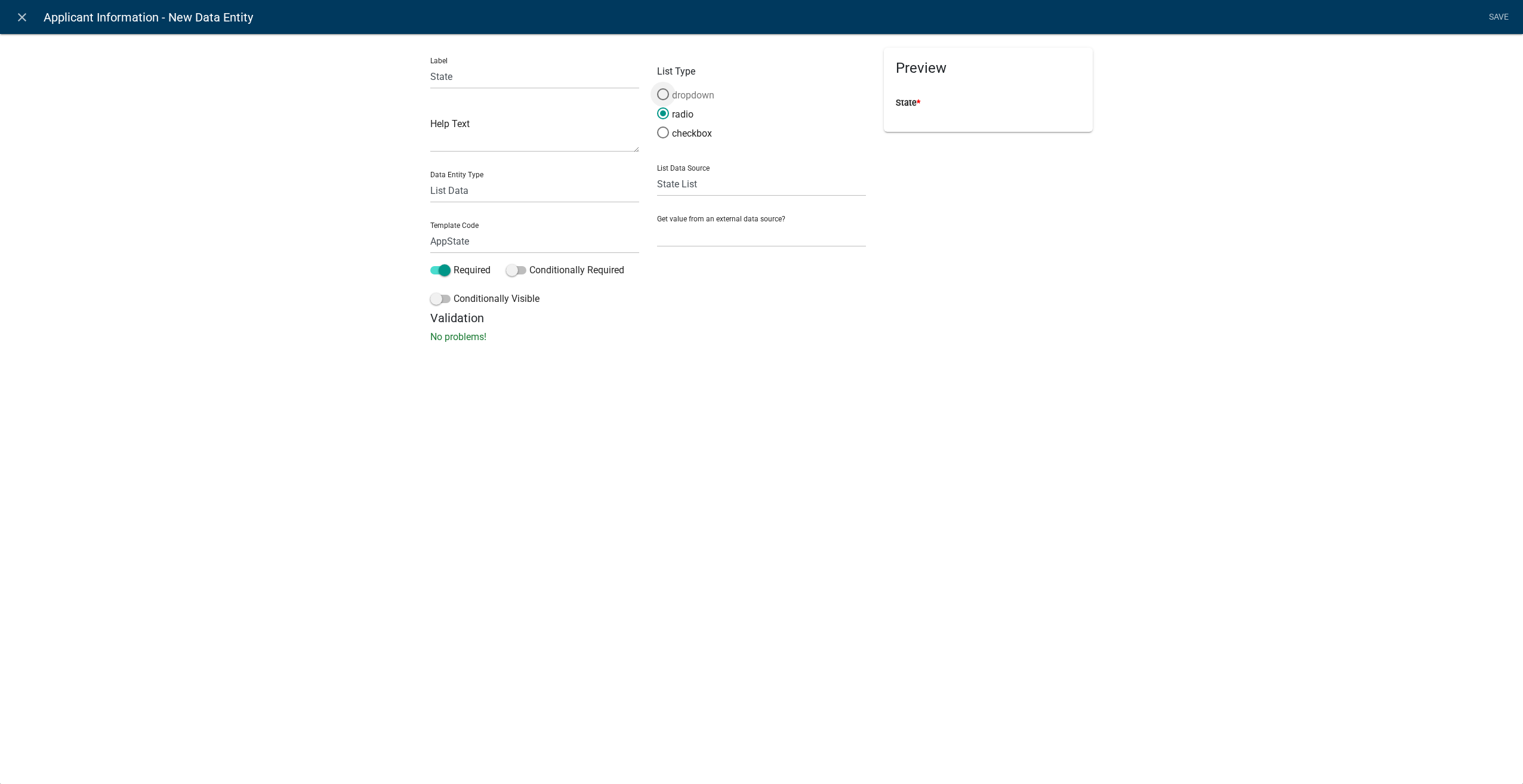
click at [663, 92] on span at bounding box center [663, 94] width 25 height 26
click at [657, 88] on input "dropdown" at bounding box center [657, 88] width 0 height 0
click at [1498, 17] on link "Save" at bounding box center [1499, 17] width 30 height 22
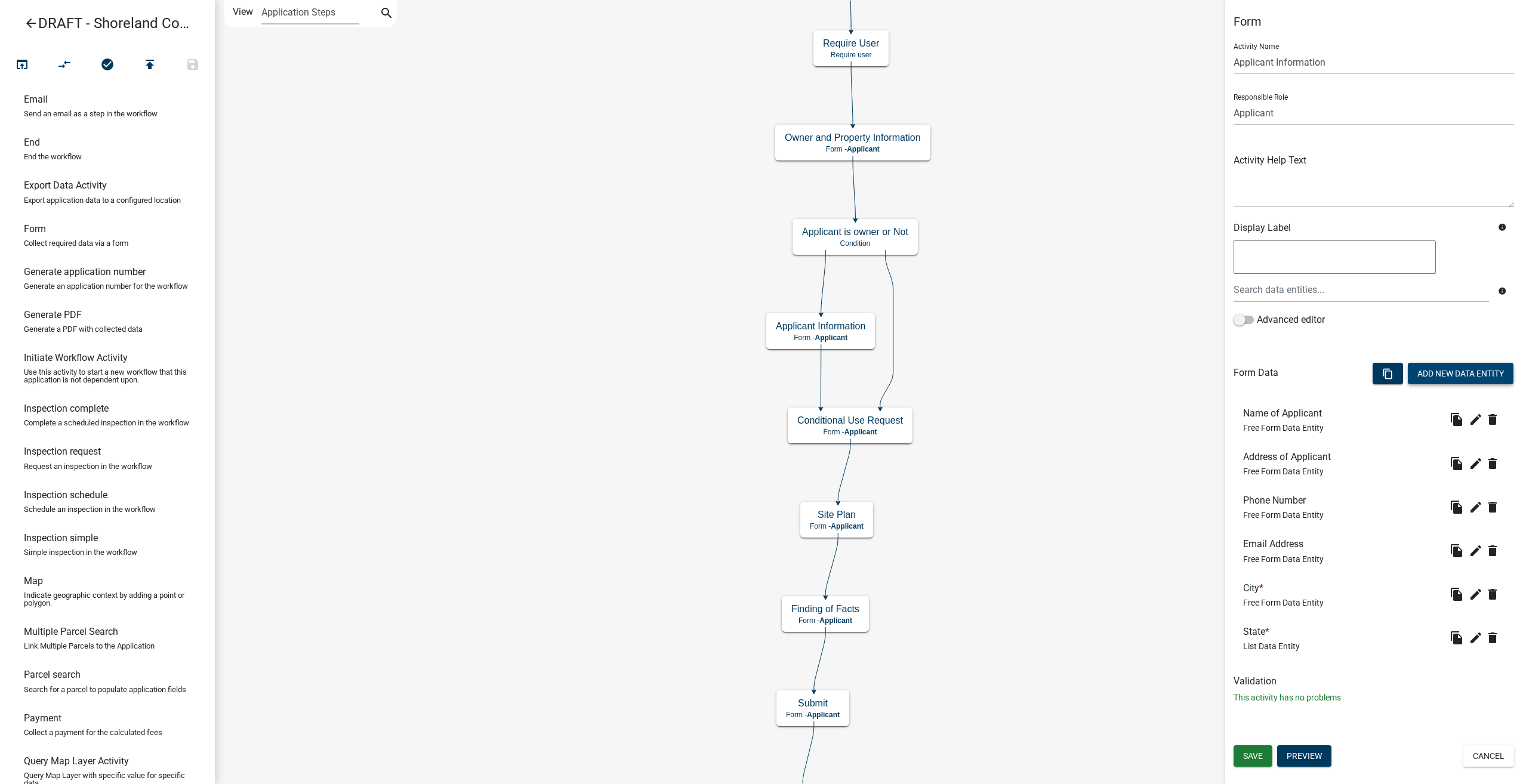
click at [1430, 363] on button "Add New Data Entity" at bounding box center [1461, 373] width 105 height 21
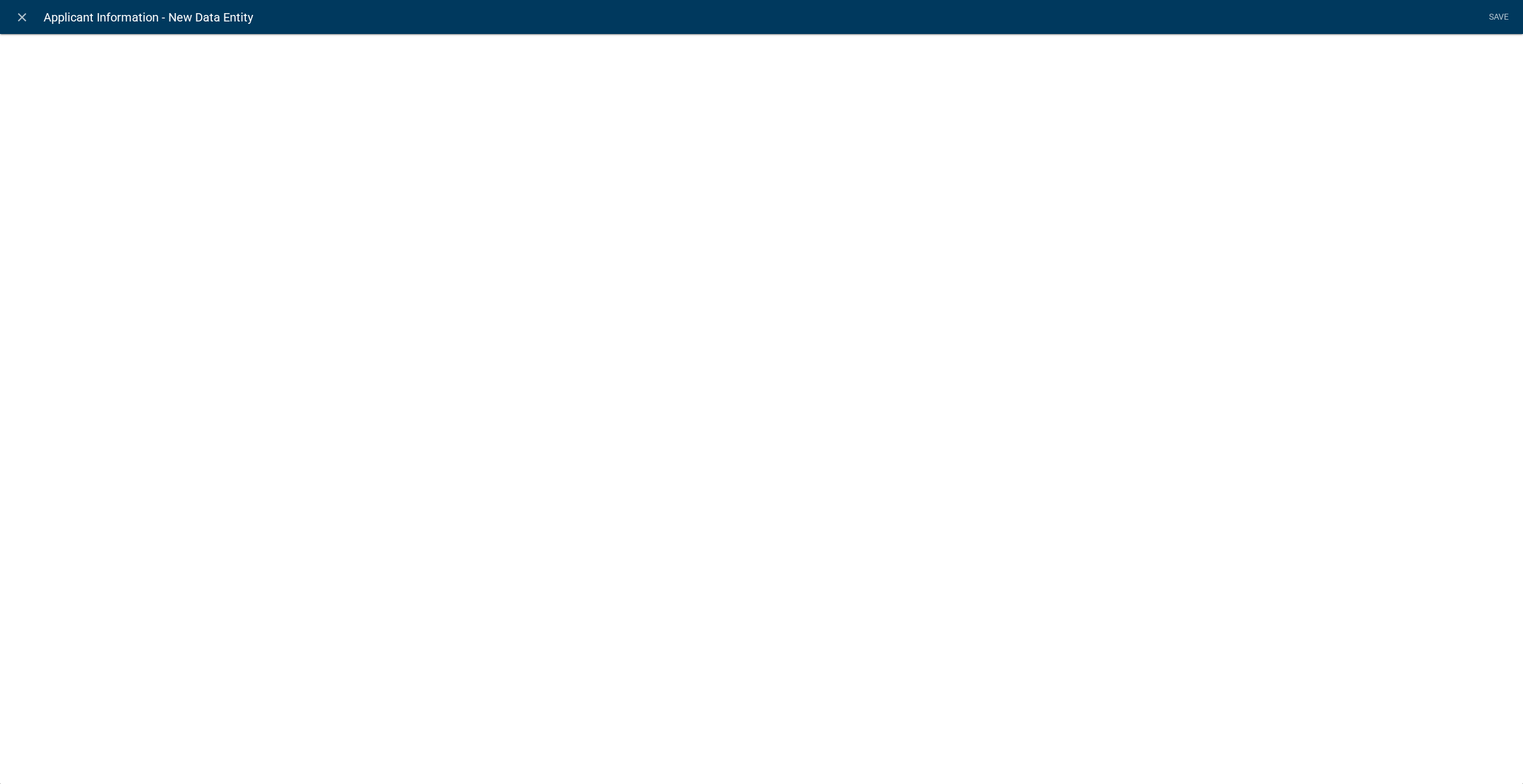
select select
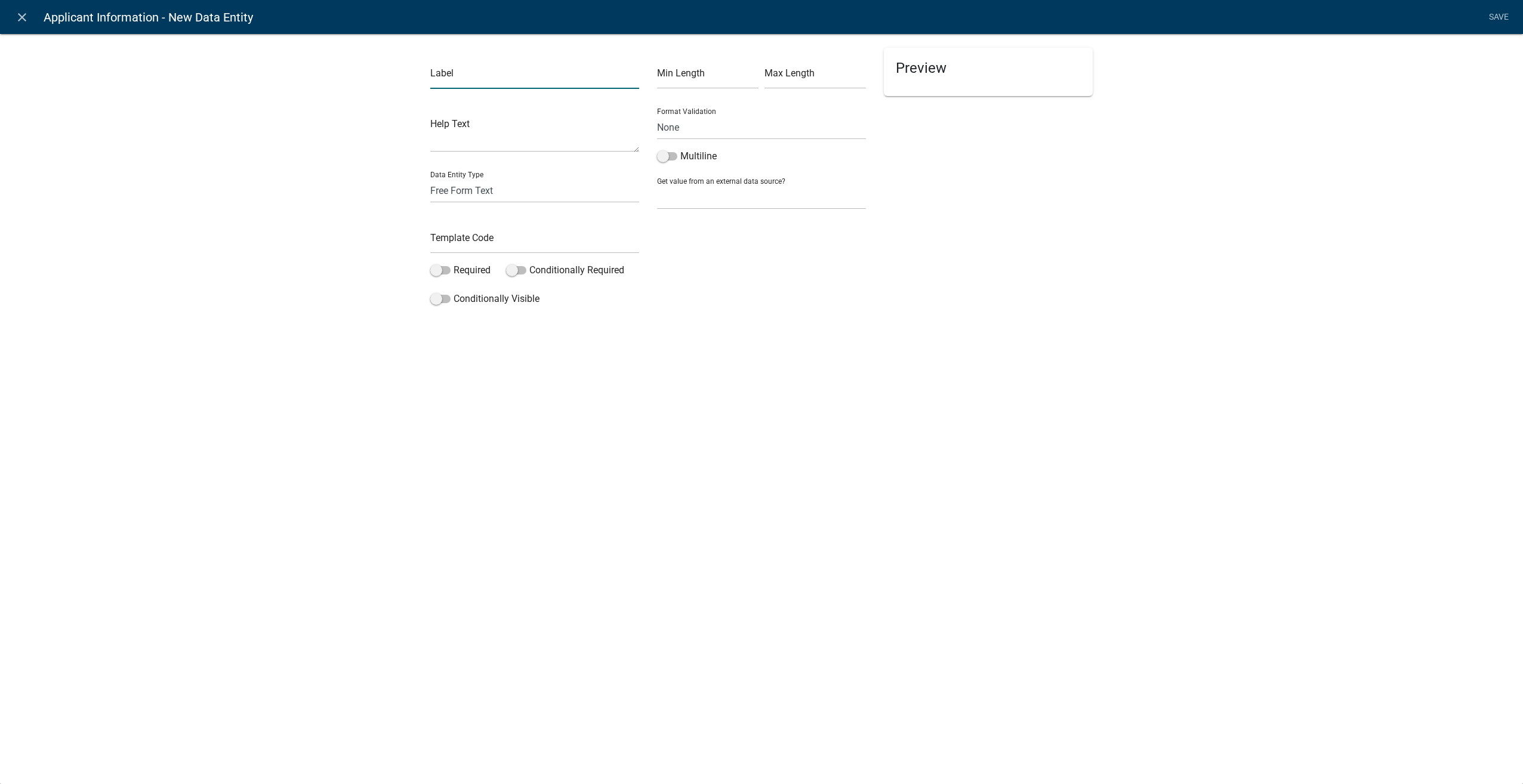
click at [510, 71] on input "text" at bounding box center [535, 76] width 209 height 24
type input "Zip"
click at [465, 243] on input "text" at bounding box center [535, 242] width 209 height 24
type input "AppZip"
click at [440, 269] on span at bounding box center [441, 270] width 21 height 8
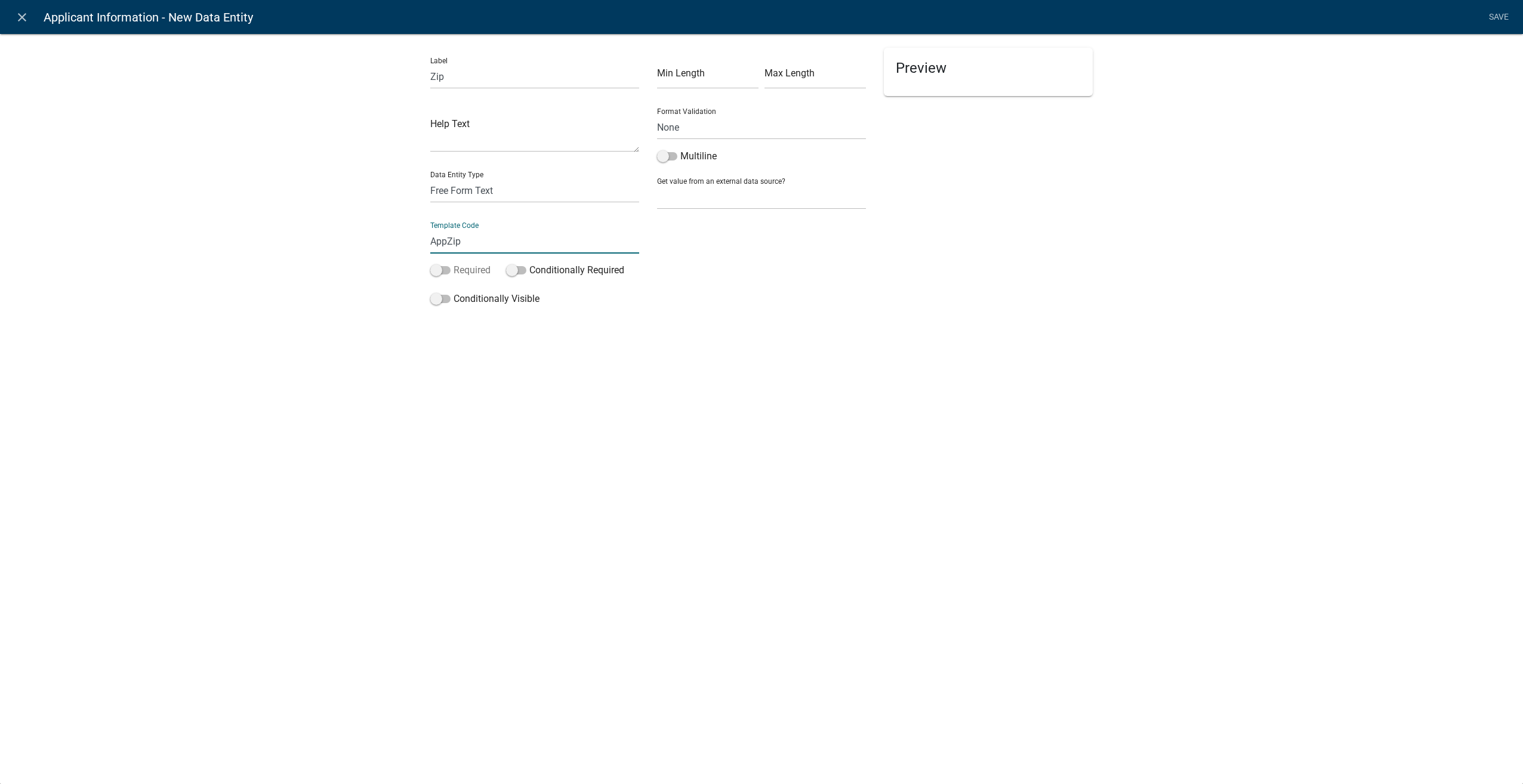
click at [454, 263] on input "Required" at bounding box center [454, 263] width 0 height 0
click at [1494, 13] on link "Save" at bounding box center [1499, 17] width 30 height 22
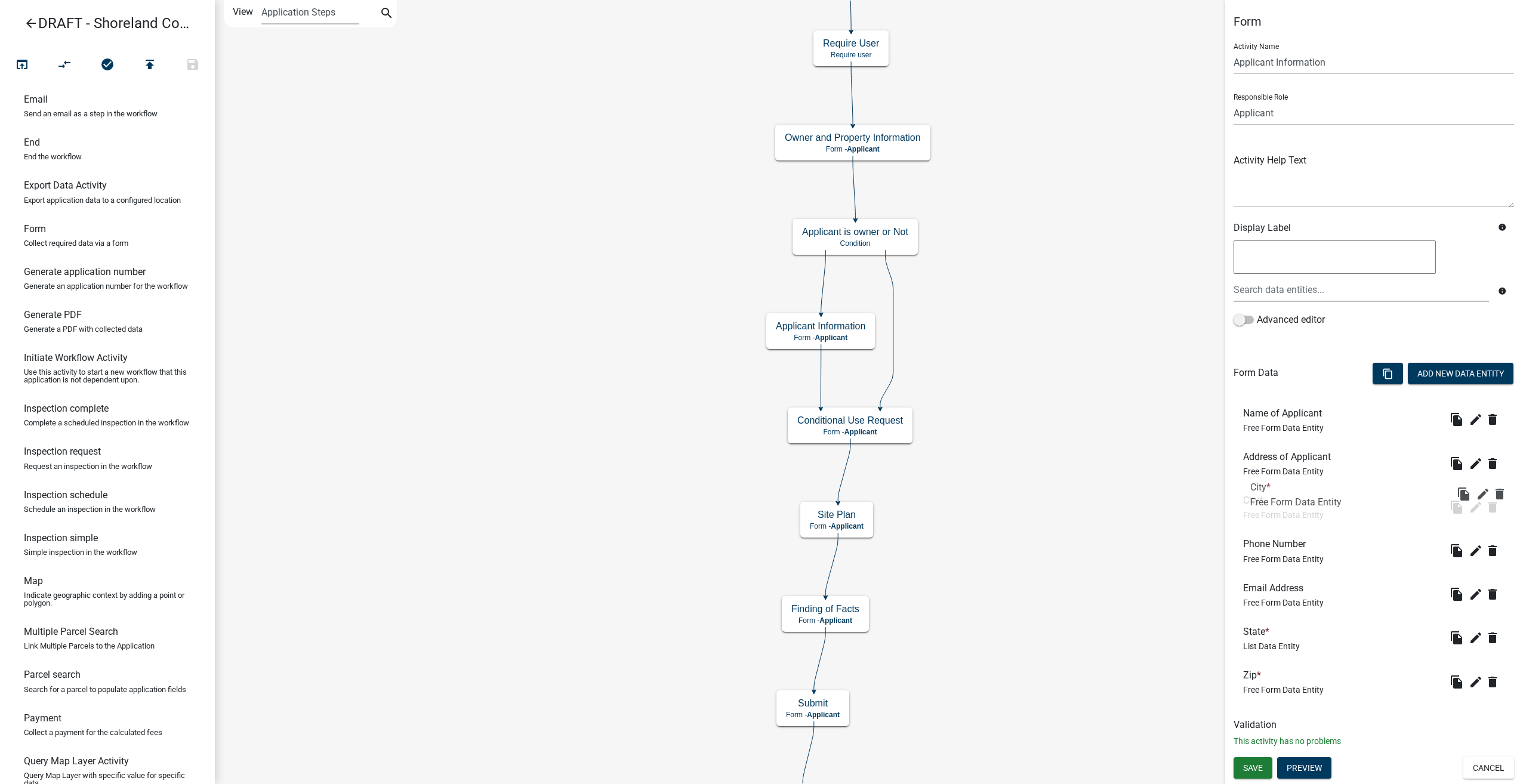
drag, startPoint x: 1251, startPoint y: 591, endPoint x: 1258, endPoint y: 489, distance: 102.2
drag, startPoint x: 1251, startPoint y: 634, endPoint x: 1246, endPoint y: 534, distance: 100.1
drag, startPoint x: 1245, startPoint y: 677, endPoint x: 1245, endPoint y: 576, distance: 101.0
click at [1249, 765] on span "Save" at bounding box center [1252, 768] width 20 height 10
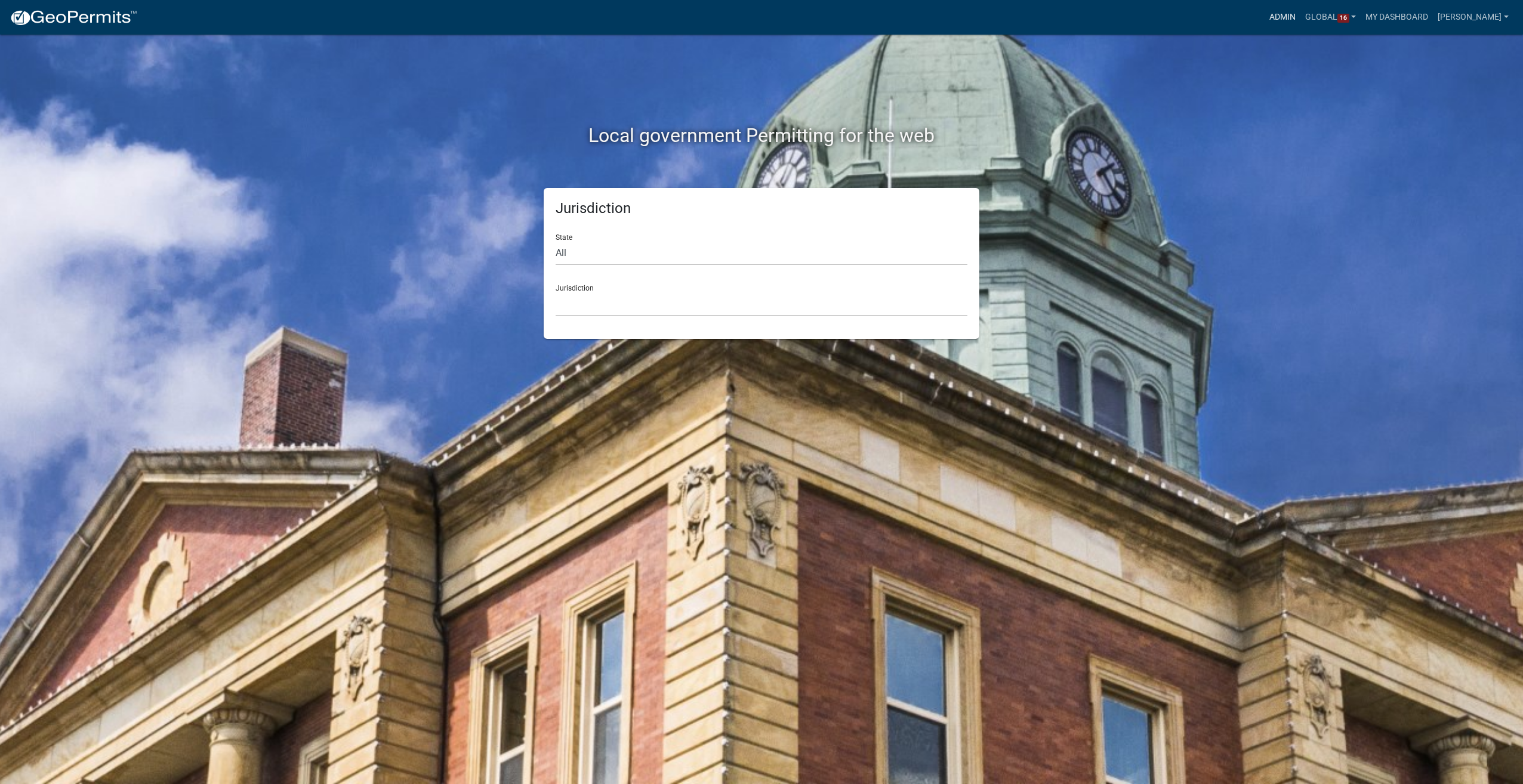
click at [1289, 21] on link "Admin" at bounding box center [1283, 17] width 36 height 22
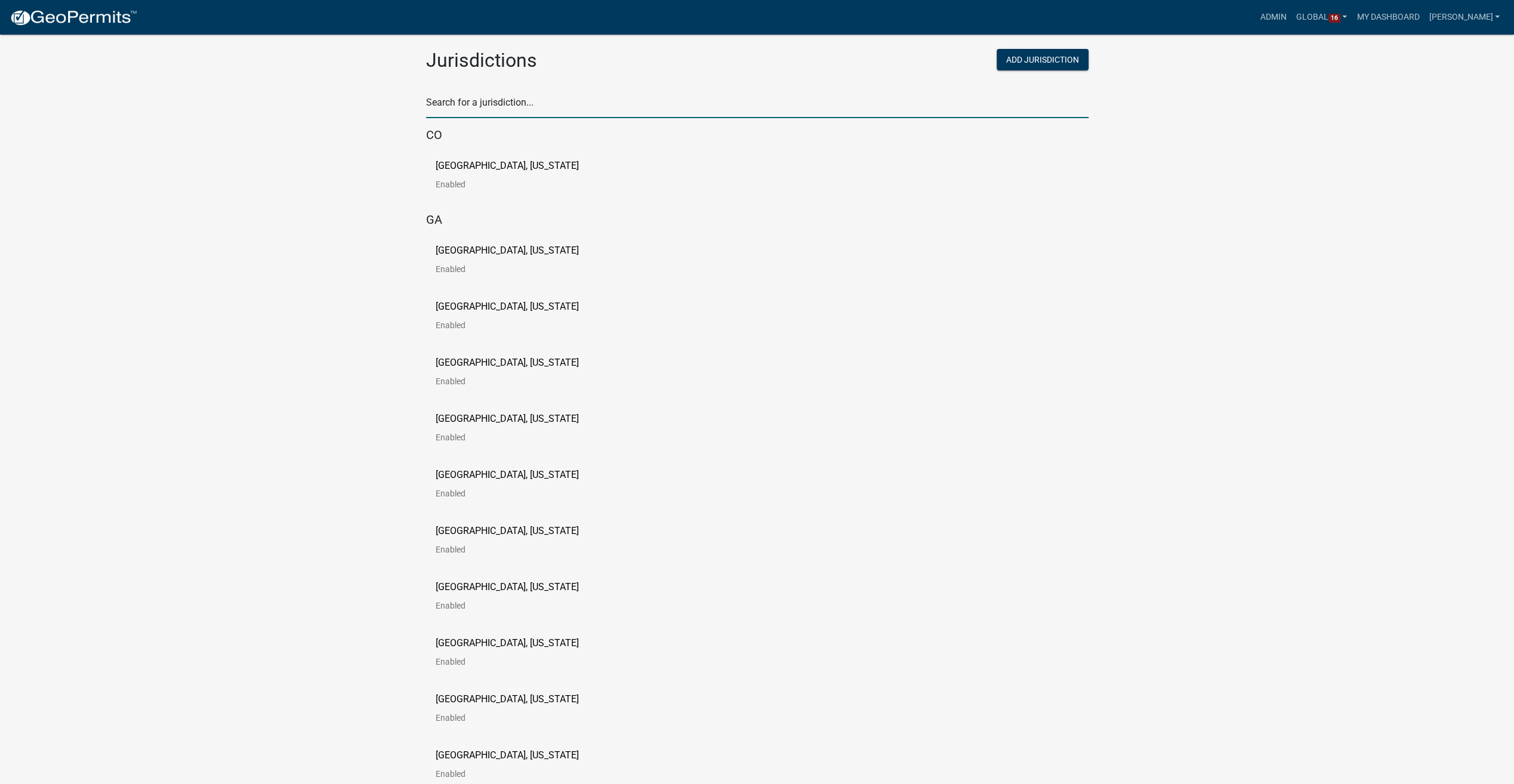
click at [547, 104] on input "text" at bounding box center [757, 106] width 663 height 24
type input "buchanan"
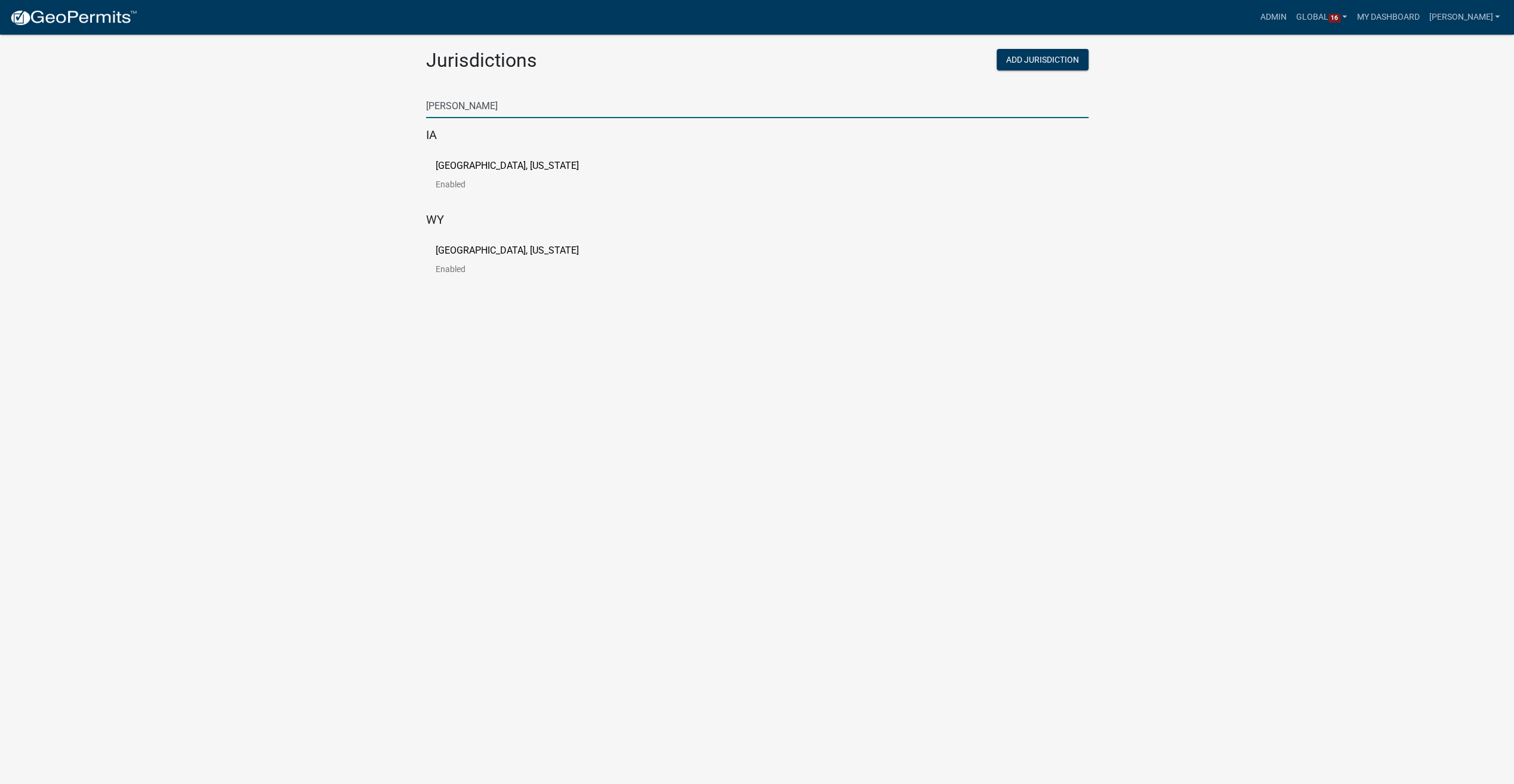
click at [475, 163] on p "Buchanan County, Iowa" at bounding box center [507, 166] width 143 height 10
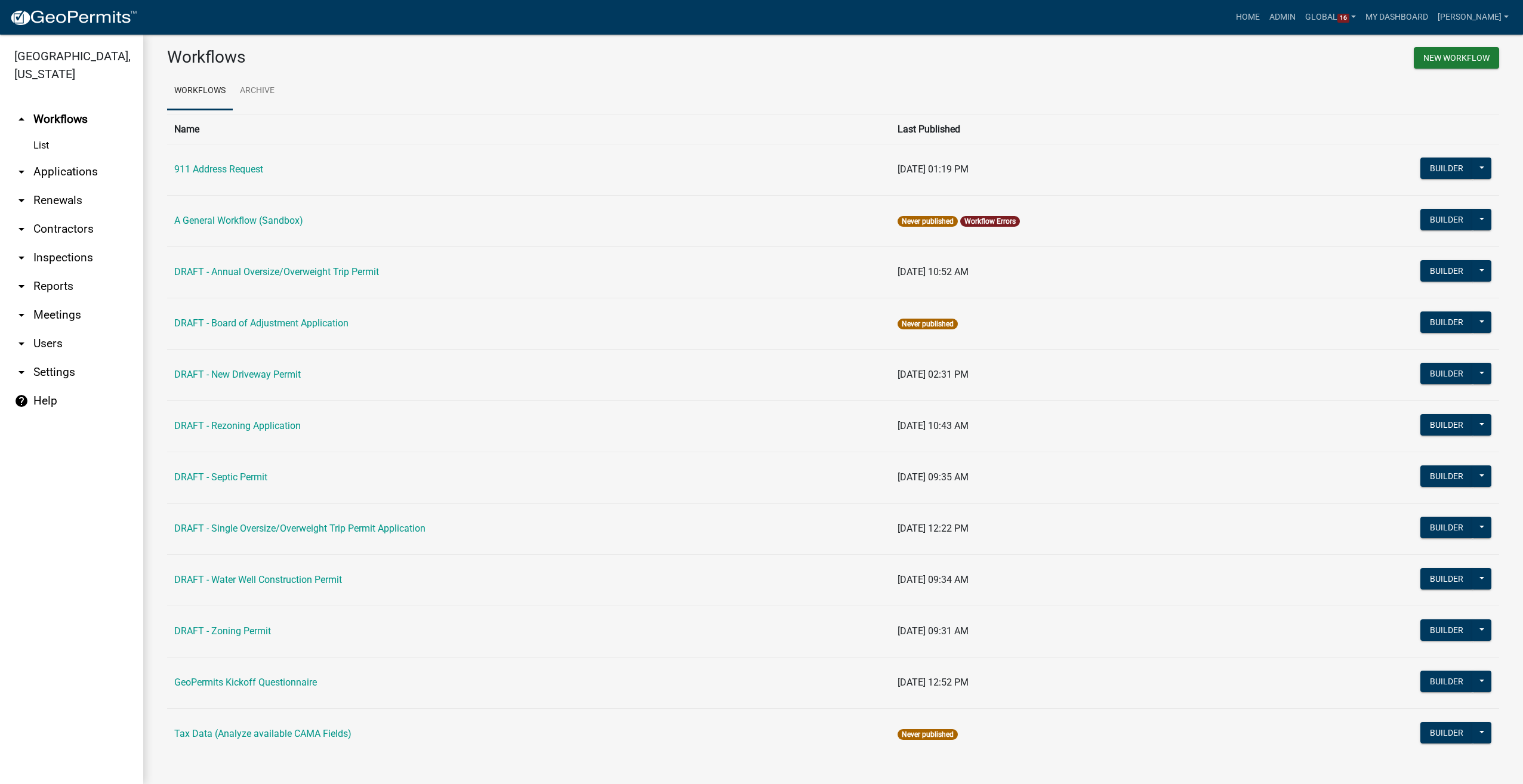
scroll to position [18, 0]
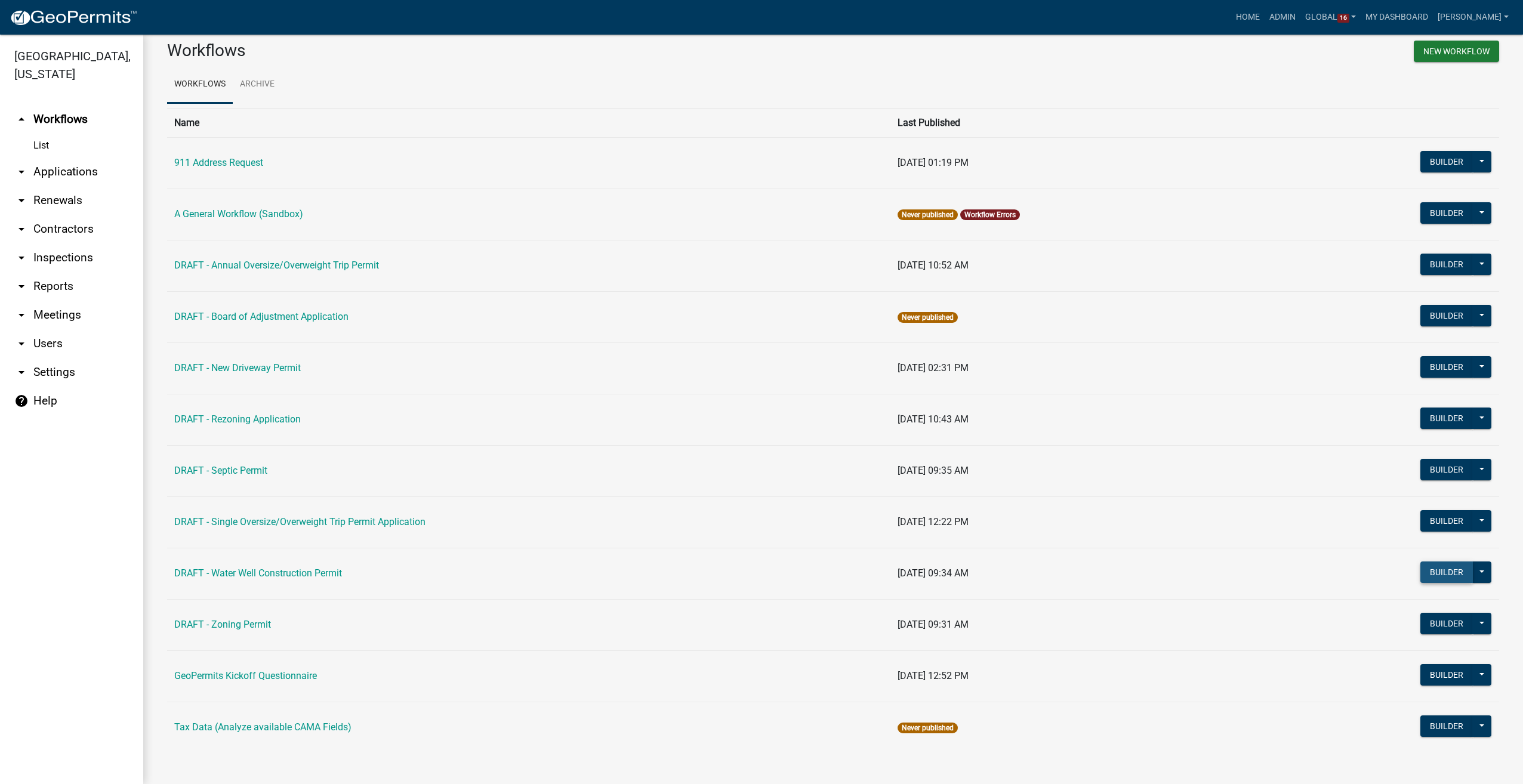
click at [1445, 574] on button "Builder" at bounding box center [1447, 572] width 53 height 21
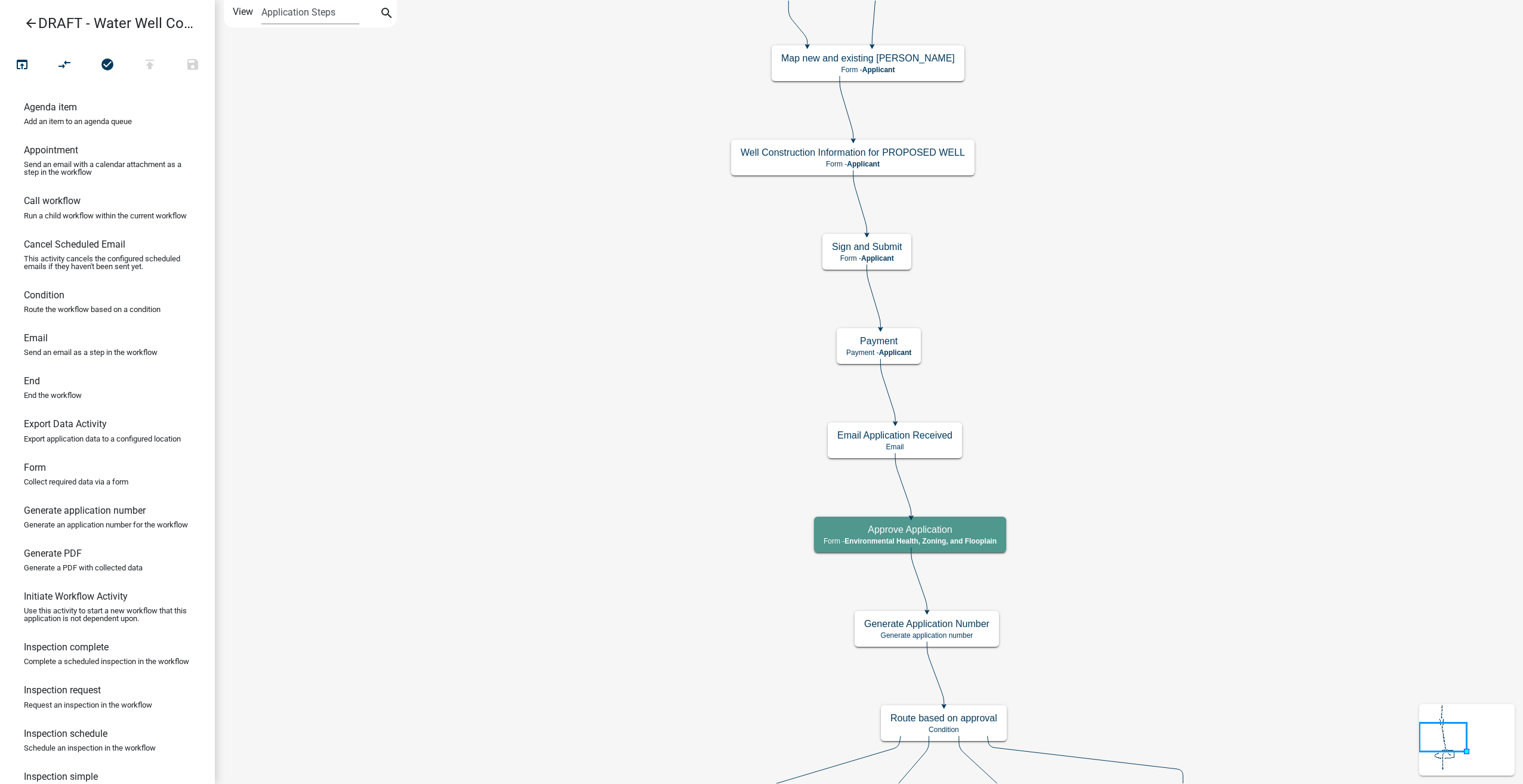
click at [30, 24] on icon "arrow_back" at bounding box center [31, 24] width 14 height 17
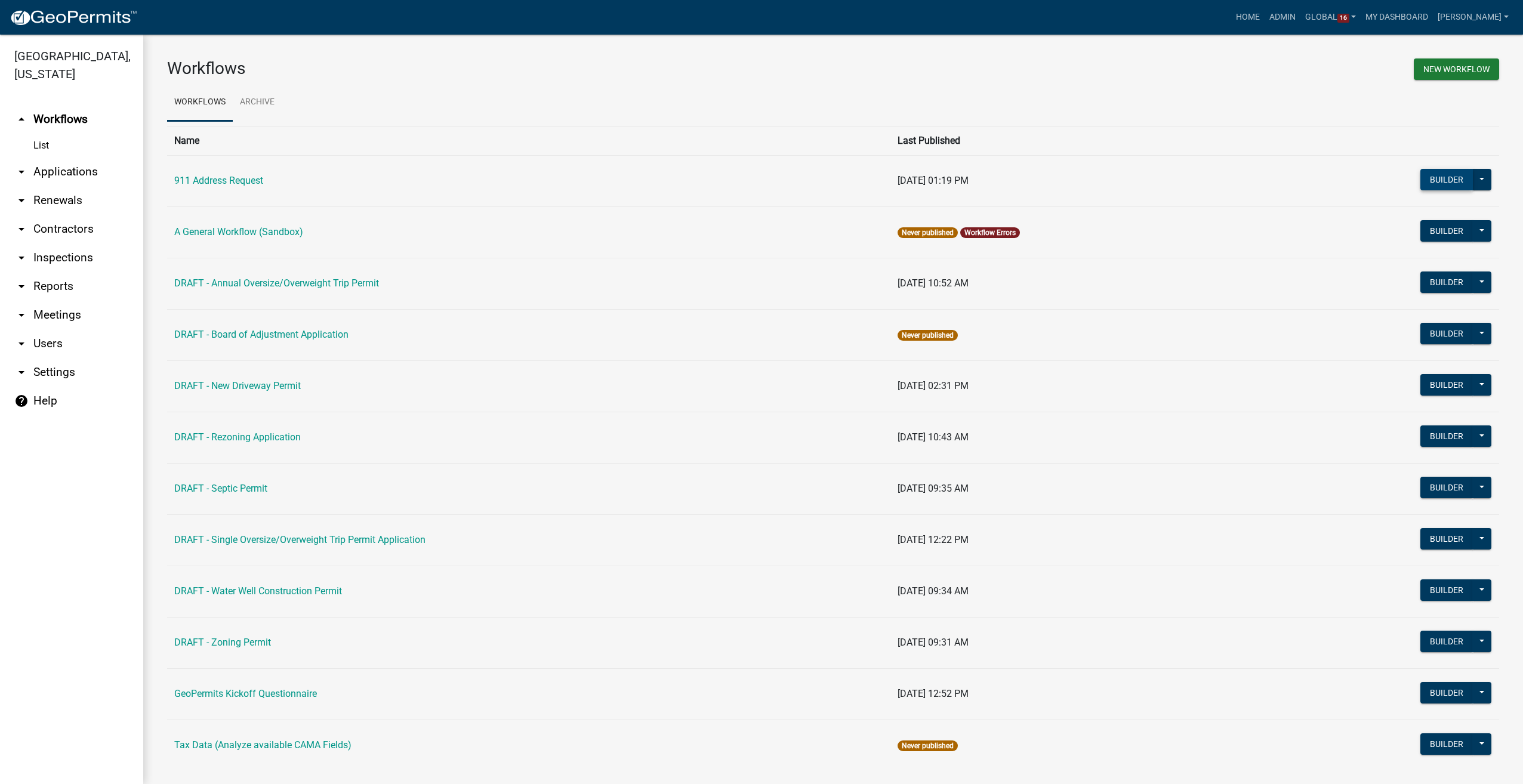
click at [1438, 179] on button "Builder" at bounding box center [1447, 179] width 53 height 21
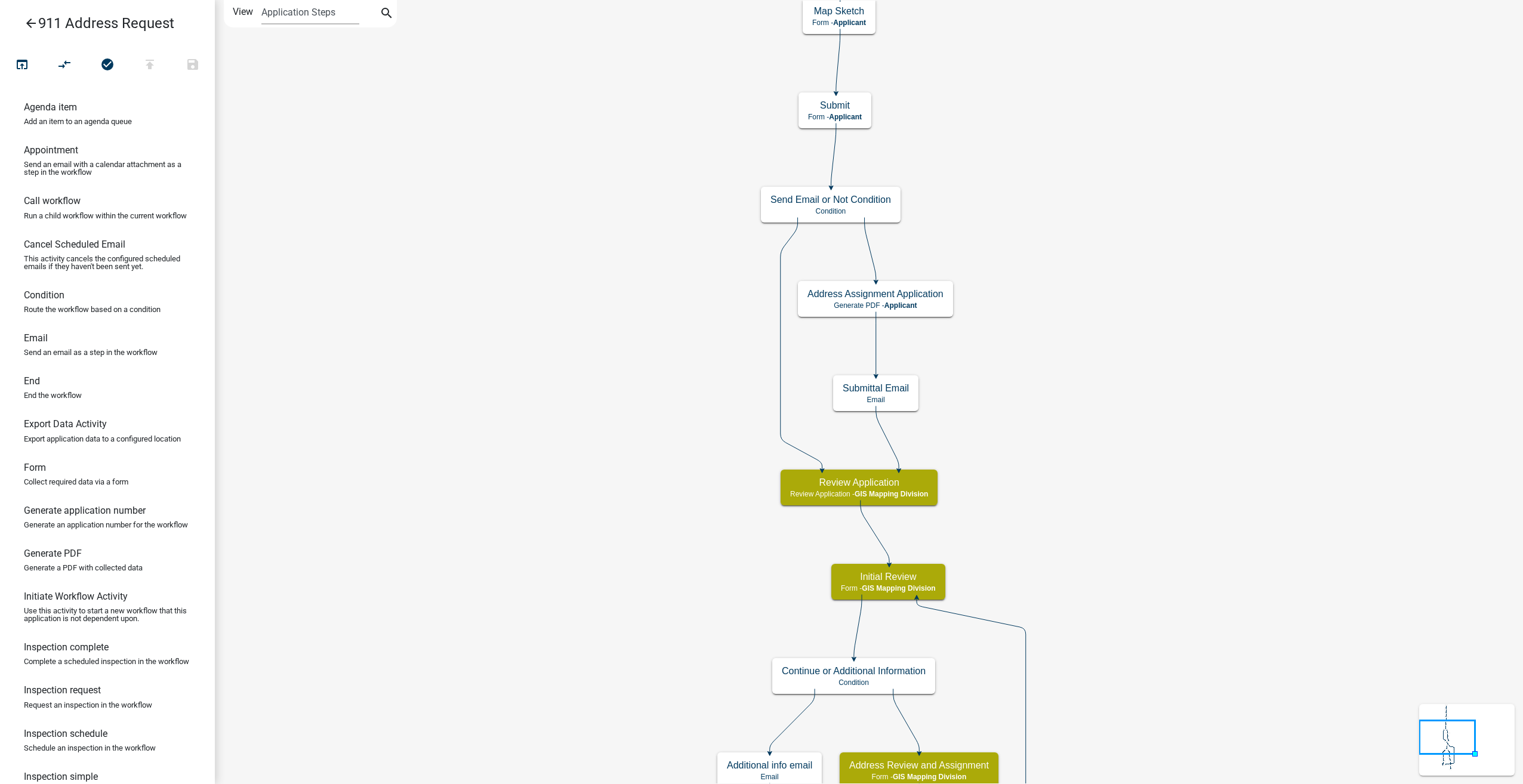
click at [26, 21] on icon "arrow_back" at bounding box center [31, 24] width 14 height 17
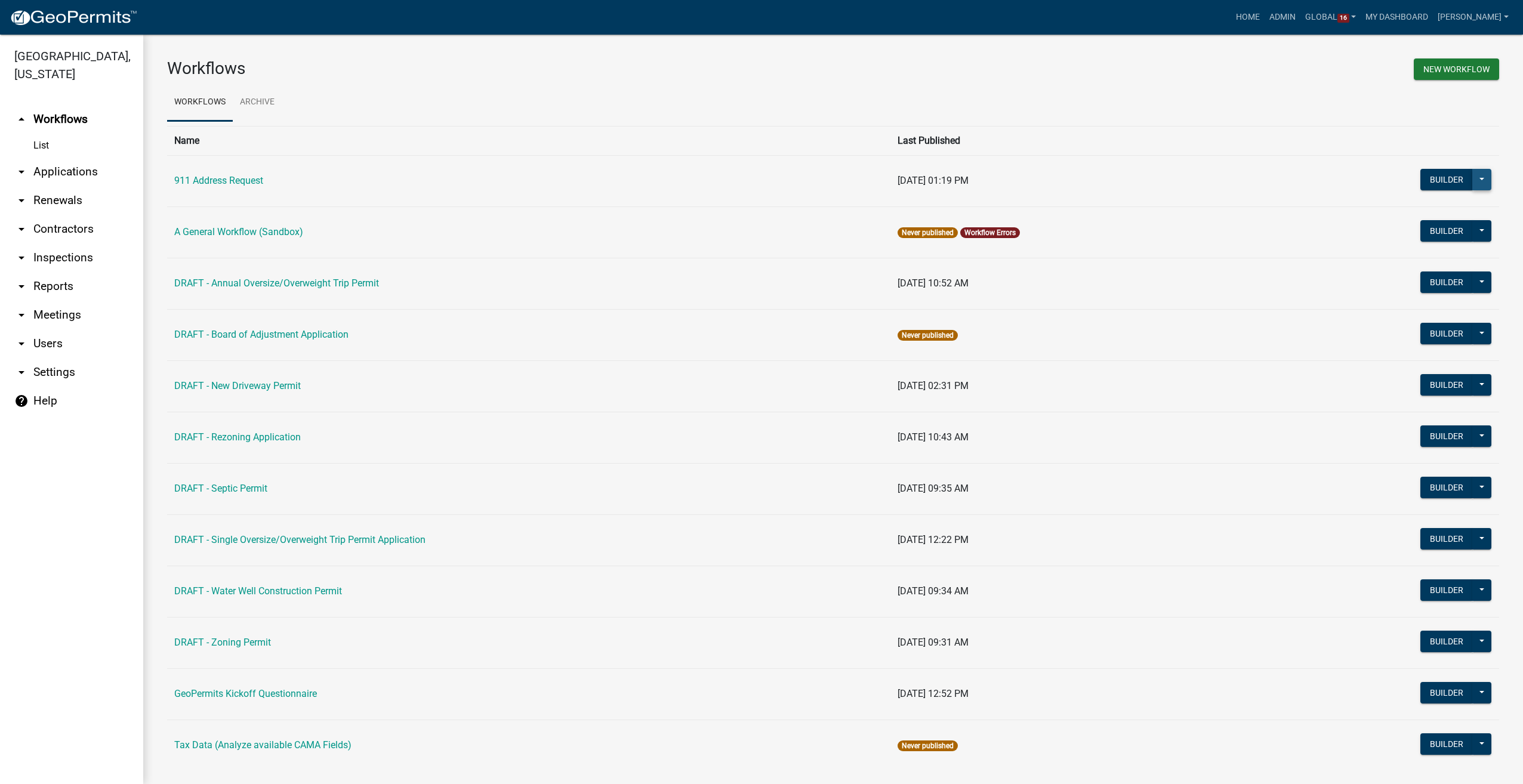
click at [1475, 174] on button at bounding box center [1482, 179] width 19 height 21
click at [1225, 172] on td "08/11/2025, 01:19 PM" at bounding box center [1077, 181] width 373 height 51
click at [178, 177] on link "911 Address Request" at bounding box center [218, 181] width 89 height 12
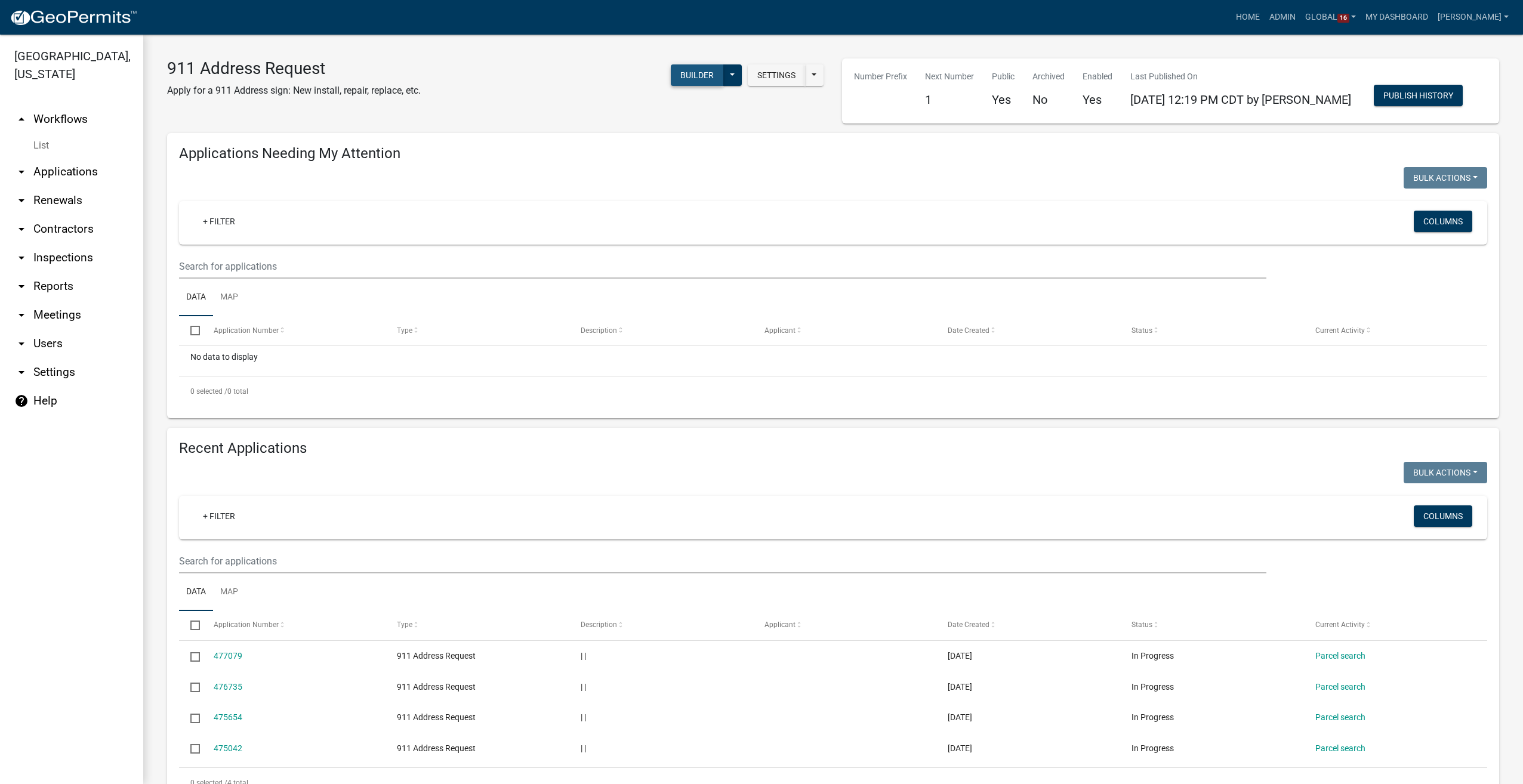
click at [691, 75] on button "Builder" at bounding box center [697, 75] width 53 height 21
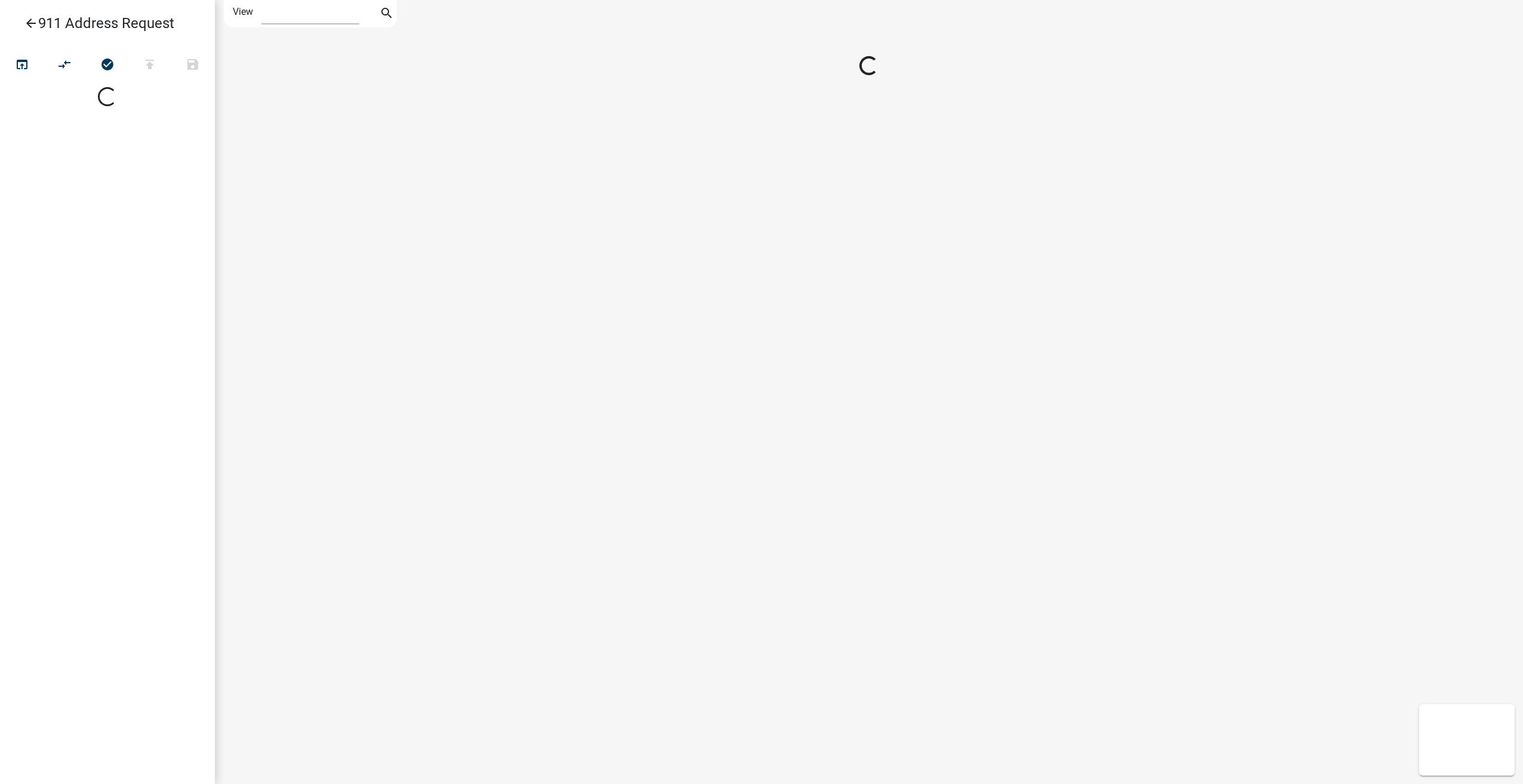
select select "1"
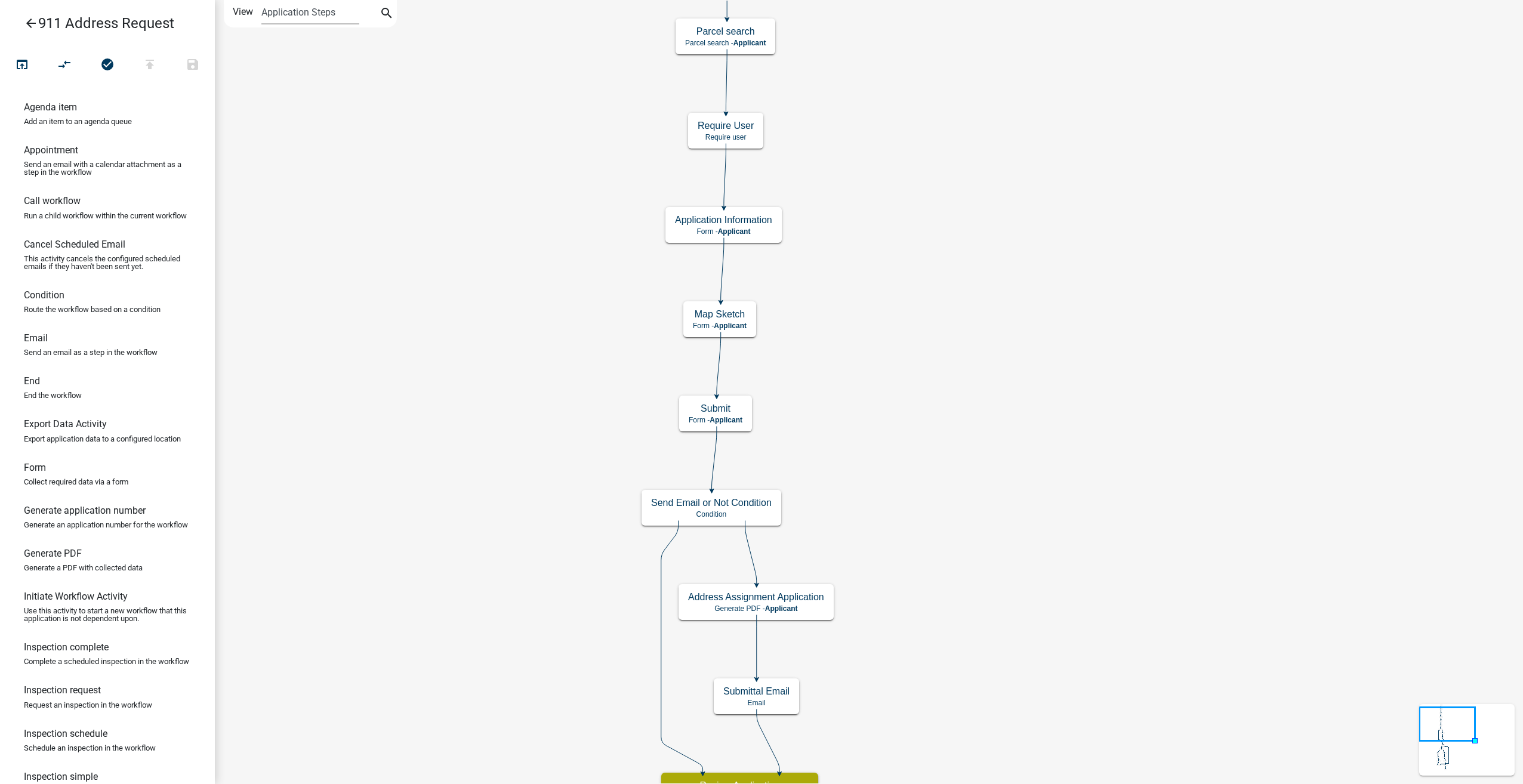
click at [31, 24] on icon "arrow_back" at bounding box center [31, 24] width 14 height 17
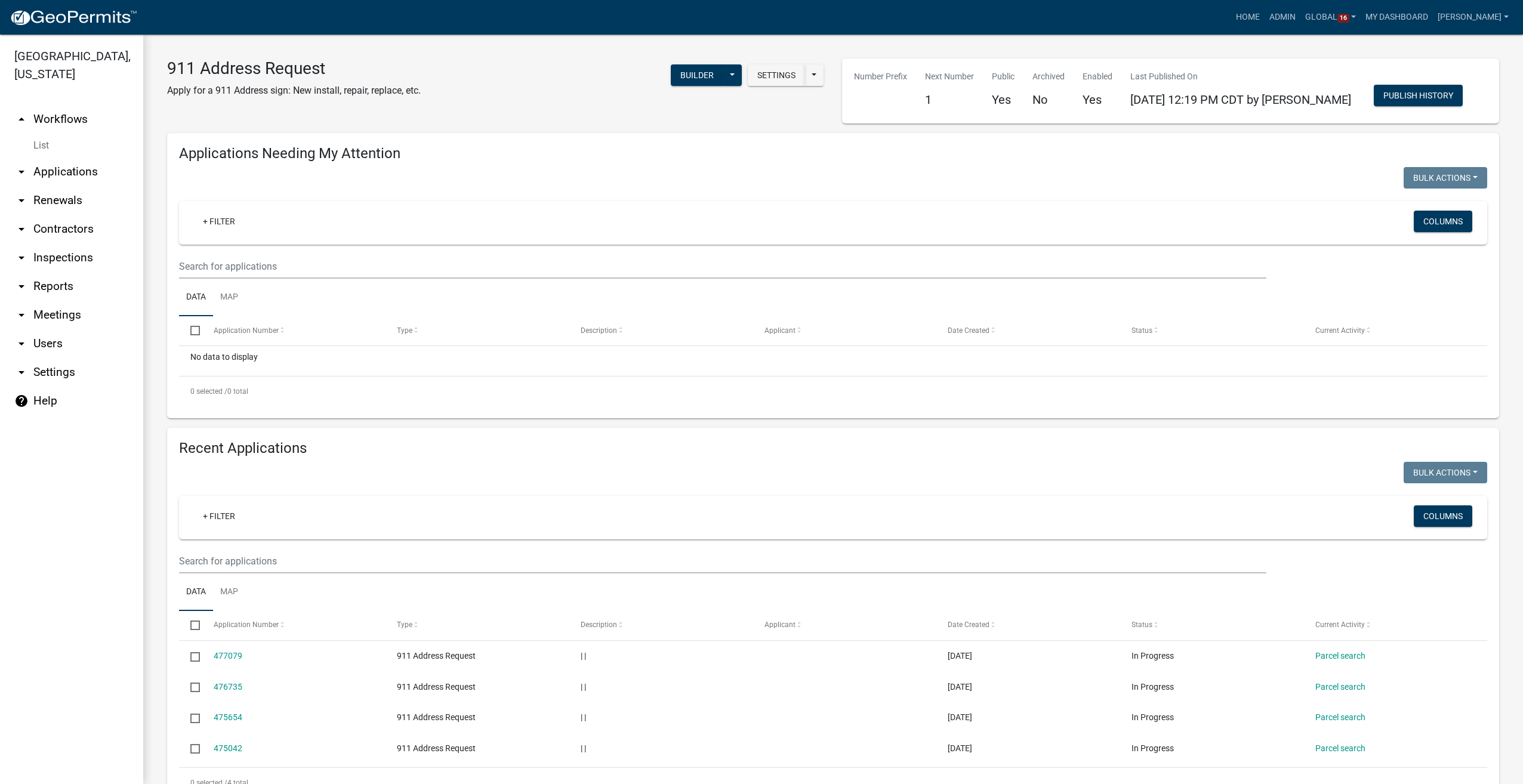
click at [34, 147] on link "List" at bounding box center [71, 145] width 143 height 24
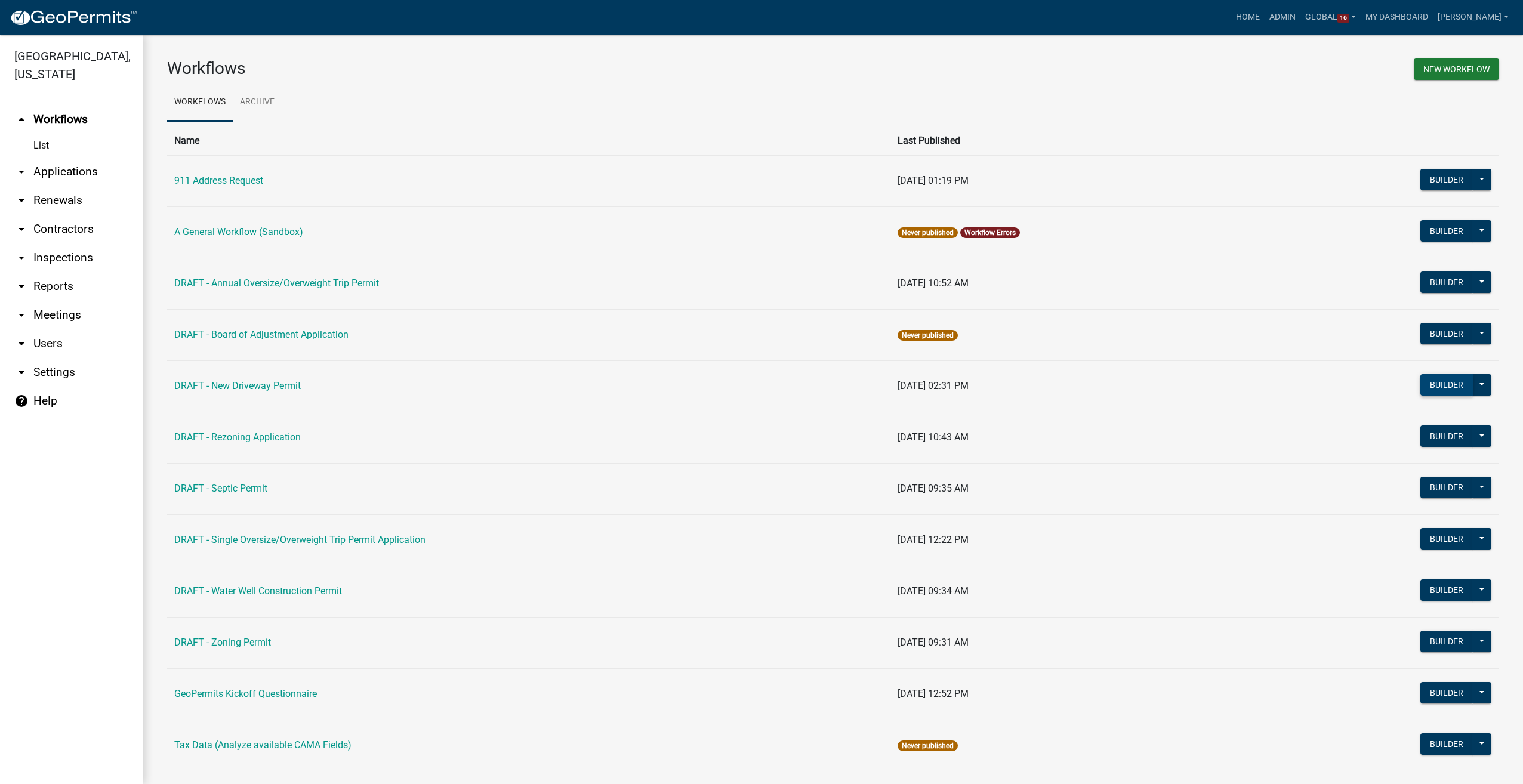
click at [1442, 382] on button "Builder" at bounding box center [1447, 384] width 53 height 21
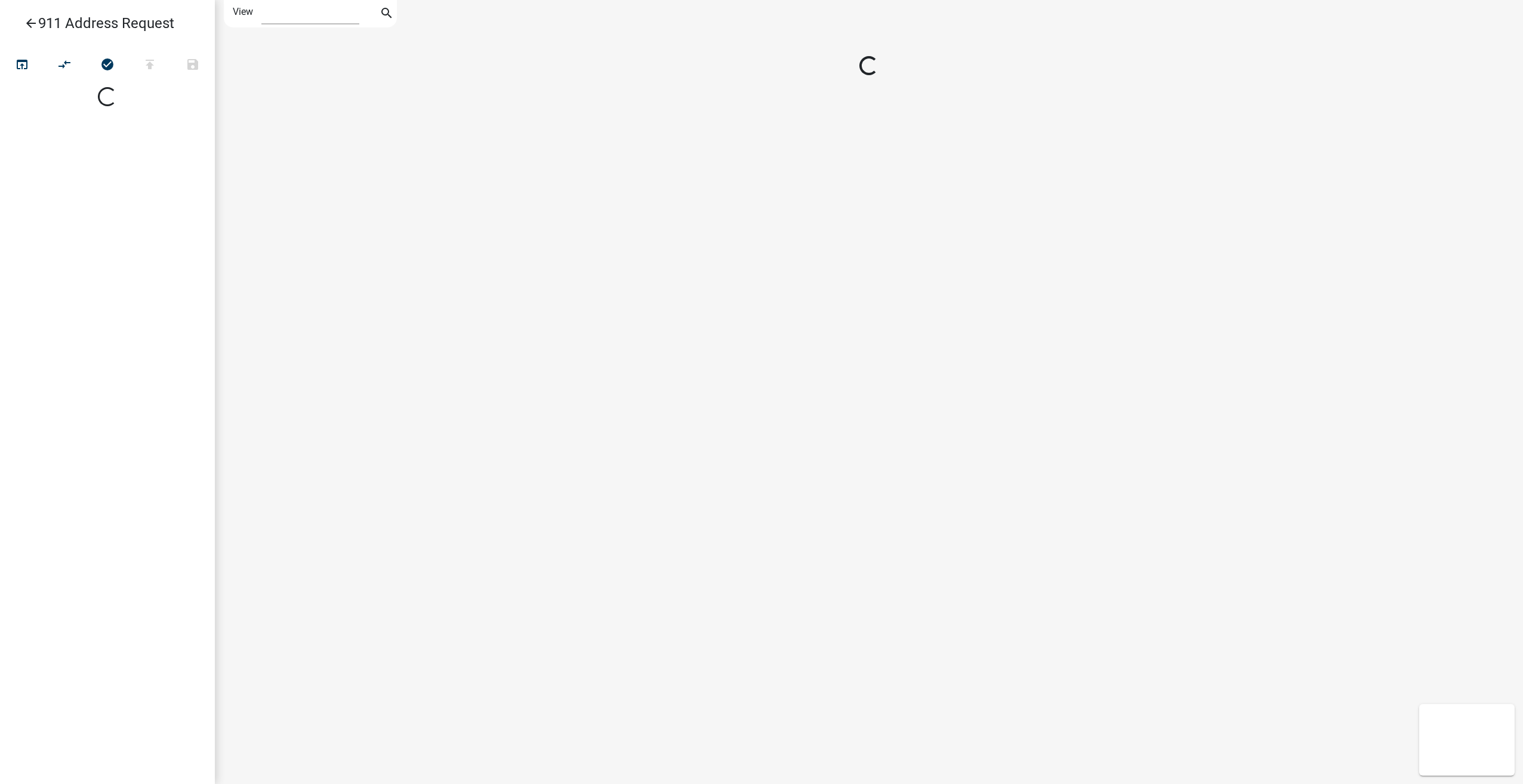
select select "1"
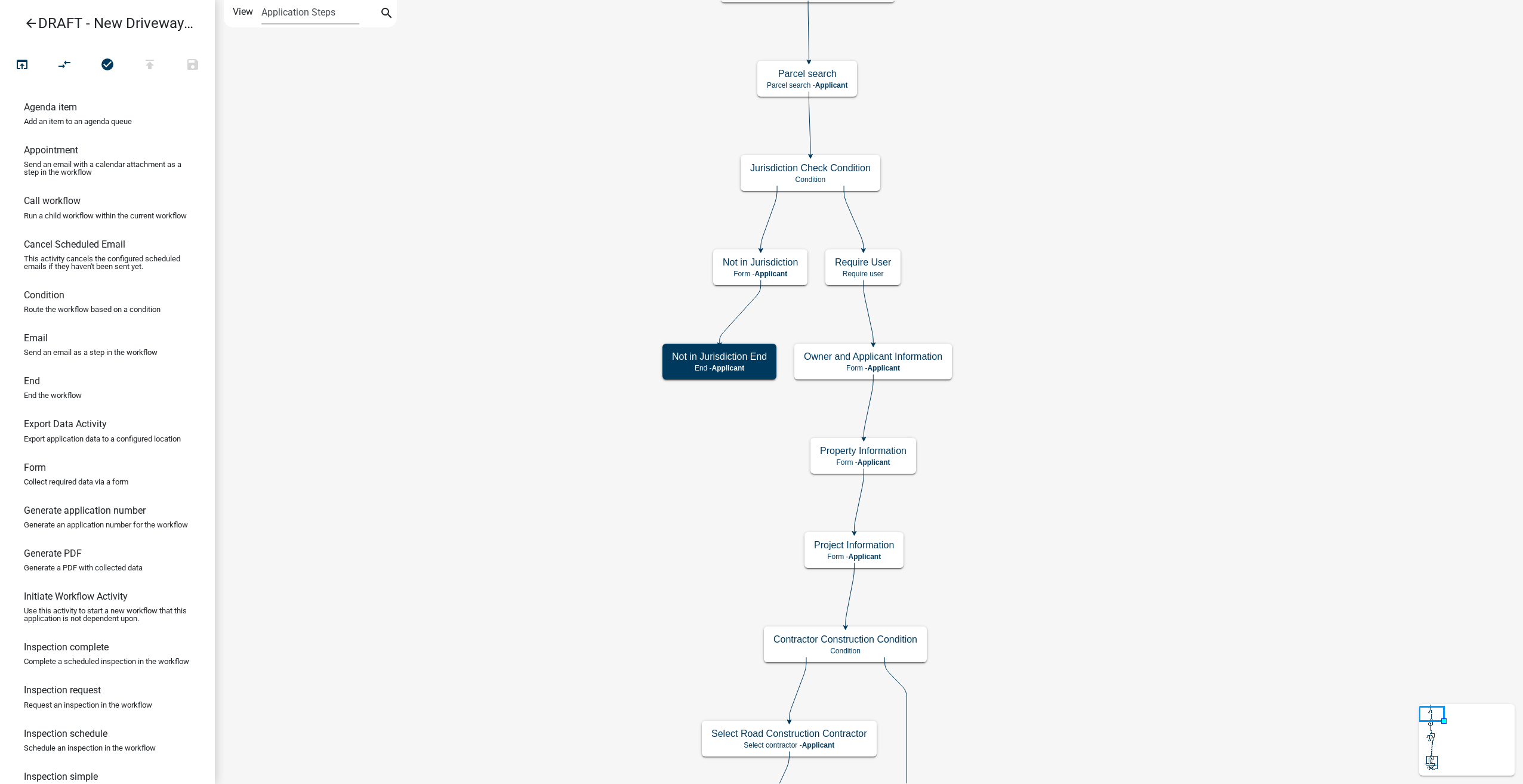
click at [28, 21] on icon "arrow_back" at bounding box center [31, 24] width 14 height 17
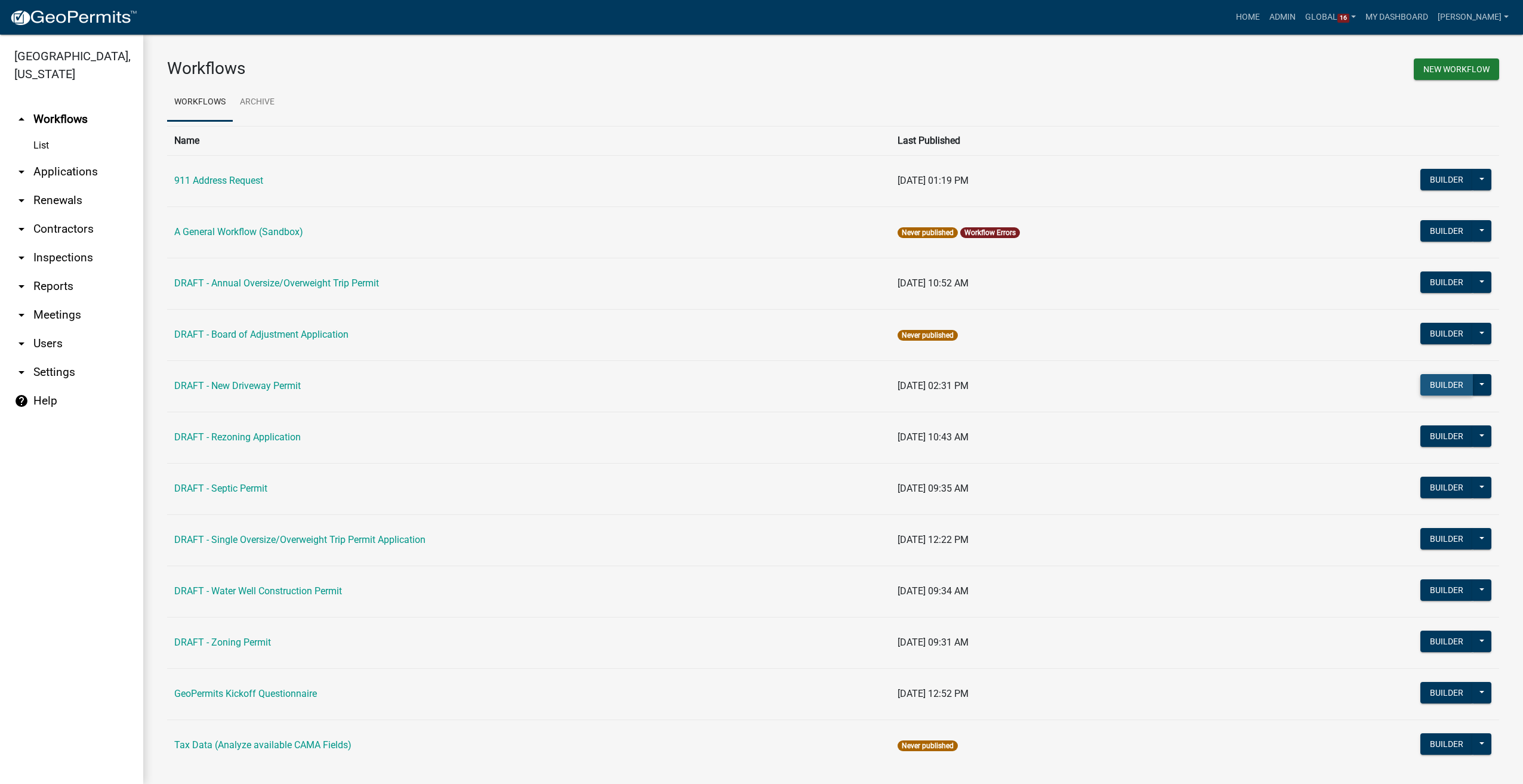
click at [1438, 384] on button "Builder" at bounding box center [1447, 384] width 53 height 21
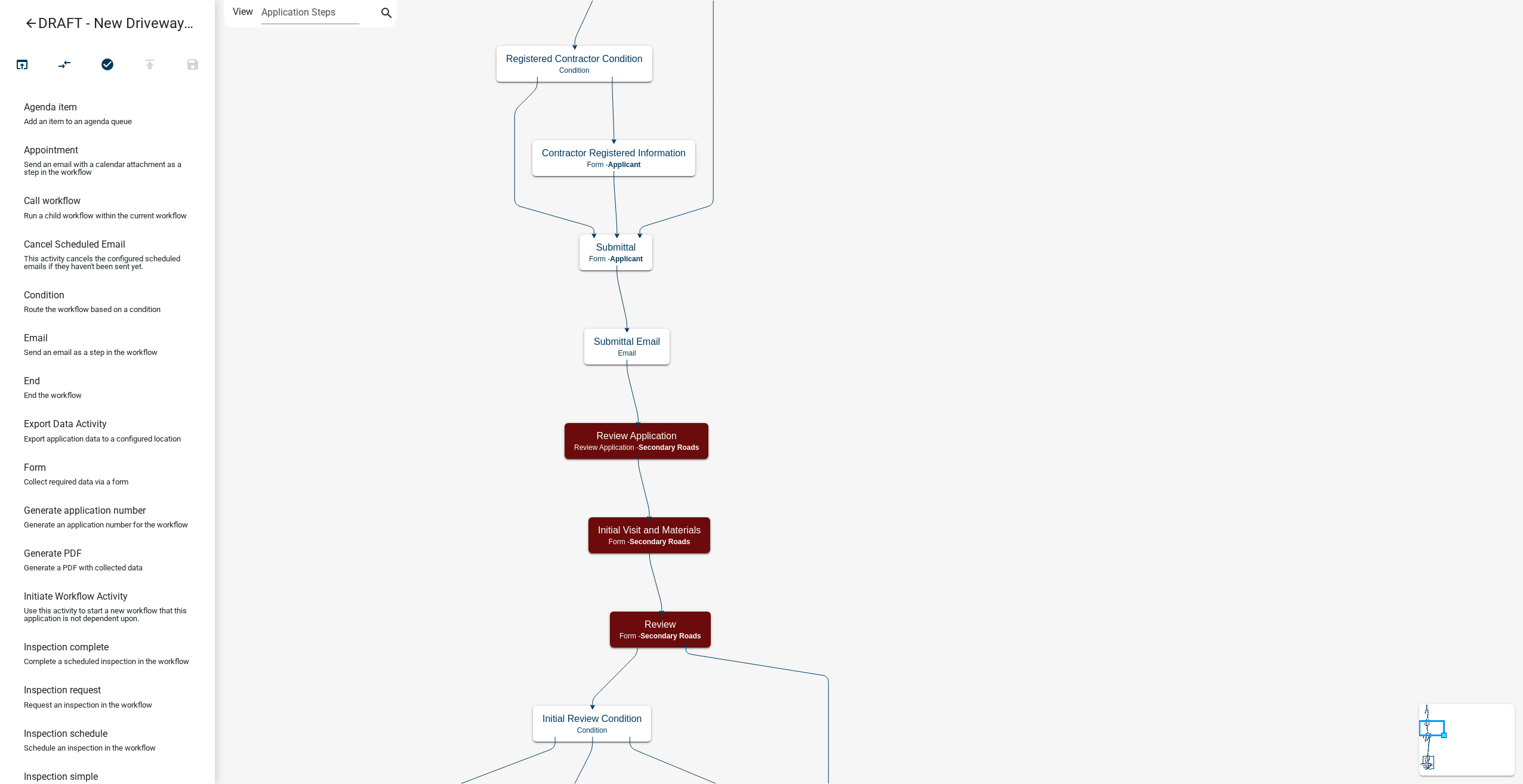
click at [28, 24] on icon "arrow_back" at bounding box center [31, 24] width 14 height 17
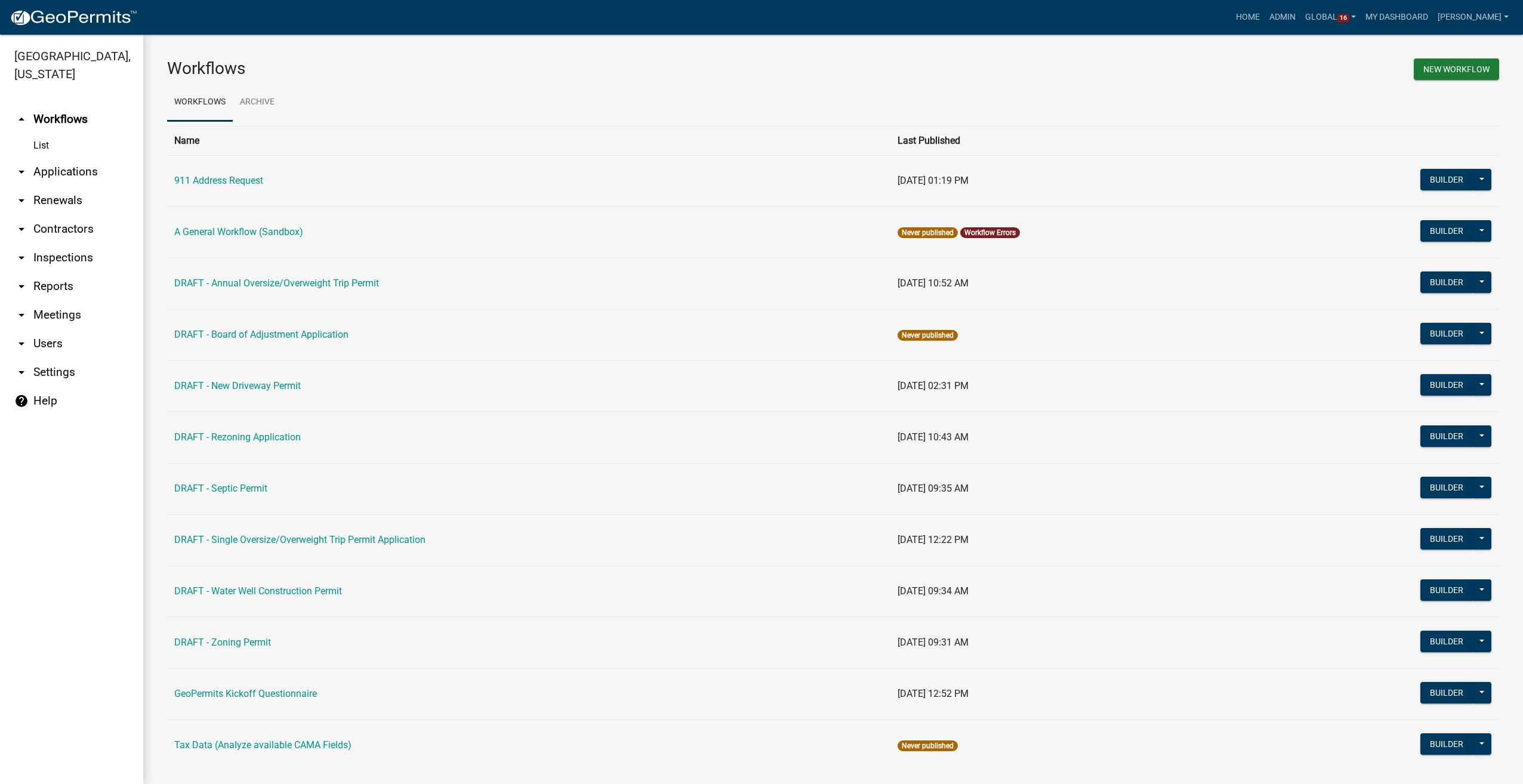
click at [56, 224] on link "arrow_drop_down Contractors" at bounding box center [71, 229] width 143 height 29
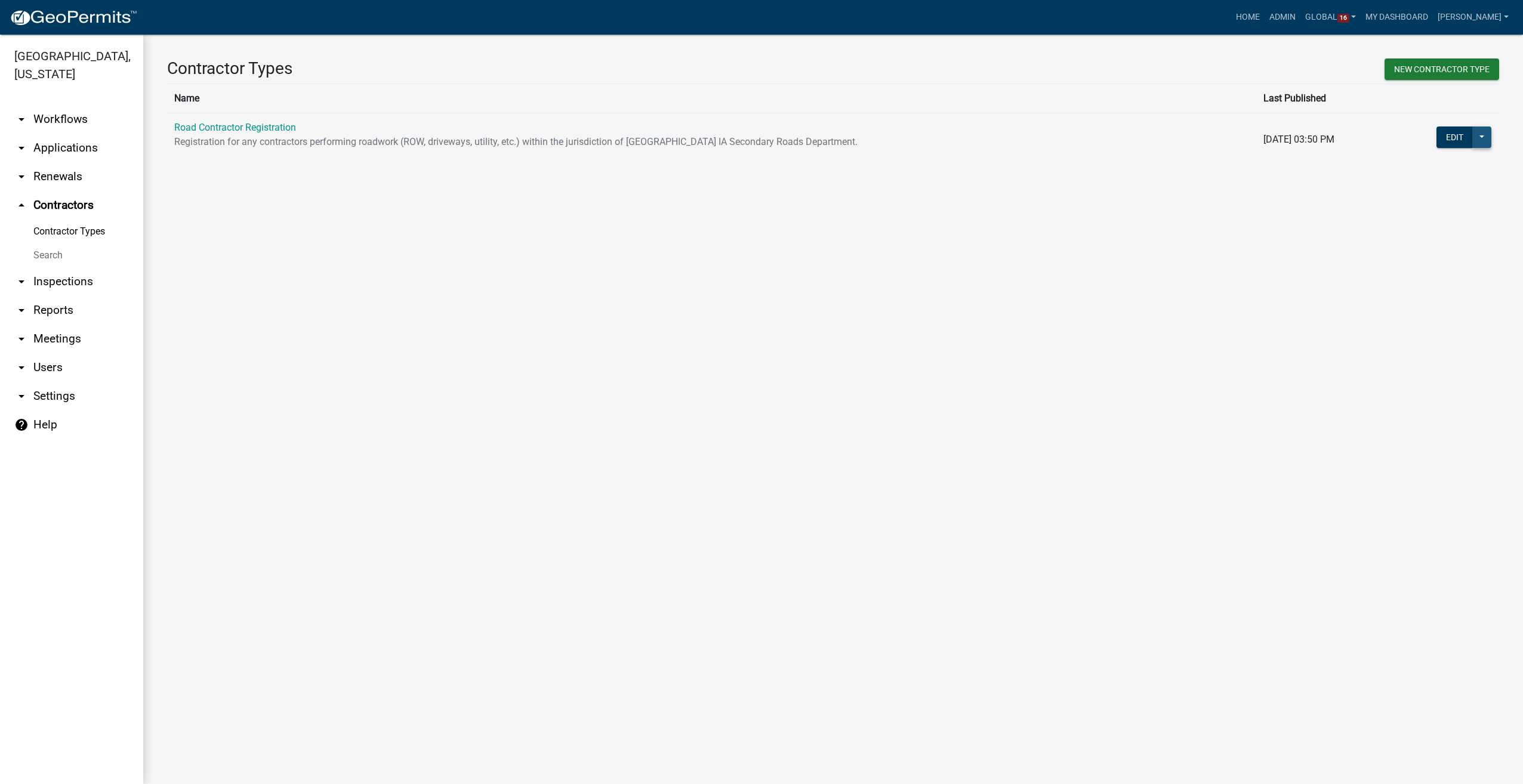
click at [1485, 138] on button at bounding box center [1482, 137] width 19 height 21
click at [1260, 230] on main "Contractor Types New Contractor Type Name Last Published Road Contractor Regist…" at bounding box center [833, 409] width 1380 height 749
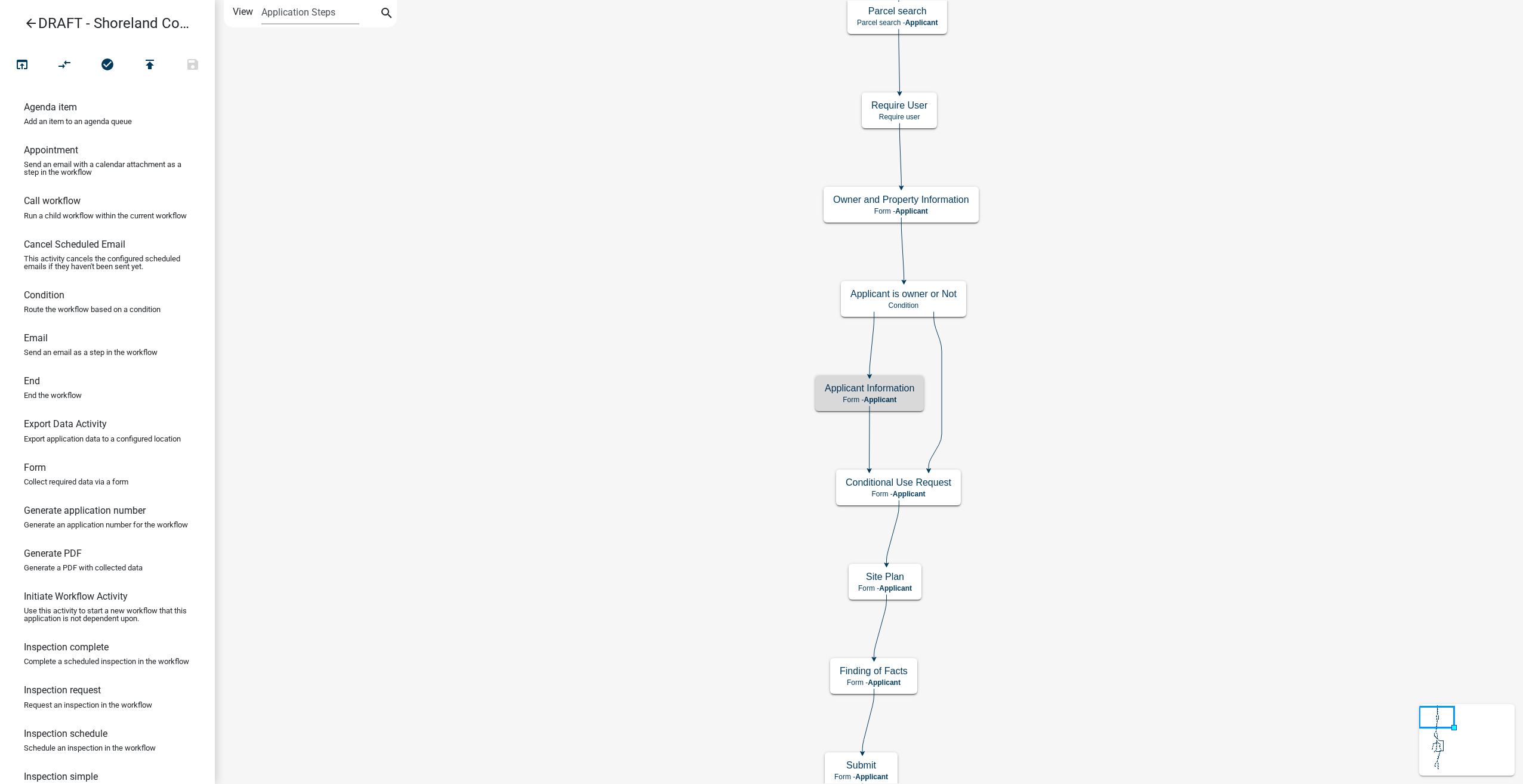
scroll to position [238, 0]
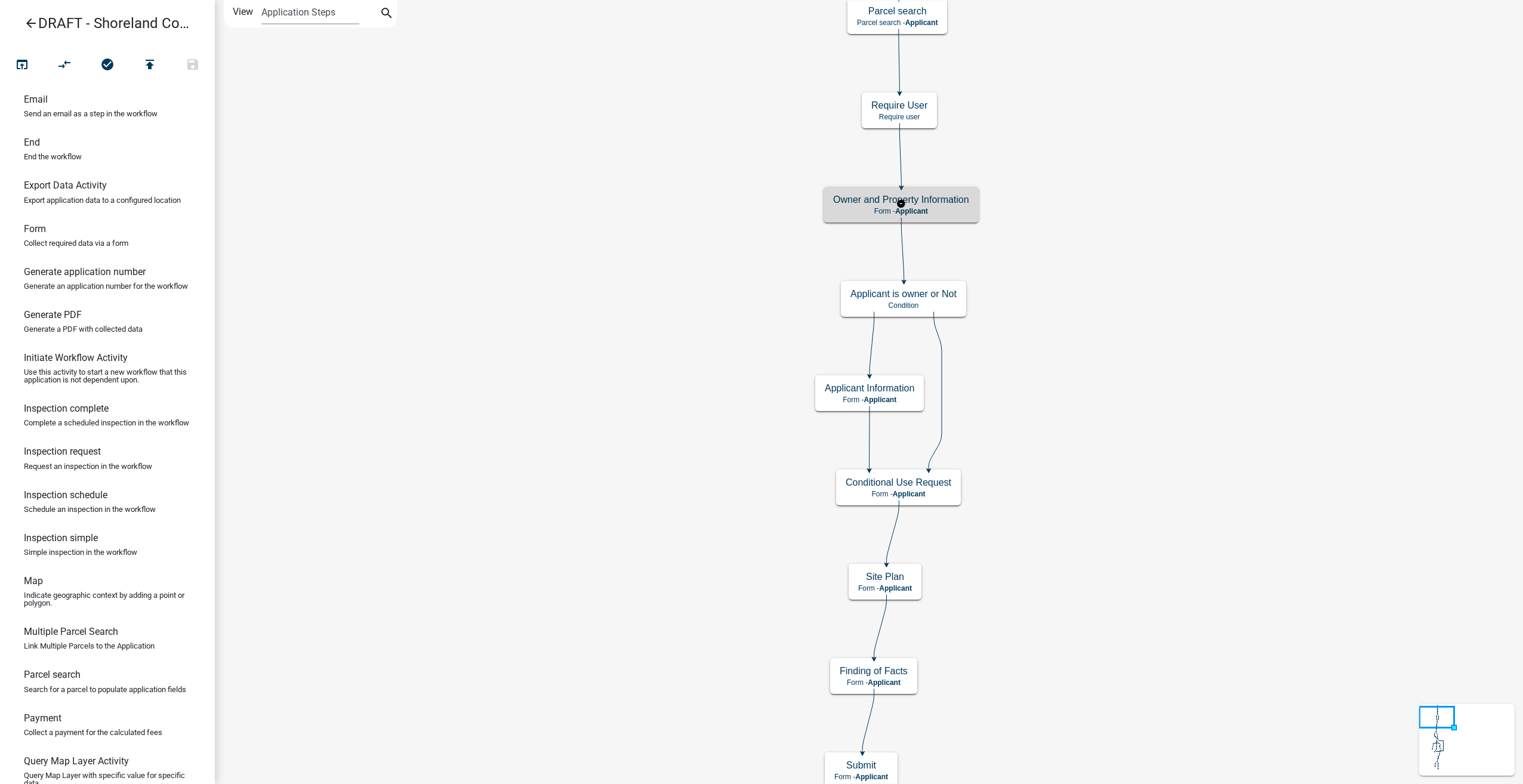
click at [929, 198] on h5 "Owner and Property Information" at bounding box center [901, 200] width 136 height 12
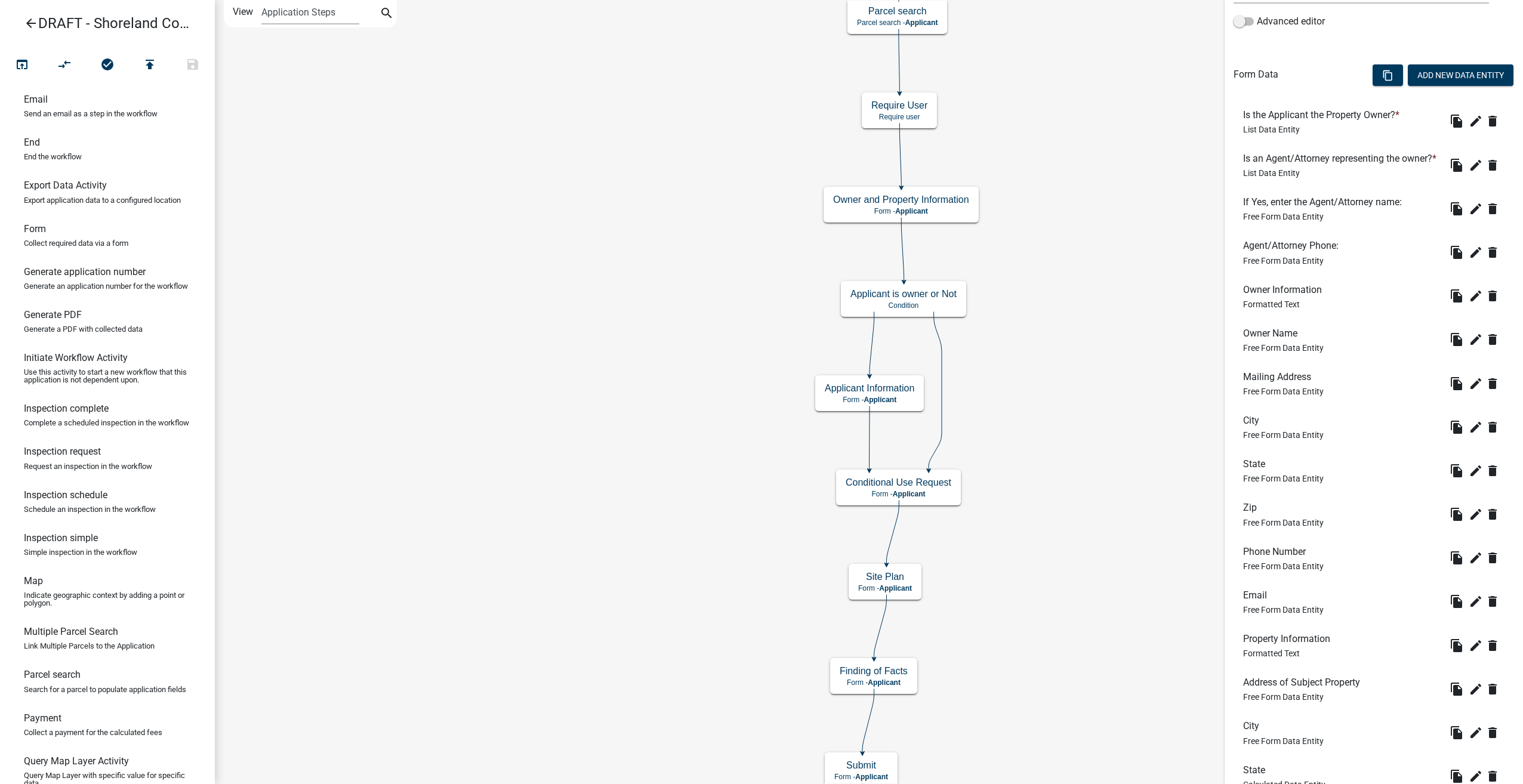
scroll to position [418, 0]
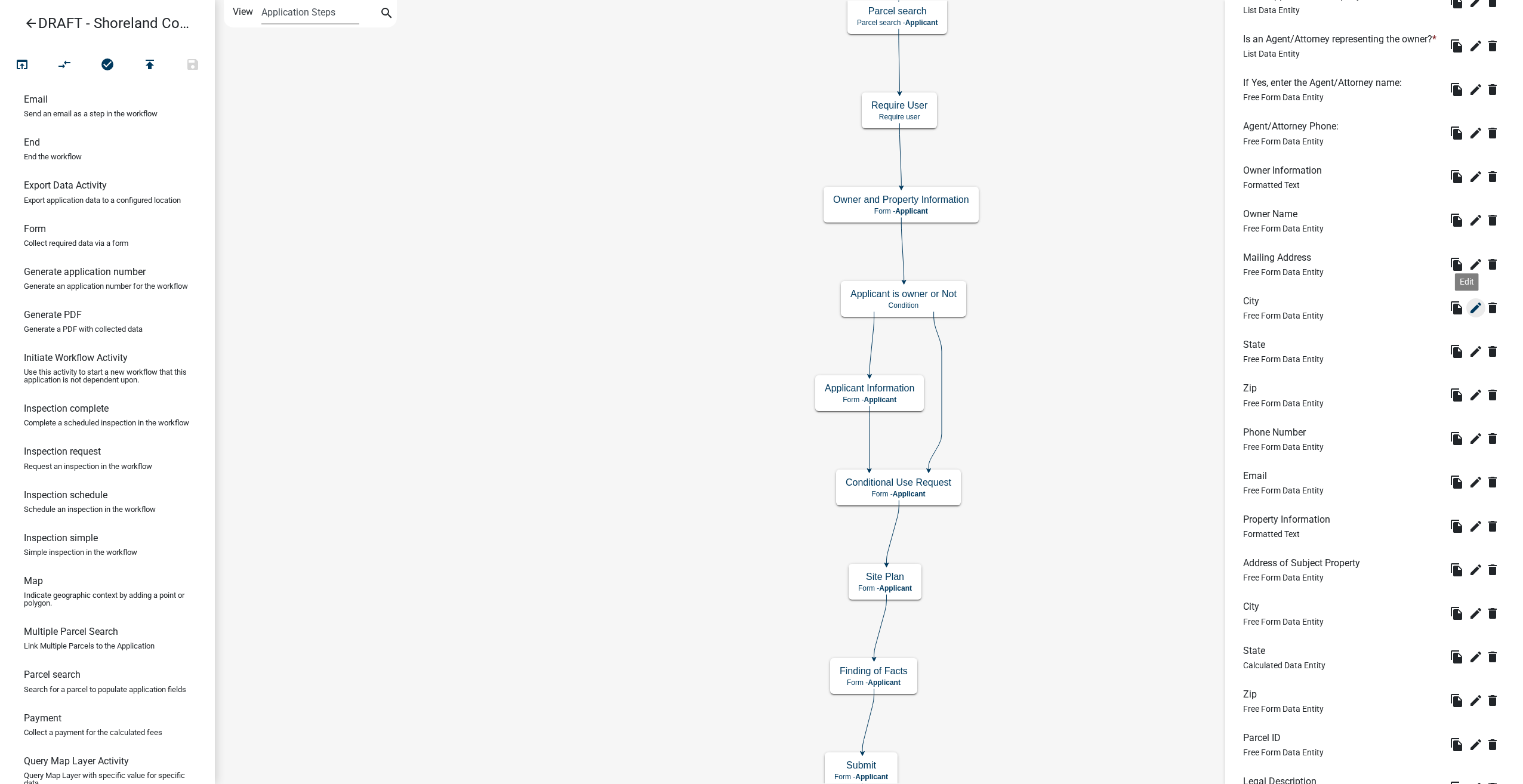
click at [1468, 315] on icon "edit" at bounding box center [1475, 308] width 14 height 14
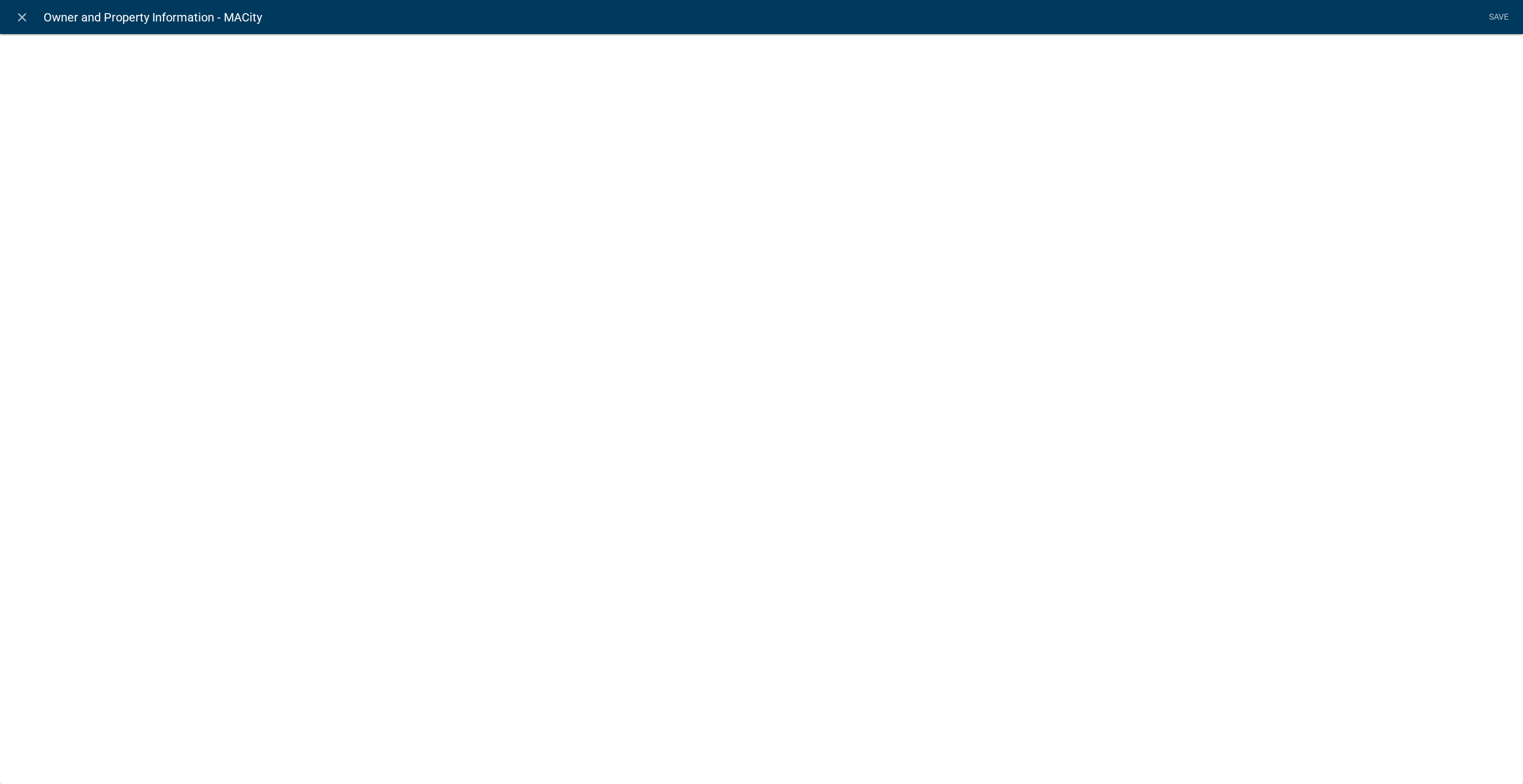
select select "1: Object"
select select "2: Object"
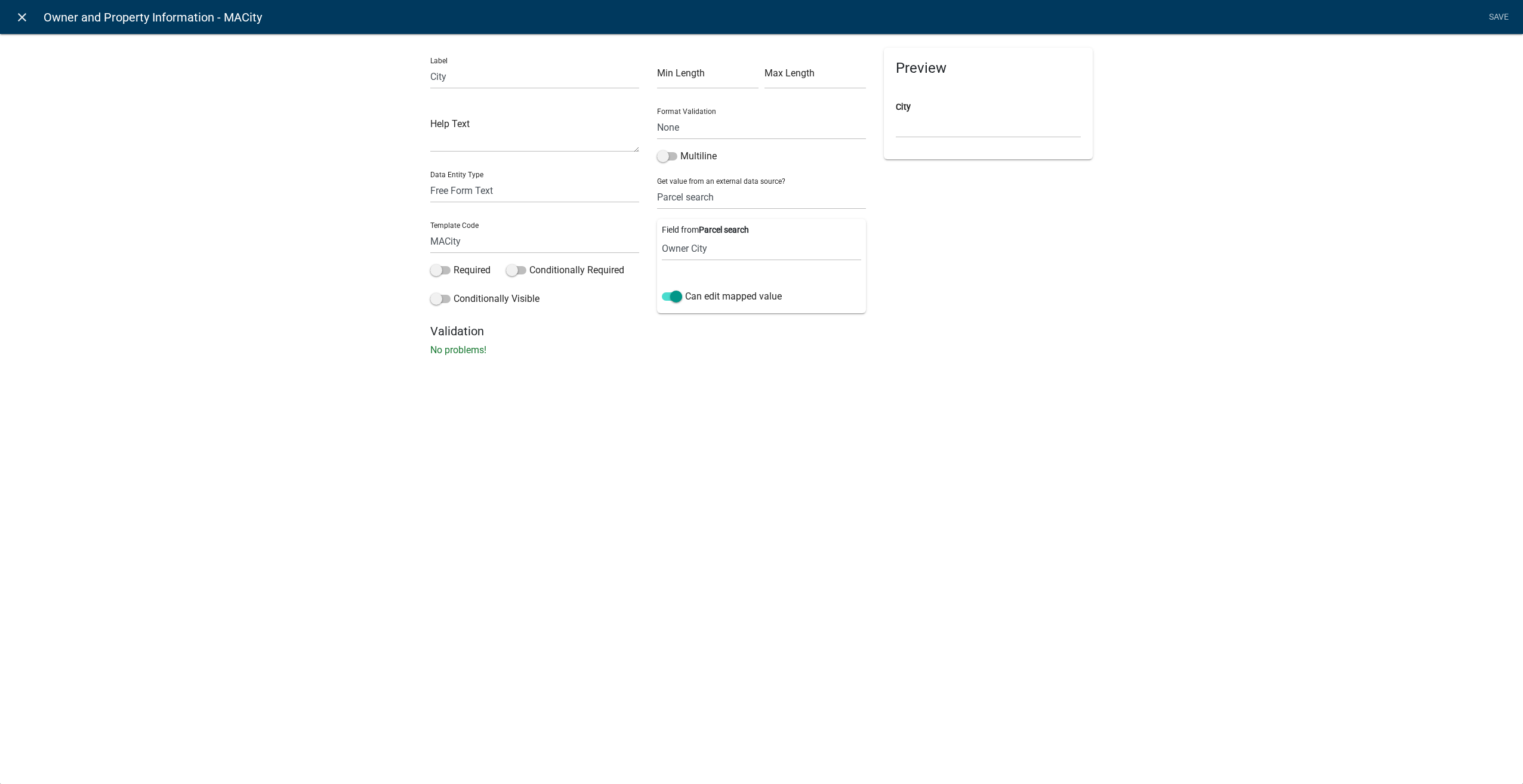
click at [28, 19] on icon "close" at bounding box center [22, 17] width 14 height 14
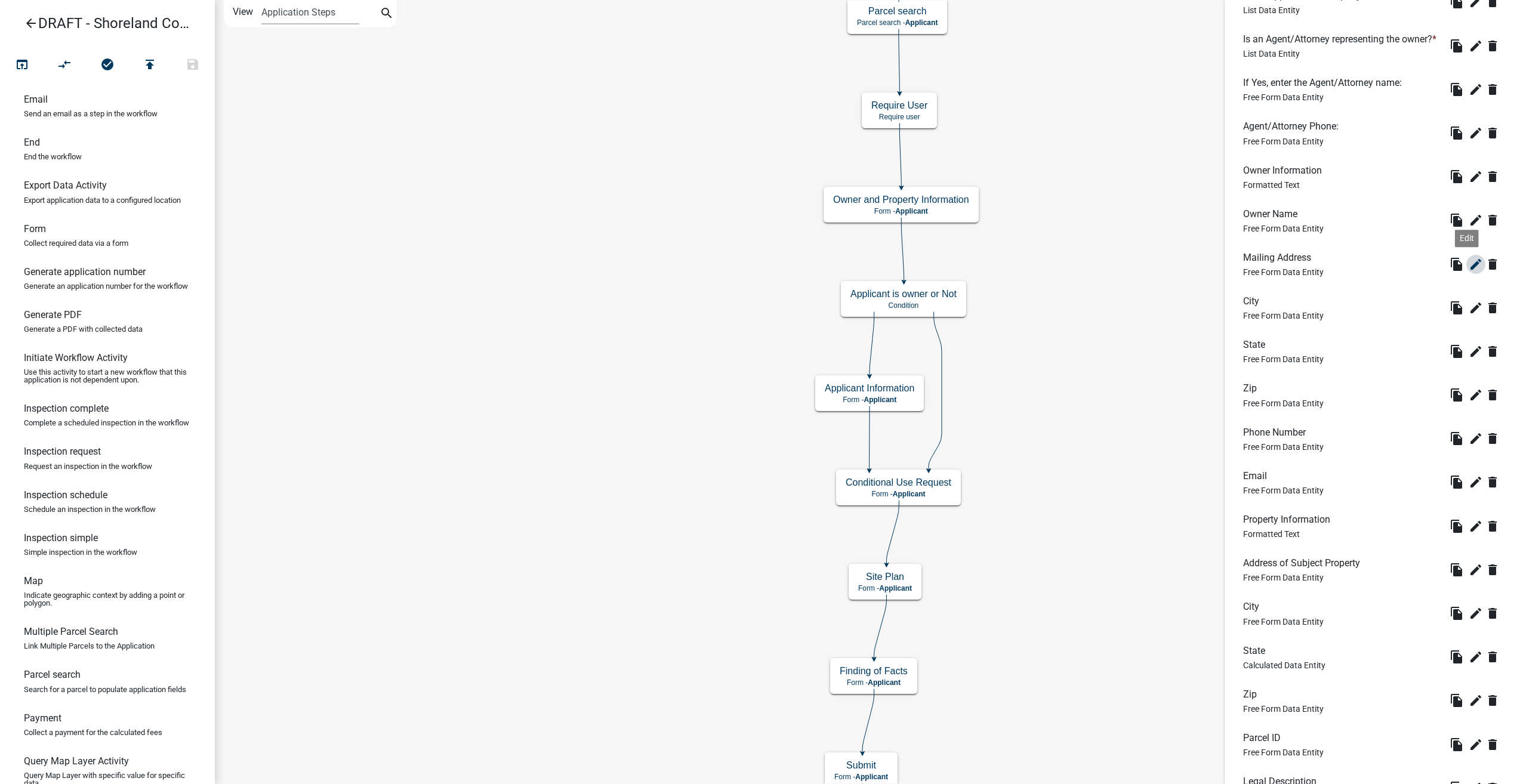
click at [1468, 272] on icon "edit" at bounding box center [1475, 264] width 14 height 14
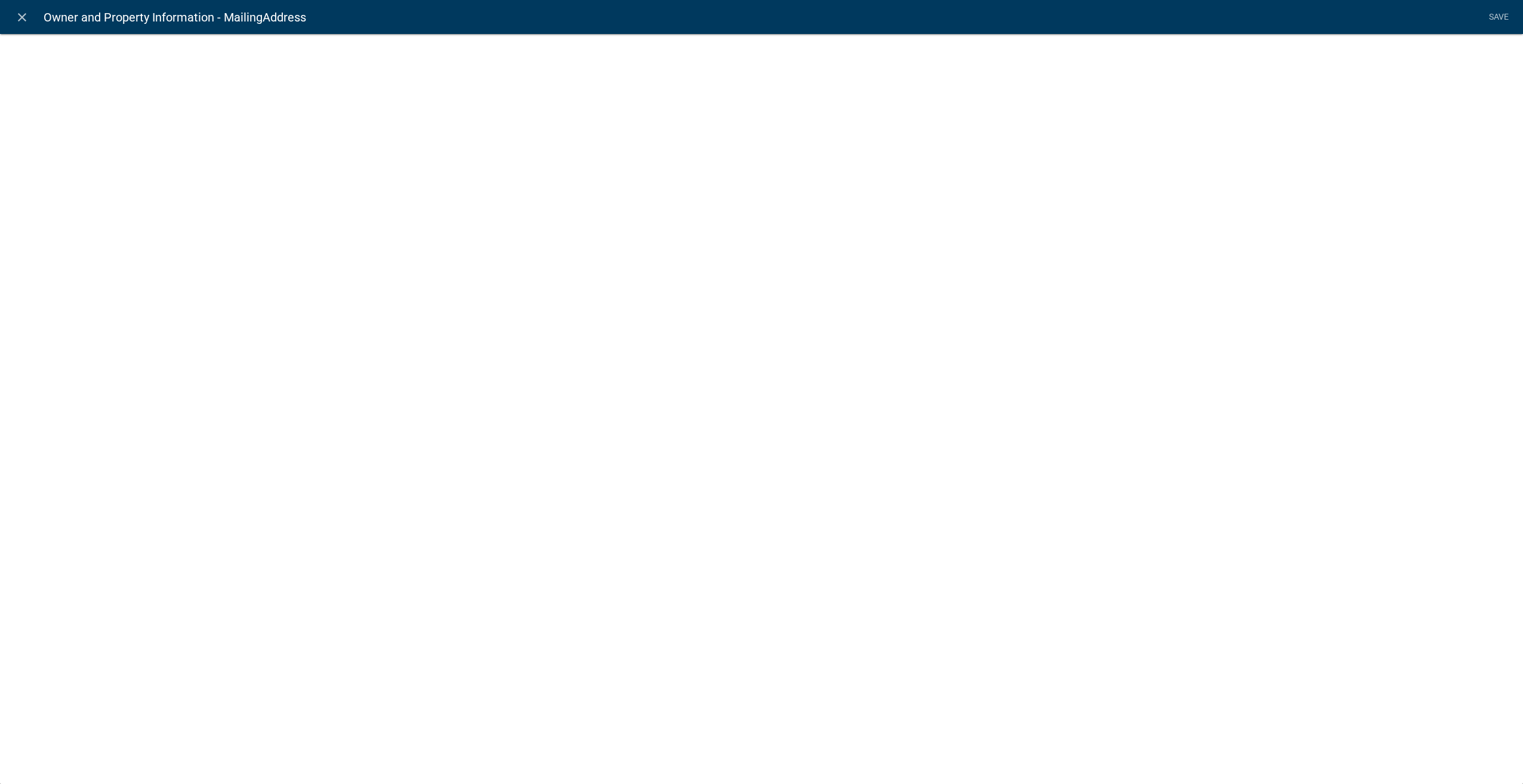
select select "1: Object"
select select "5: Object"
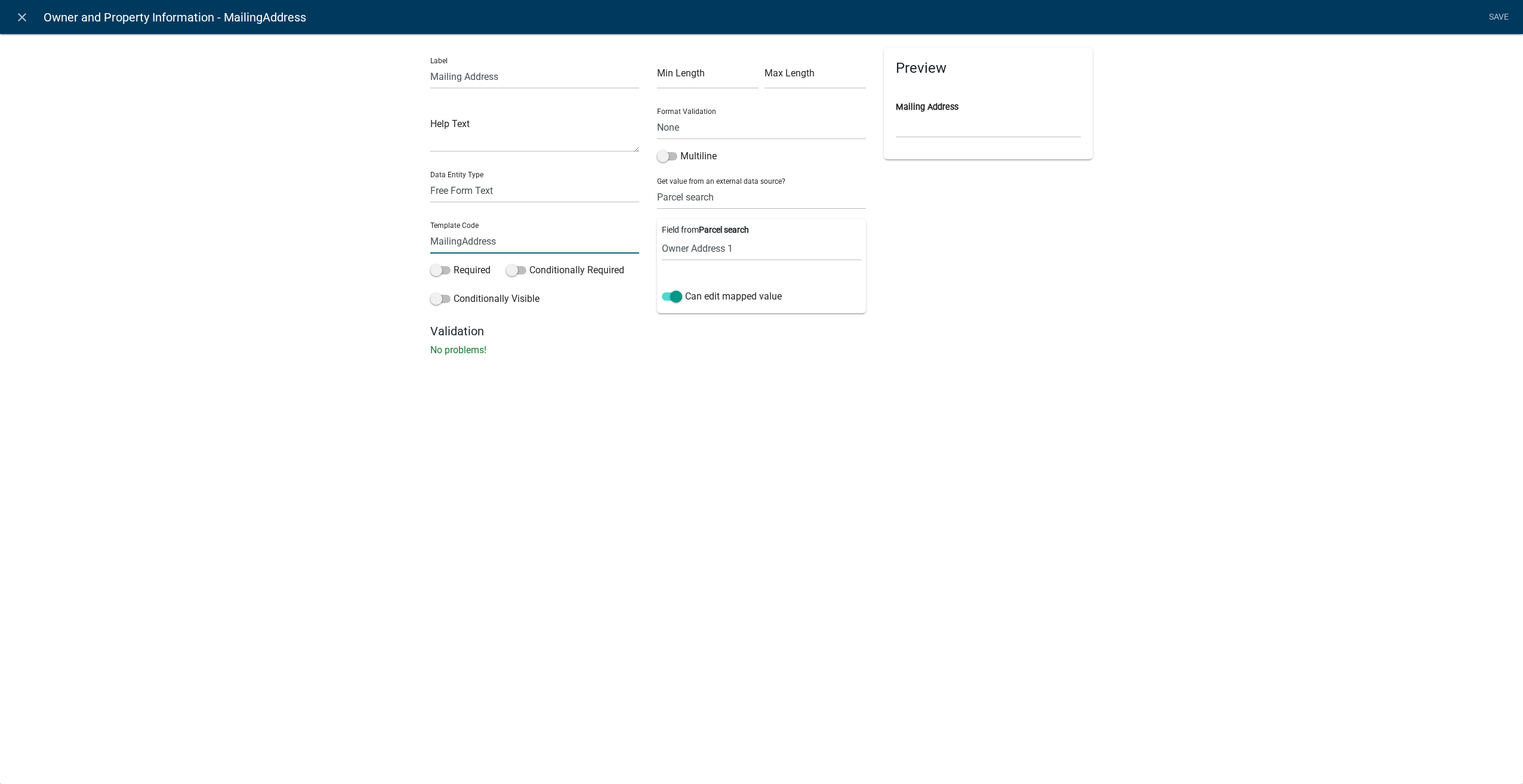
click at [461, 242] on input "MailingAddress" at bounding box center [535, 242] width 209 height 24
type input "OwnerAddress"
click at [1499, 13] on li "Save" at bounding box center [1499, 17] width 30 height 22
click at [1499, 13] on link "Save" at bounding box center [1499, 17] width 30 height 22
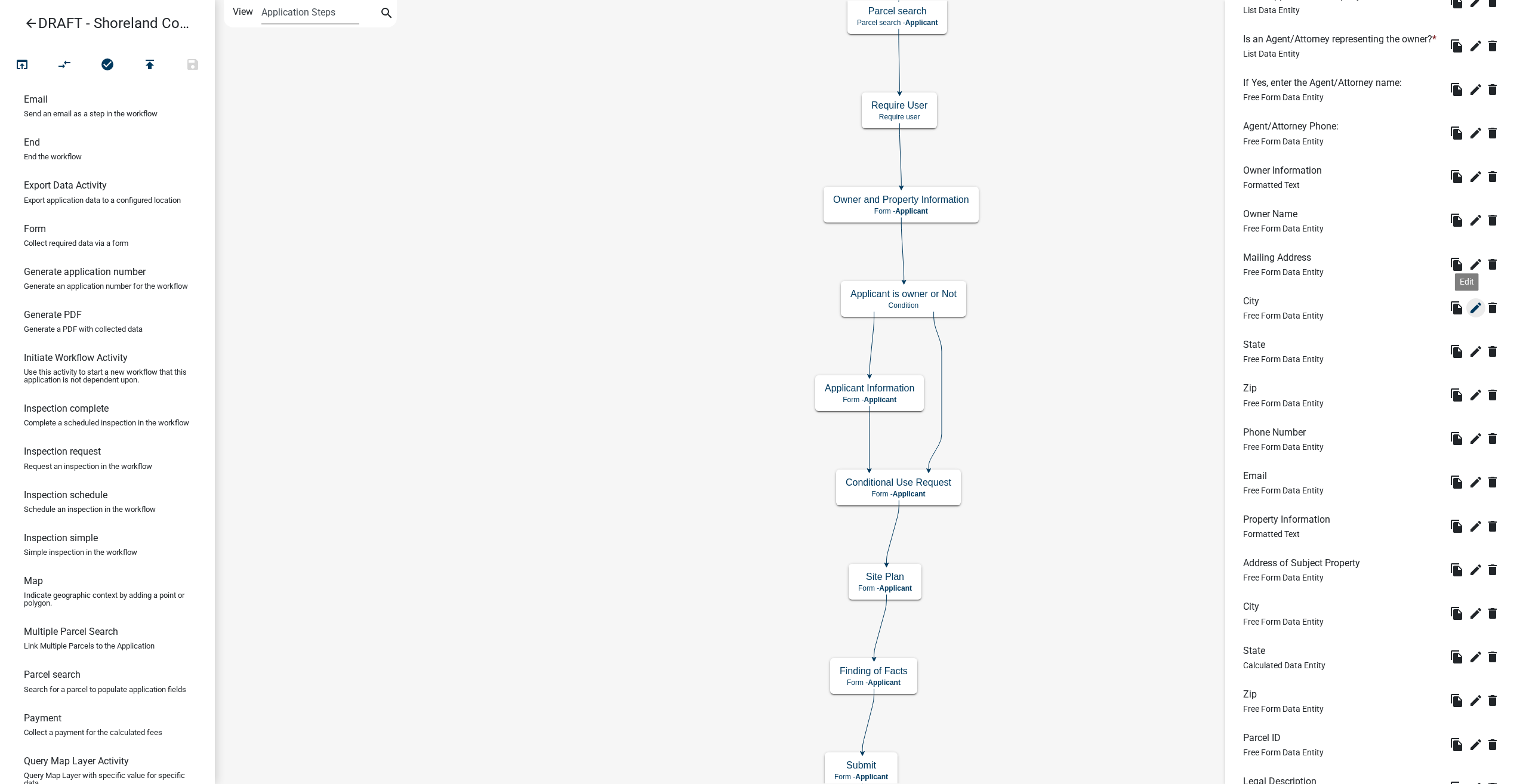
click at [1469, 315] on icon "edit" at bounding box center [1475, 308] width 14 height 14
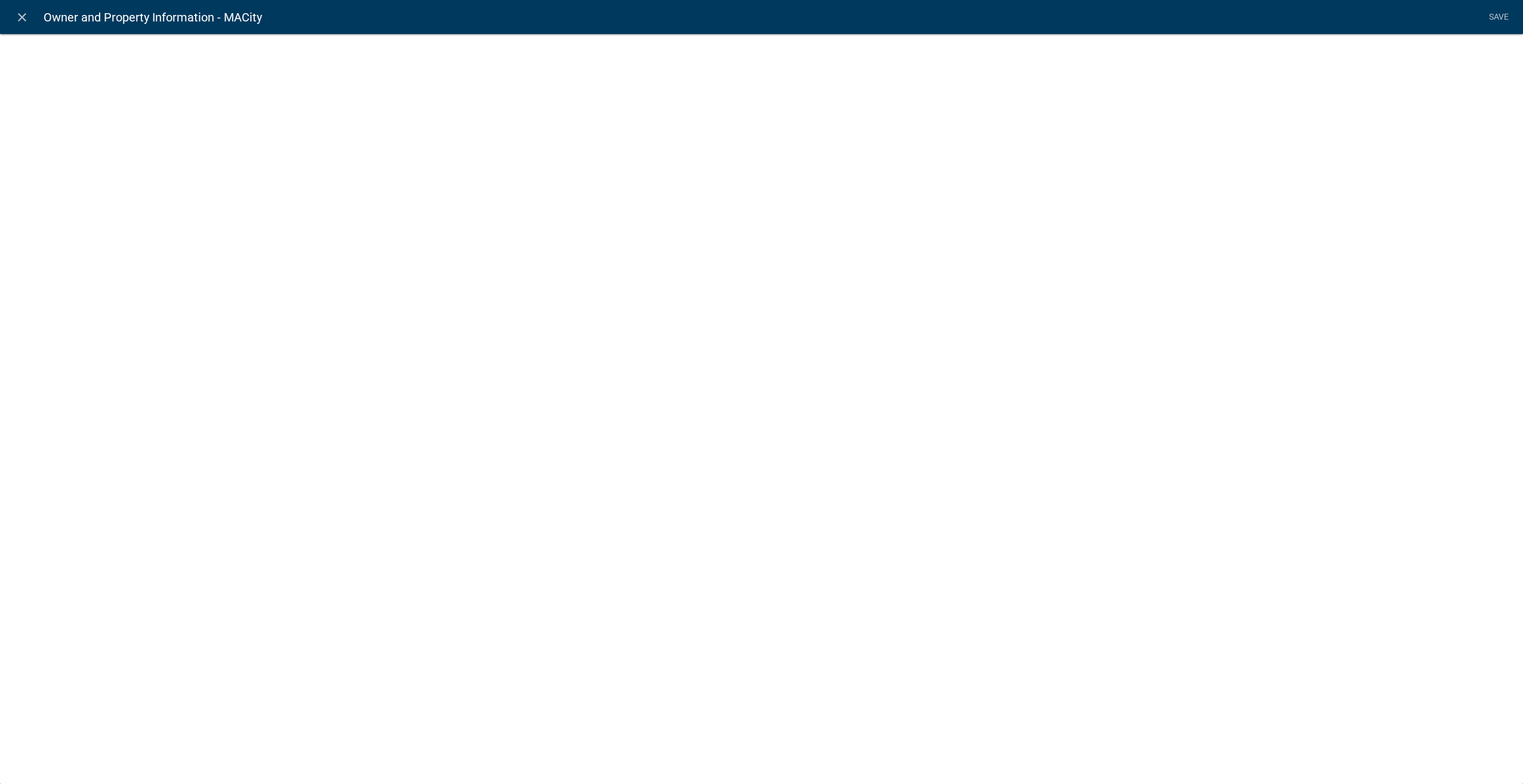
select select "1: Object"
select select "2: Object"
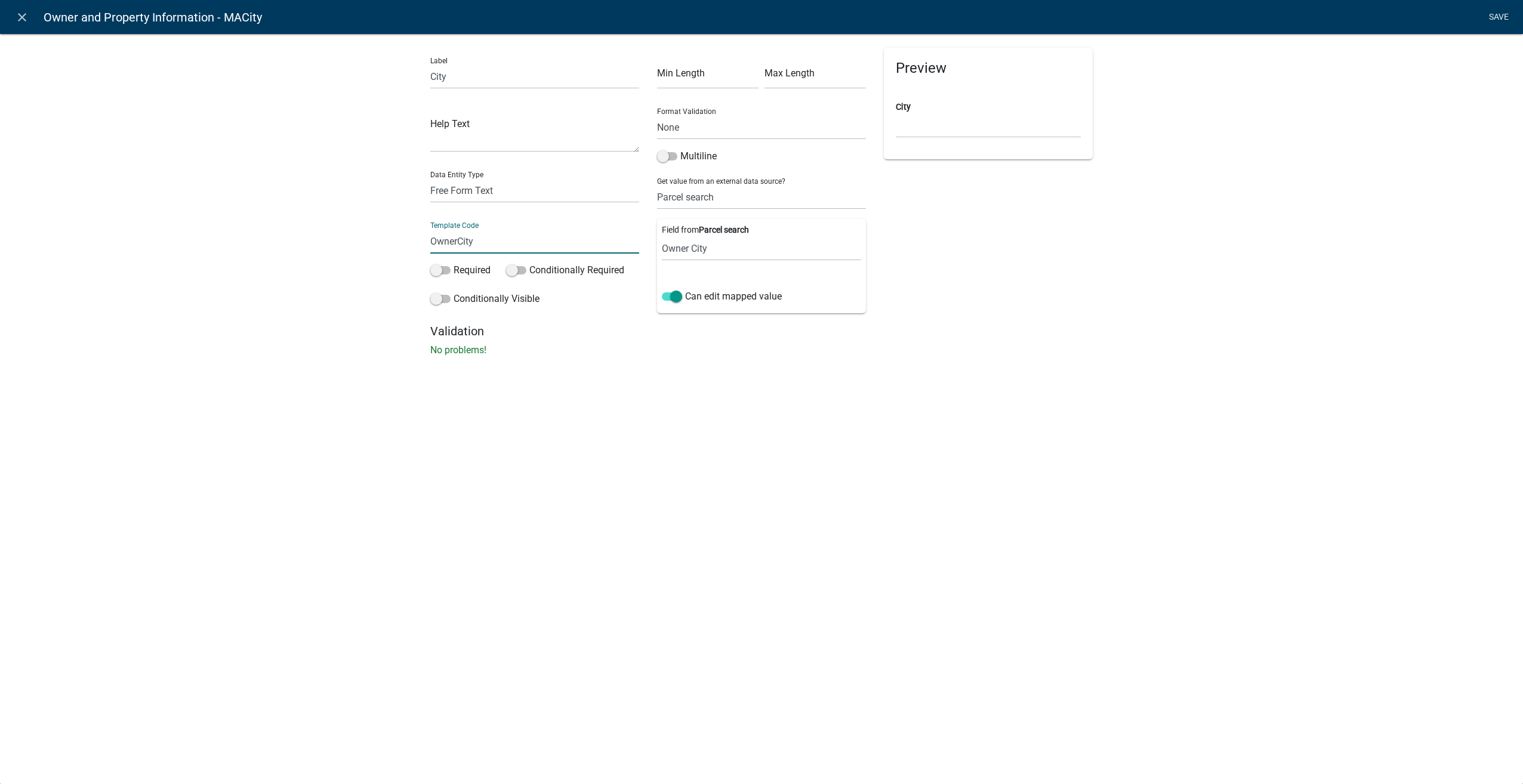
type input "OwnerCity"
click at [1491, 13] on li "Save" at bounding box center [1499, 17] width 30 height 22
click at [1495, 13] on link "Save" at bounding box center [1499, 17] width 30 height 22
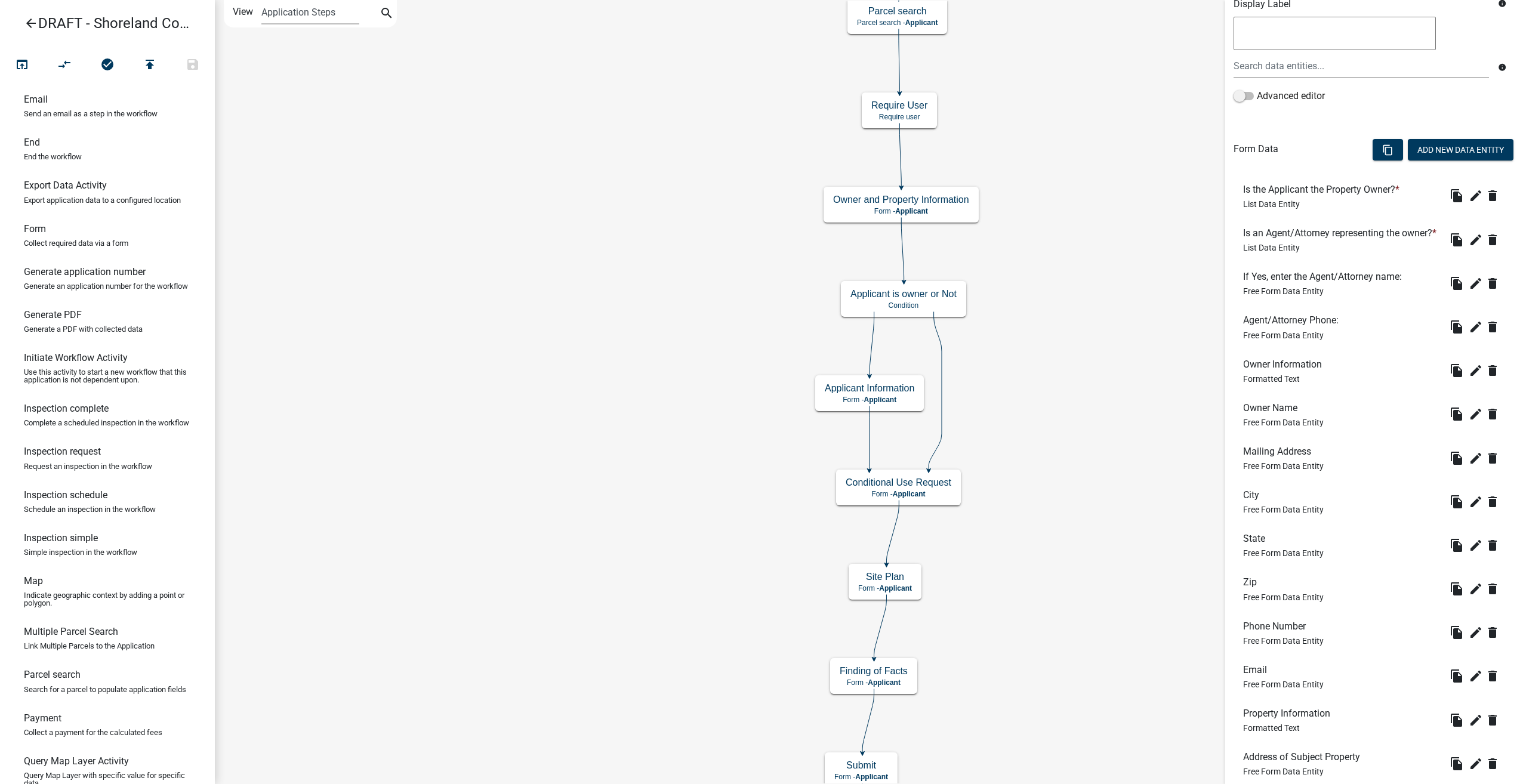
scroll to position [298, 0]
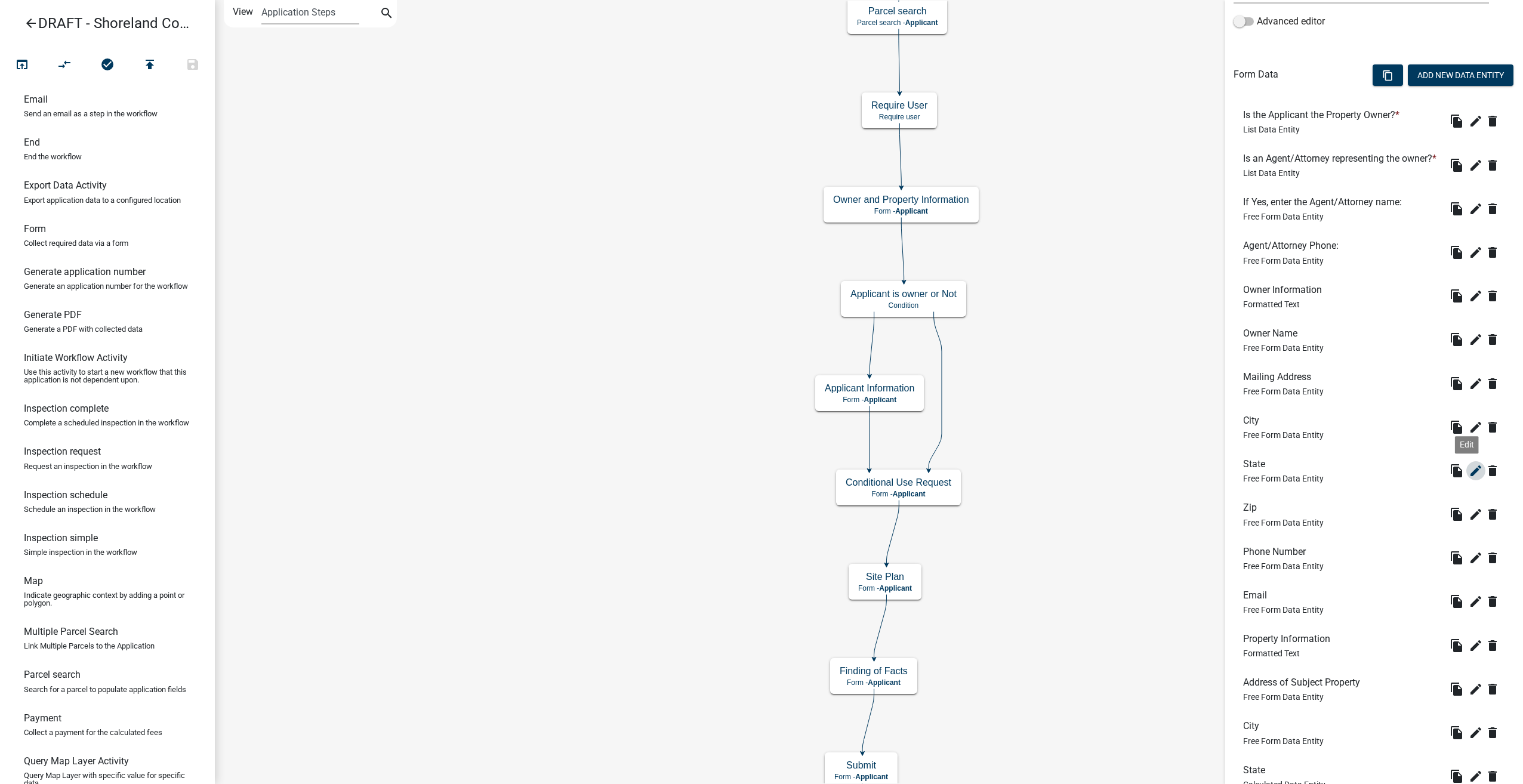
click at [1469, 478] on icon "edit" at bounding box center [1475, 471] width 14 height 14
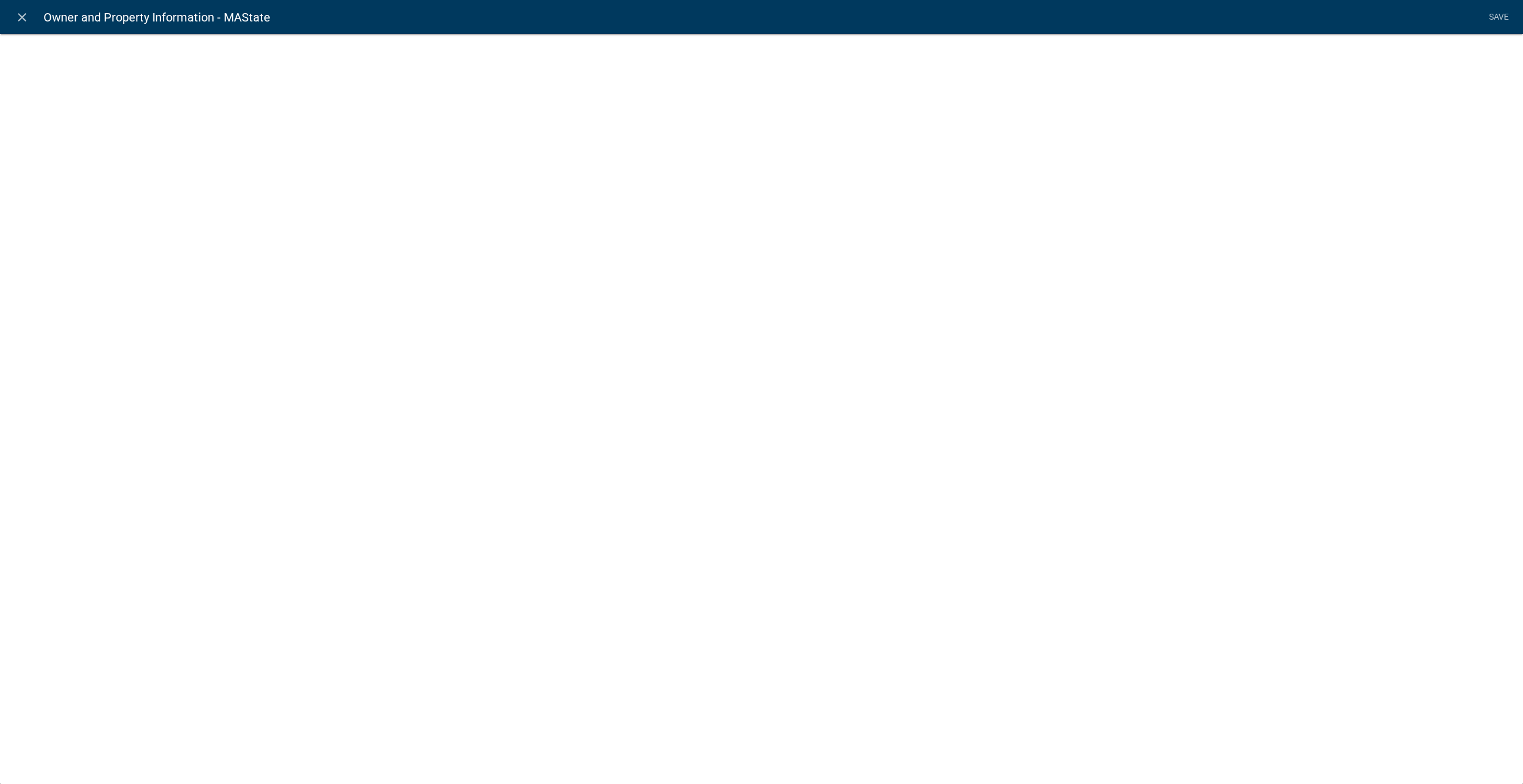
select select "1: Object"
select select "3: Object"
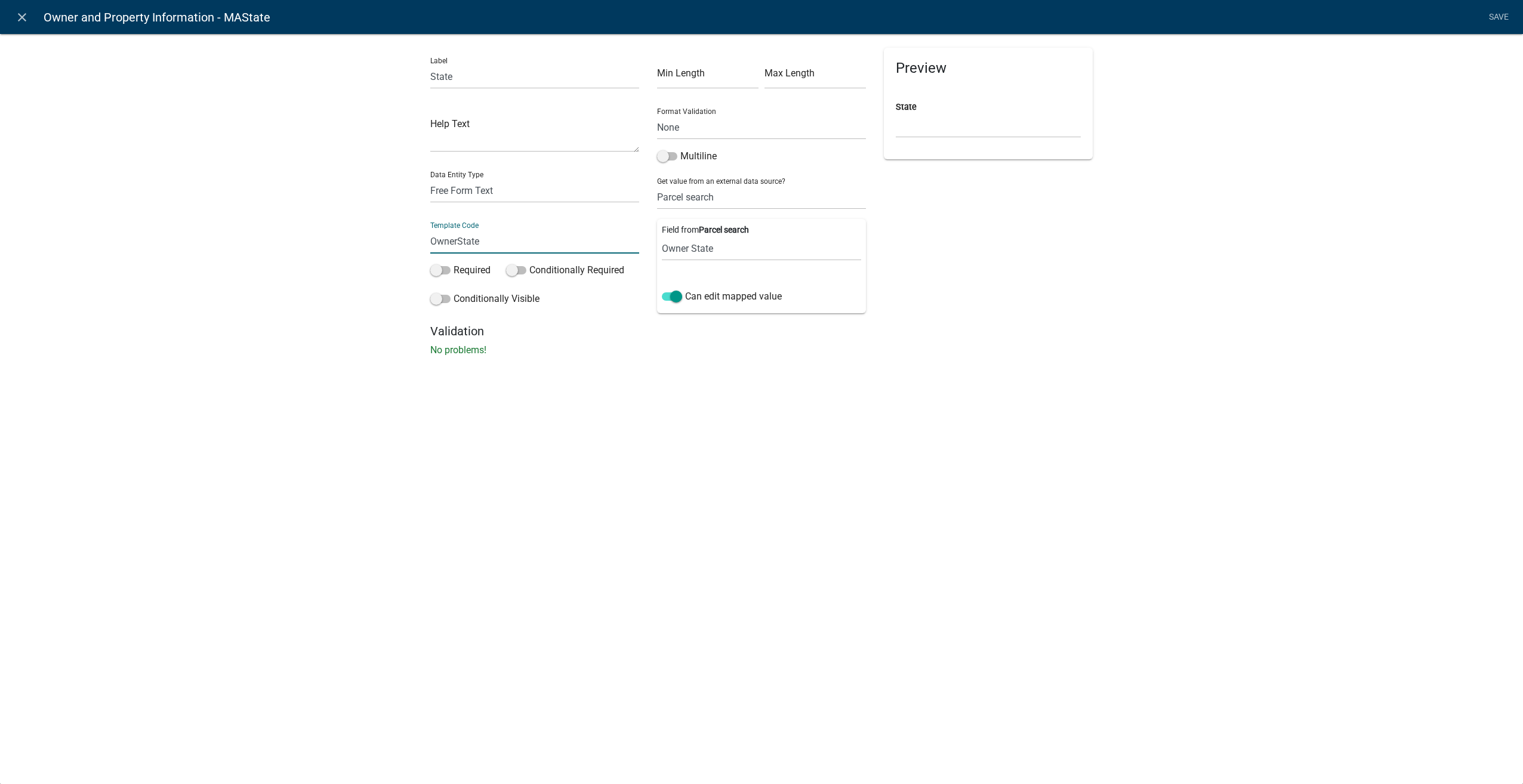
type input "OwnerState"
click at [503, 188] on select "Free Form Text Document Display Entity Value Fee Numeric Data Date Map Sketch D…" at bounding box center [535, 191] width 209 height 24
select select "list-data"
click at [431, 179] on select "Free Form Text Document Display Entity Value Fee Numeric Data Date Map Sketch D…" at bounding box center [535, 191] width 209 height 24
select select "list-data"
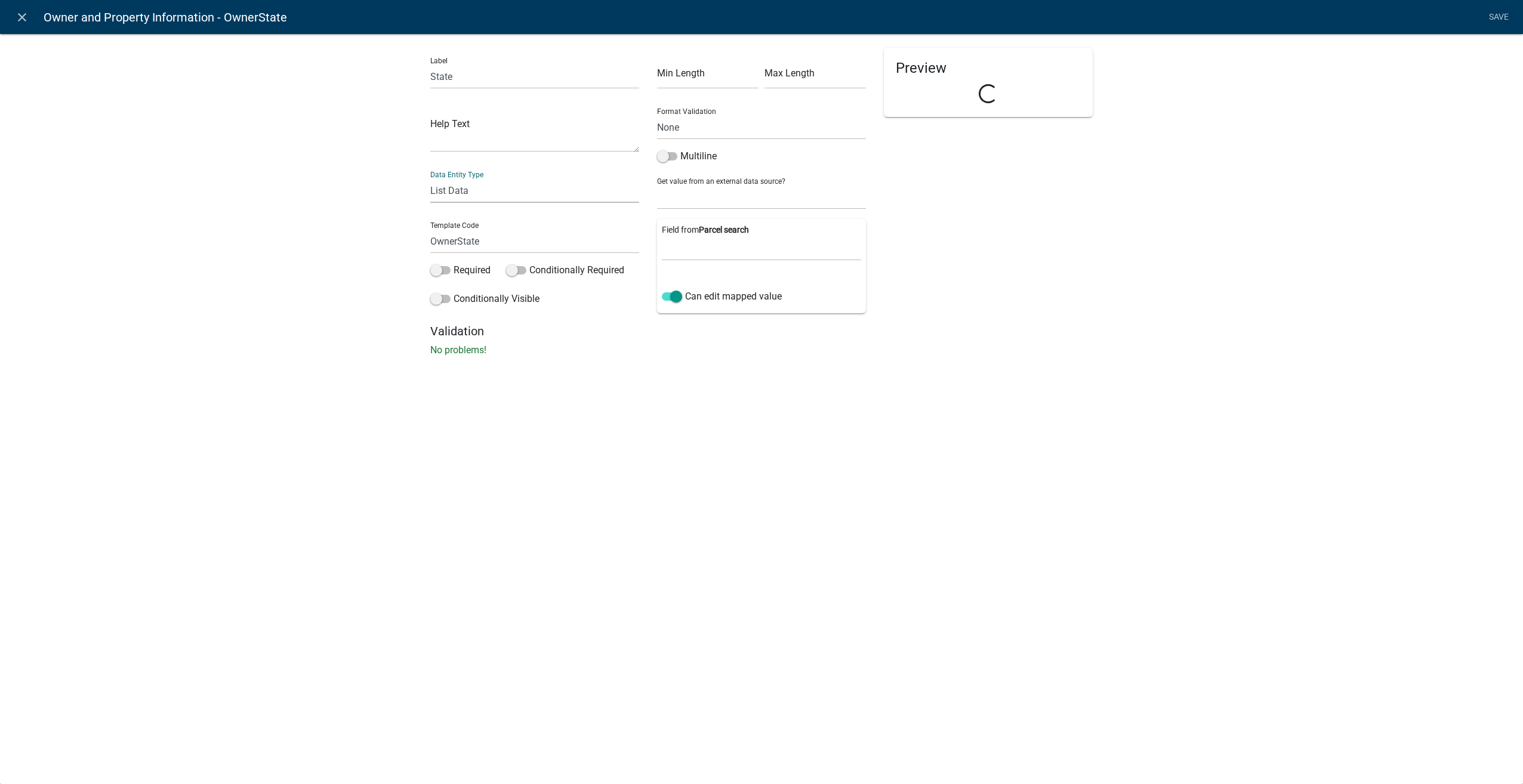
select select
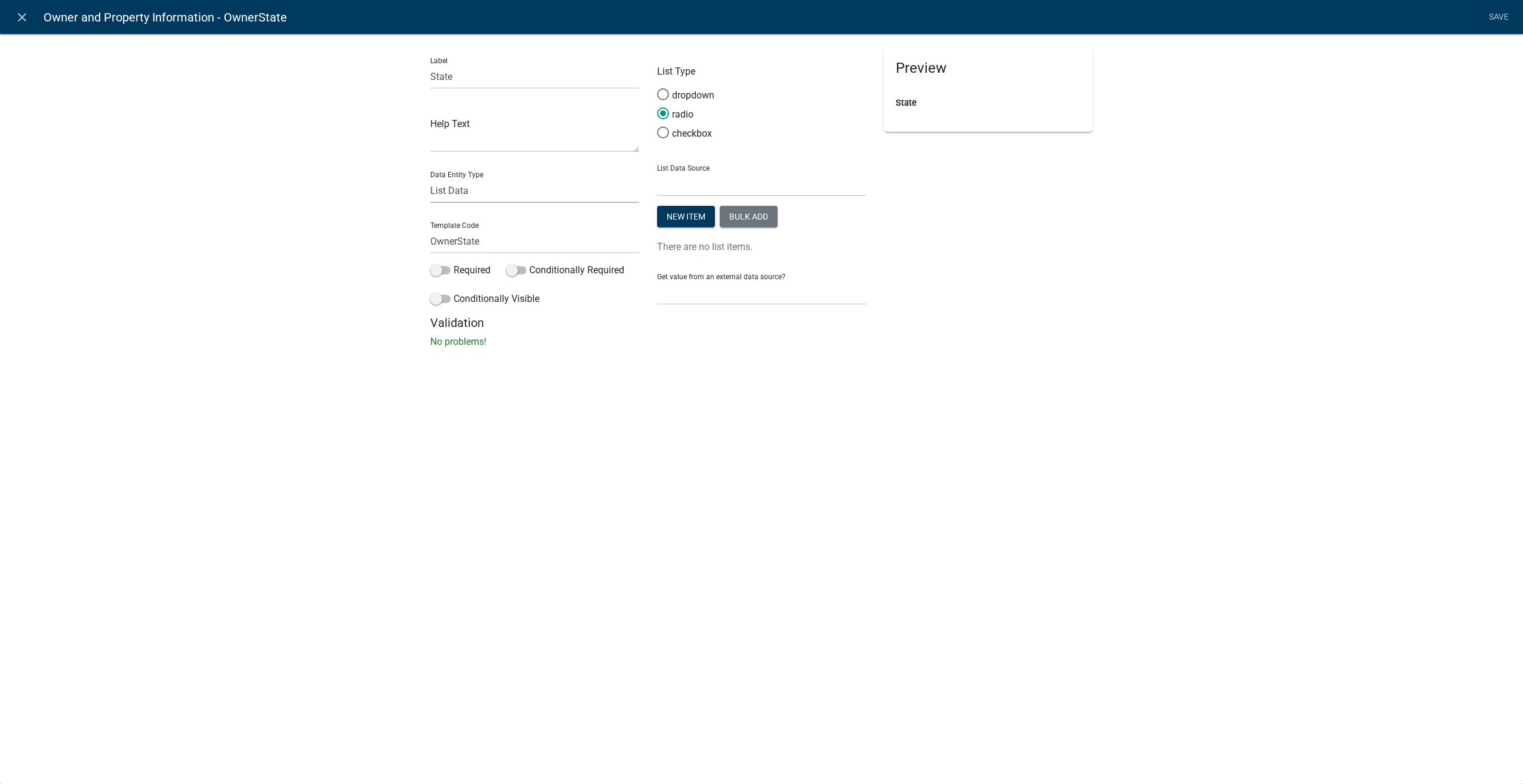
click at [492, 195] on select "Free Form Text Document Display Entity Value Fee Numeric Data Date Map Sketch D…" at bounding box center [535, 191] width 209 height 24
select select "free-form-text"
click at [431, 179] on select "Free Form Text Document Display Entity Value Fee Numeric Data Date Map Sketch D…" at bounding box center [535, 191] width 209 height 24
click at [699, 183] on div "Get value from an external data source? None Parcel search Applicant Data" at bounding box center [761, 189] width 209 height 41
click at [695, 199] on select "None Parcel search Applicant Data" at bounding box center [761, 197] width 209 height 24
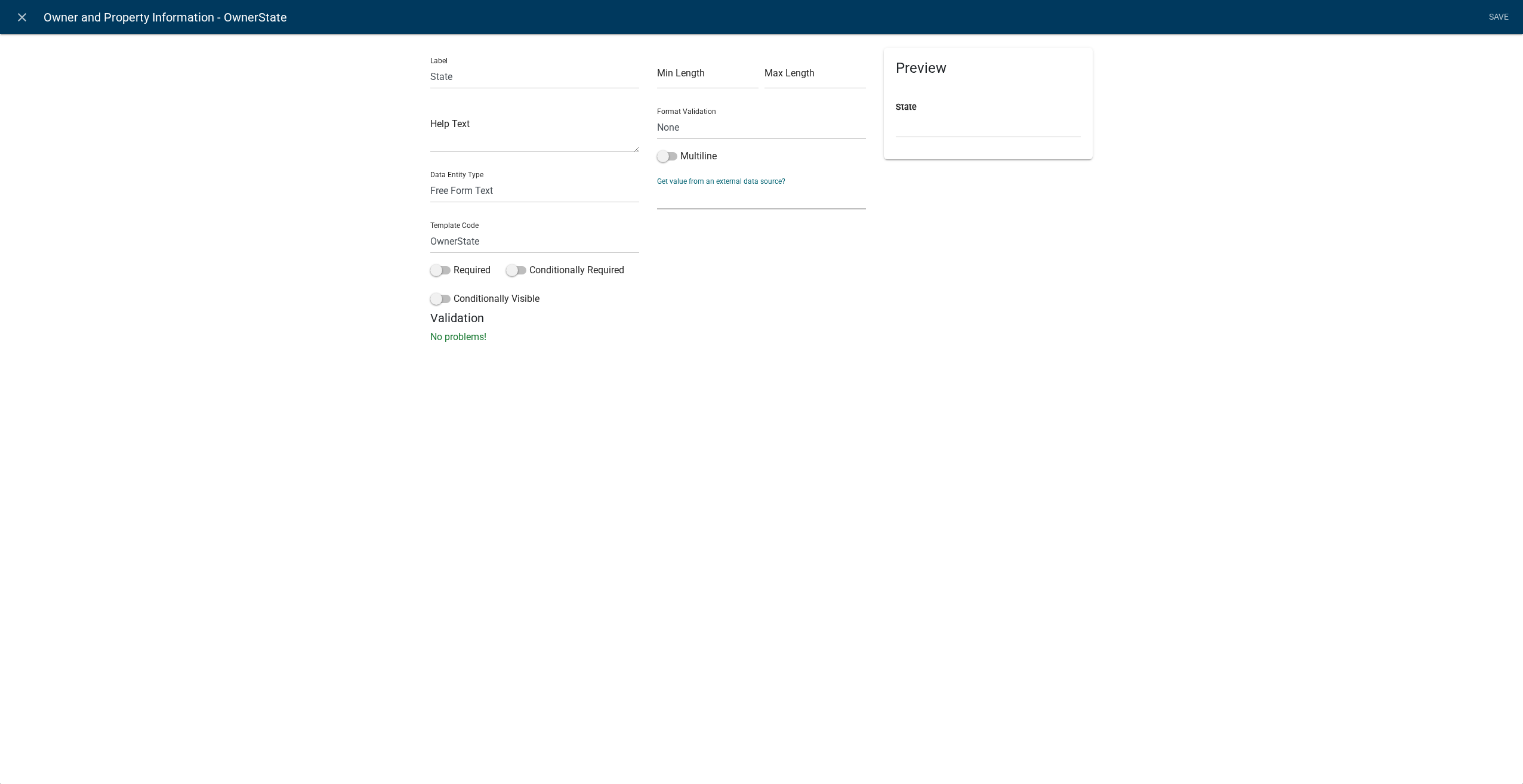
select select "1: Object"
click at [657, 185] on select "None Parcel search Applicant Data" at bounding box center [761, 197] width 209 height 24
click at [688, 247] on select "Parcel ID Owner Name Owner City Owner State Owner Zip Owner Address 1 Owner Add…" at bounding box center [761, 249] width 199 height 24
select select "3: Object"
click at [662, 236] on select "Parcel ID Owner Name Owner City Owner State Owner Zip Owner Address 1 Owner Add…" at bounding box center [761, 249] width 199 height 24
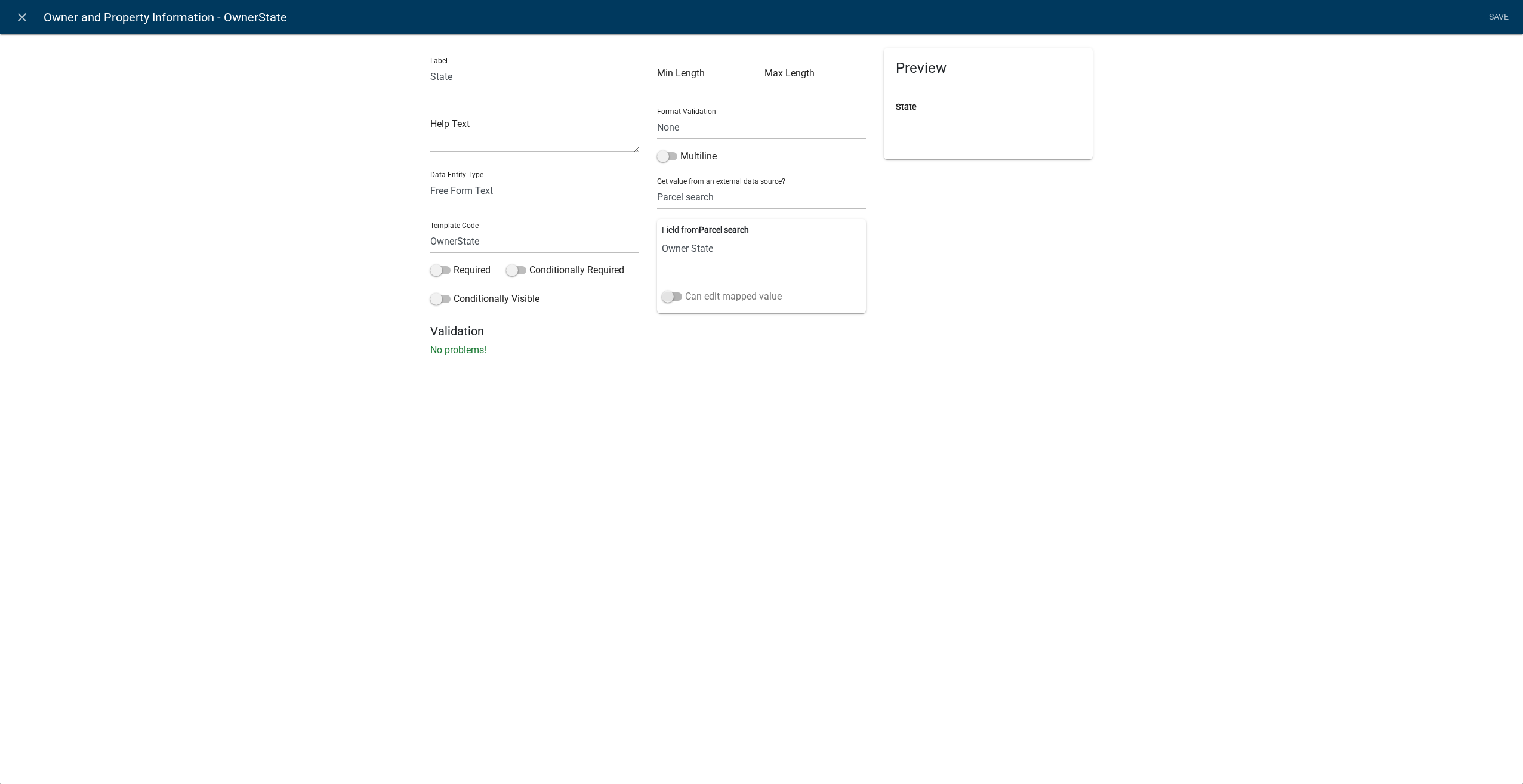
click at [672, 296] on span at bounding box center [672, 296] width 21 height 8
click at [685, 289] on input "Can edit mapped value" at bounding box center [685, 289] width 0 height 0
click at [1491, 7] on link "Save" at bounding box center [1499, 17] width 30 height 22
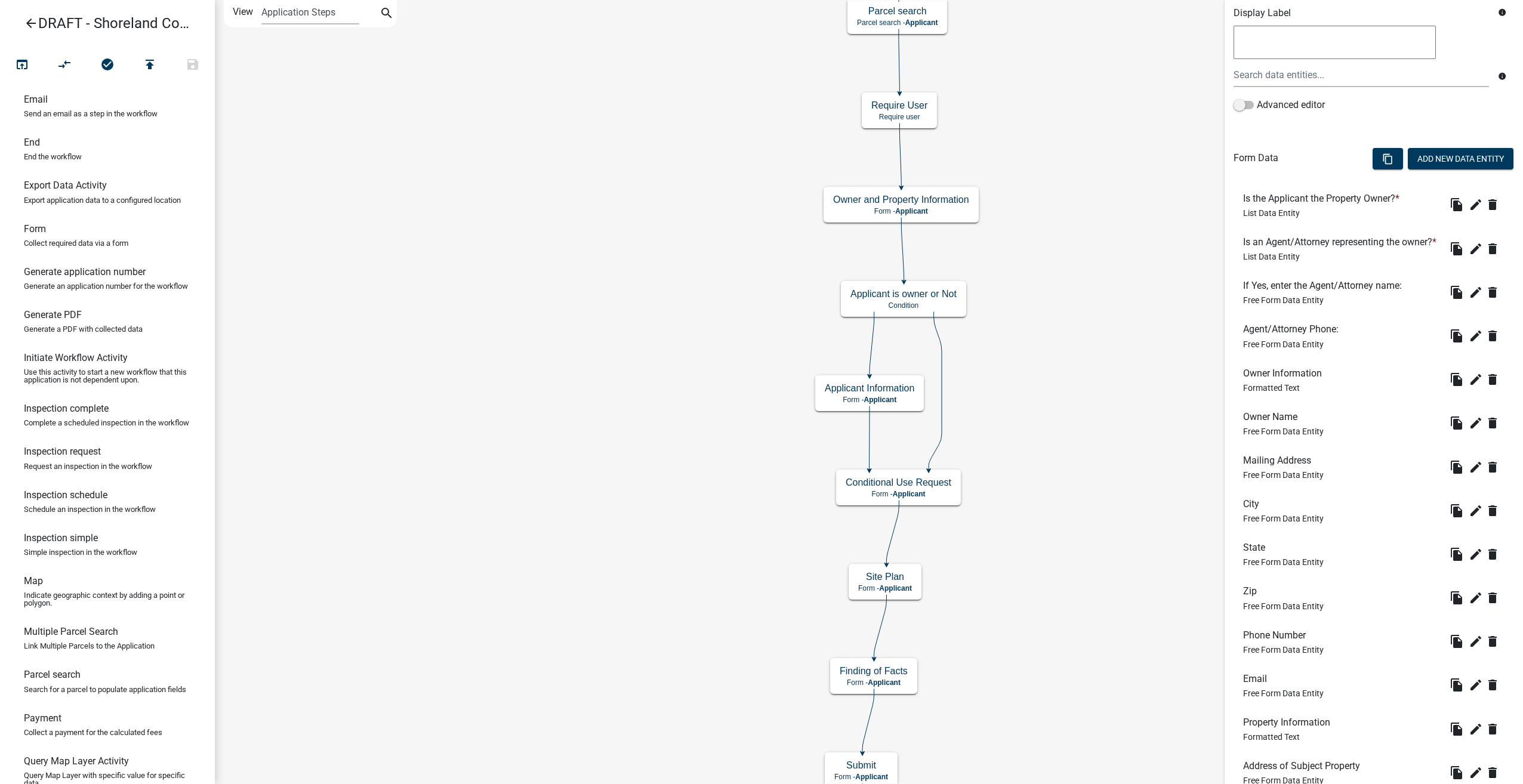
scroll to position [238, 0]
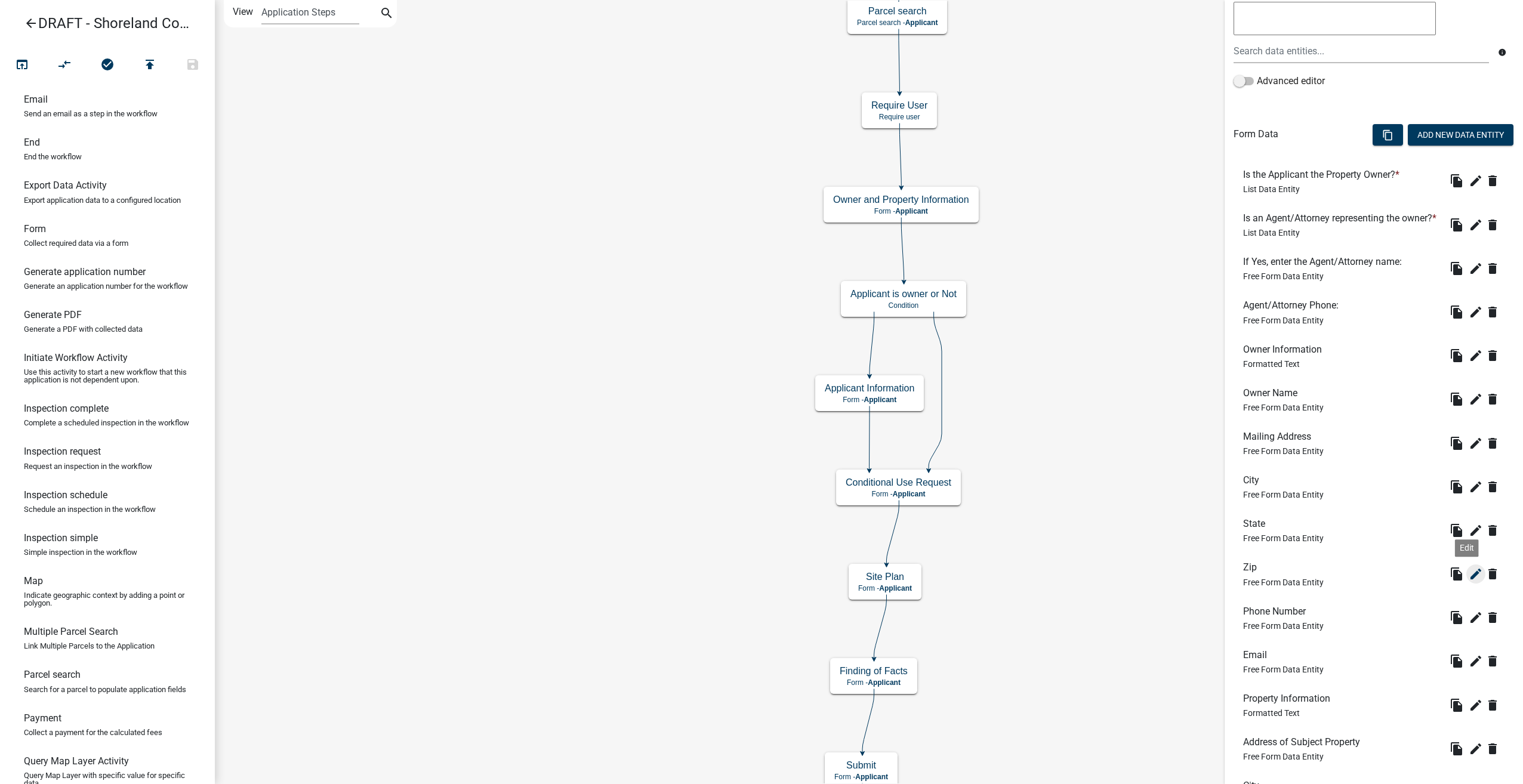
click at [1468, 582] on icon "edit" at bounding box center [1475, 574] width 14 height 14
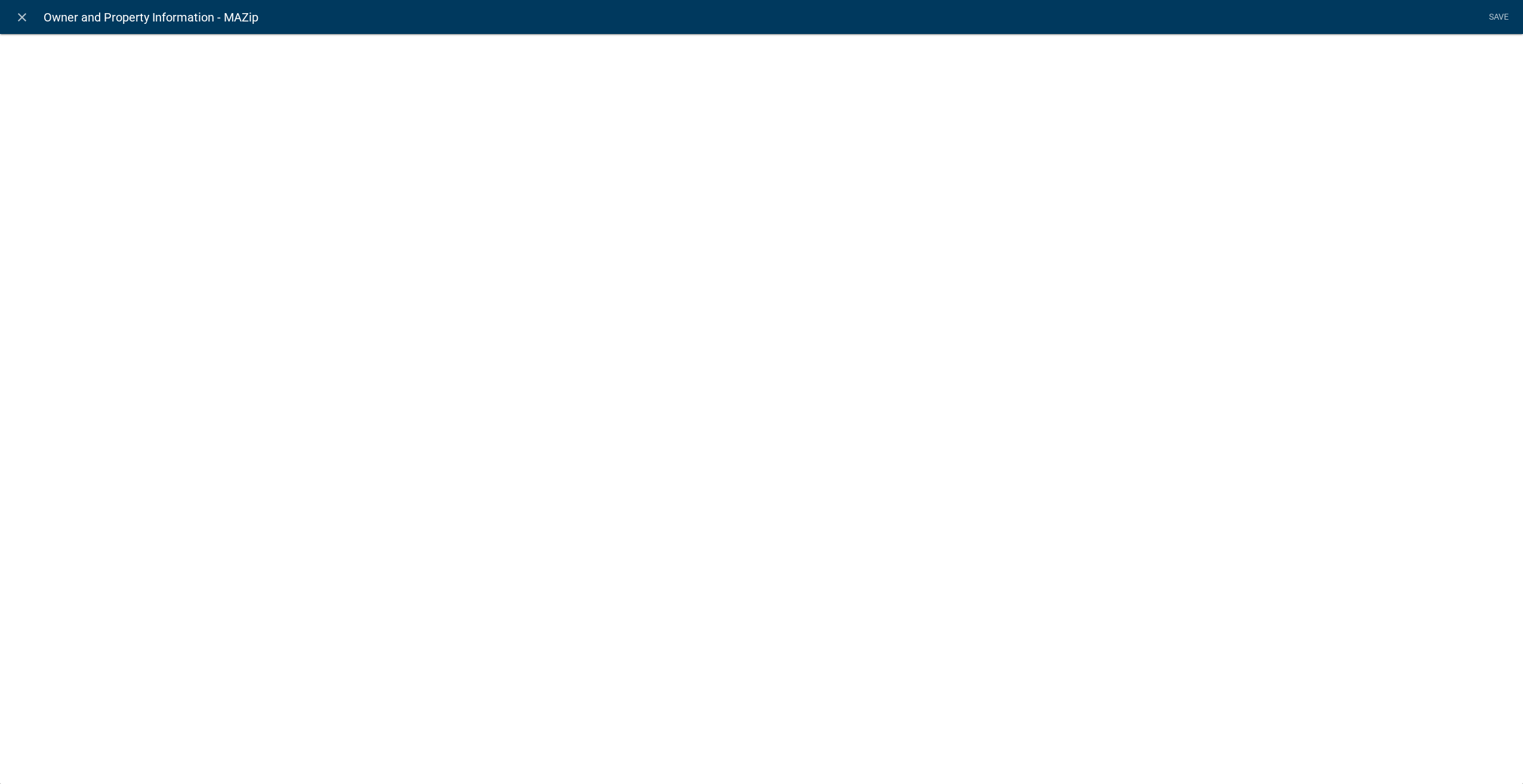
select select "1: Object"
select select "4: Object"
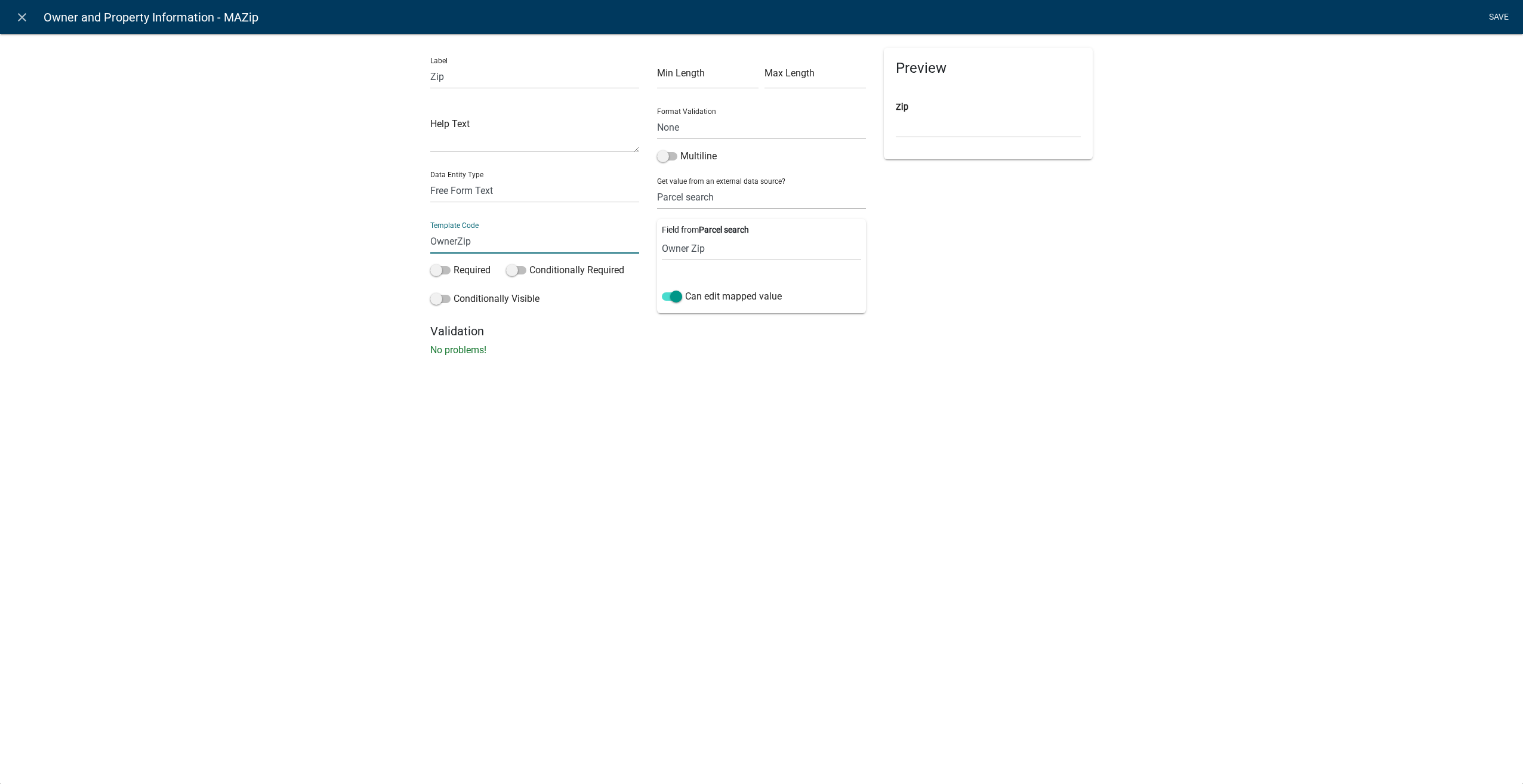
type input "OwnerZip"
click at [1491, 18] on li "Save" at bounding box center [1499, 17] width 30 height 22
click at [1504, 15] on link "Save" at bounding box center [1499, 17] width 30 height 22
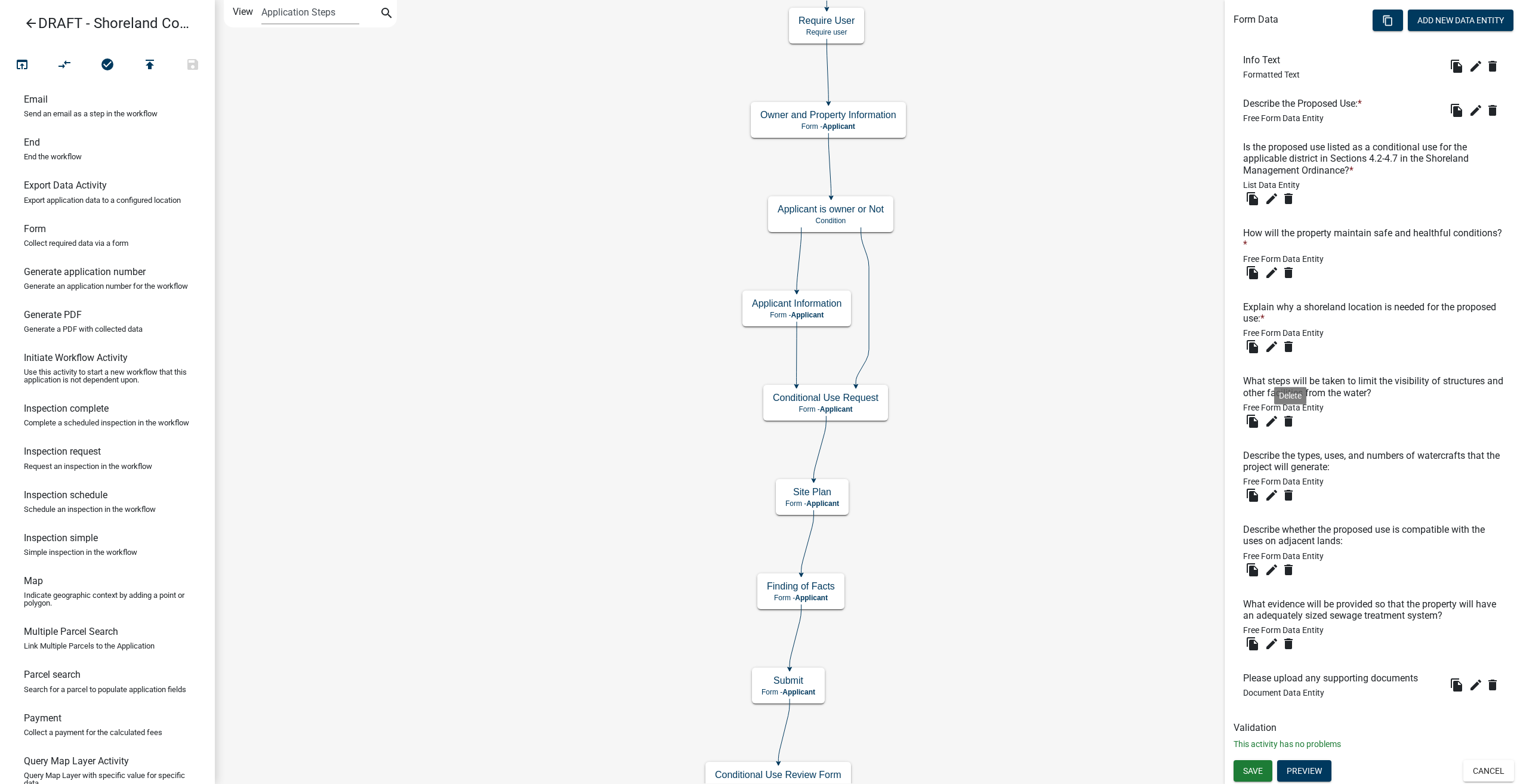
scroll to position [234, 0]
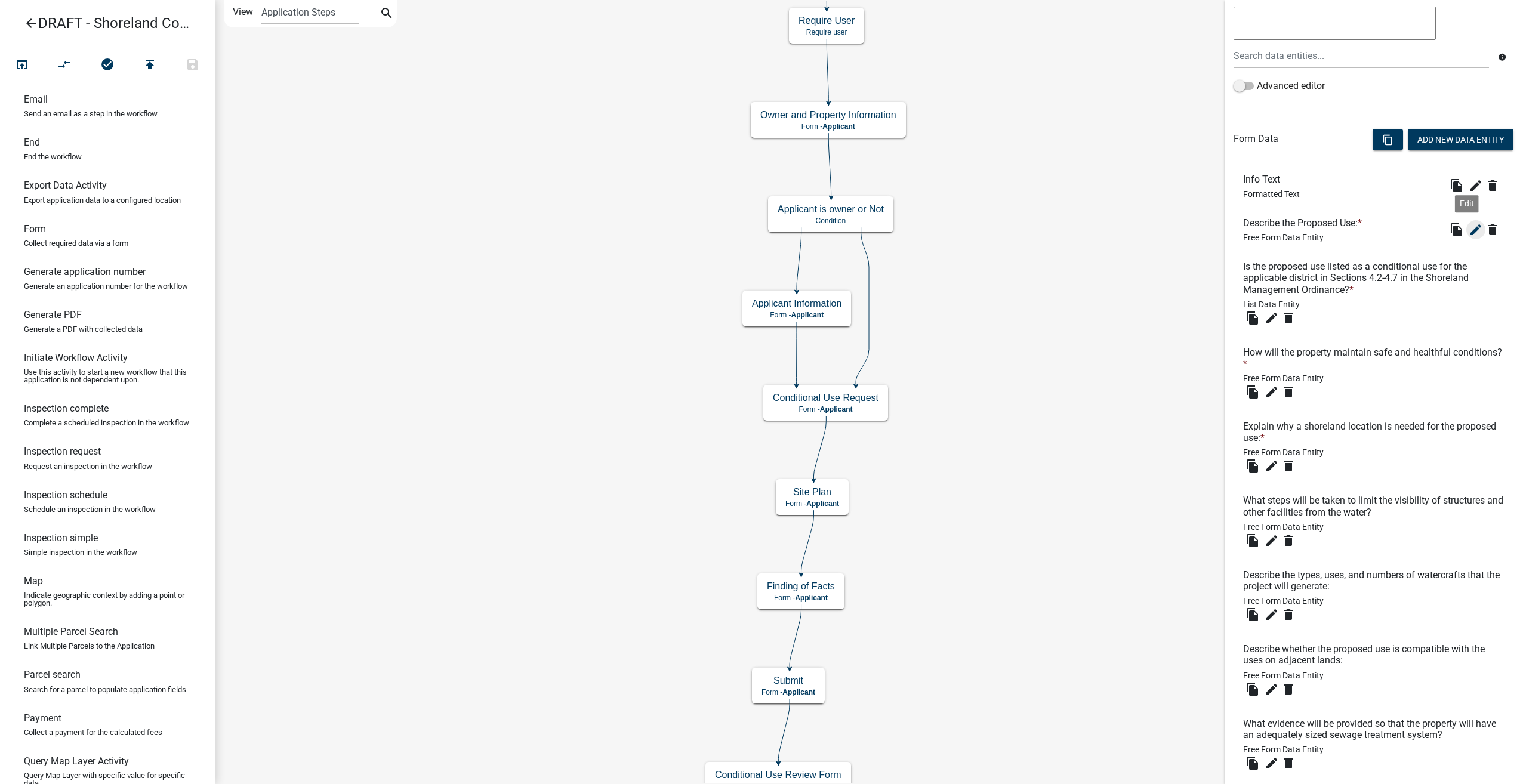
click at [1468, 224] on icon "edit" at bounding box center [1475, 229] width 14 height 14
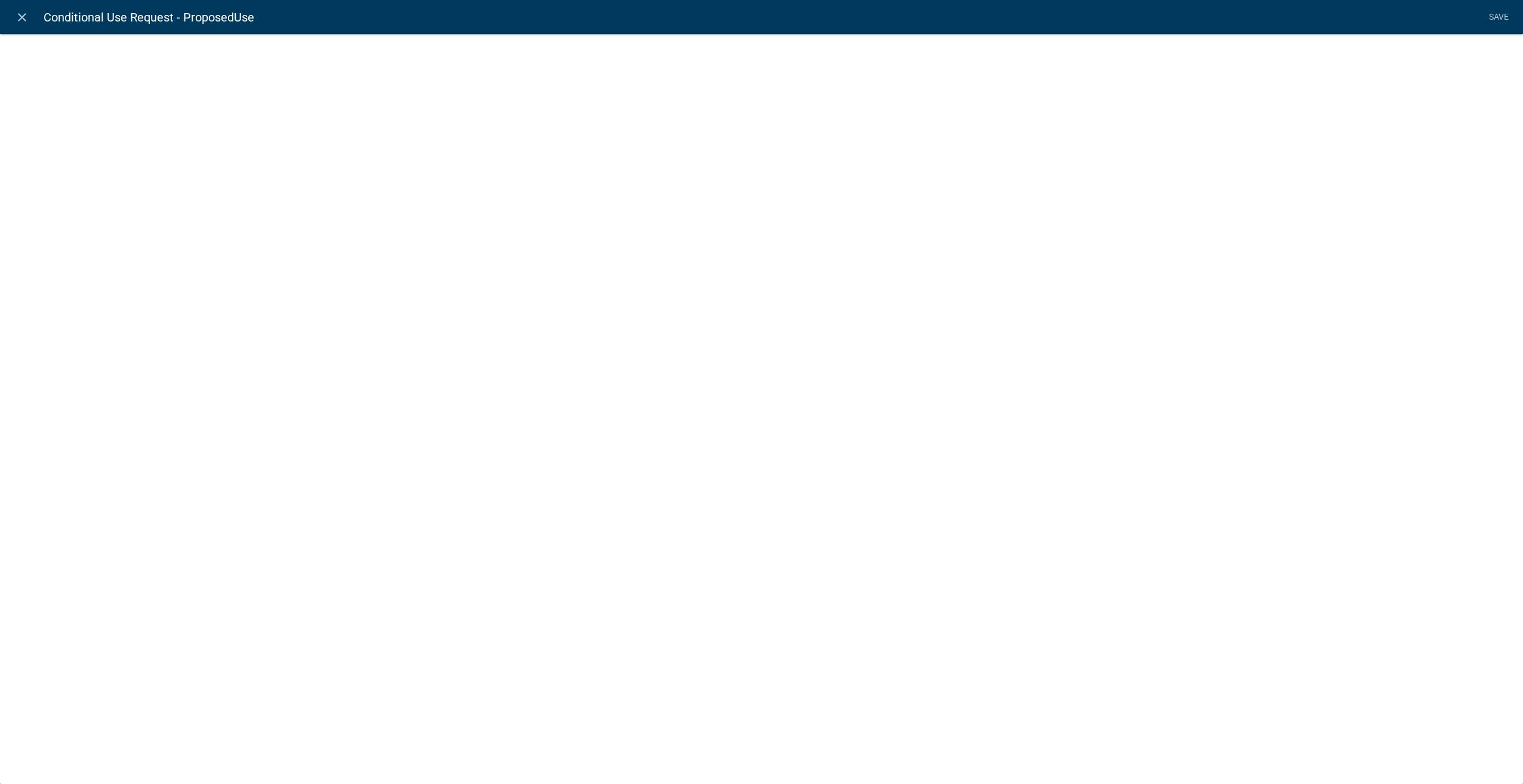
select select
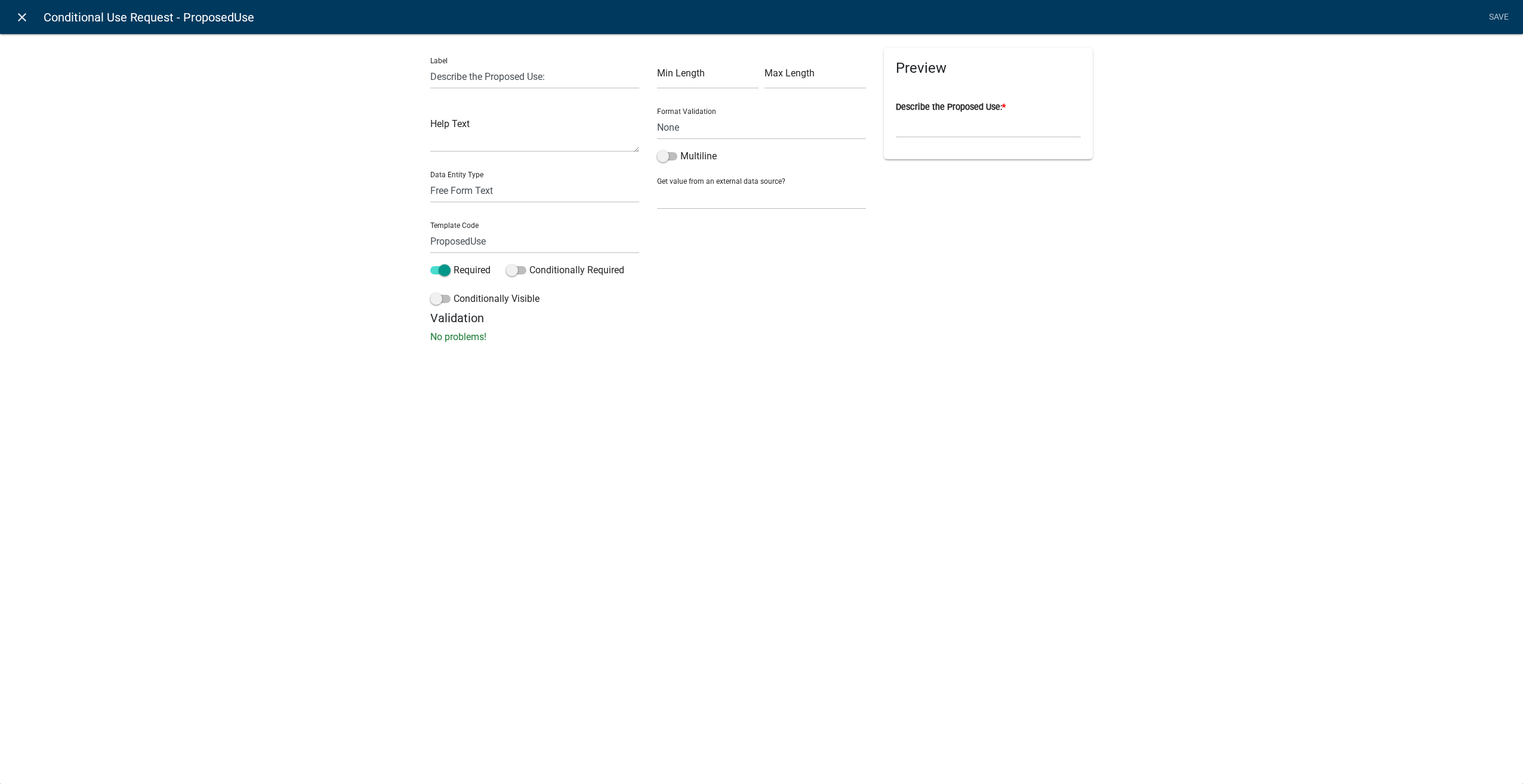
click at [26, 14] on icon "close" at bounding box center [22, 17] width 14 height 14
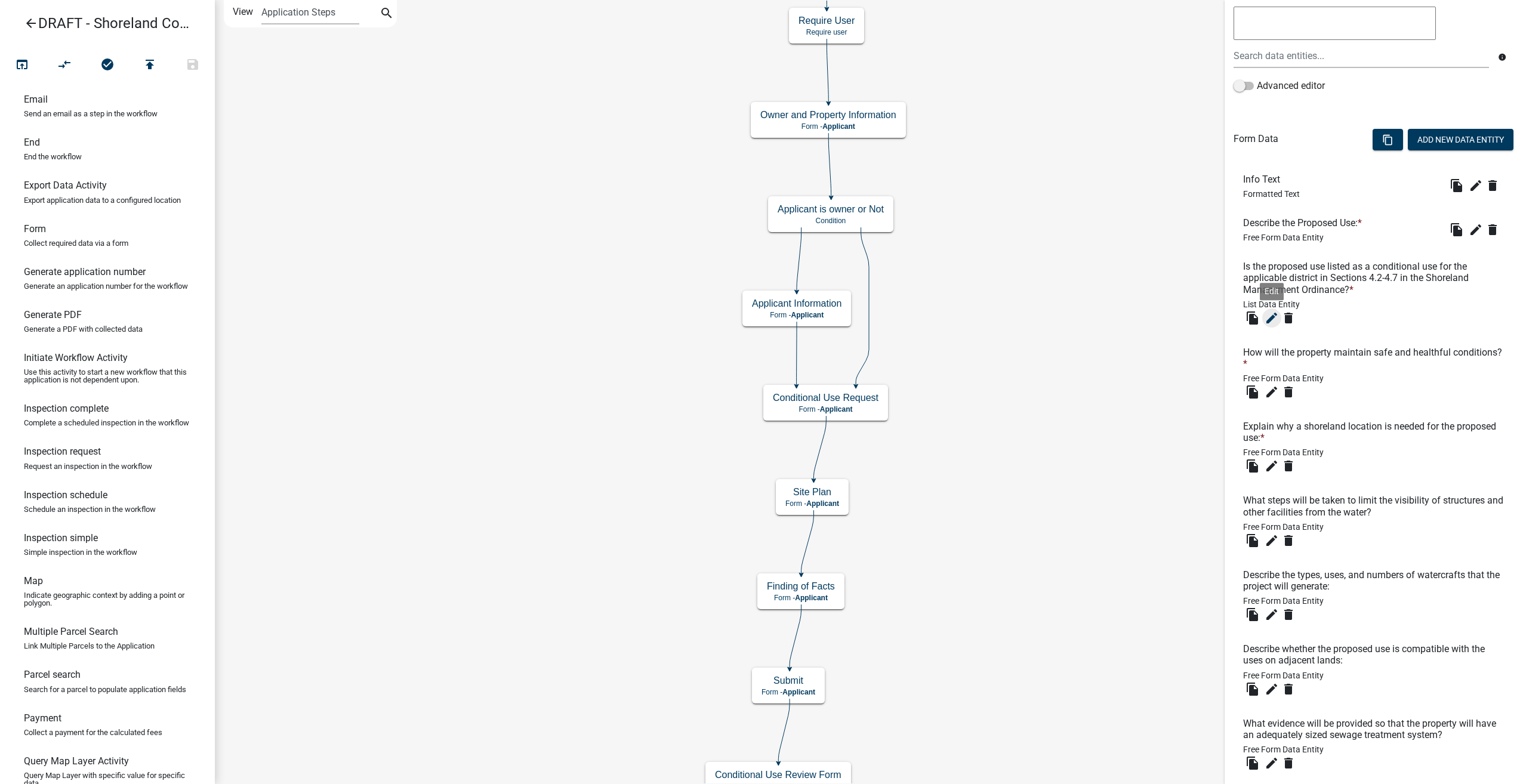
click at [1272, 313] on icon "edit" at bounding box center [1272, 318] width 14 height 14
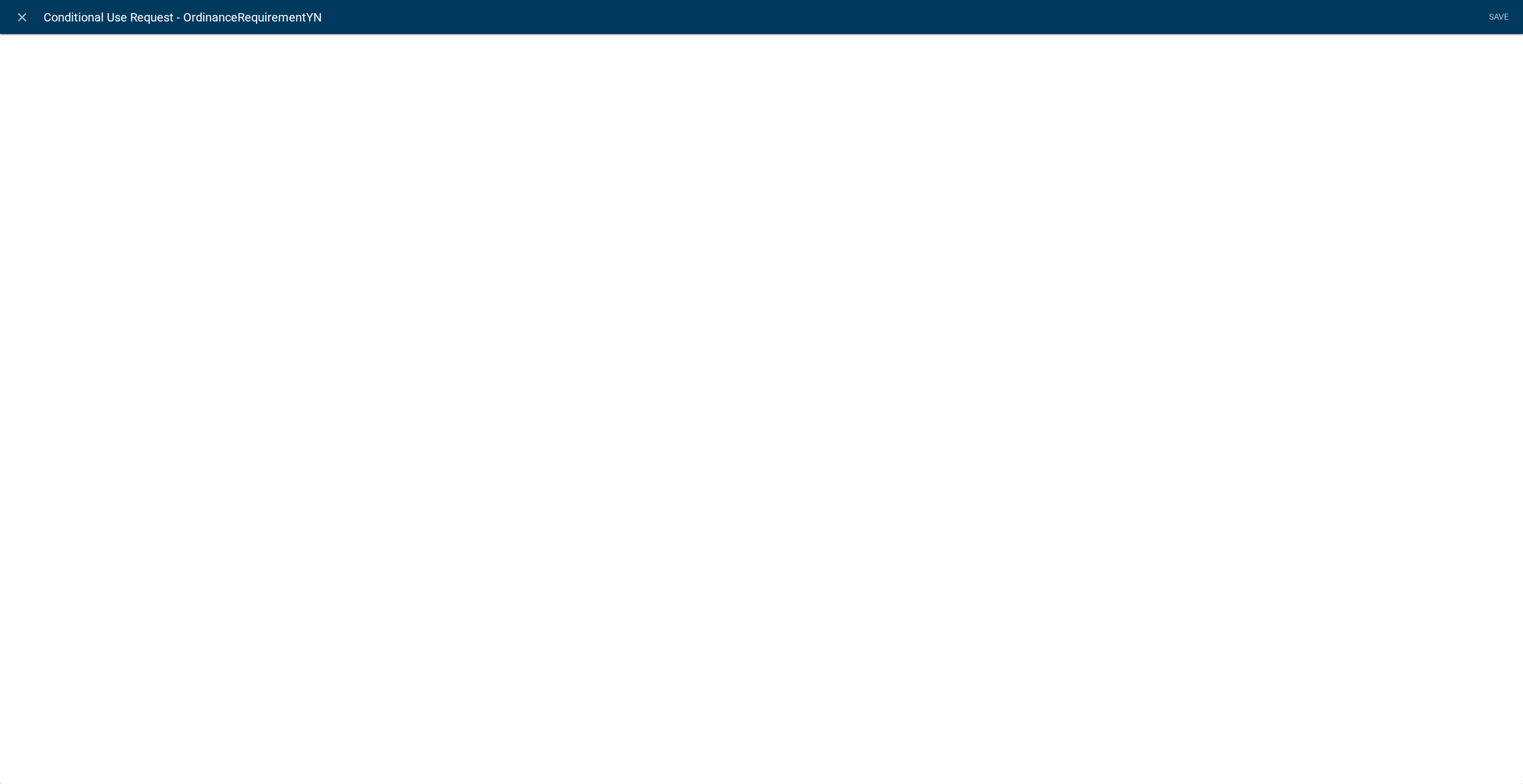
select select "list-data"
select select
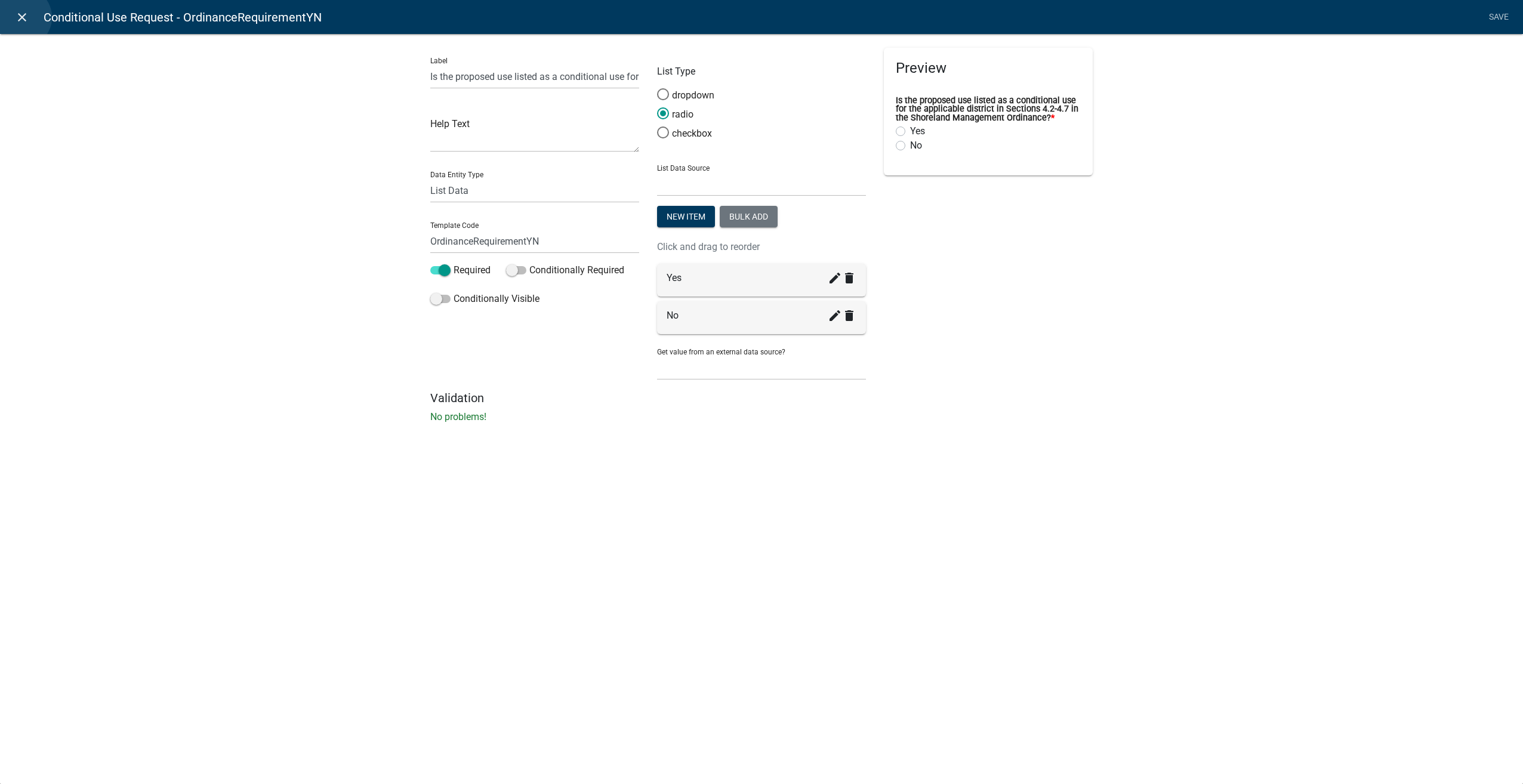
click at [21, 17] on icon "close" at bounding box center [22, 17] width 14 height 14
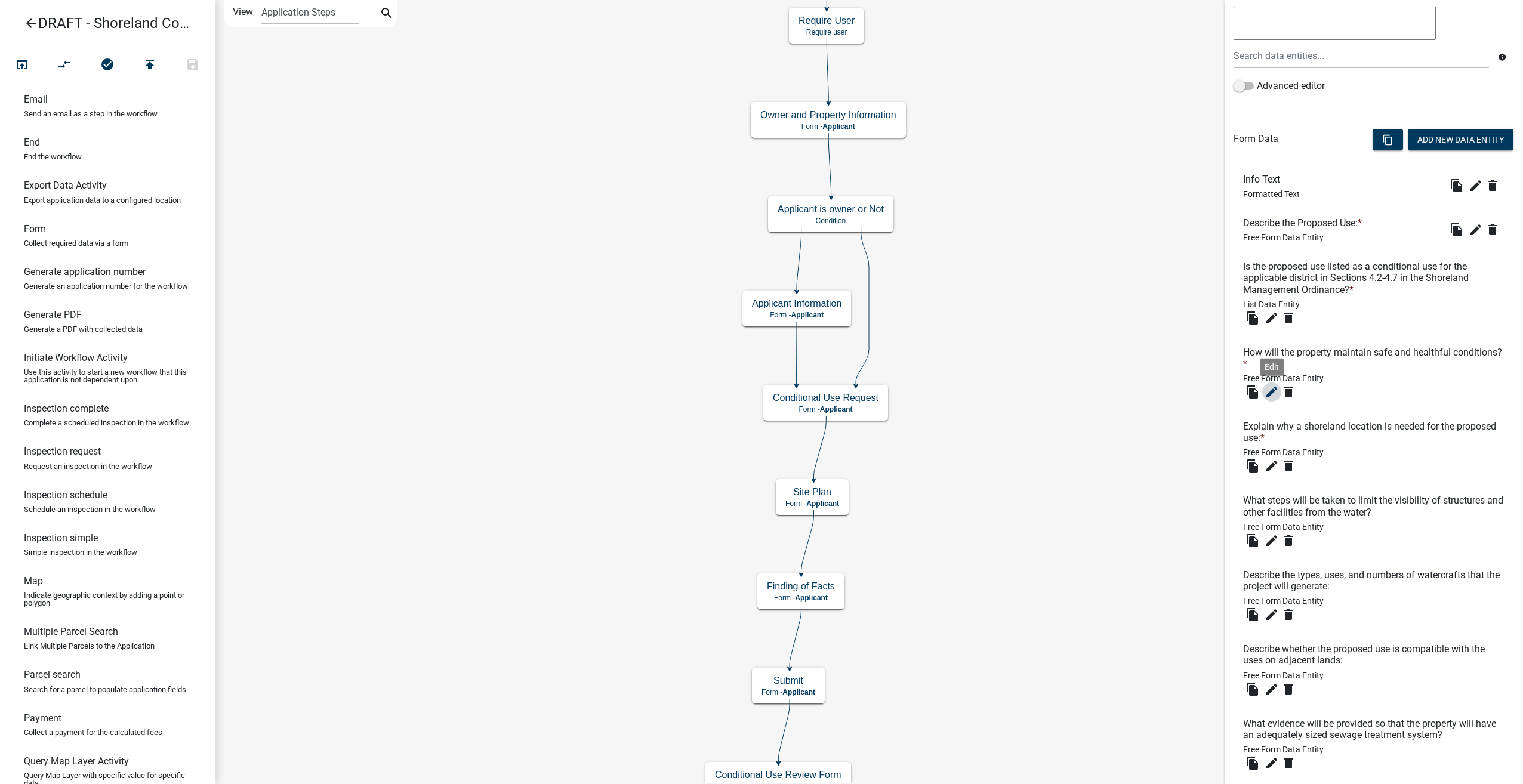
click at [1269, 386] on icon "edit" at bounding box center [1272, 392] width 14 height 14
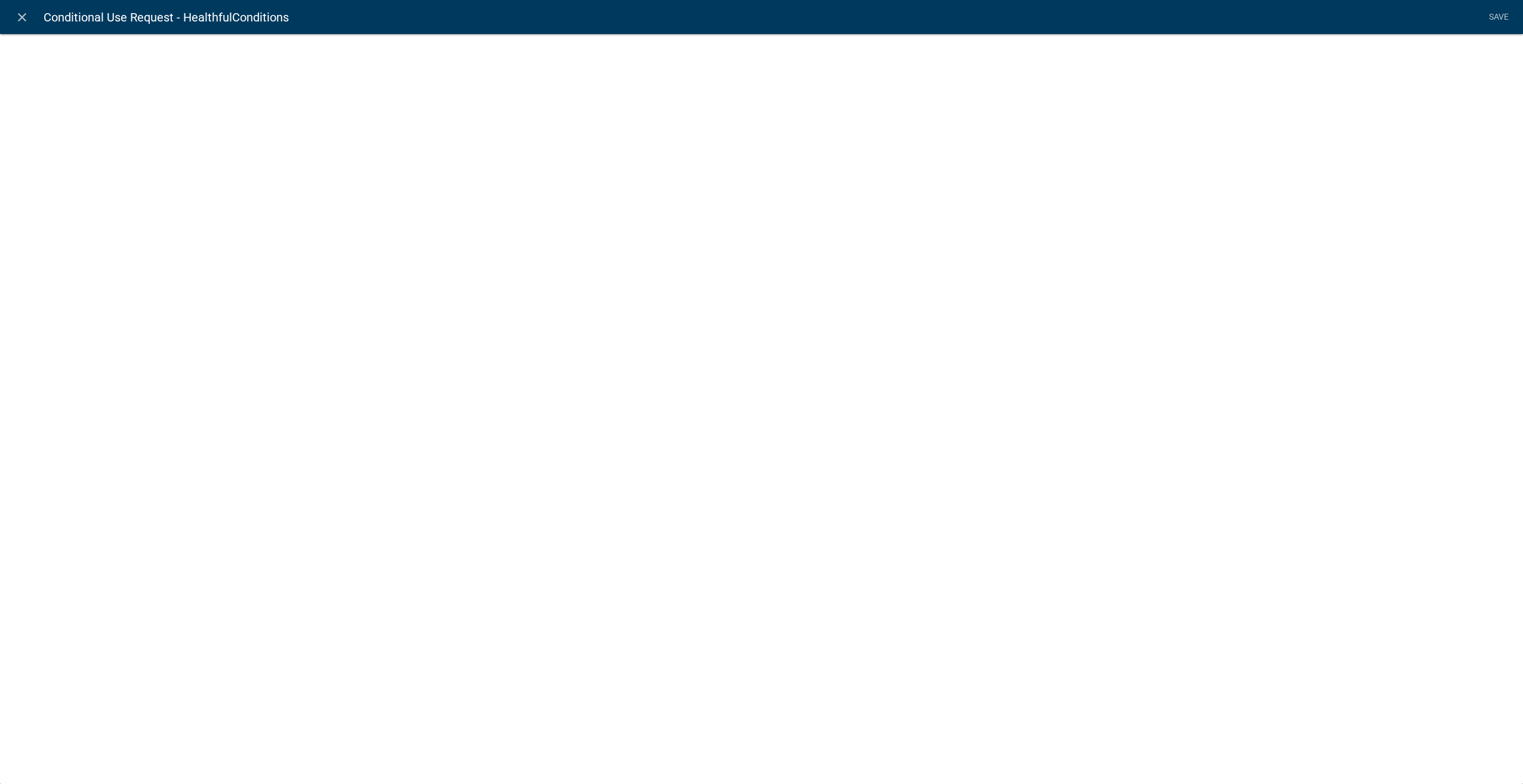
select select
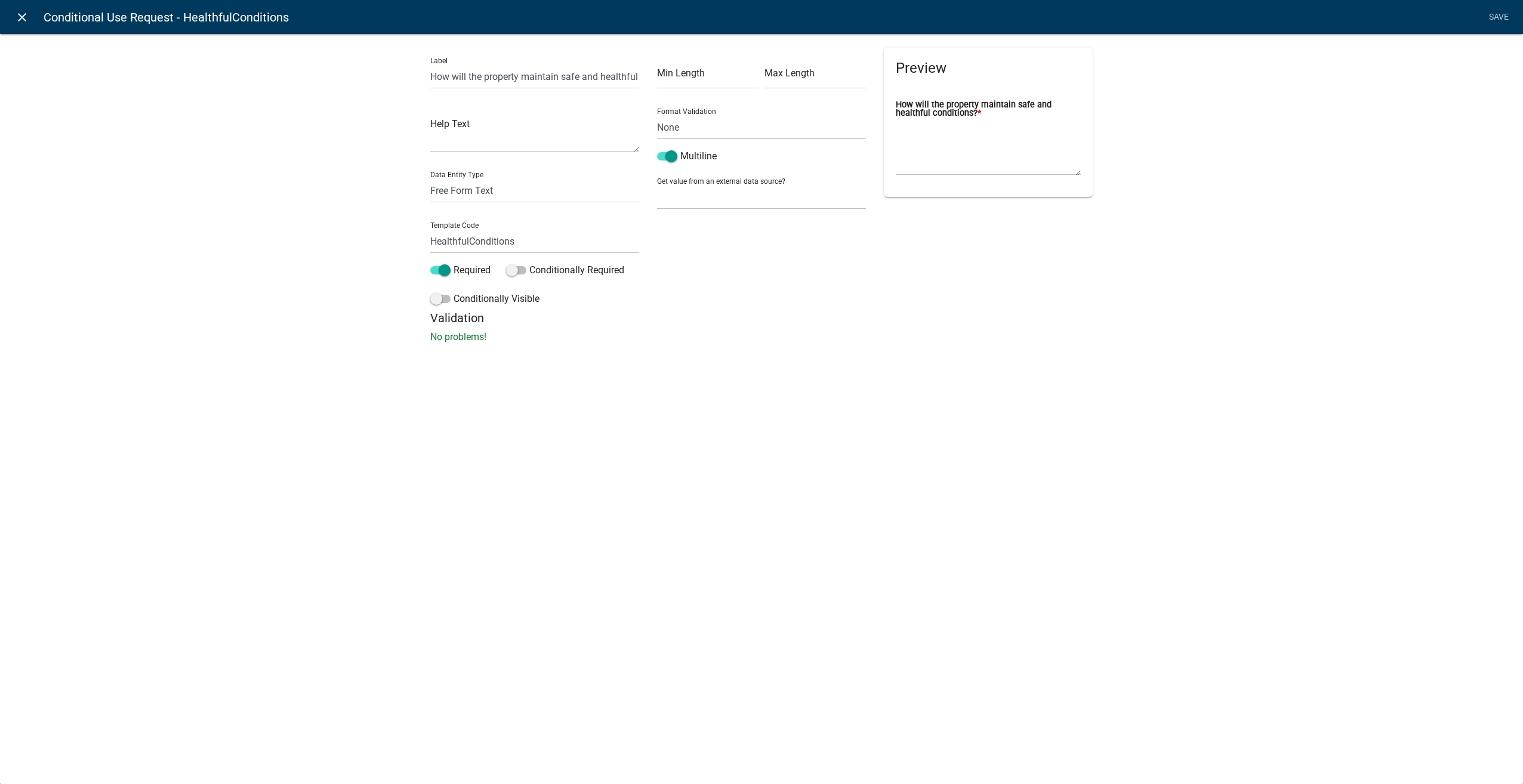
click at [21, 17] on icon "close" at bounding box center [22, 17] width 14 height 14
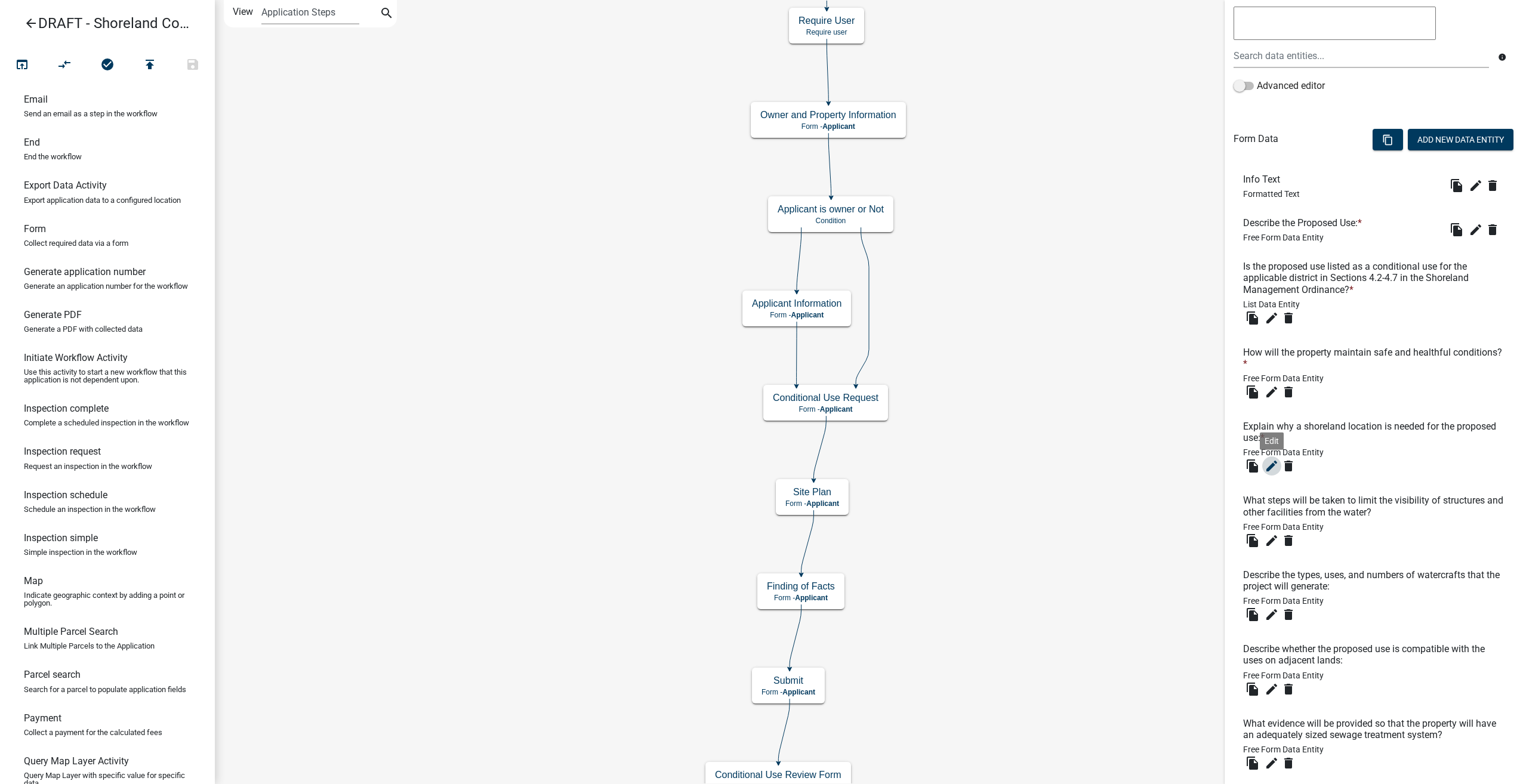
click at [1274, 463] on icon "edit" at bounding box center [1272, 466] width 14 height 14
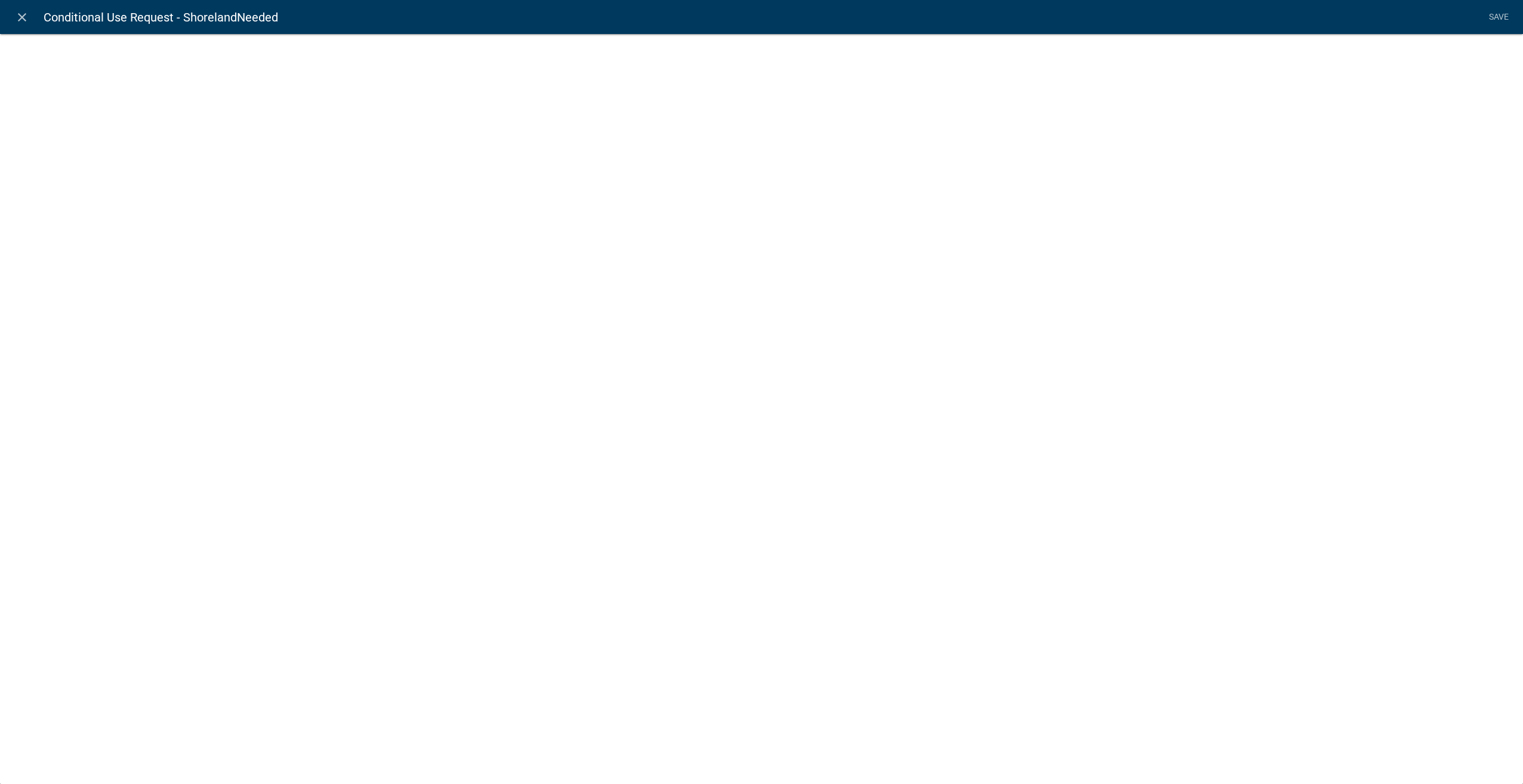
select select
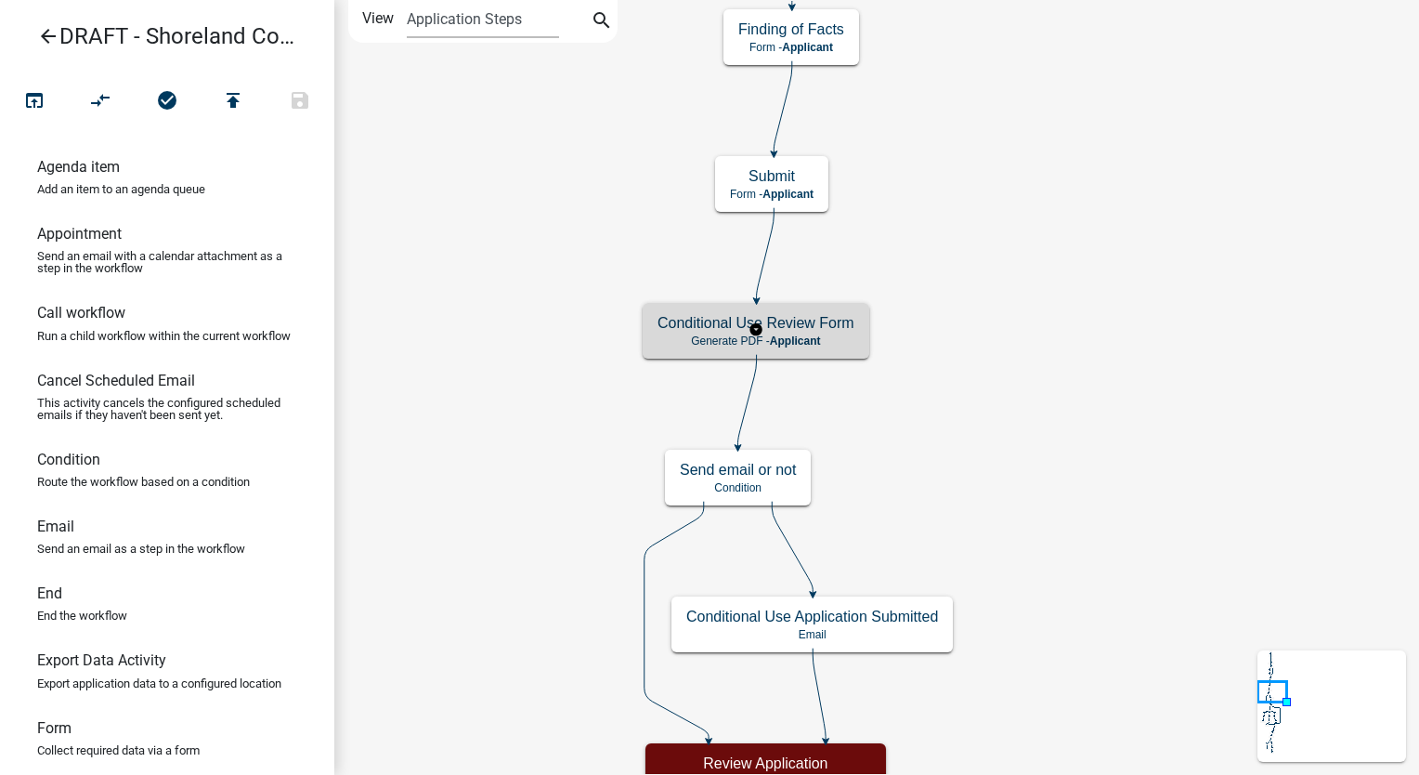
click at [804, 343] on span "Applicant" at bounding box center [795, 340] width 51 height 13
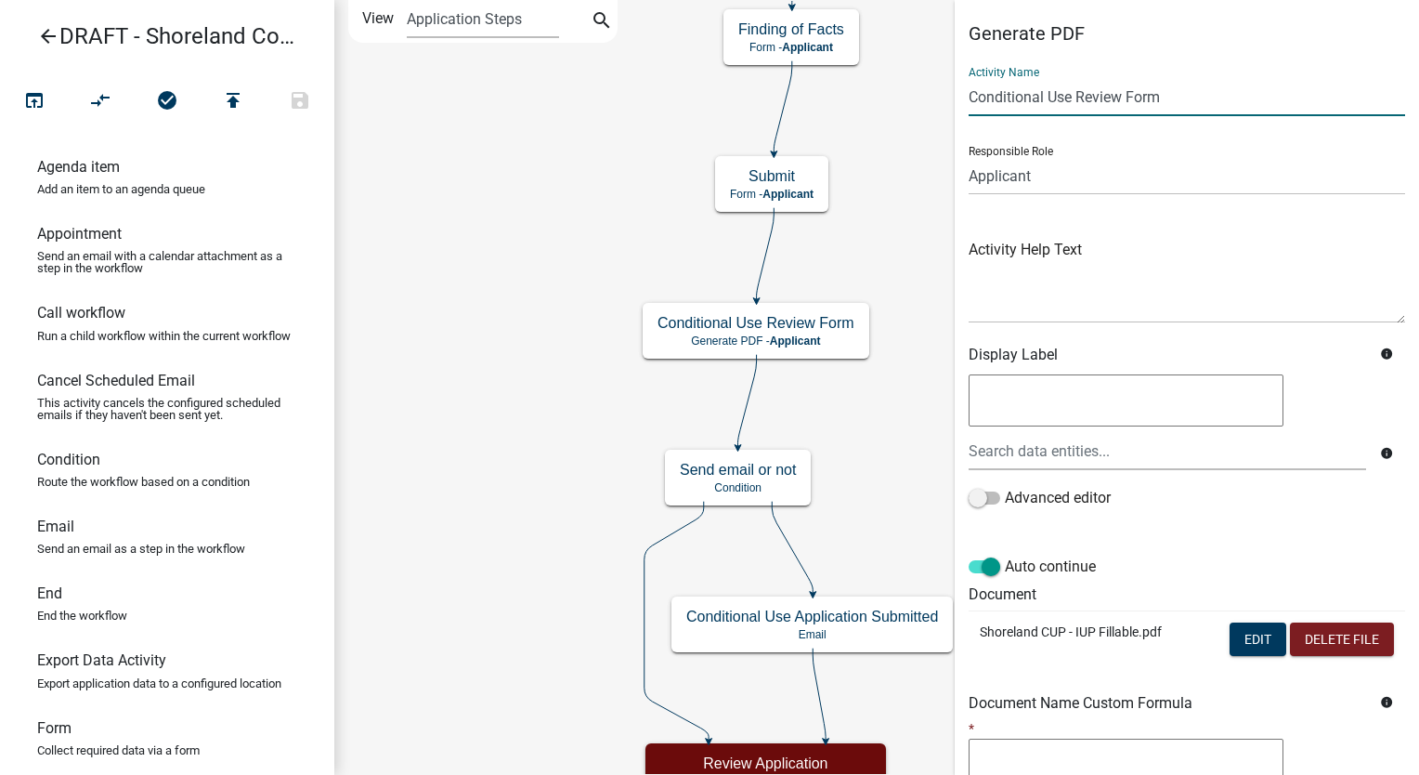
click at [1170, 102] on input "Conditional Use Review Form" at bounding box center [1187, 97] width 436 height 38
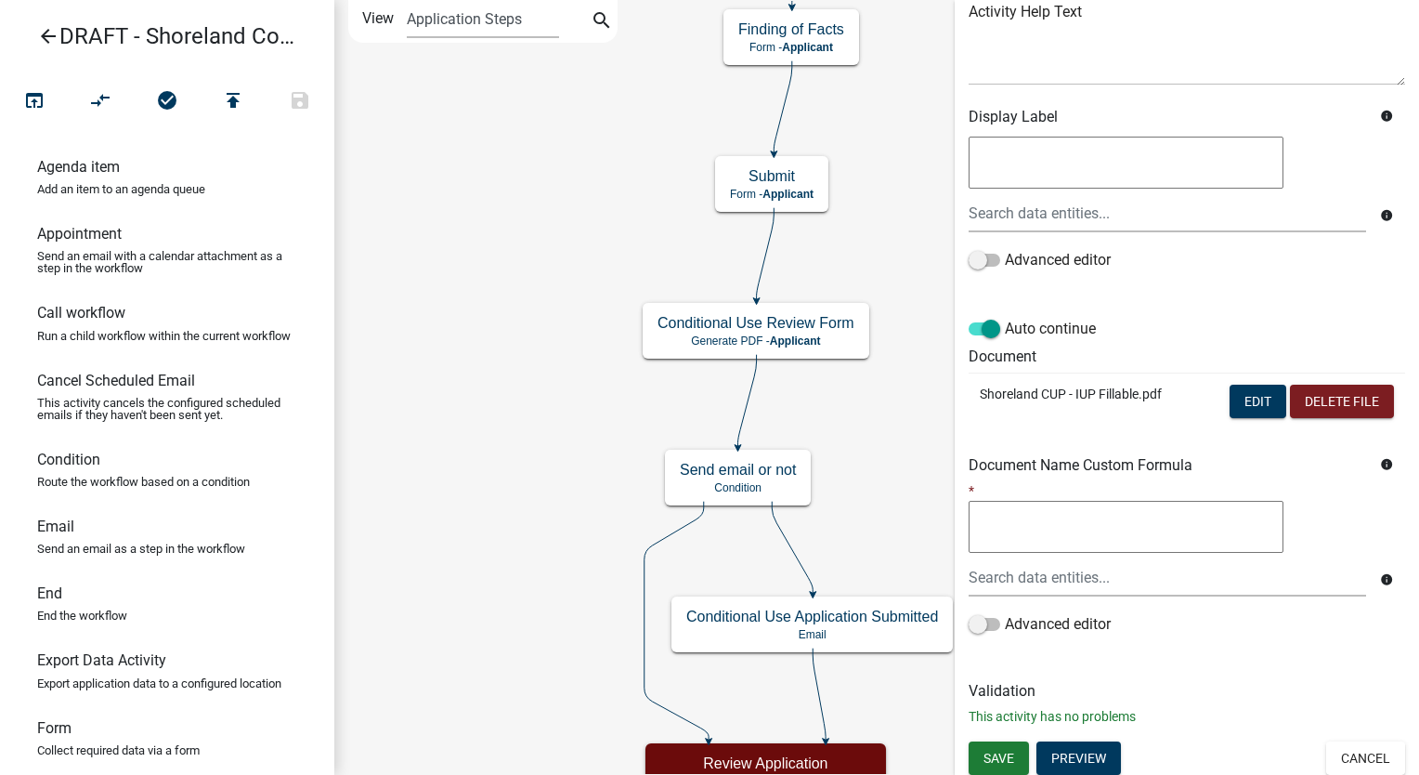
scroll to position [241, 0]
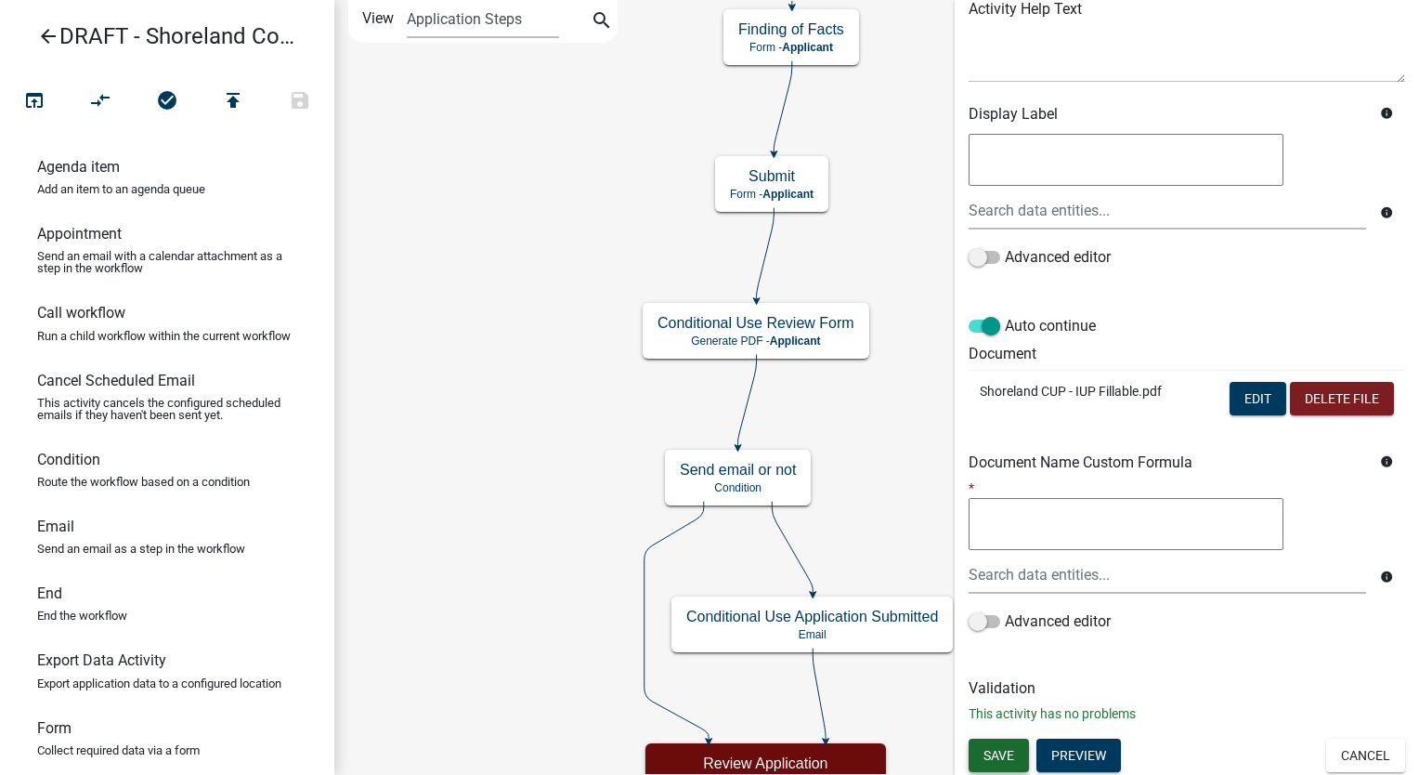
type input "Conditional Use Application"
click at [1013, 749] on span "Save" at bounding box center [998, 754] width 31 height 15
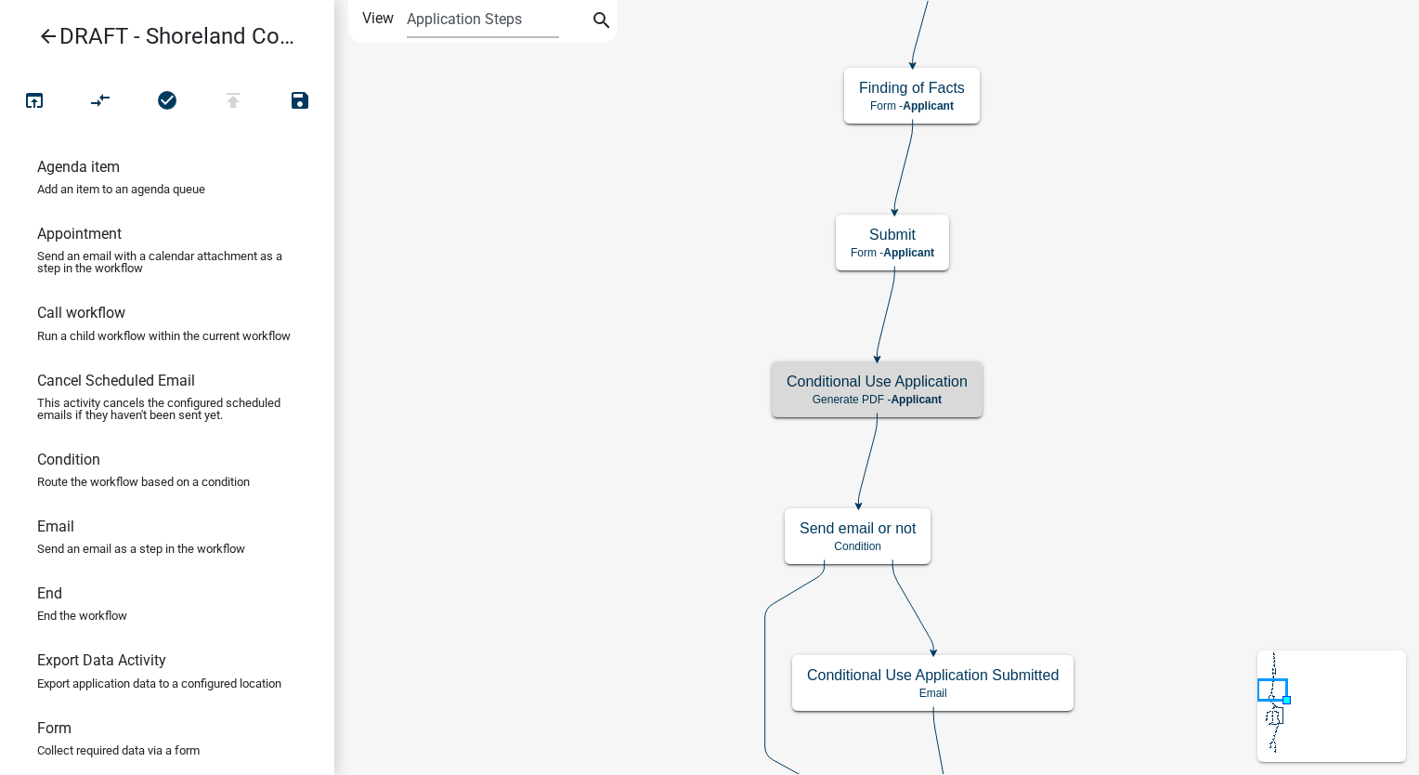
scroll to position [0, 0]
click at [815, 377] on h5 "Conditional Use Application" at bounding box center [877, 381] width 181 height 18
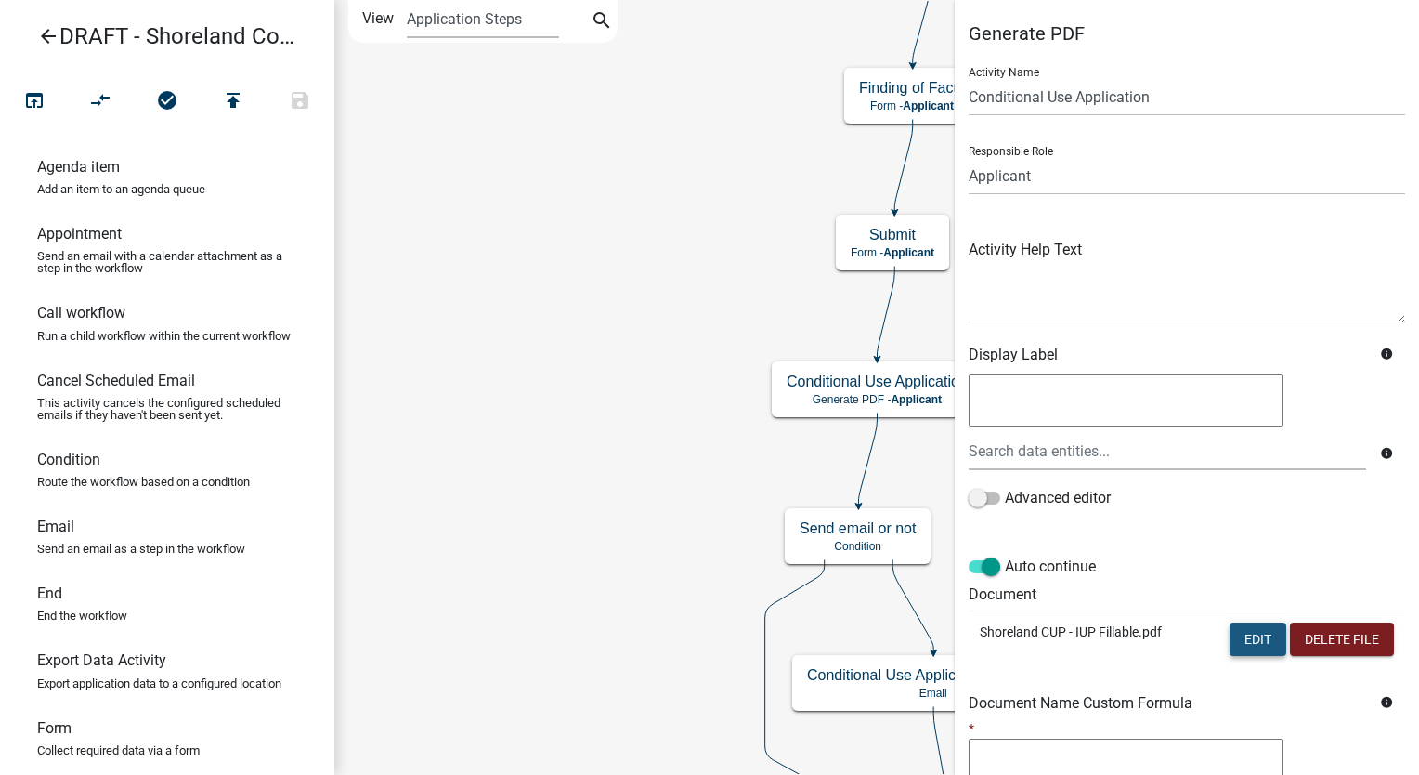
click at [1242, 641] on button "Edit" at bounding box center [1258, 638] width 57 height 33
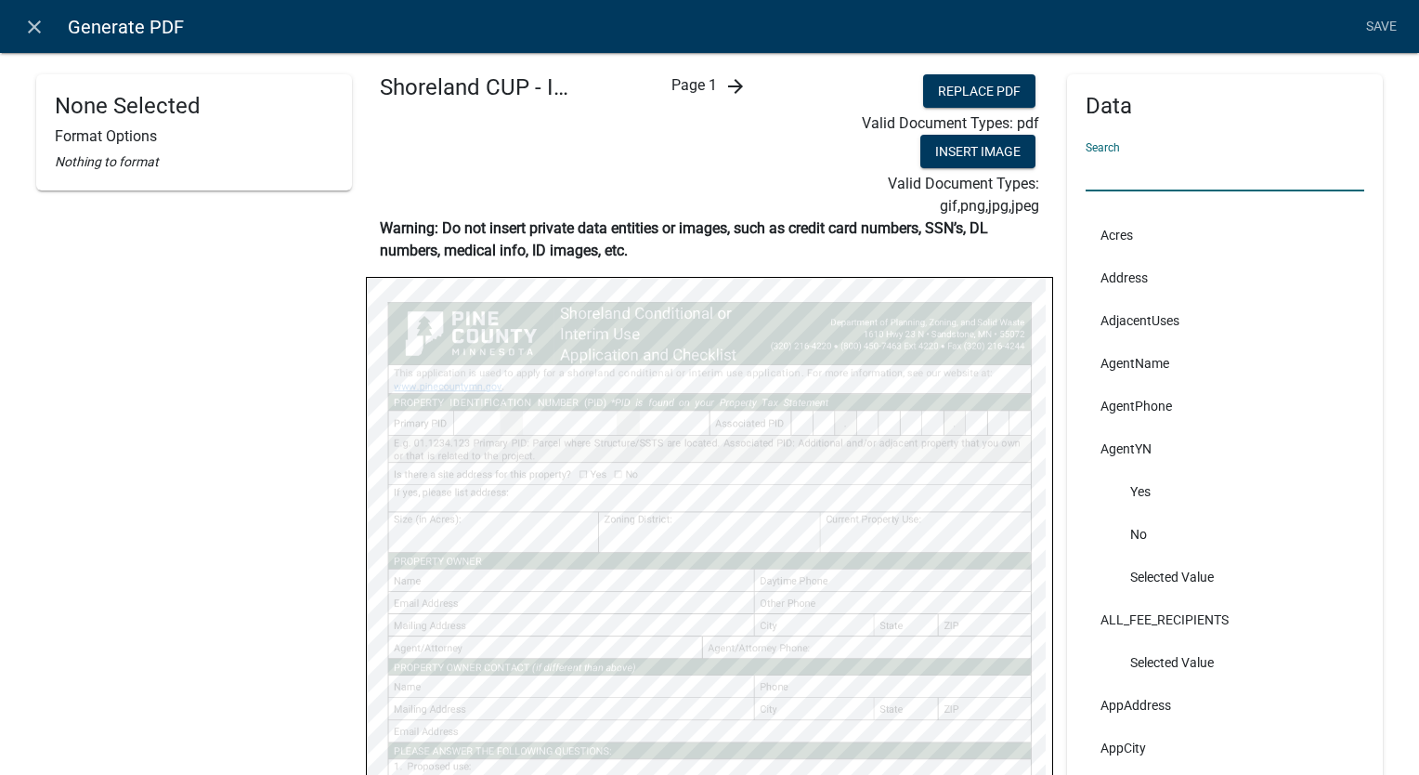
click at [1147, 175] on input "text" at bounding box center [1225, 172] width 279 height 38
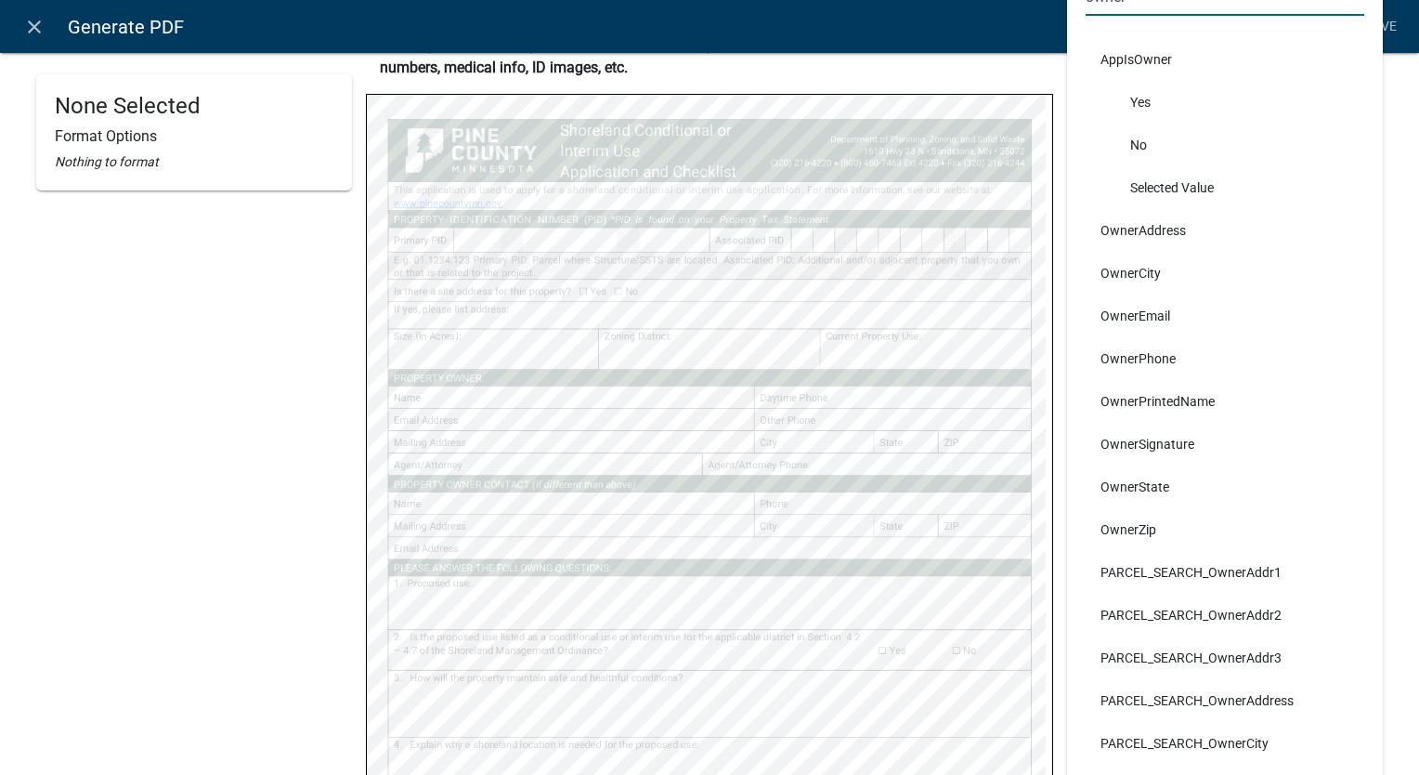
scroll to position [186, 0]
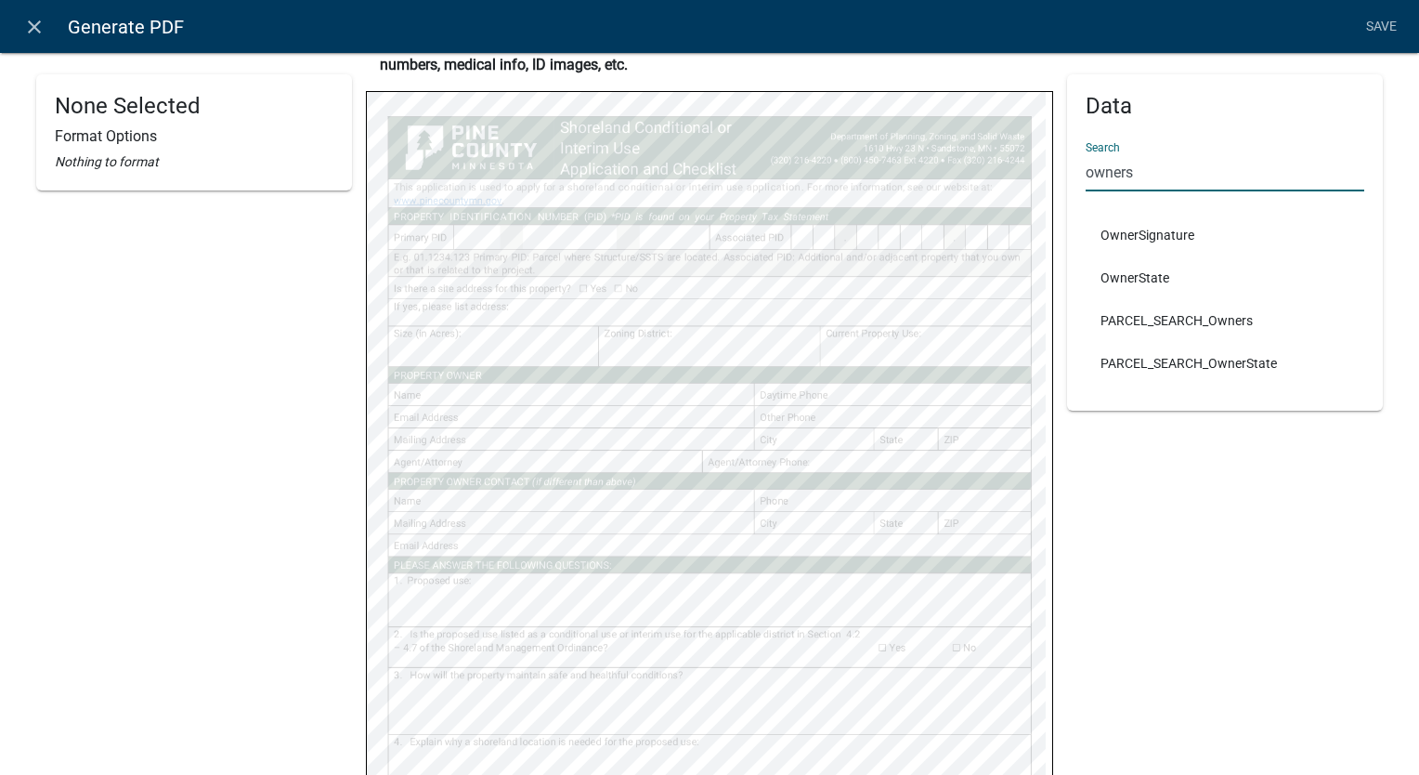
click at [1171, 167] on input "owners" at bounding box center [1225, 172] width 279 height 38
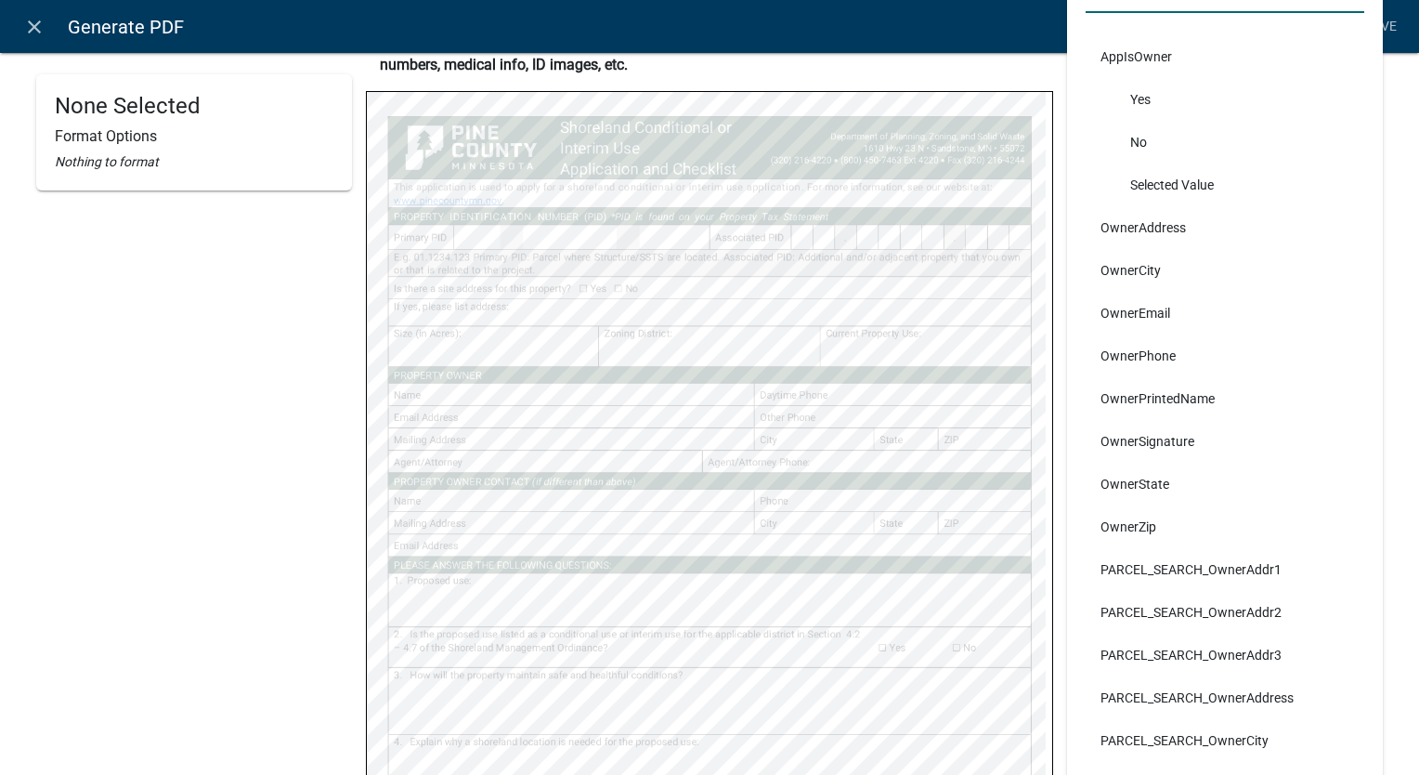
type input "owner"
select select
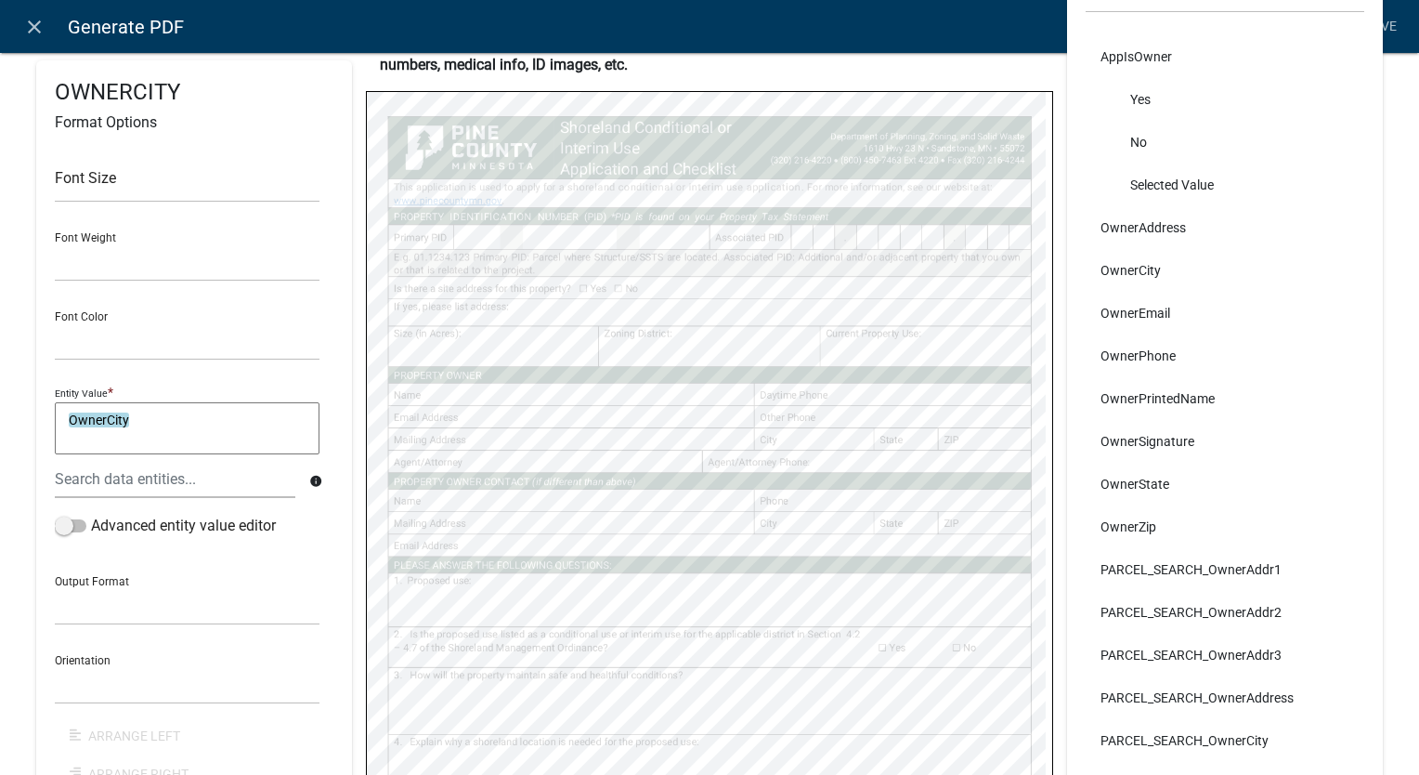
select select
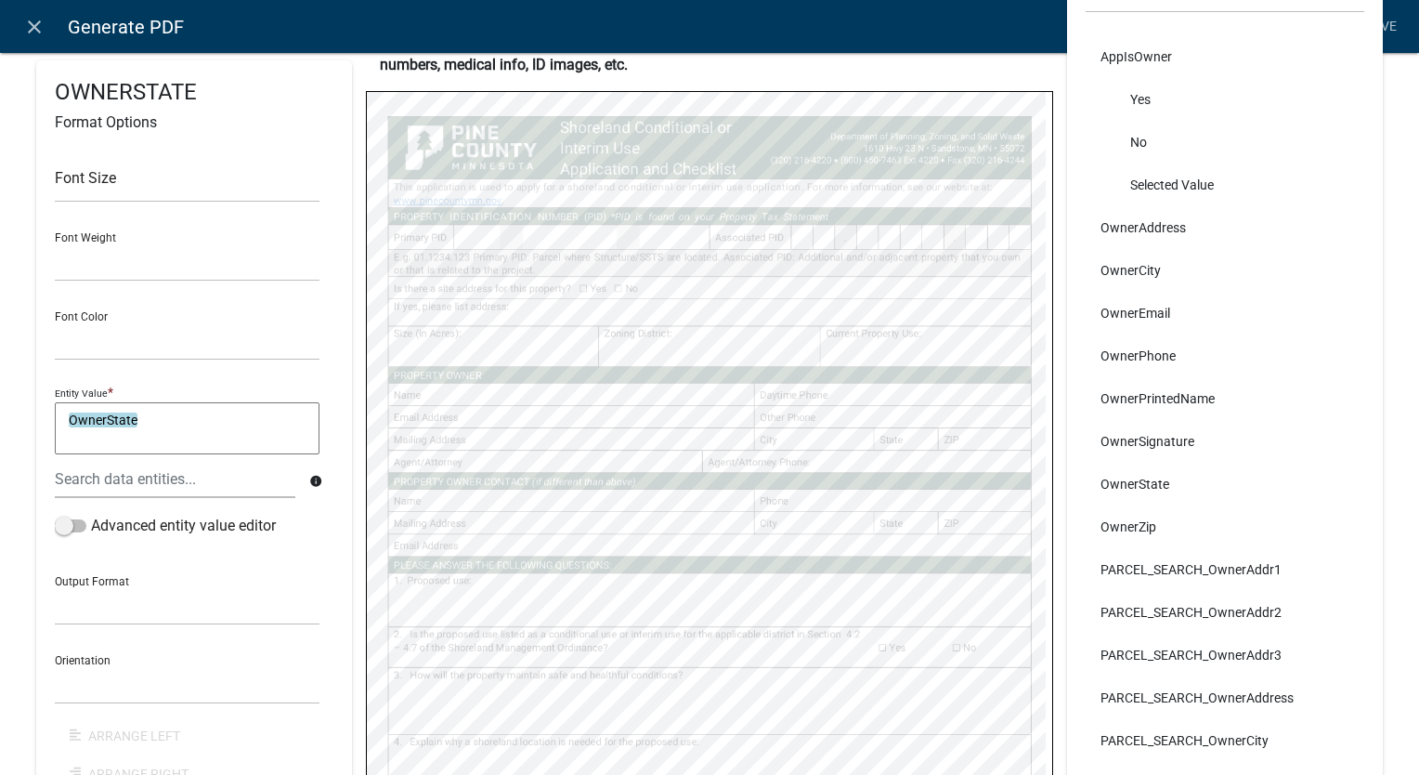
select select
click at [1381, 19] on link "Save" at bounding box center [1381, 26] width 46 height 35
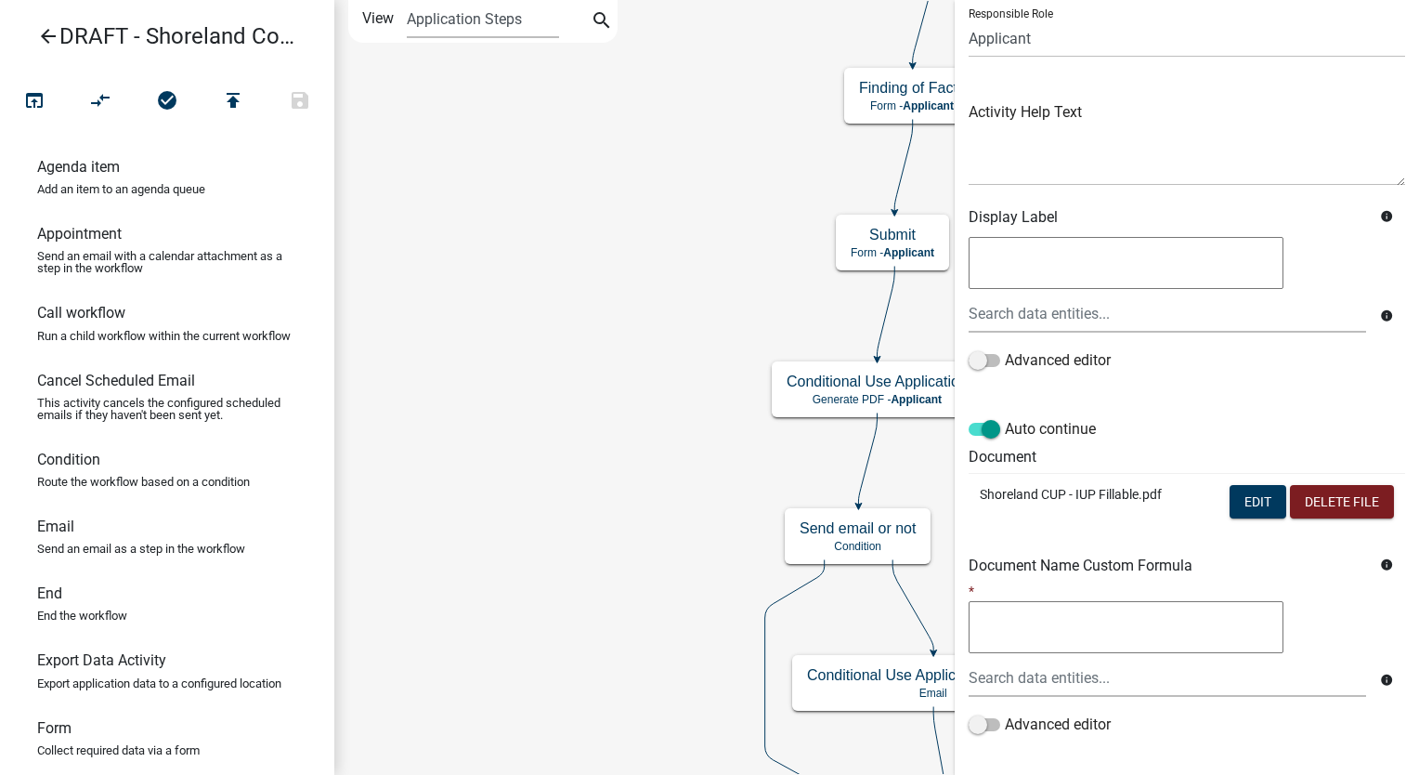
scroll to position [241, 0]
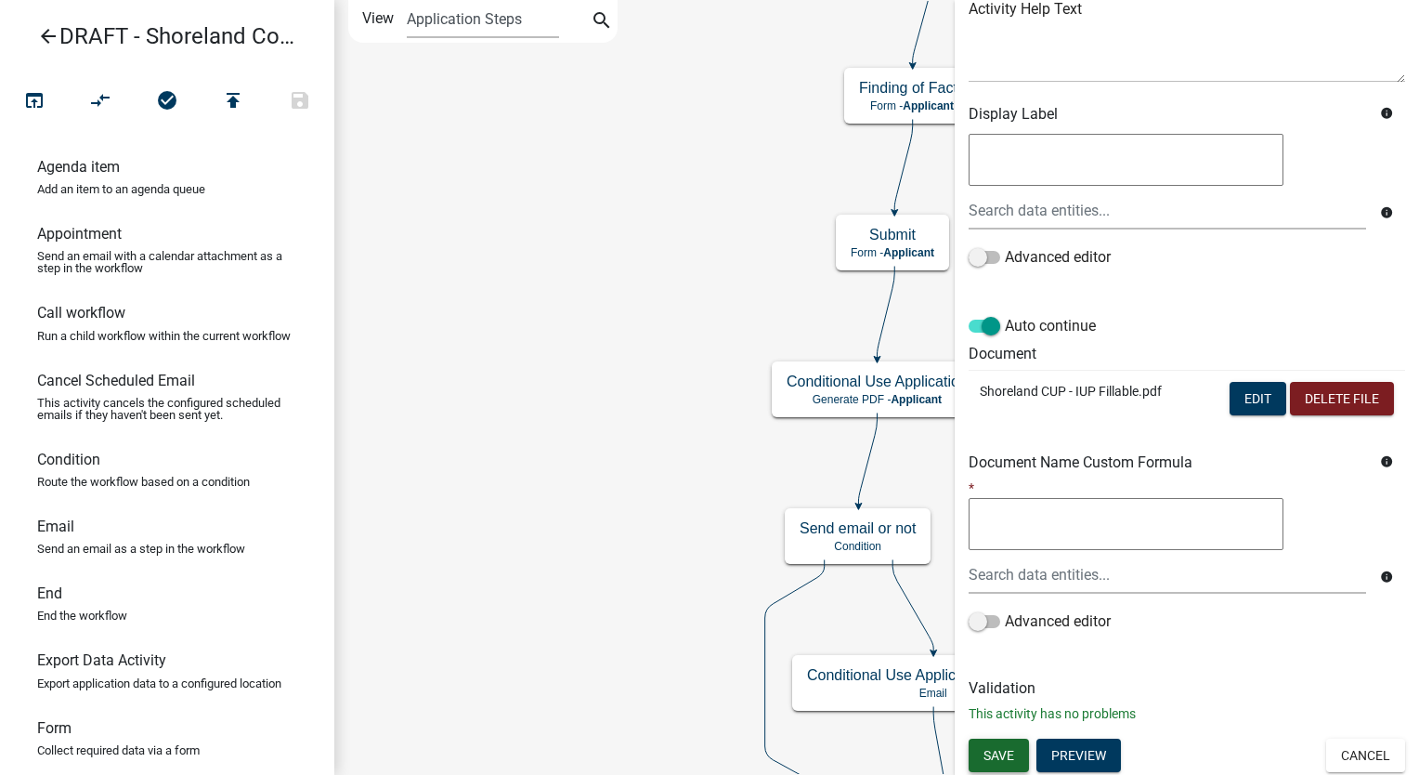
click at [1015, 752] on button "Save" at bounding box center [999, 754] width 60 height 33
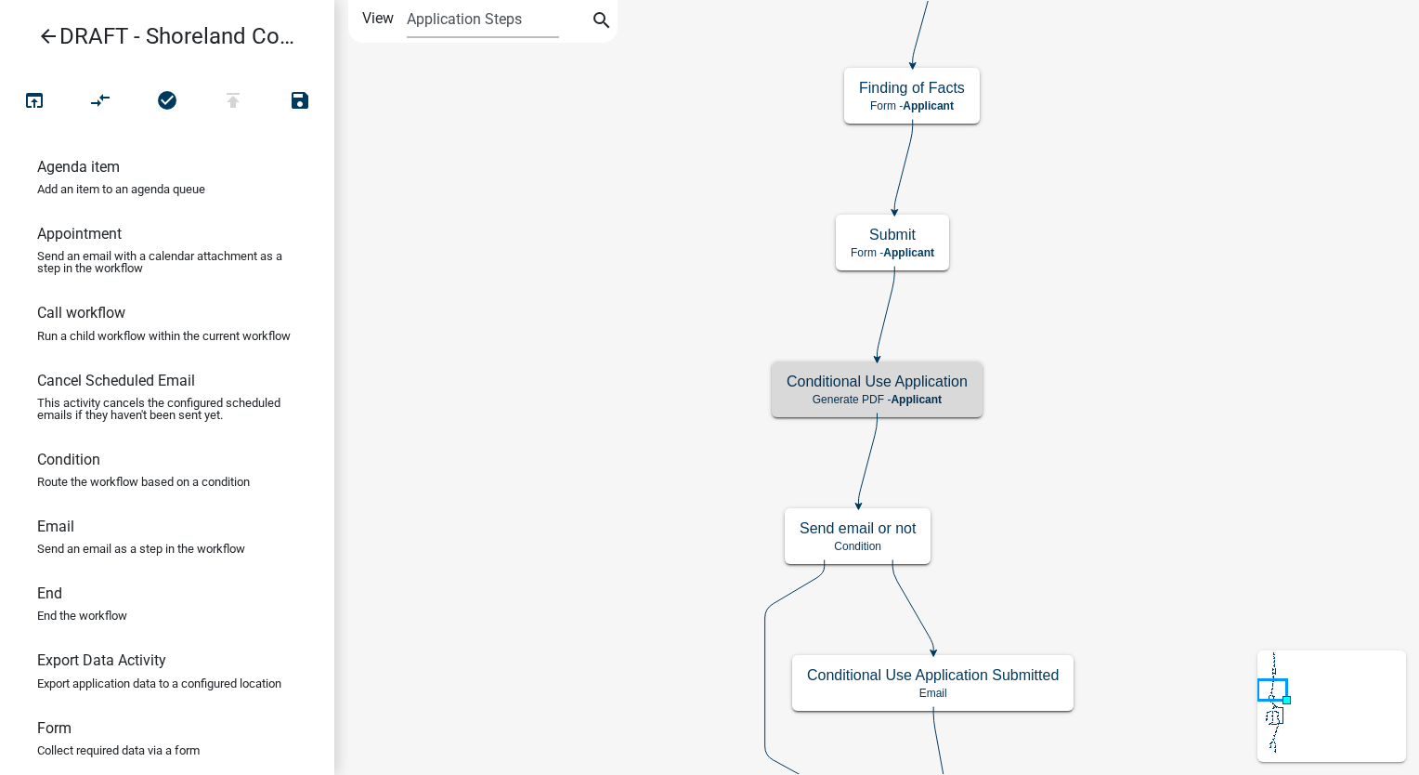
scroll to position [0, 0]
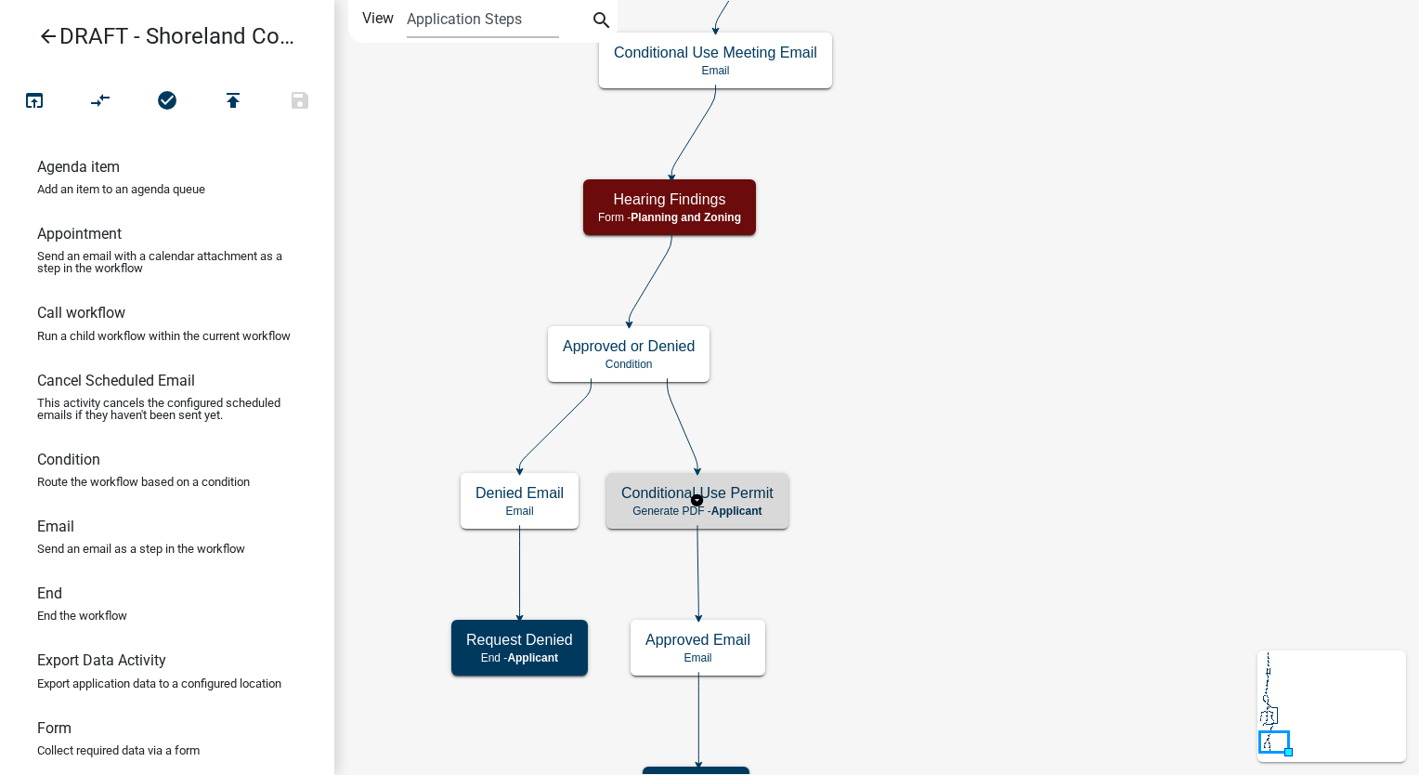
click at [752, 501] on div "Conditional Use Permit Generate PDF - Applicant" at bounding box center [697, 501] width 182 height 56
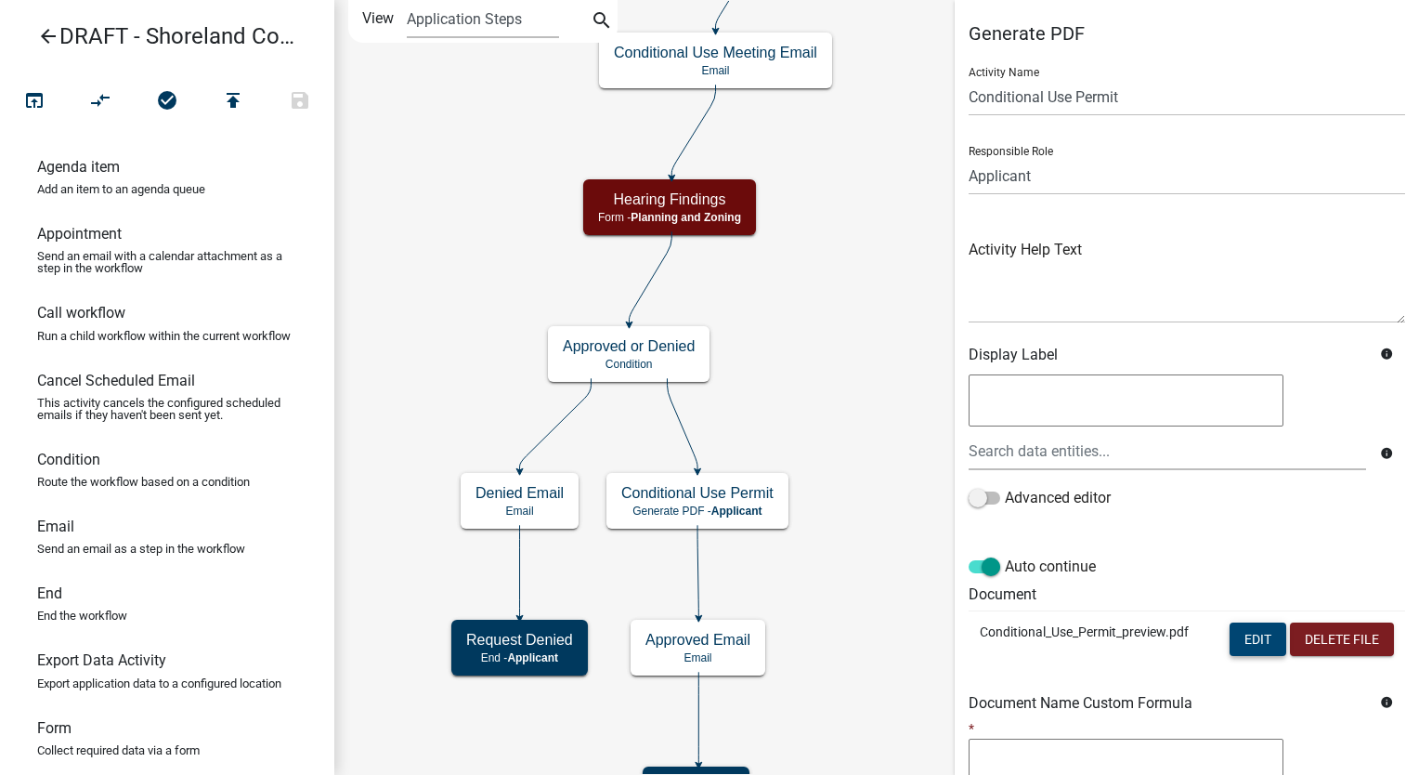
click at [1246, 633] on button "Edit" at bounding box center [1258, 638] width 57 height 33
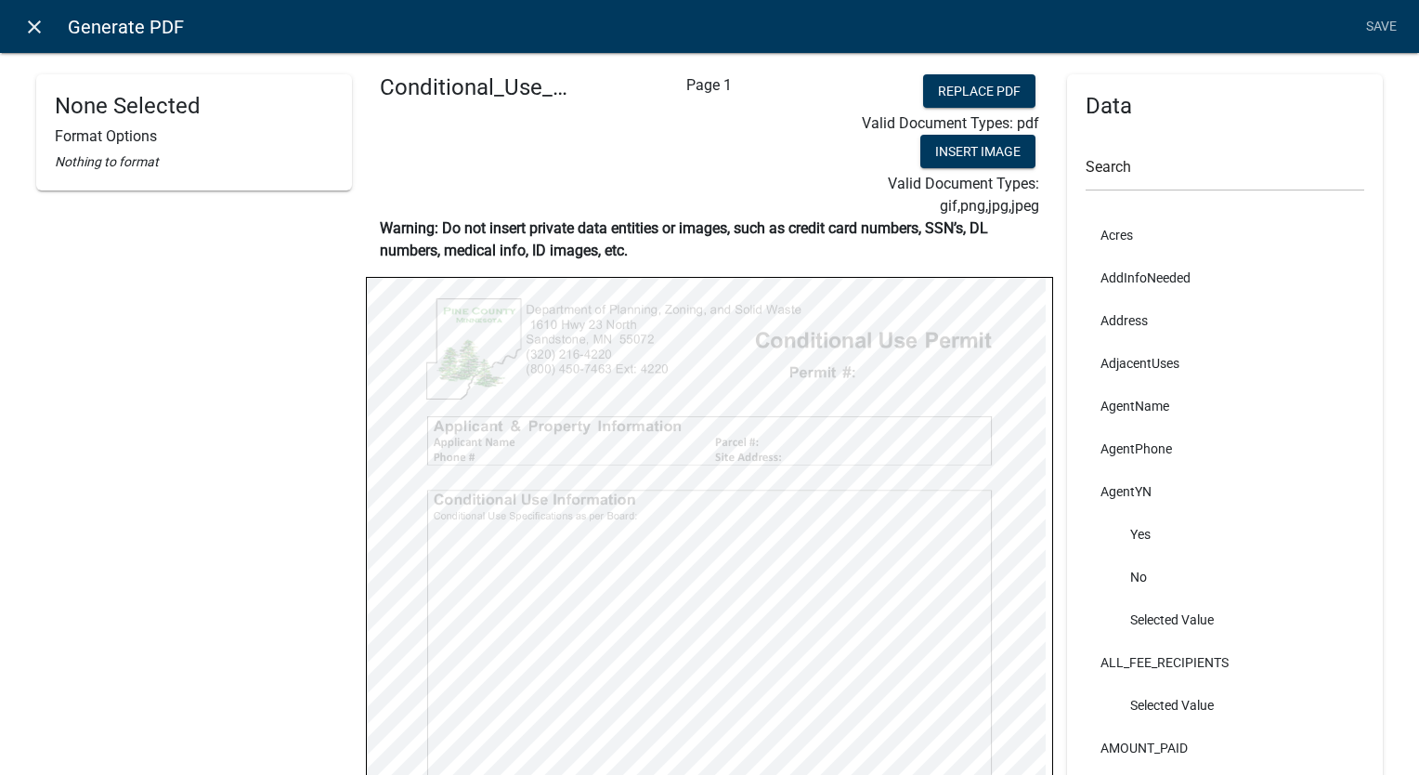
click at [26, 20] on icon "close" at bounding box center [34, 27] width 22 height 22
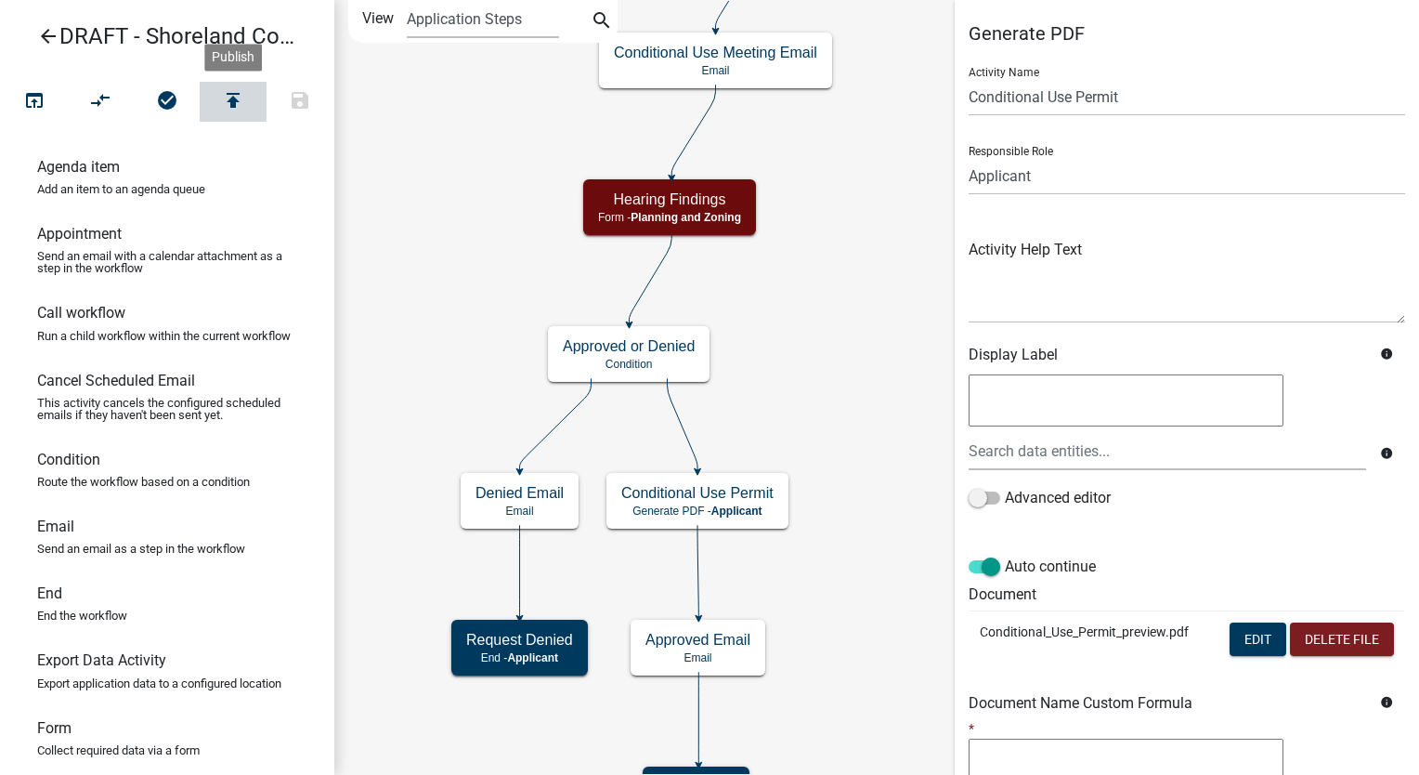
click at [237, 100] on icon "publish" at bounding box center [233, 102] width 22 height 26
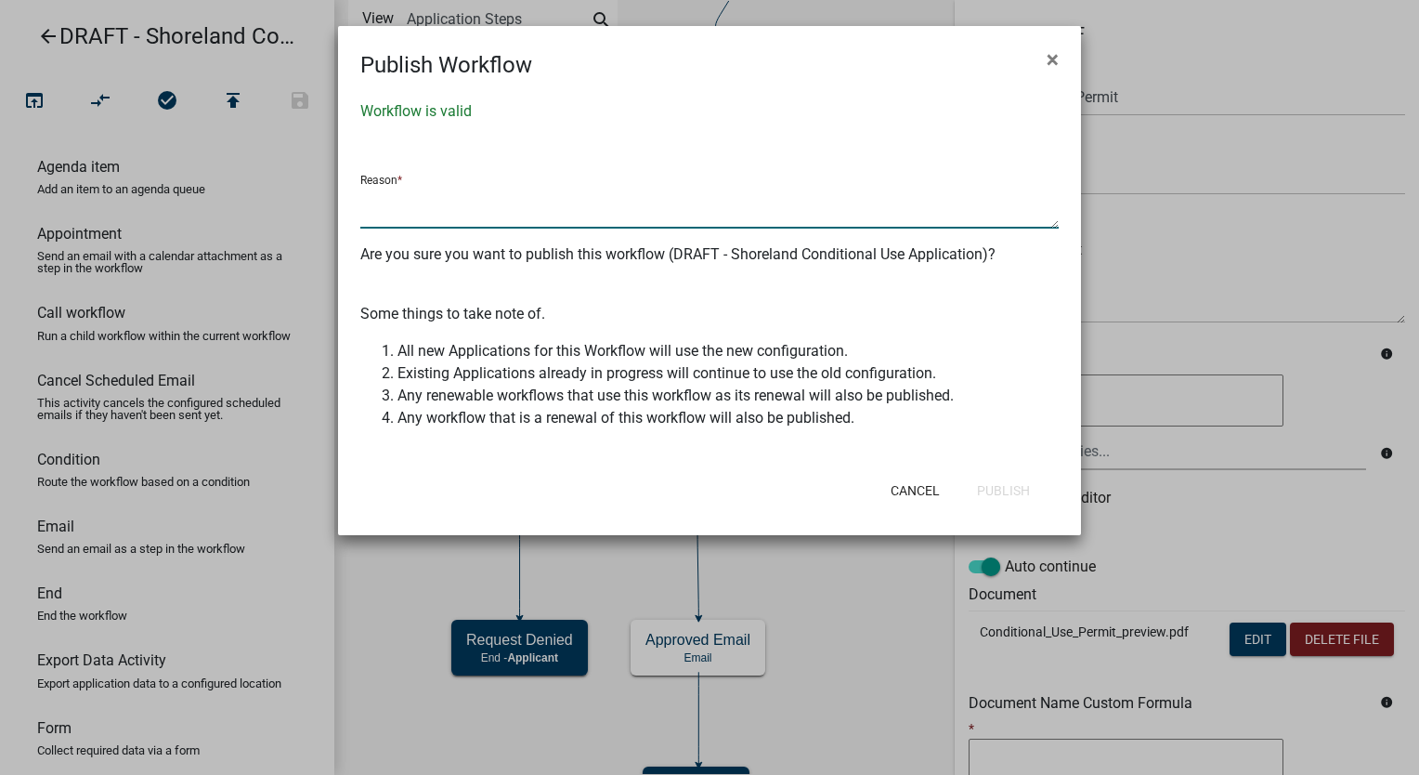
click at [420, 199] on textarea at bounding box center [709, 207] width 698 height 43
type textarea "f"
type textarea "populated application pdf"
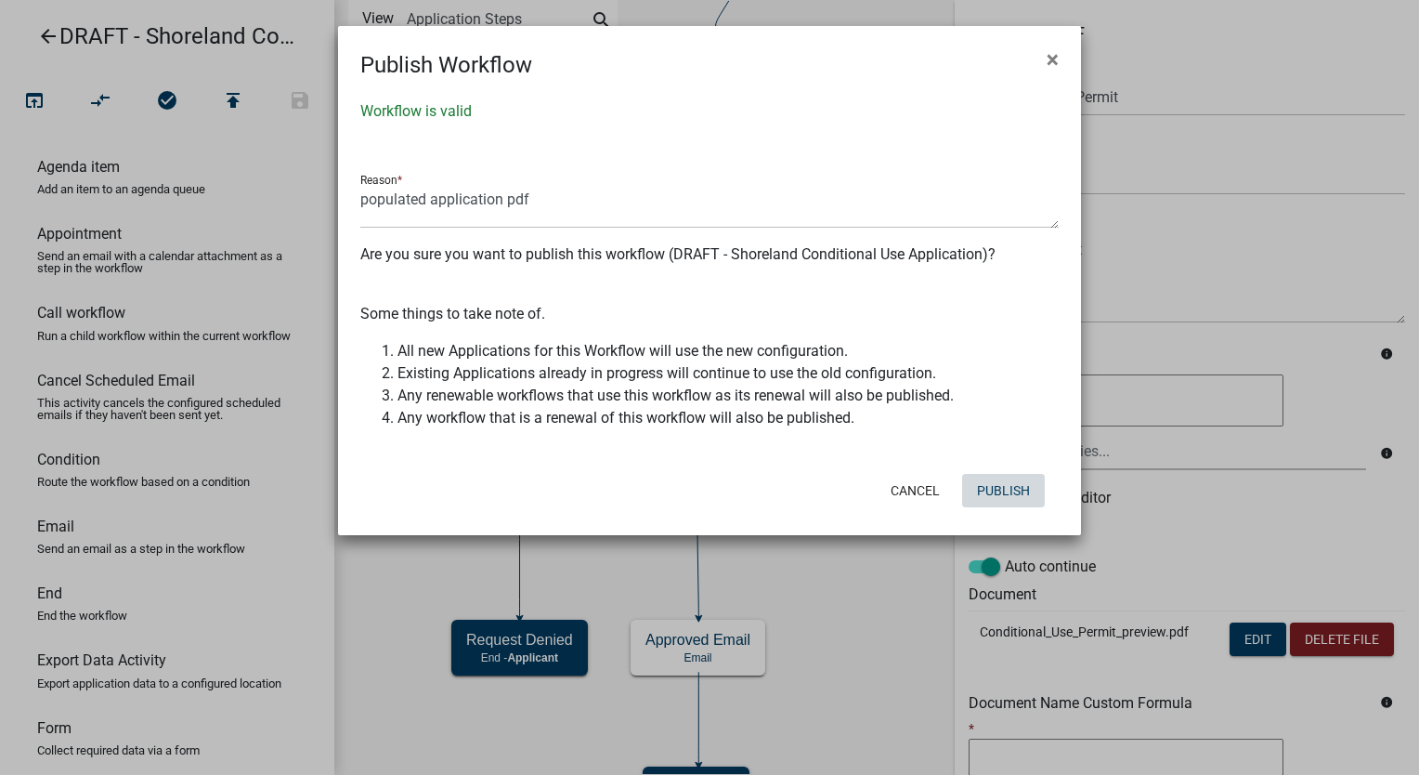
click at [1003, 491] on button "Publish" at bounding box center [1003, 490] width 83 height 33
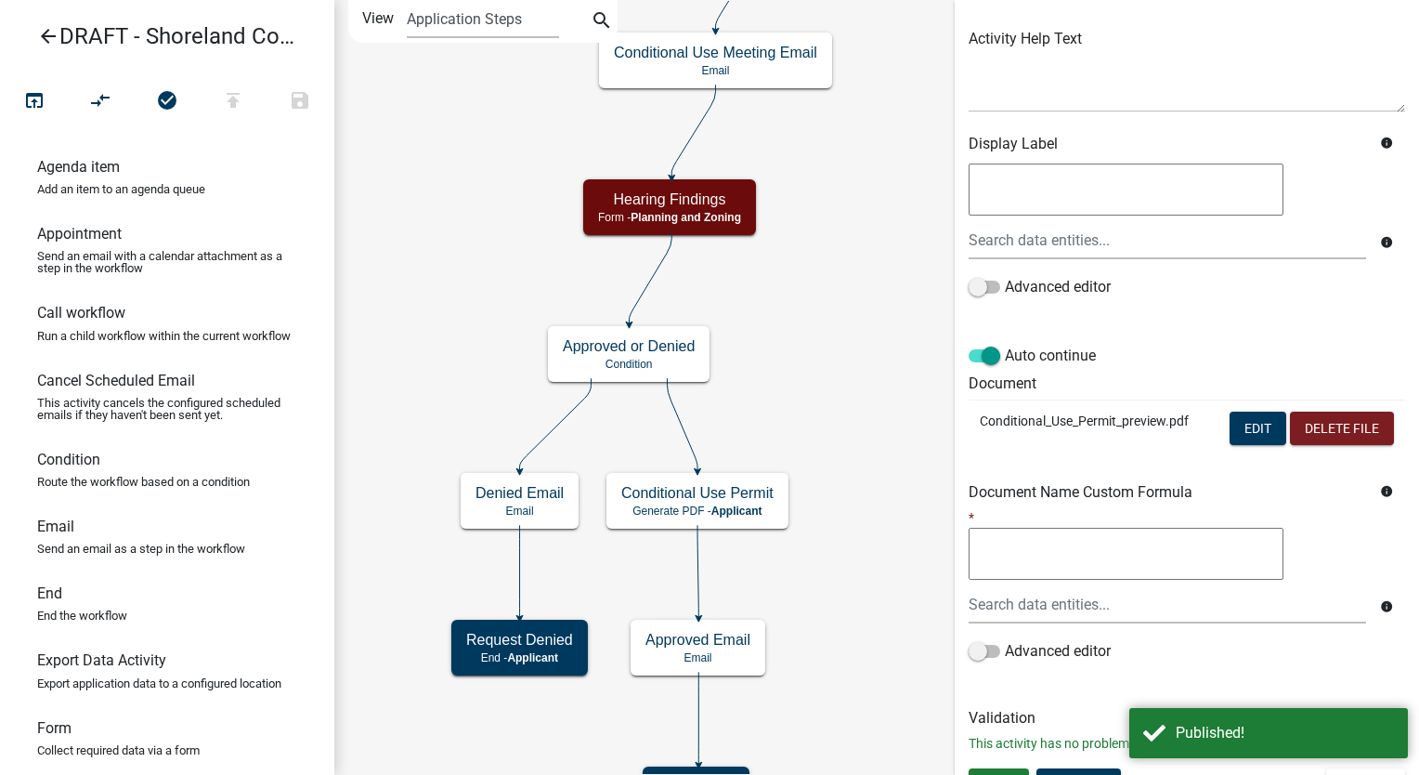
scroll to position [241, 0]
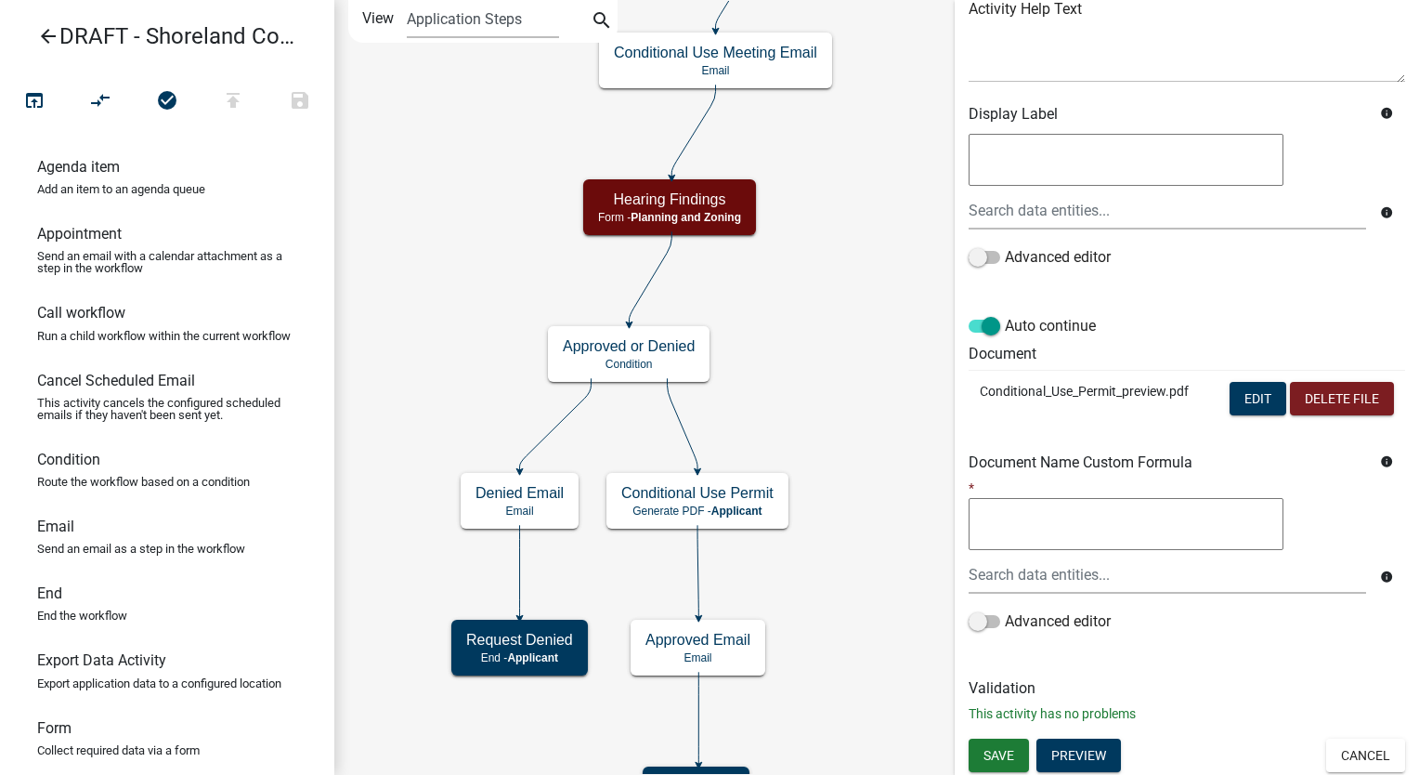
click at [42, 37] on icon "arrow_back" at bounding box center [48, 38] width 22 height 26
